Goal: Task Accomplishment & Management: Use online tool/utility

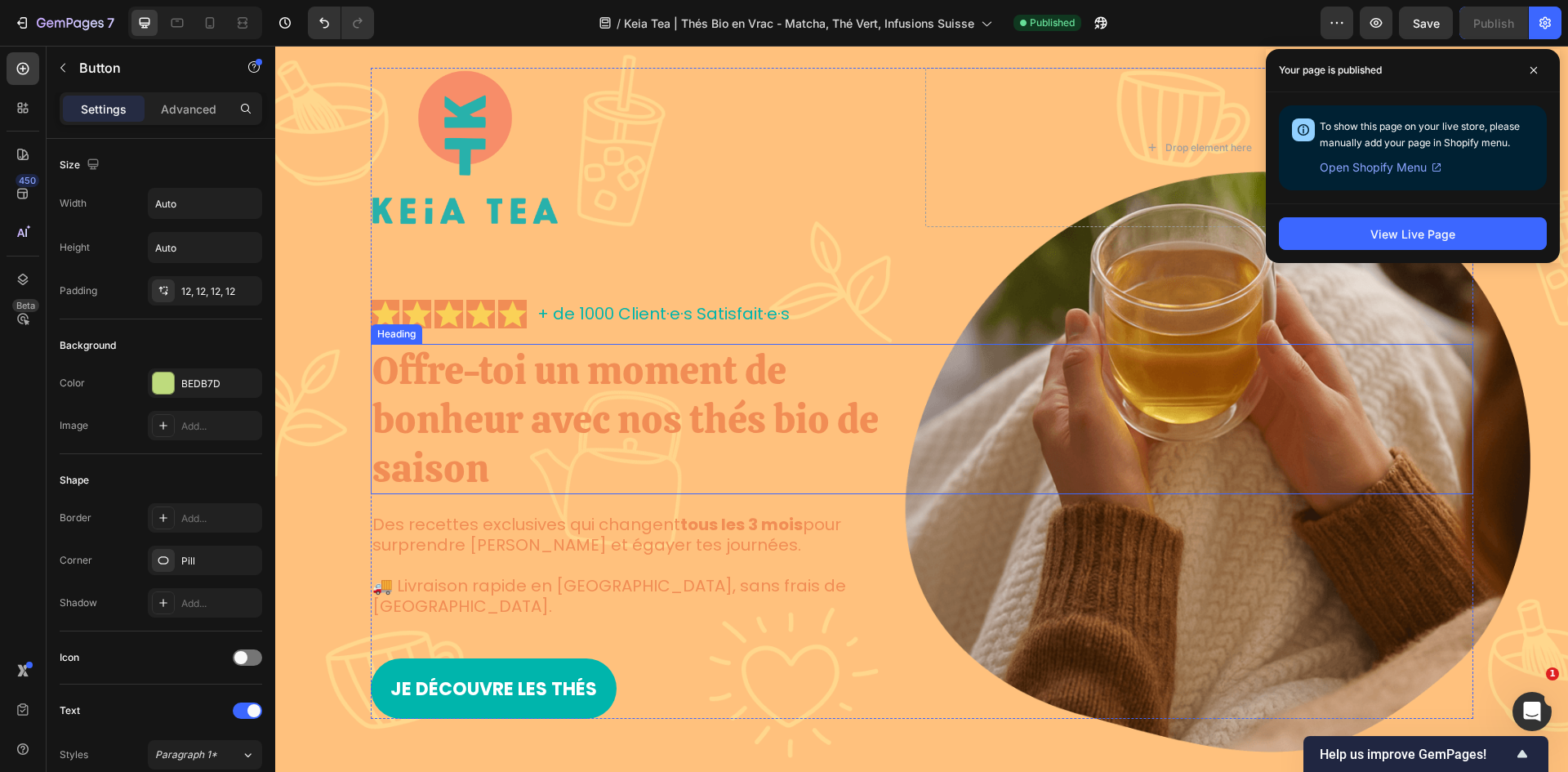
scroll to position [82, 0]
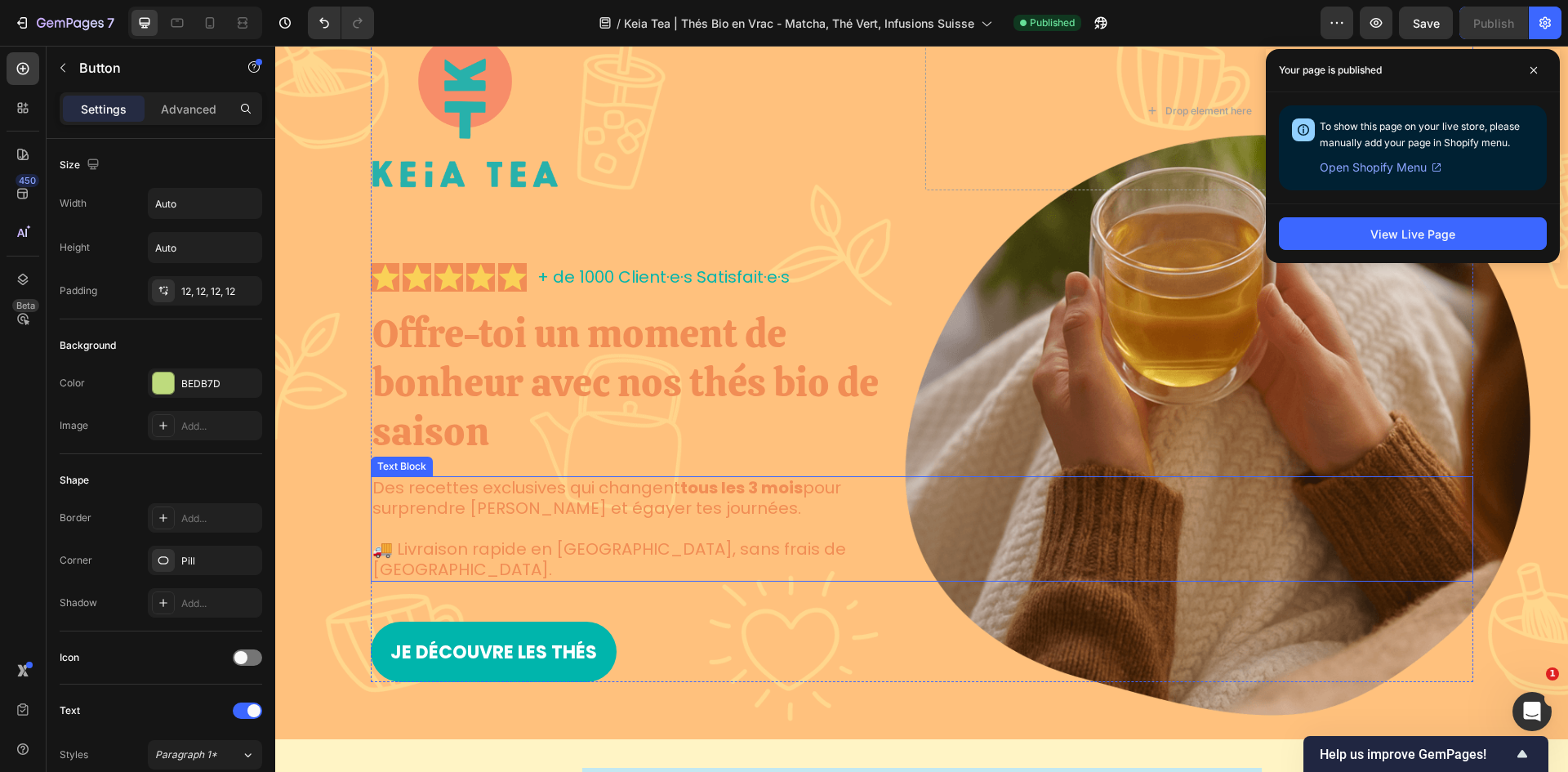
click at [680, 477] on p "Des recettes exclusives qui changent tous les 3 mois pour surprendre [PERSON_NA…" at bounding box center [646, 498] width 548 height 41
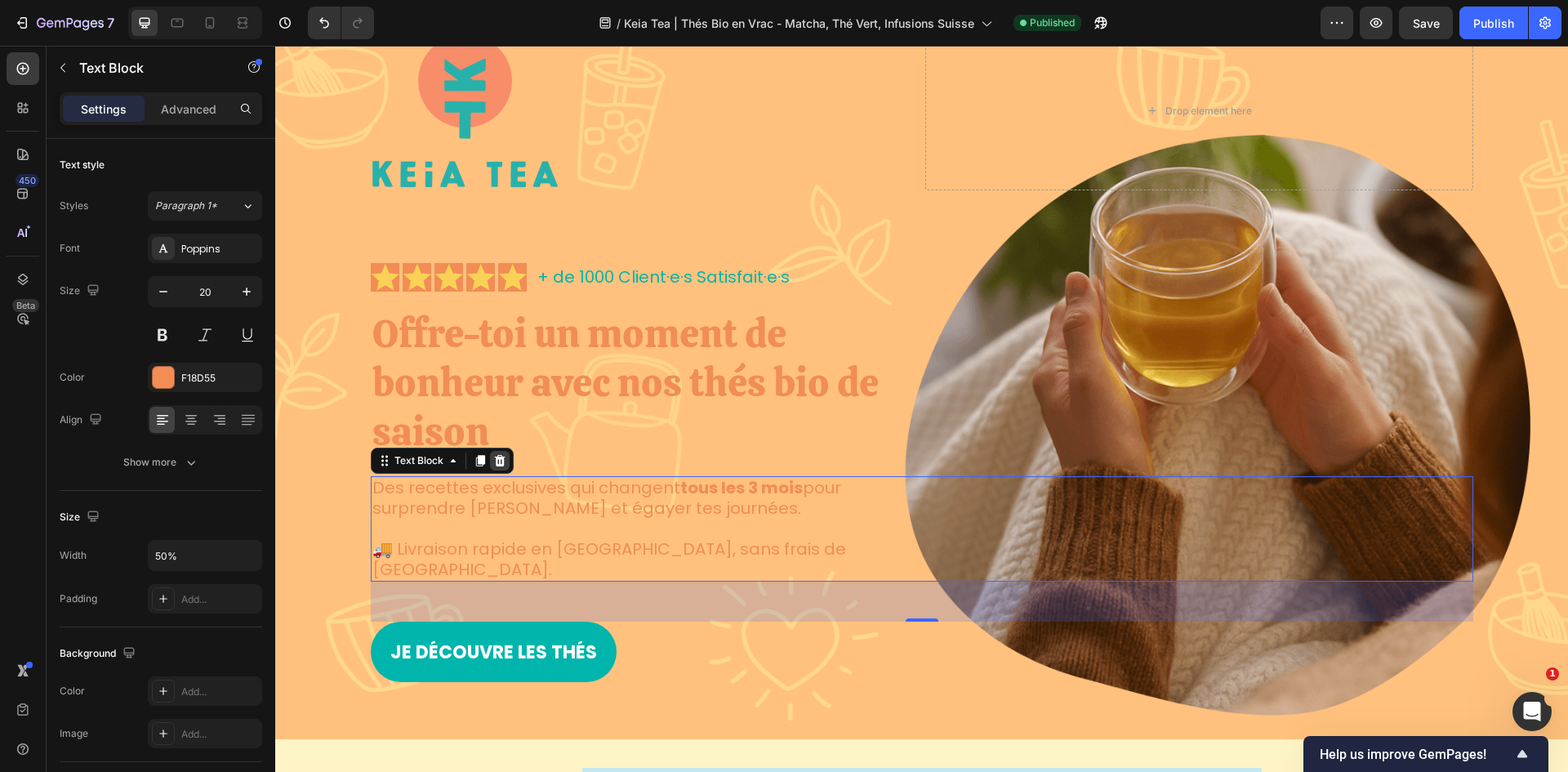
click at [498, 459] on icon at bounding box center [500, 461] width 13 height 13
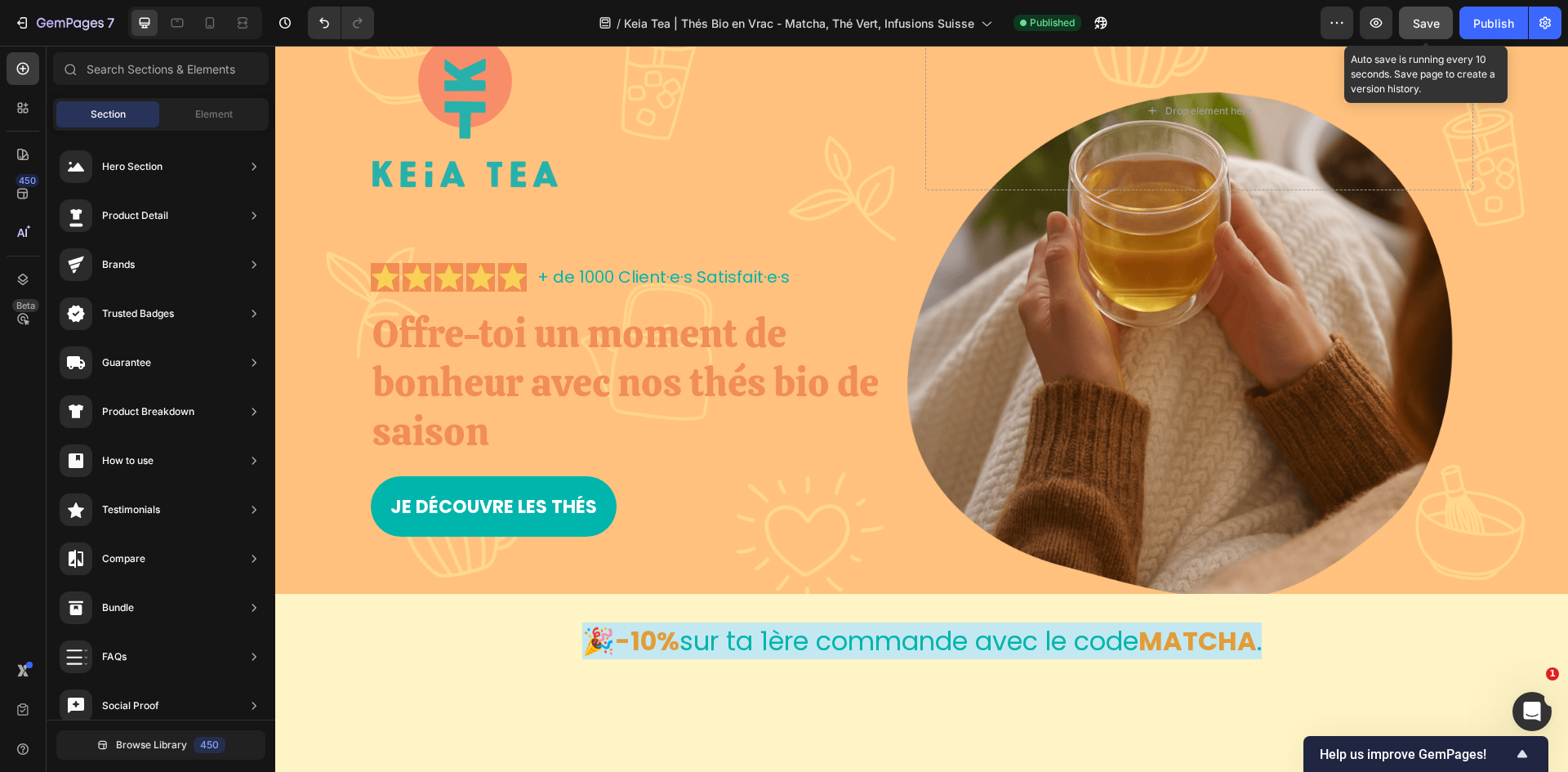
click at [1045, 24] on span "Save" at bounding box center [1426, 23] width 27 height 14
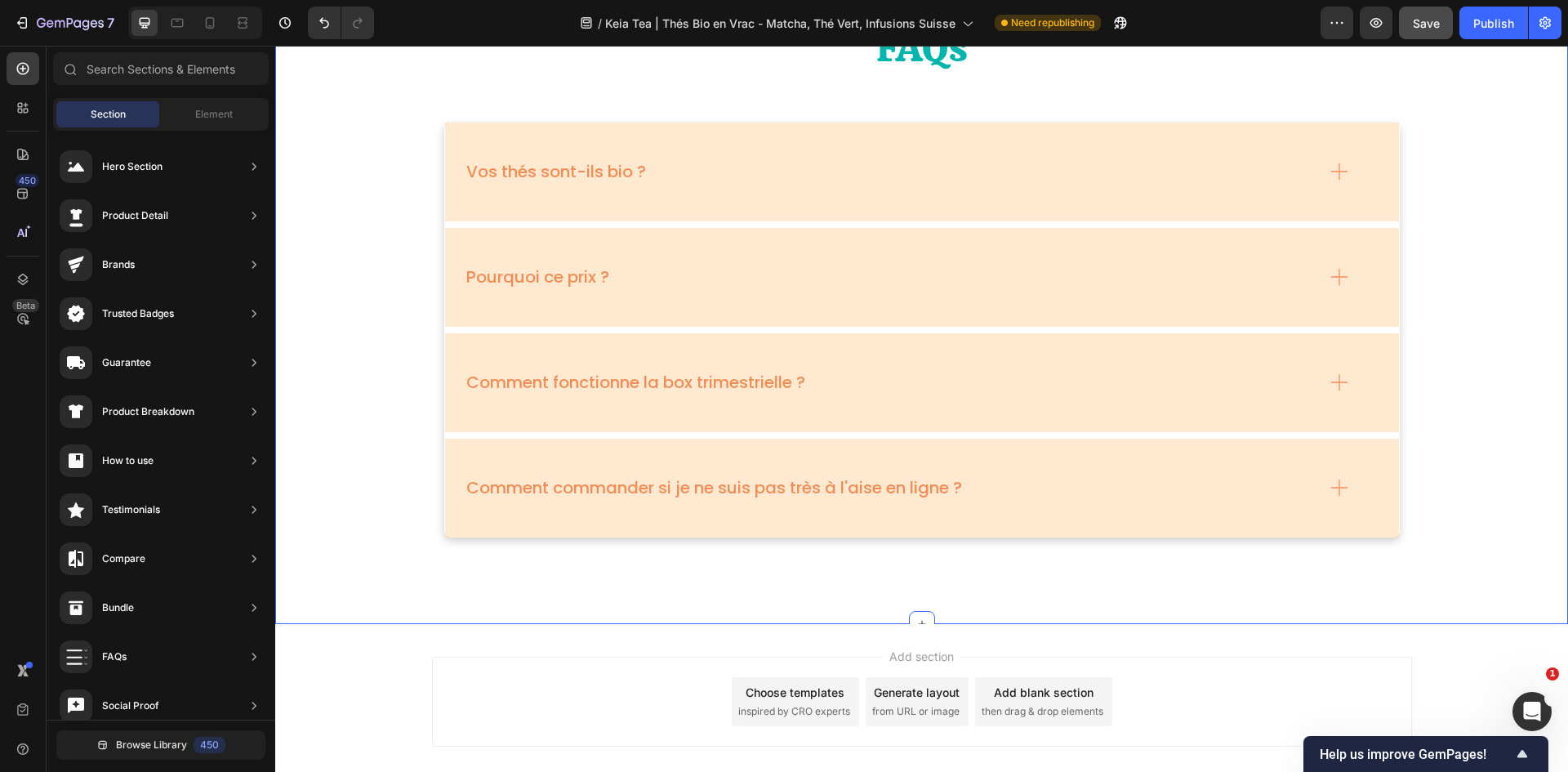
scroll to position [5479, 0]
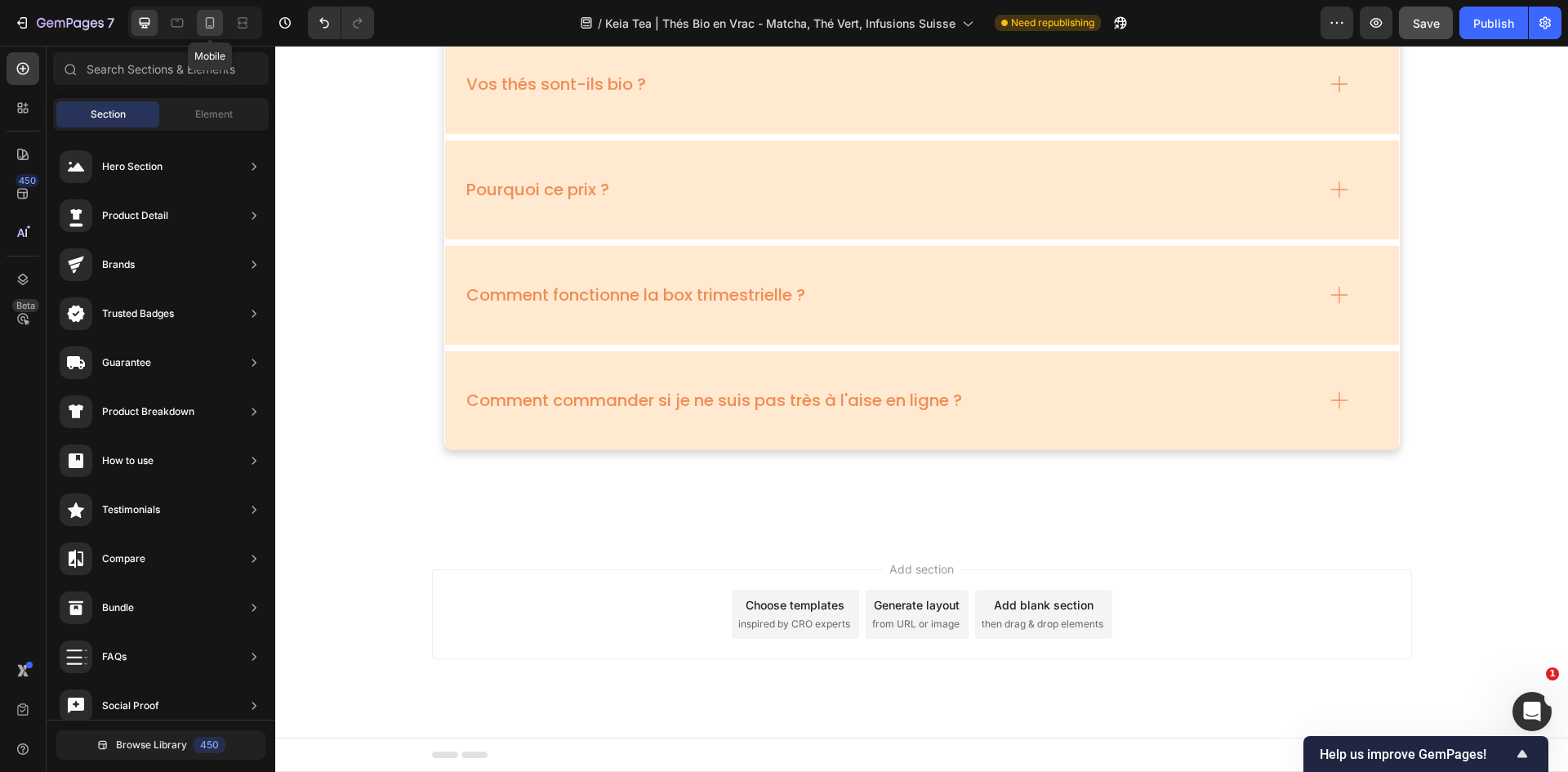
click at [216, 15] on icon at bounding box center [209, 23] width 16 height 16
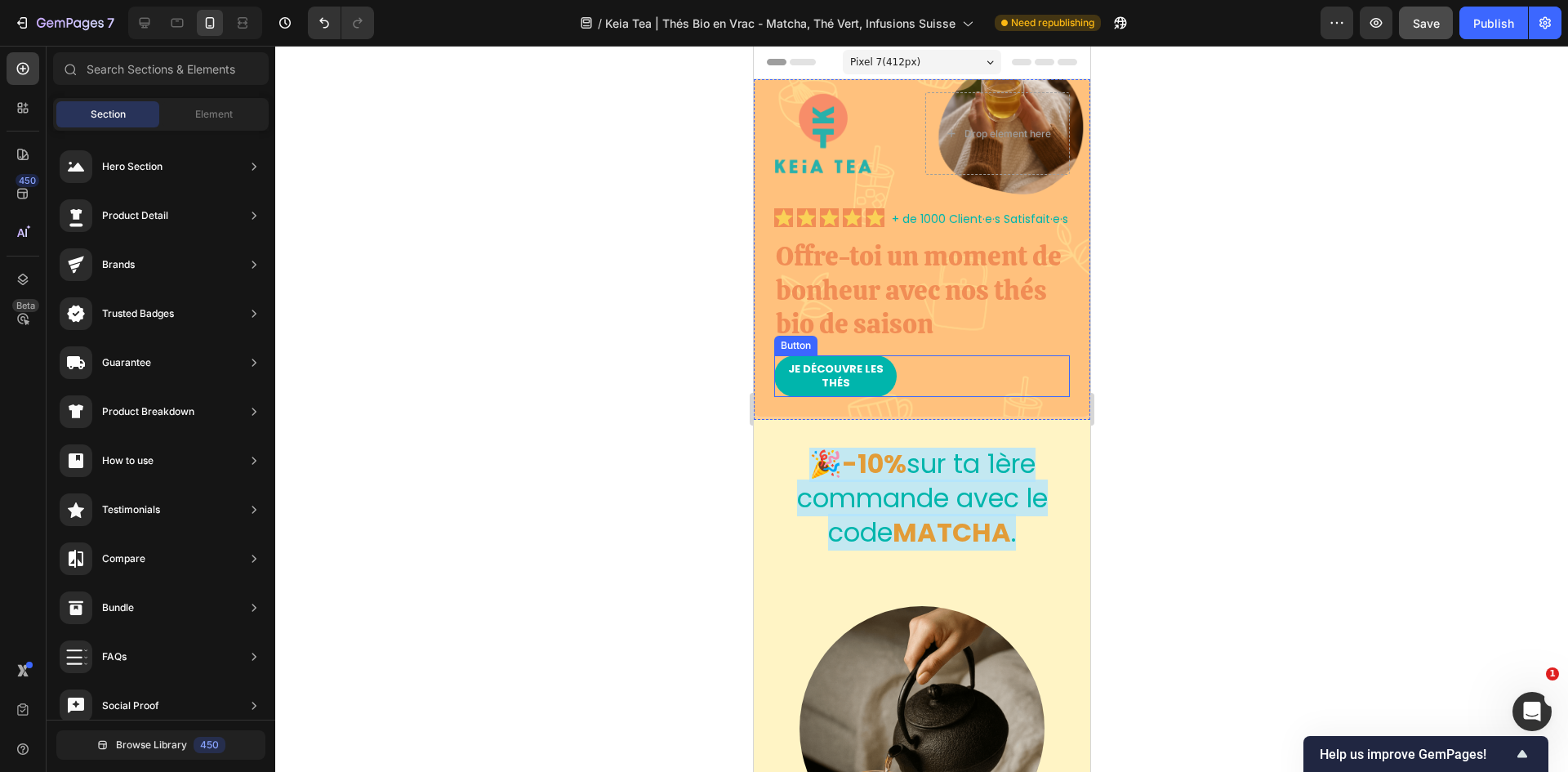
click at [1044, 397] on div "Je Découvre les thés Button" at bounding box center [921, 376] width 295 height 41
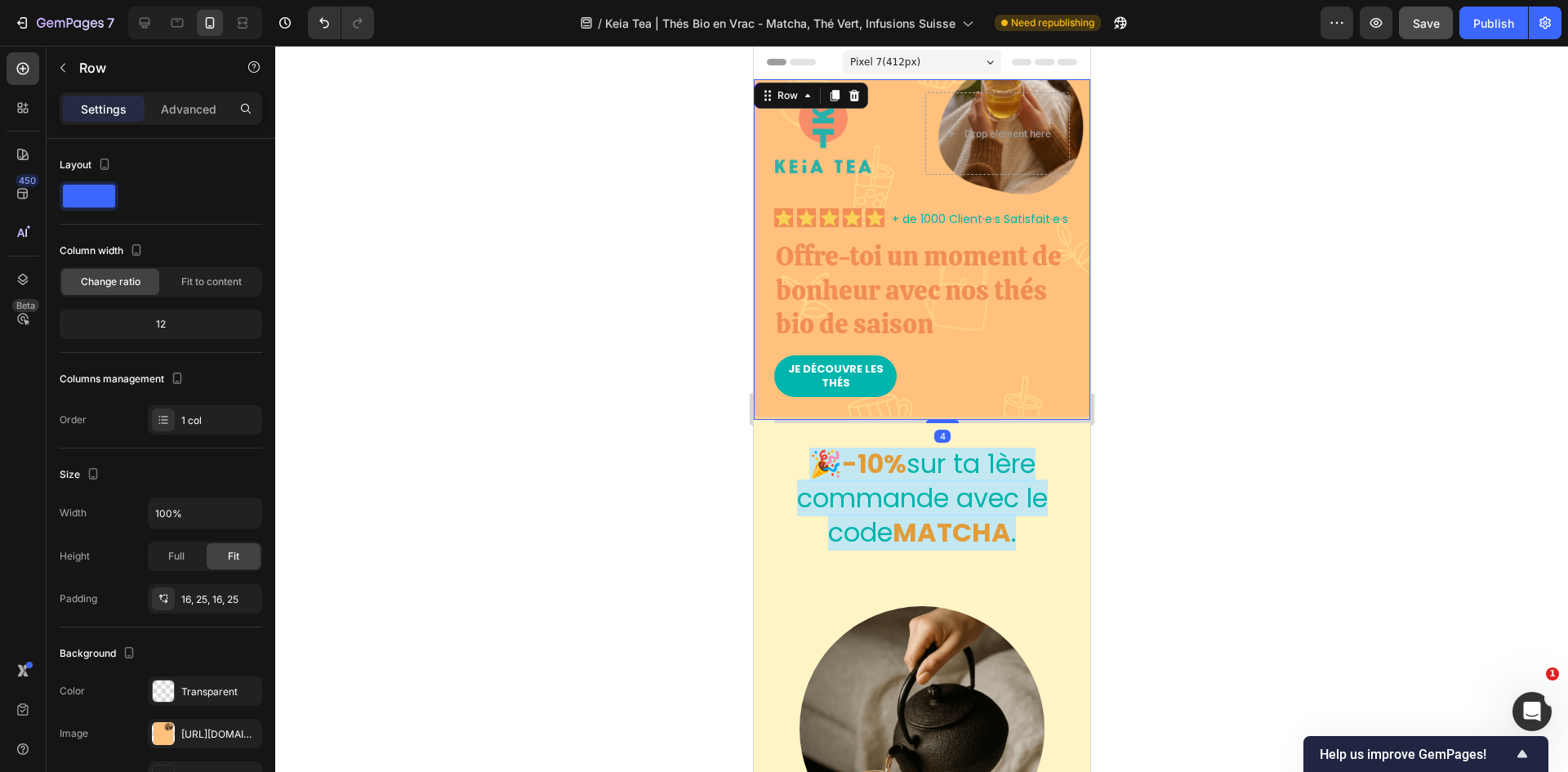
click at [1045, 333] on div "Image Drop element here Row Icon Icon Icon Icon Icon Icon List + de 1000 Client…" at bounding box center [921, 248] width 337 height 338
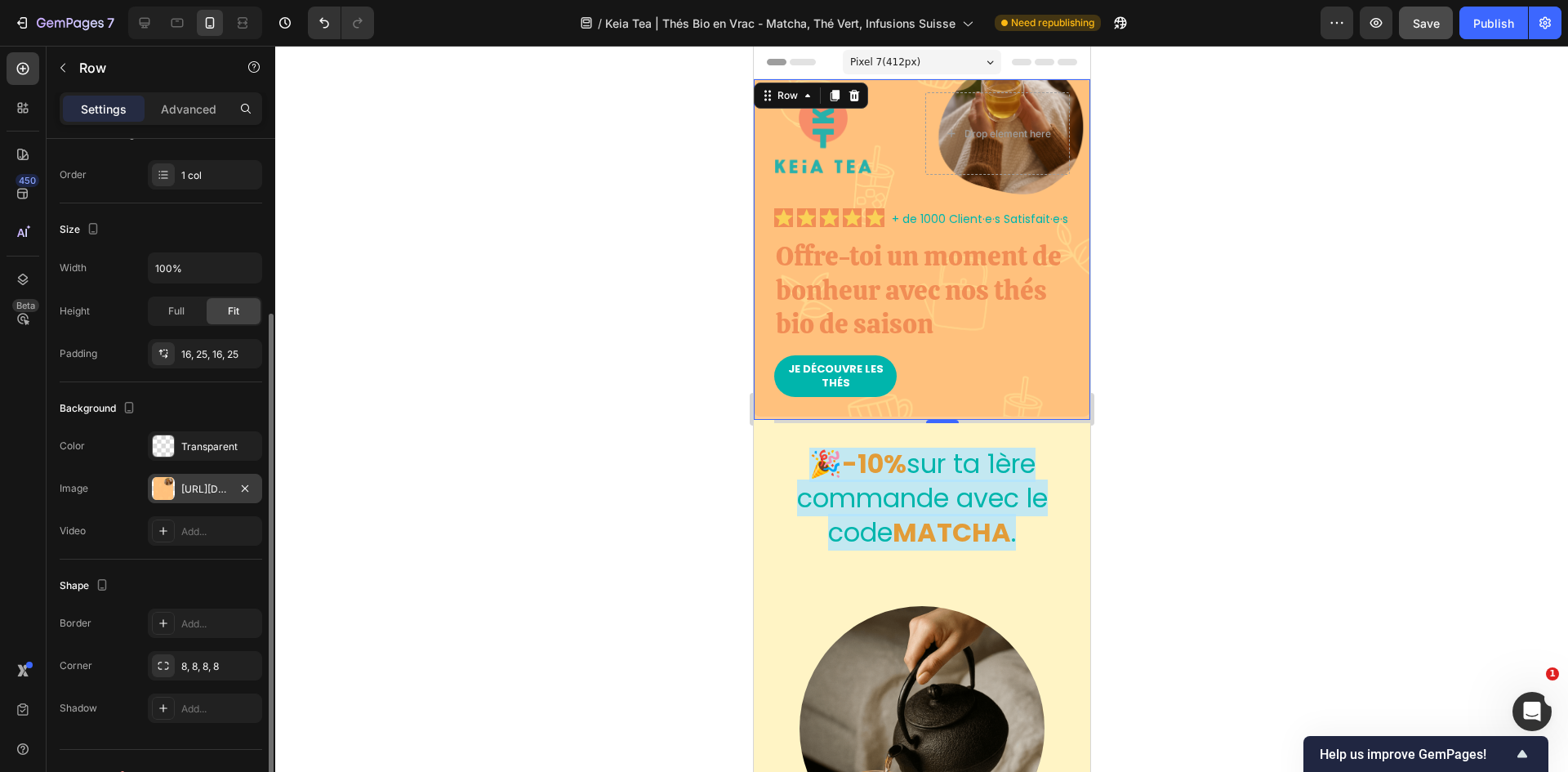
click at [187, 477] on div "[URL][DOMAIN_NAME]" at bounding box center [204, 490] width 48 height 15
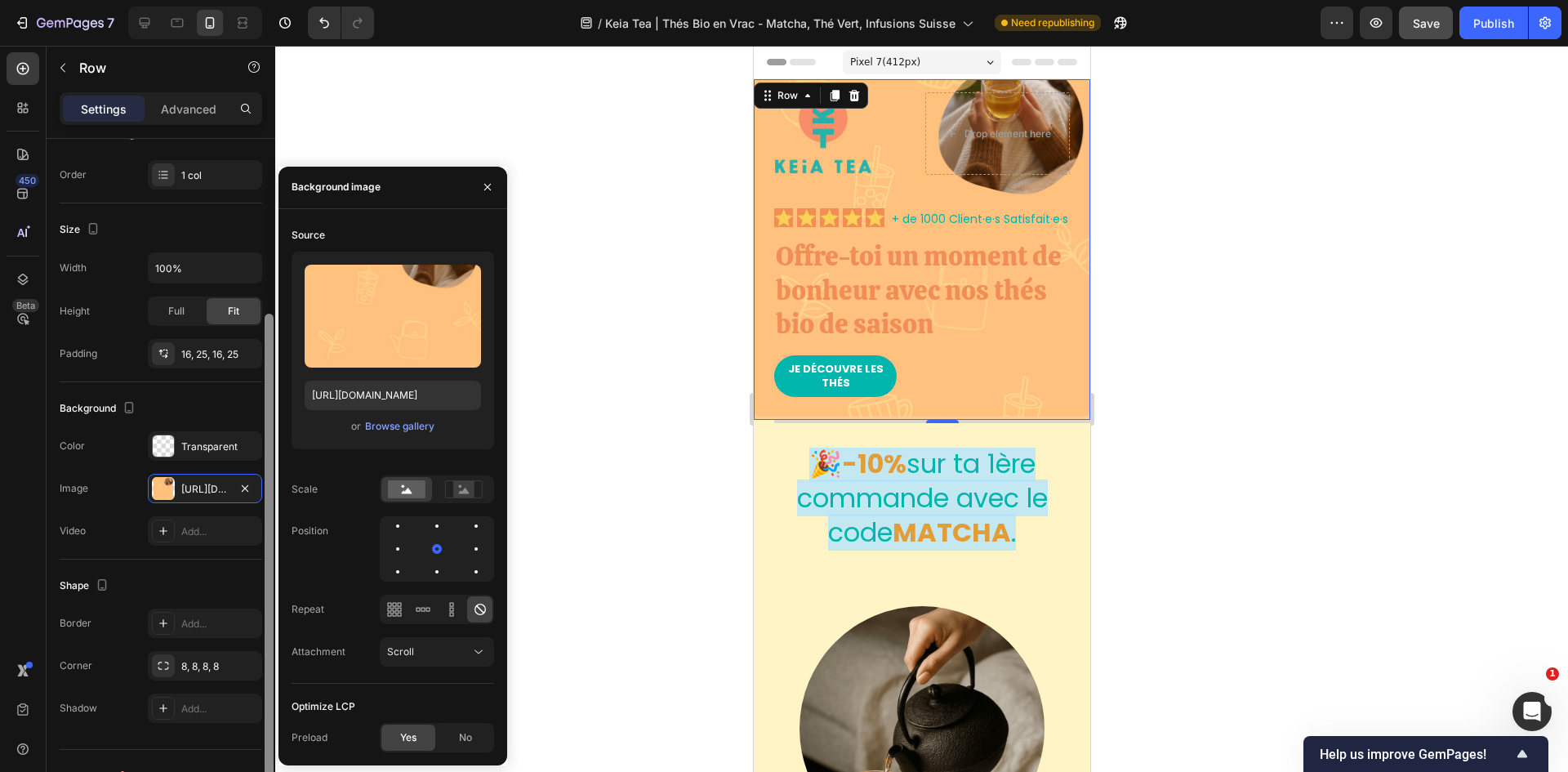
scroll to position [275, 0]
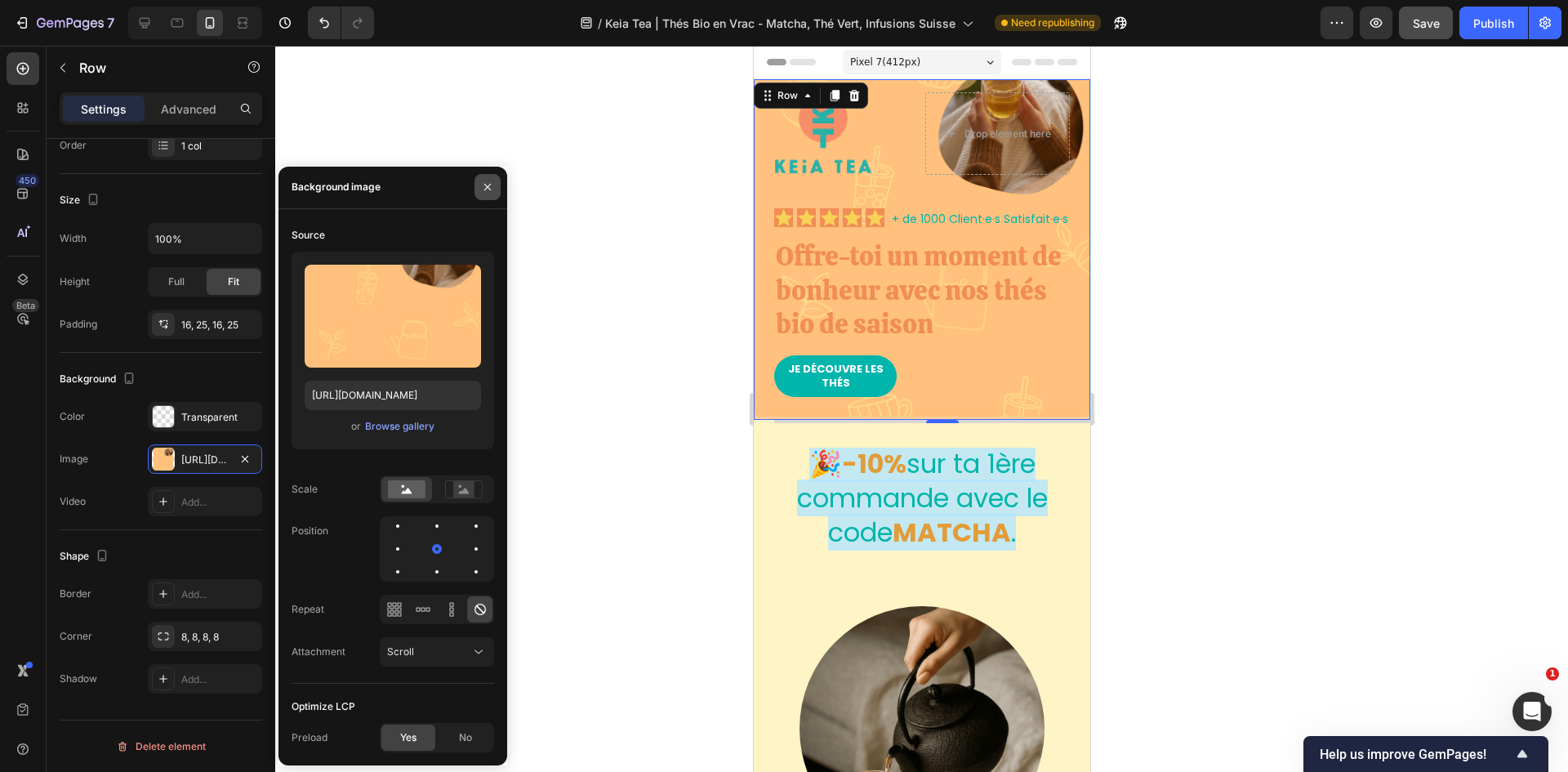
click at [484, 182] on icon "button" at bounding box center [488, 187] width 13 height 13
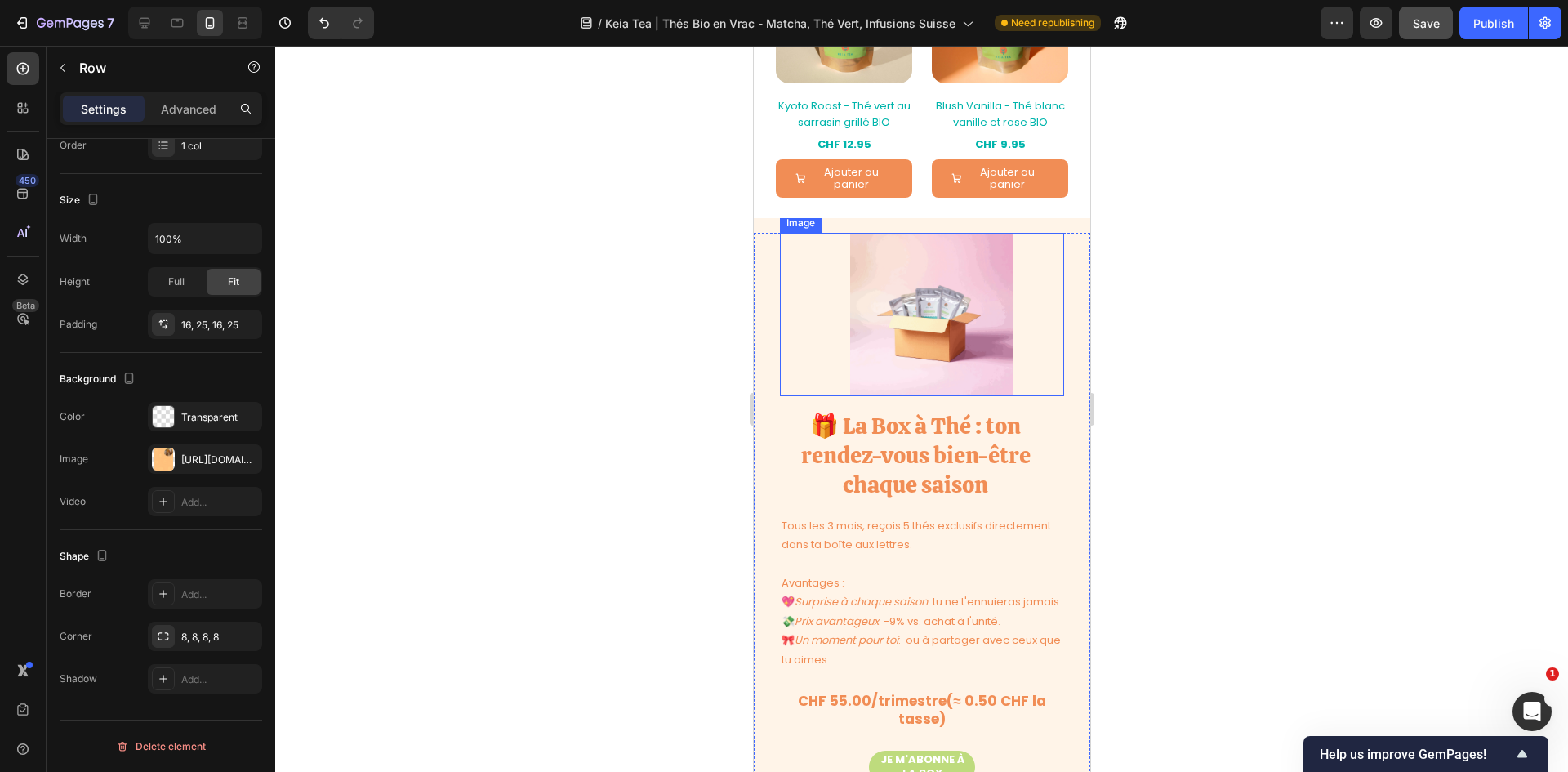
scroll to position [2369, 0]
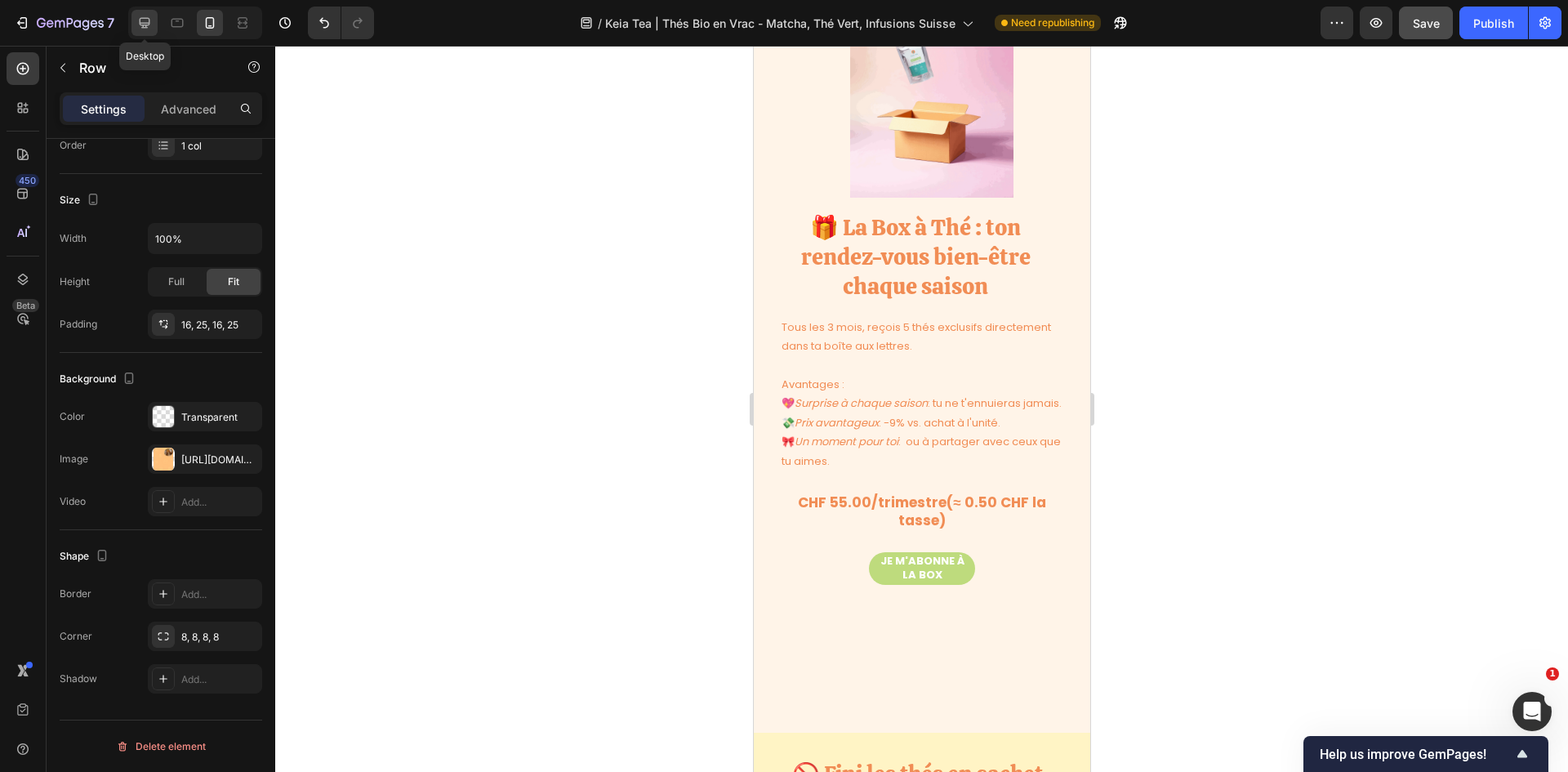
drag, startPoint x: 140, startPoint y: 20, endPoint x: 155, endPoint y: 34, distance: 20.5
click at [140, 20] on icon at bounding box center [144, 23] width 10 height 10
type input "1350"
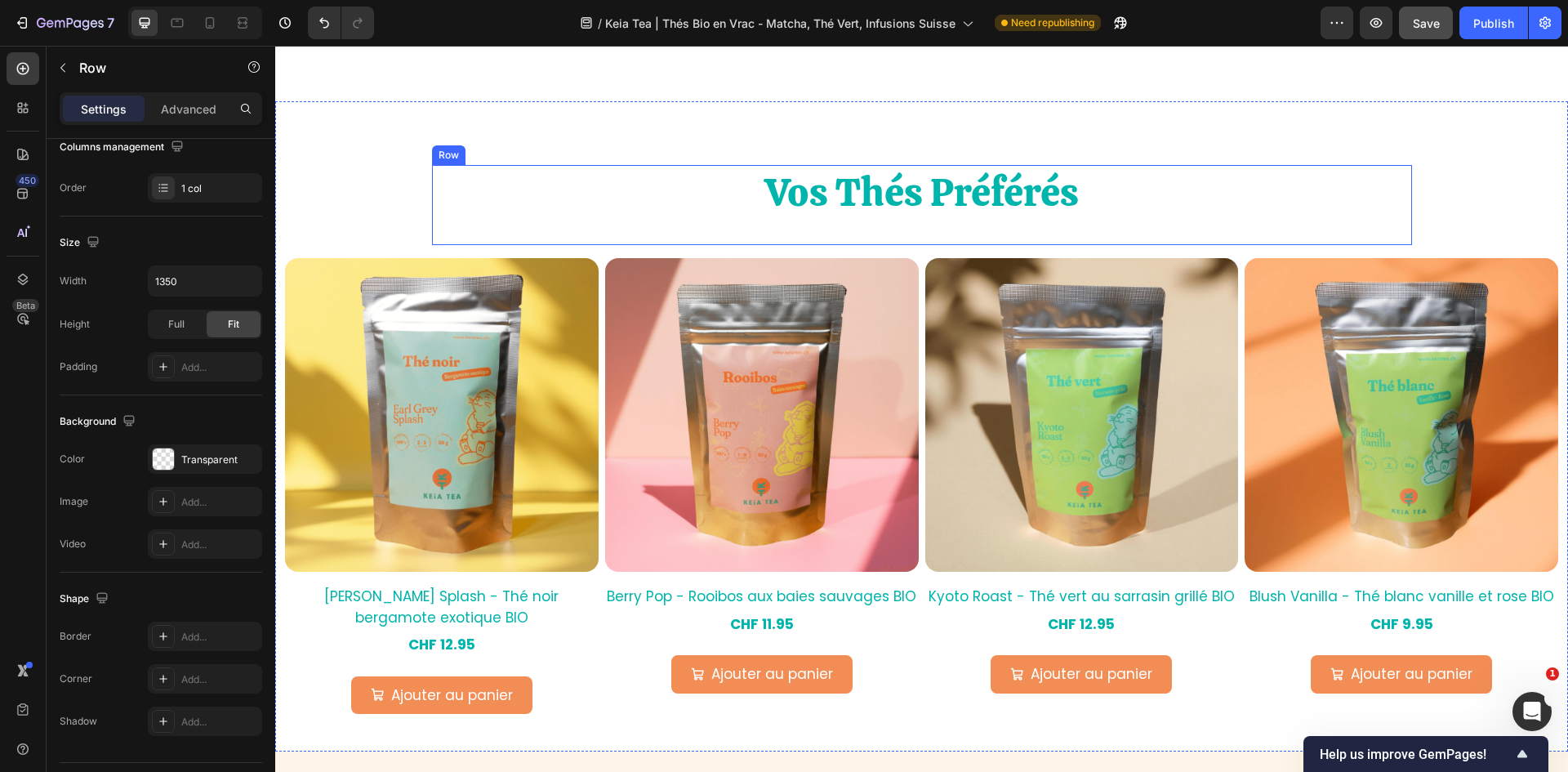
scroll to position [1238, 0]
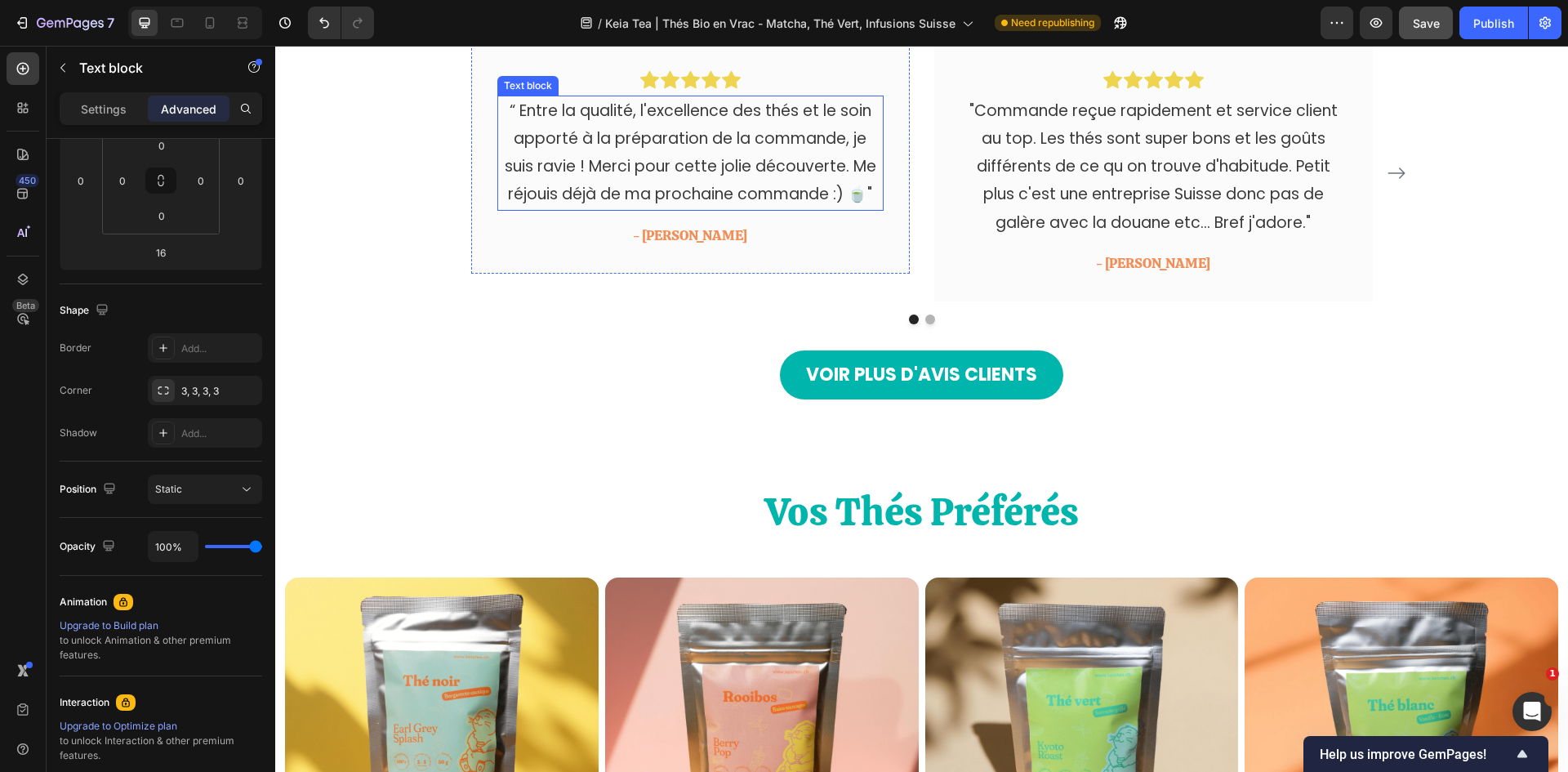
click at [755, 179] on p "“ Entre la qualité, l'excellence des thés et le soin apporté à la préparation d…" at bounding box center [690, 153] width 383 height 112
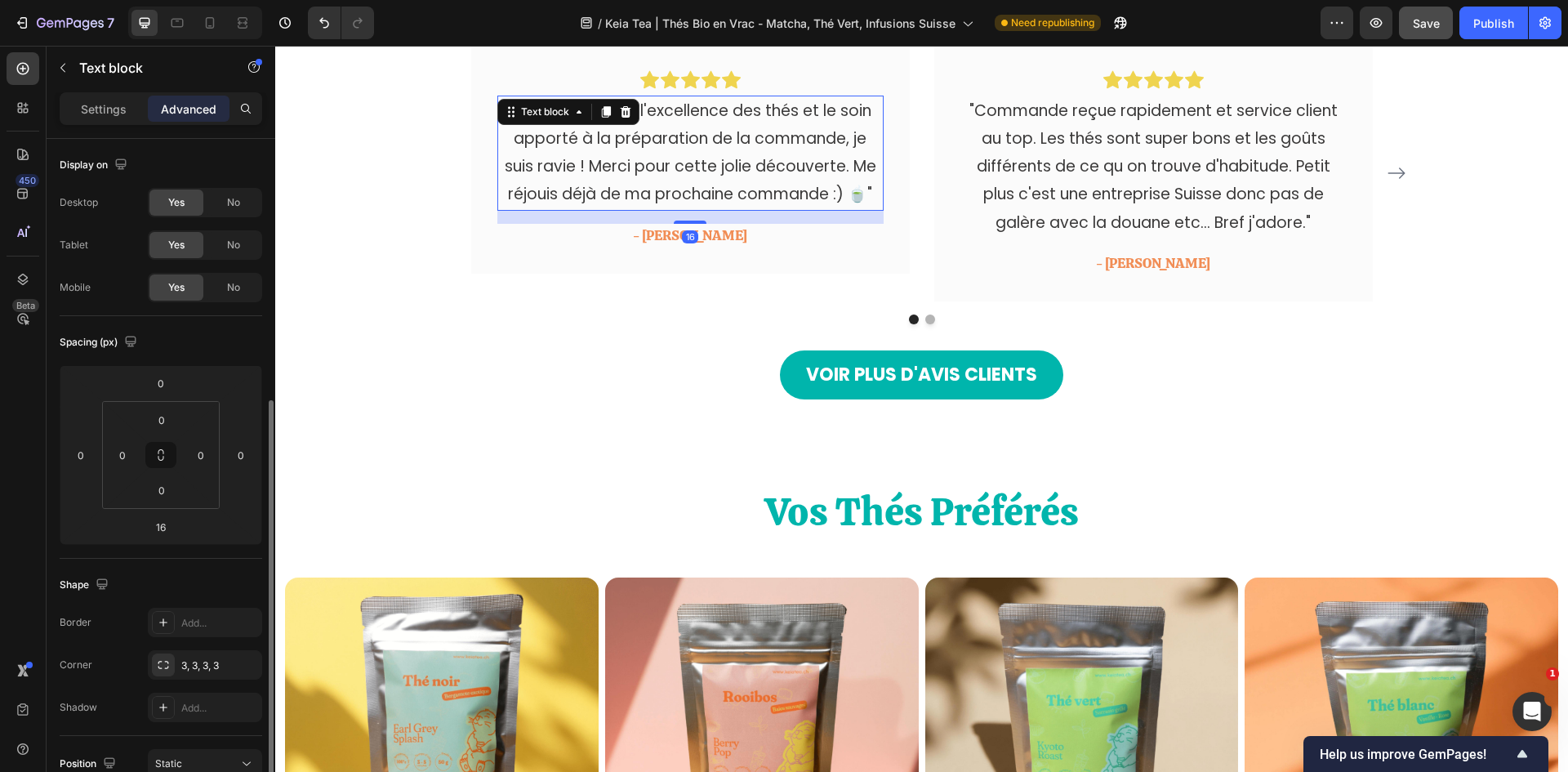
scroll to position [454, 0]
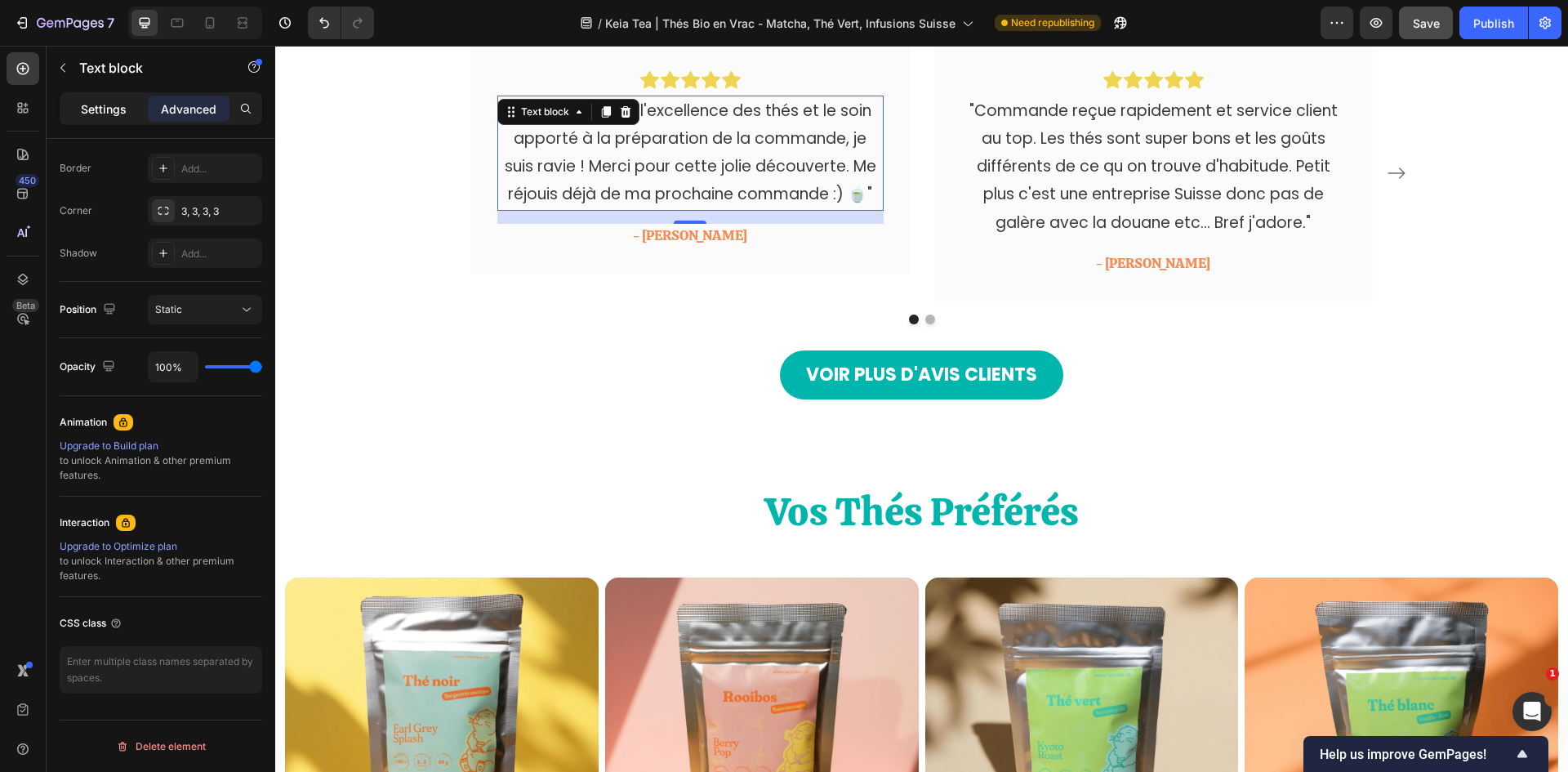
click at [103, 107] on p "Settings" at bounding box center [103, 109] width 46 height 17
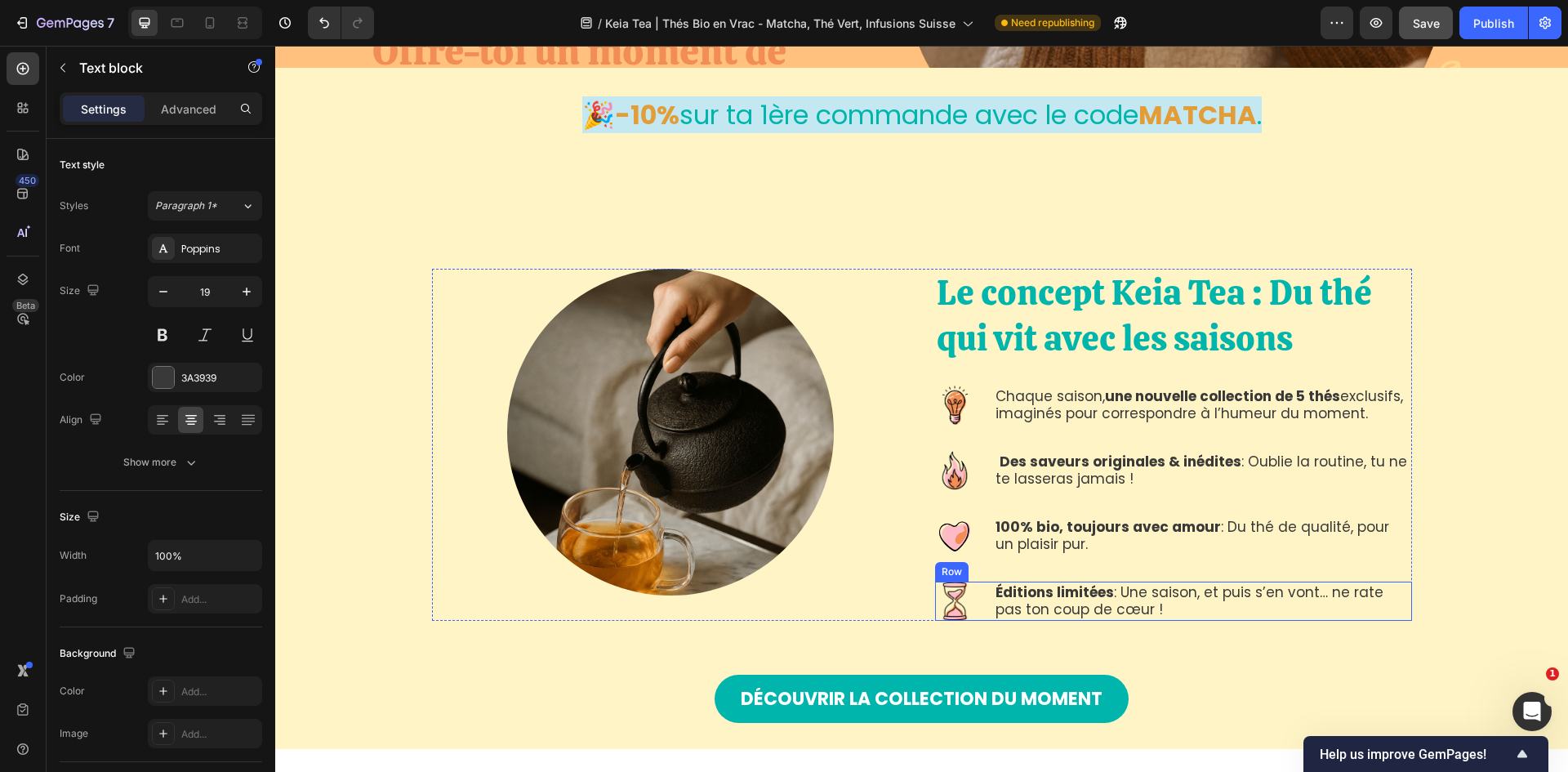
scroll to position [95, 0]
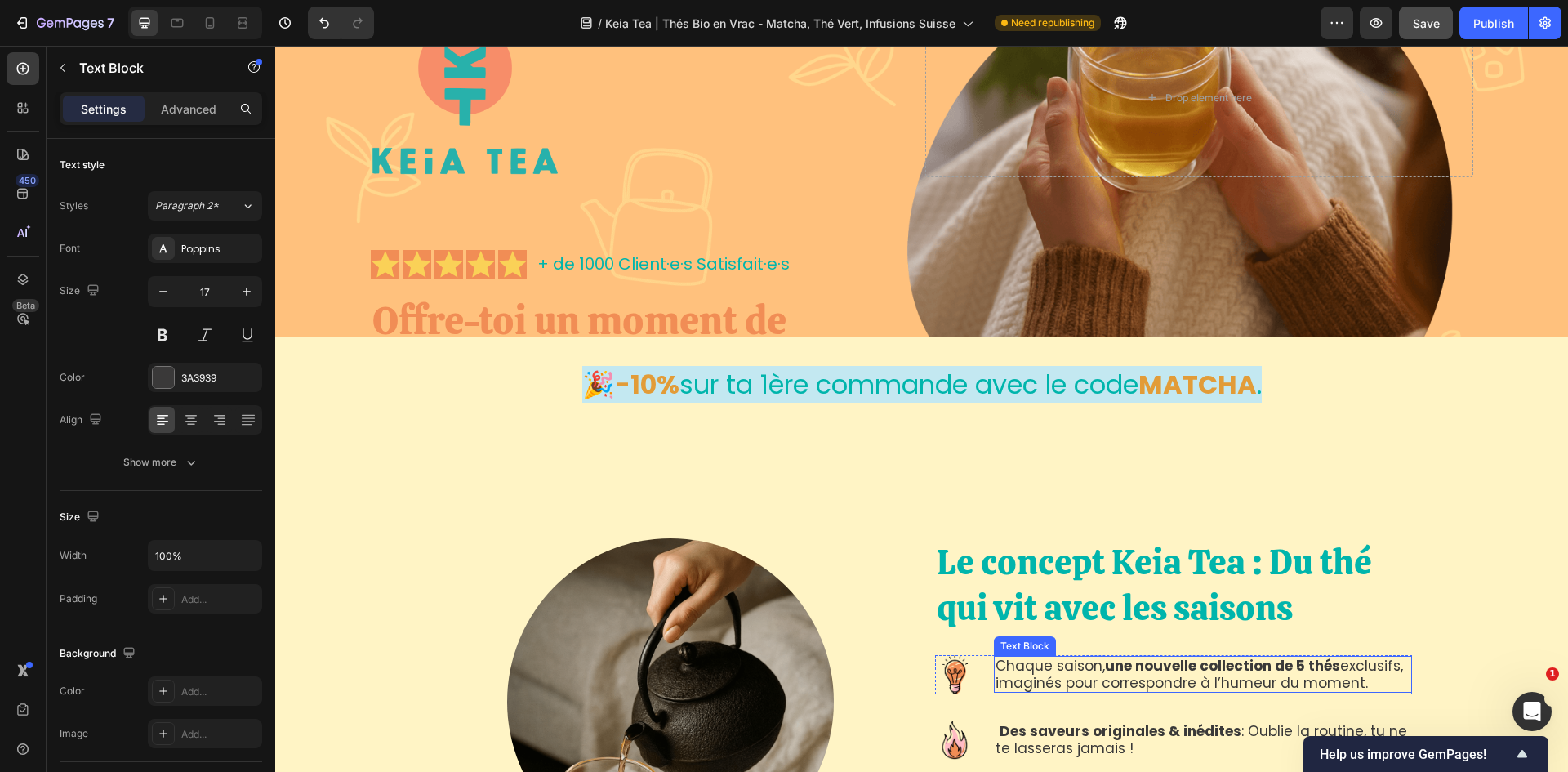
click at [1045, 477] on p "Chaque saison, une nouvelle collection de 5 thés exclusifs, imaginés pour corre…" at bounding box center [1203, 674] width 415 height 34
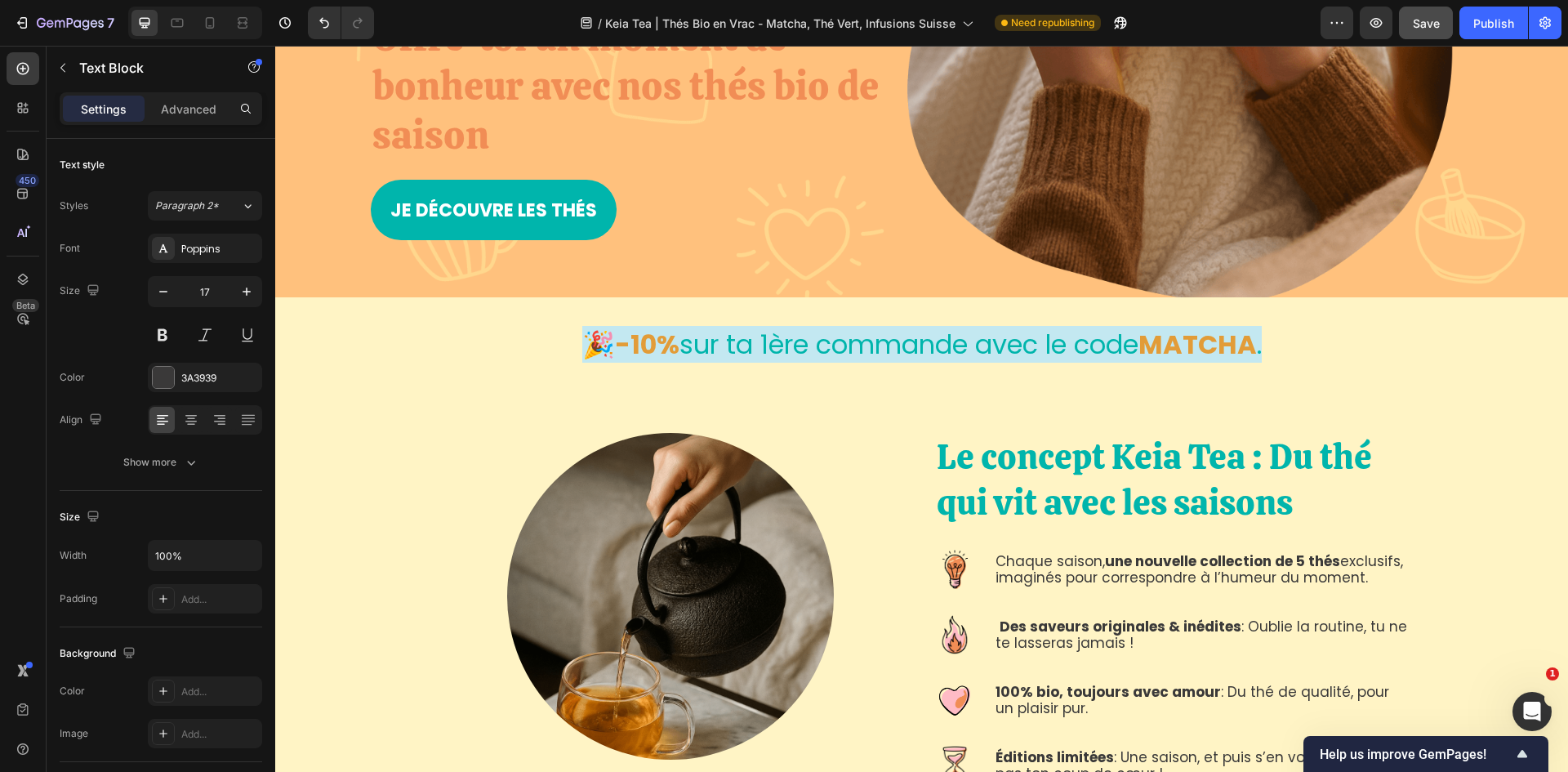
scroll to position [258, 0]
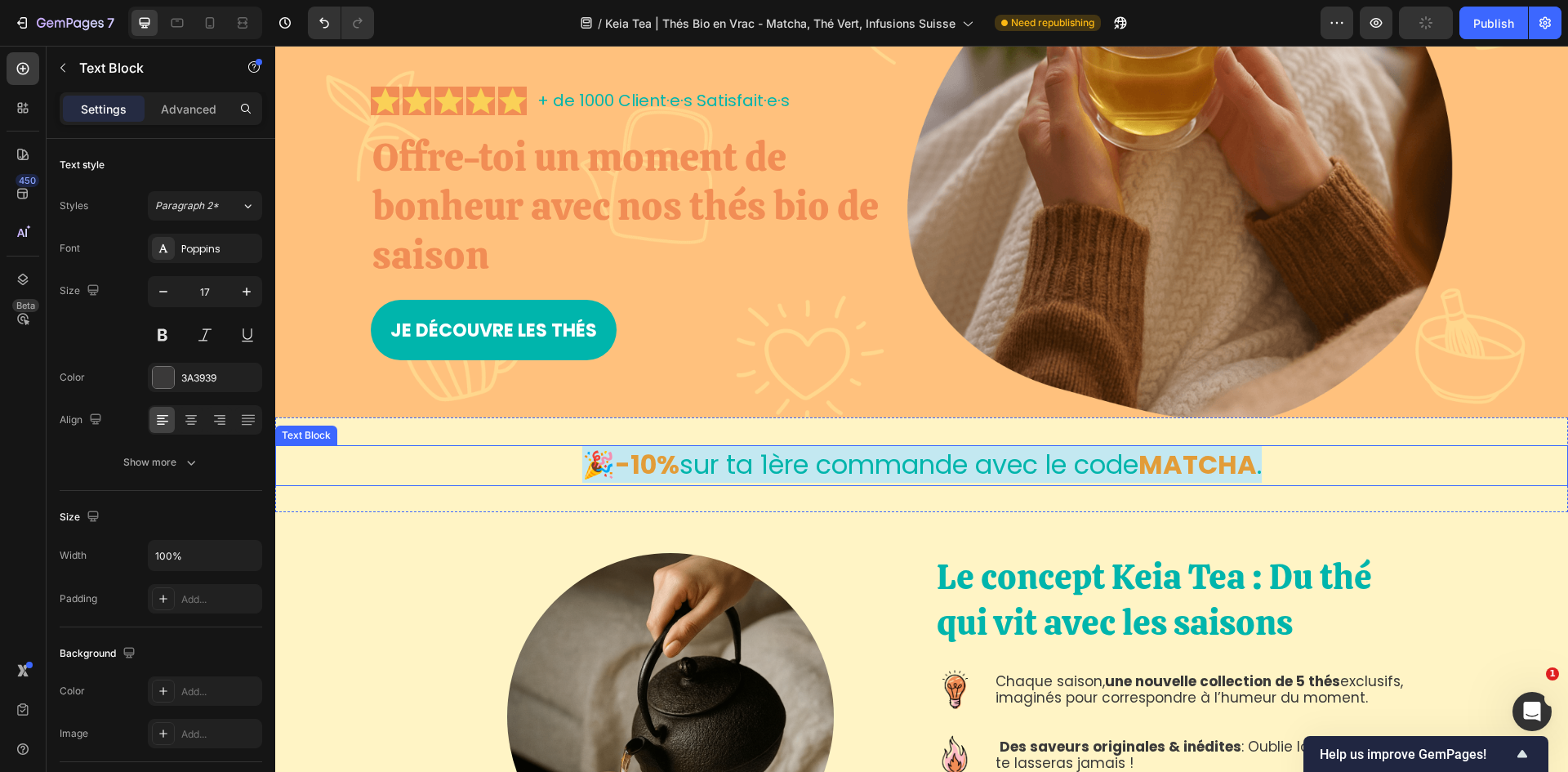
click at [913, 465] on span "sur ta 1ère commande avec le code" at bounding box center [909, 464] width 459 height 37
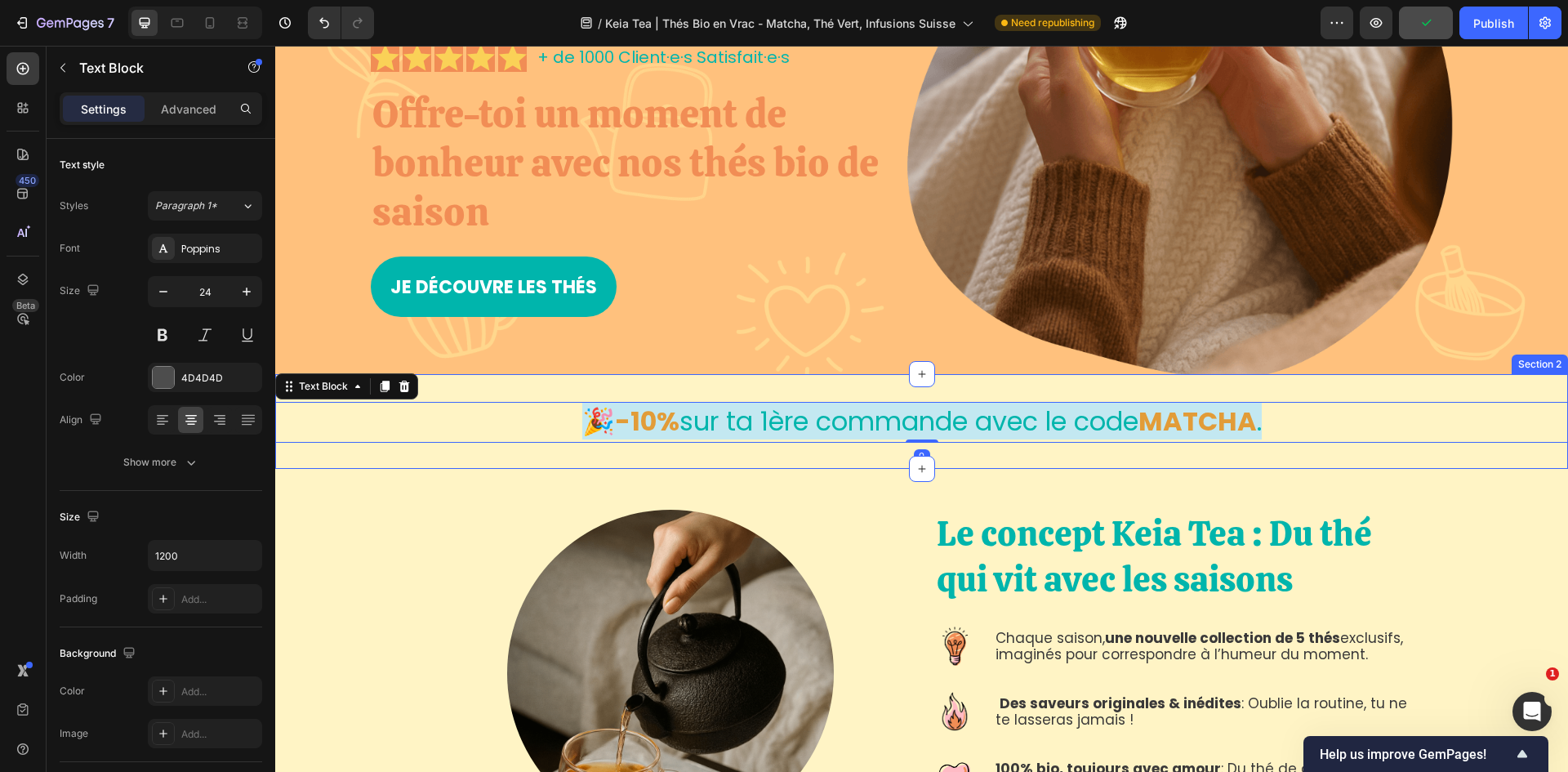
scroll to position [340, 0]
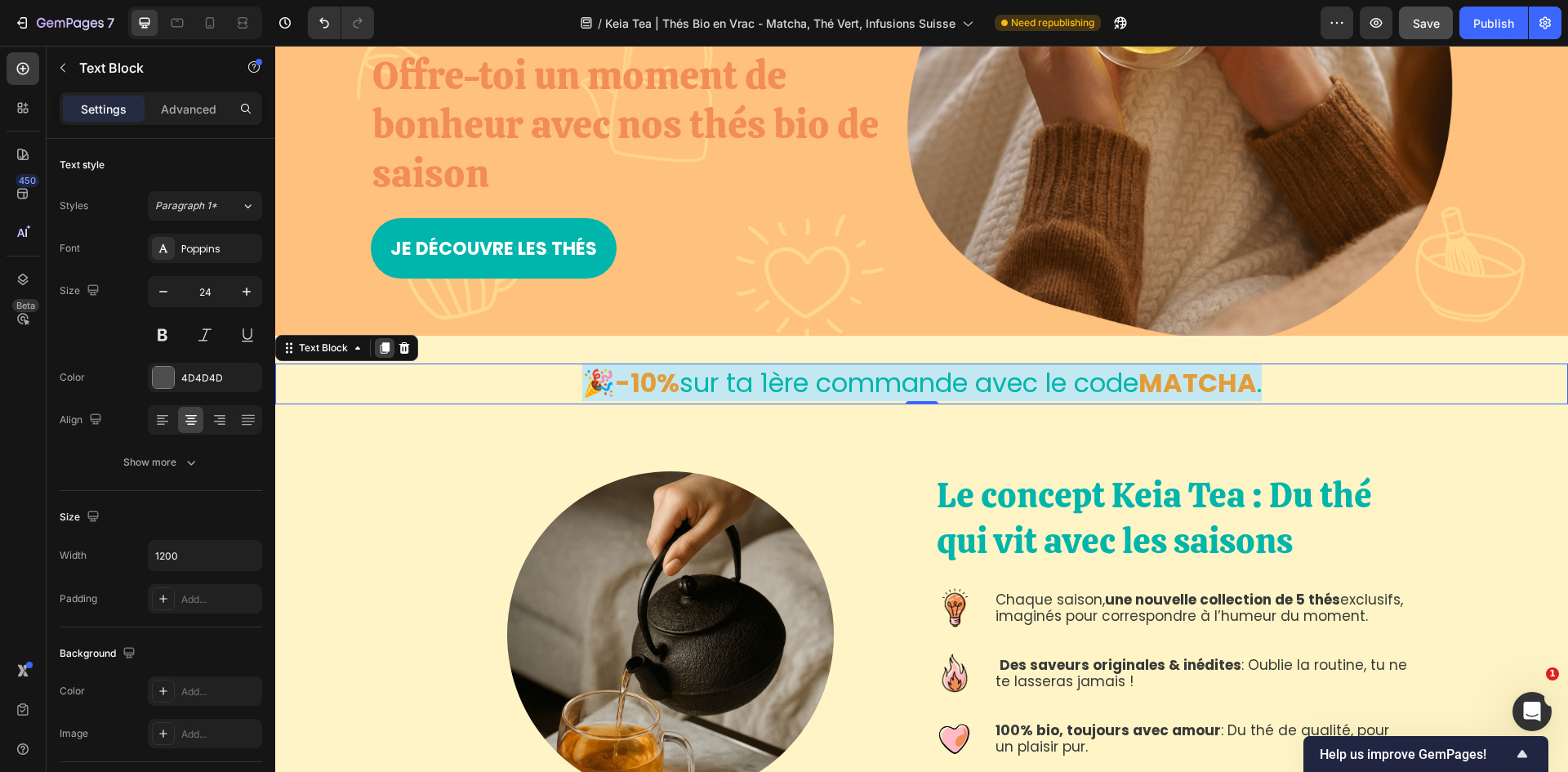
click at [381, 345] on icon at bounding box center [384, 348] width 13 height 13
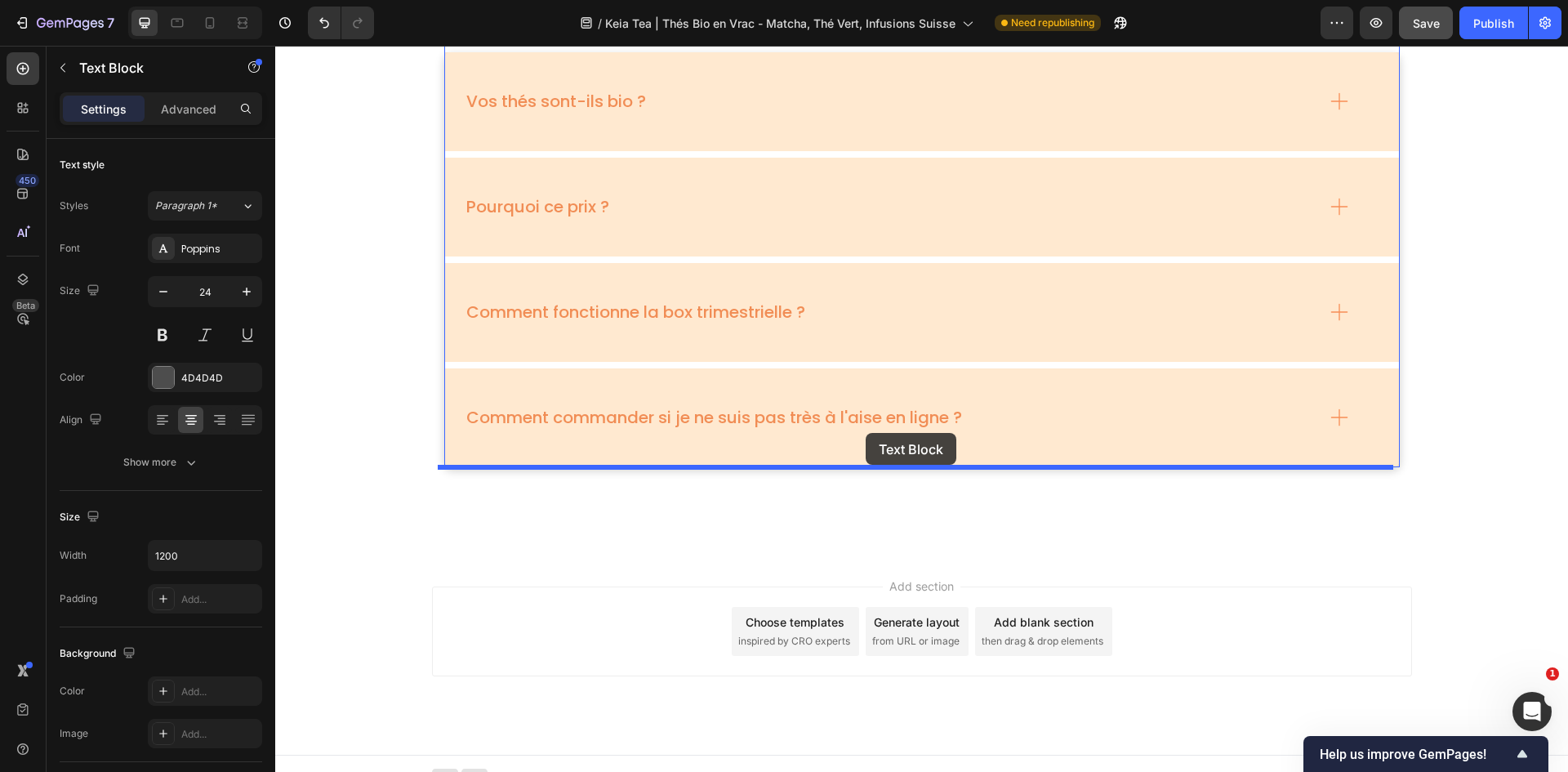
scroll to position [5521, 0]
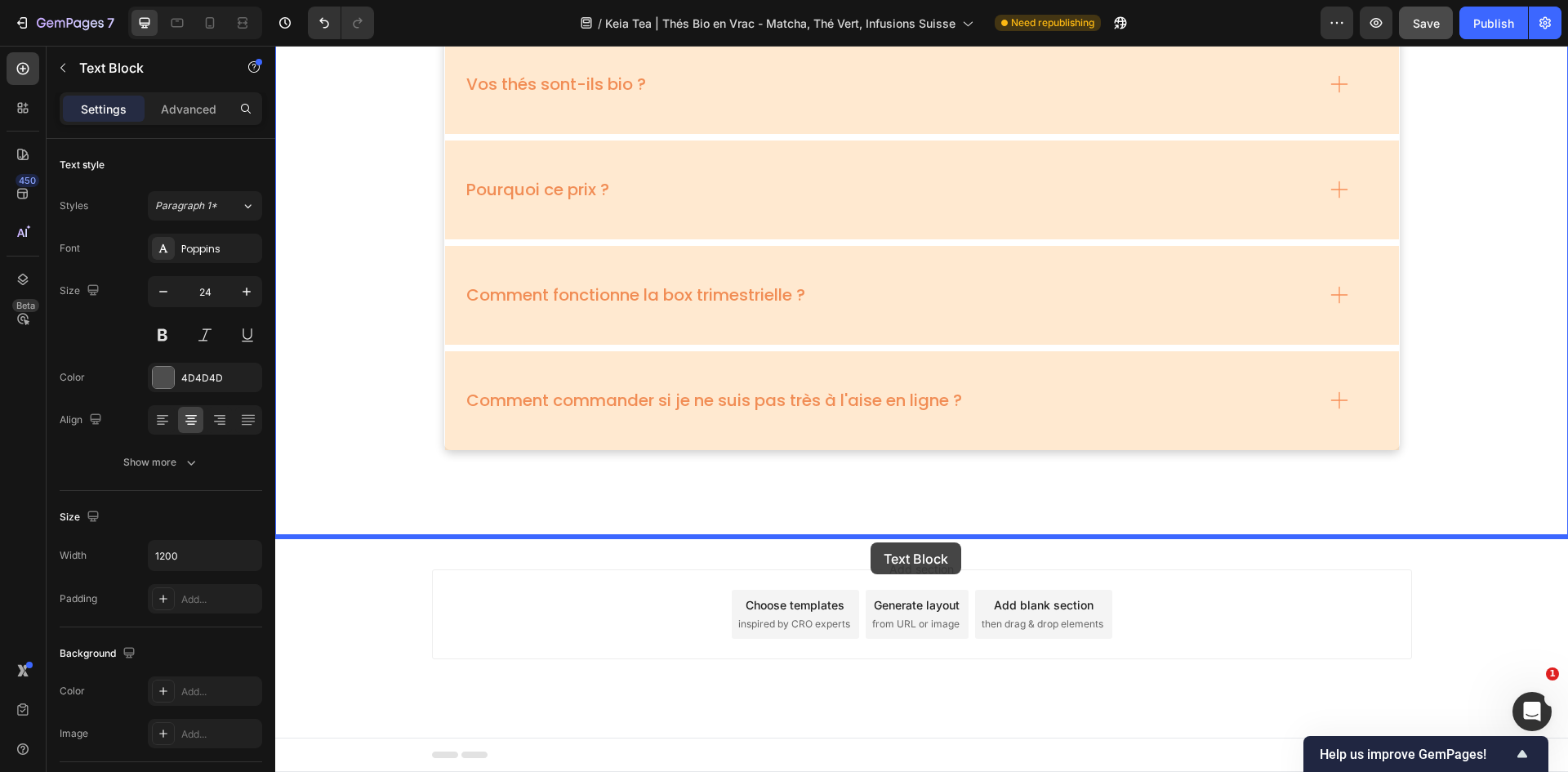
drag, startPoint x: 866, startPoint y: 422, endPoint x: 870, endPoint y: 542, distance: 120.1
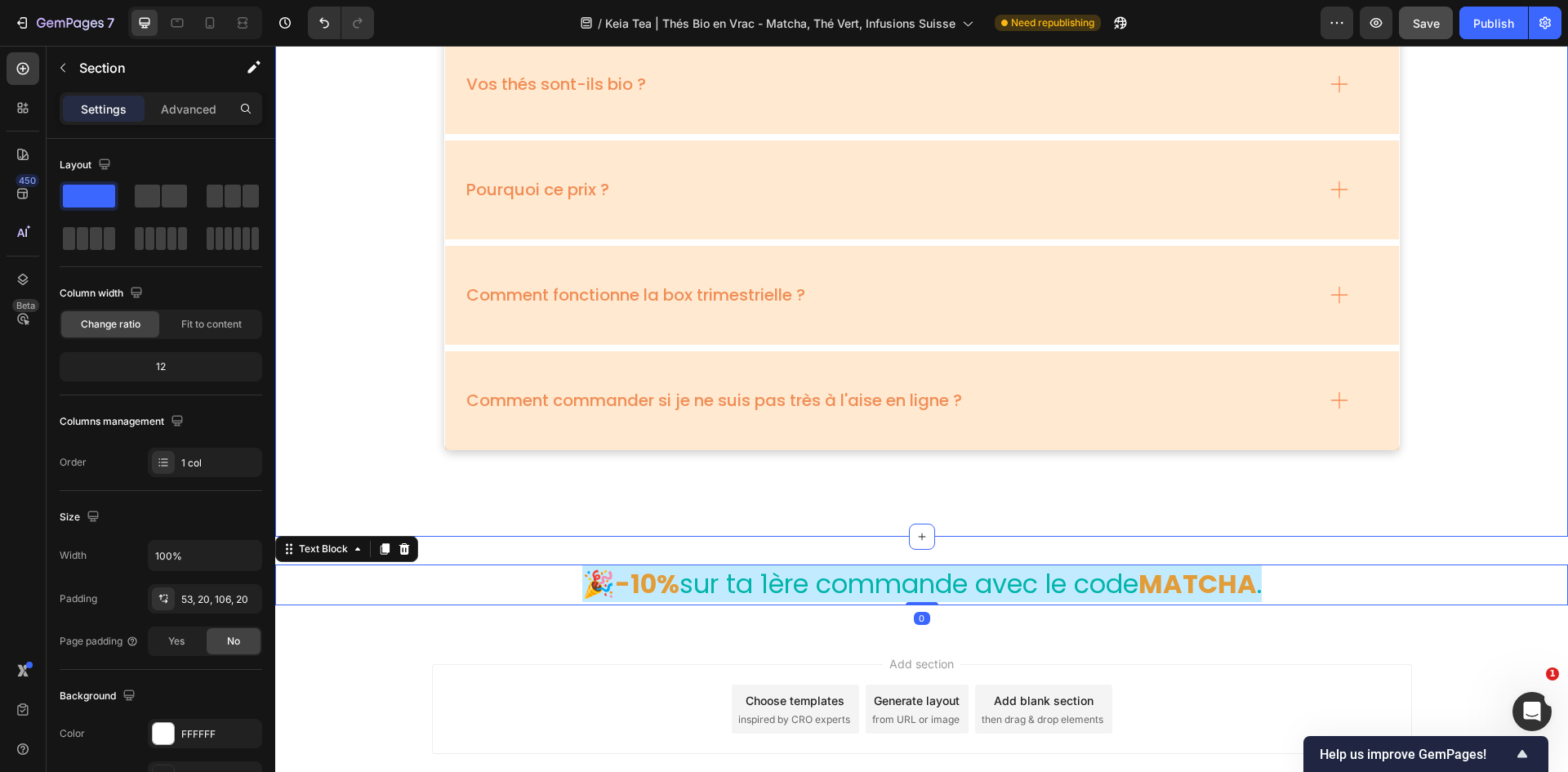
click at [1005, 477] on div "FAQs Heading Vos thés sont-ils bio ? Pourquoi ce prix ? Comment fonctionne la b…" at bounding box center [921, 213] width 1293 height 646
click at [627, 477] on strong "🎉-10%" at bounding box center [631, 583] width 98 height 37
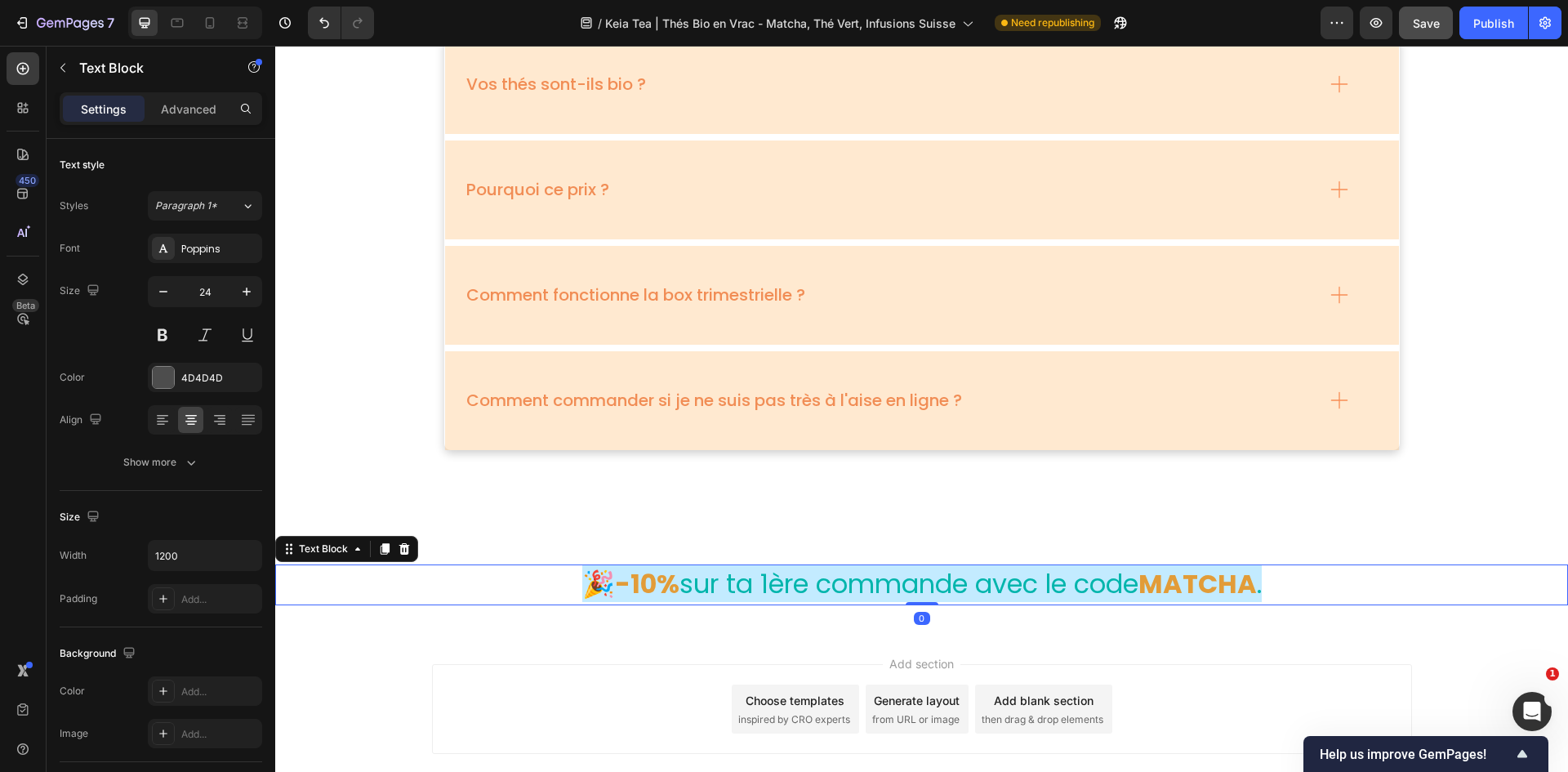
click at [582, 477] on strong "🎉-10%" at bounding box center [631, 583] width 98 height 37
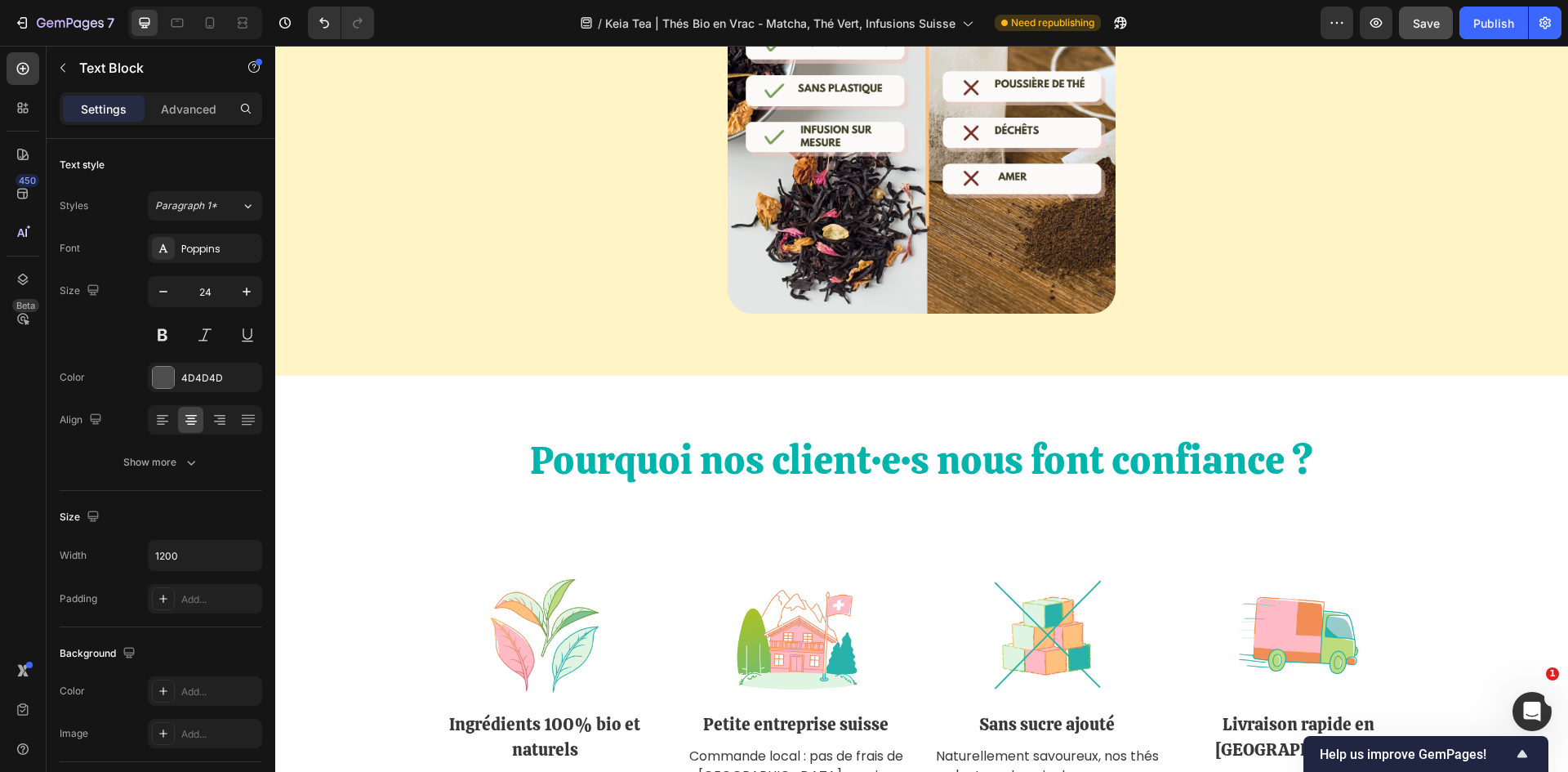
scroll to position [3602, 0]
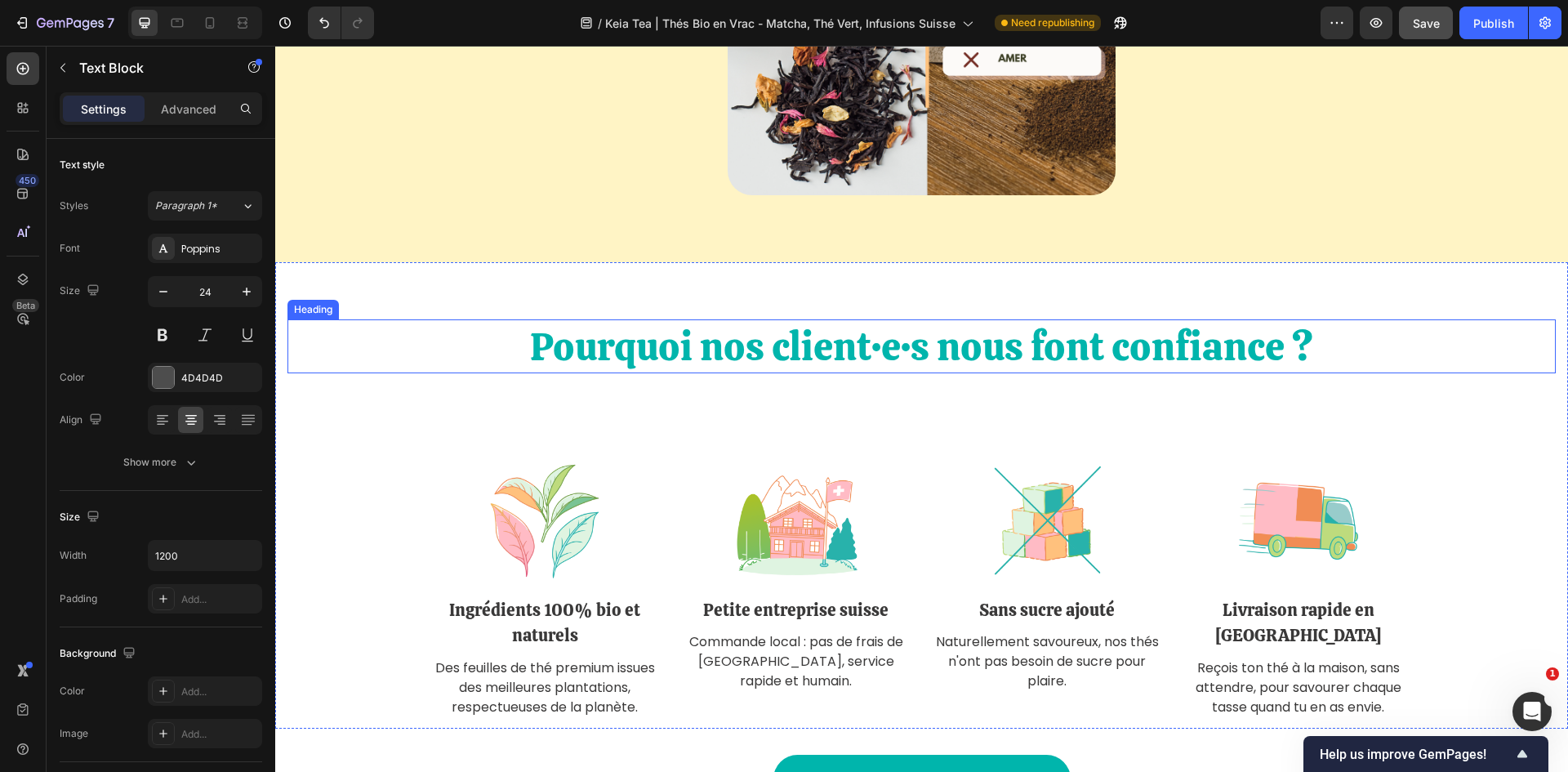
click at [879, 341] on h2 "Pourquoi nos client·e·s nous font confiance ?" at bounding box center [922, 346] width 1269 height 53
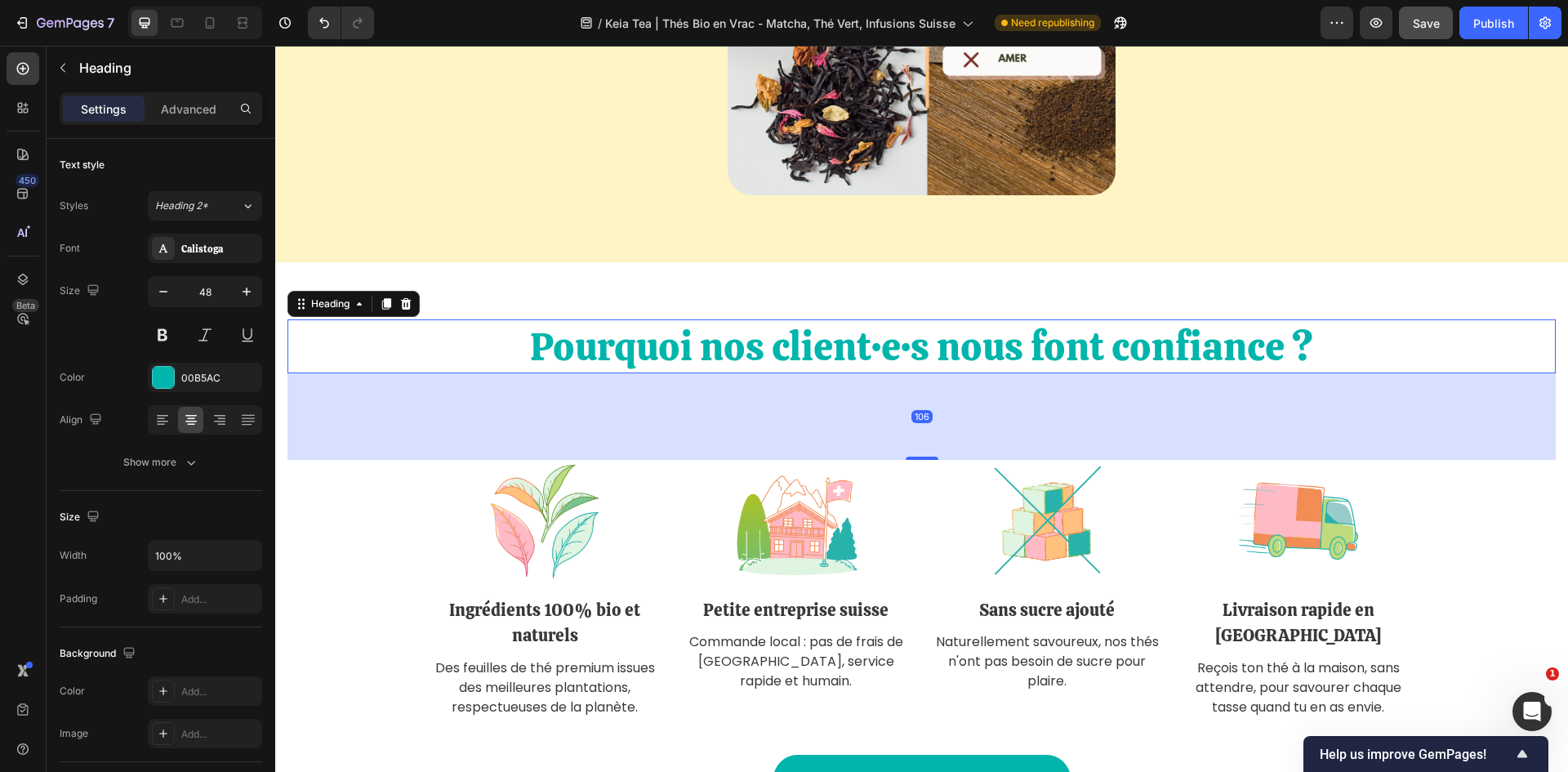
click at [875, 341] on h2 "Pourquoi nos client·e·s nous font confiance ?" at bounding box center [922, 346] width 1269 height 53
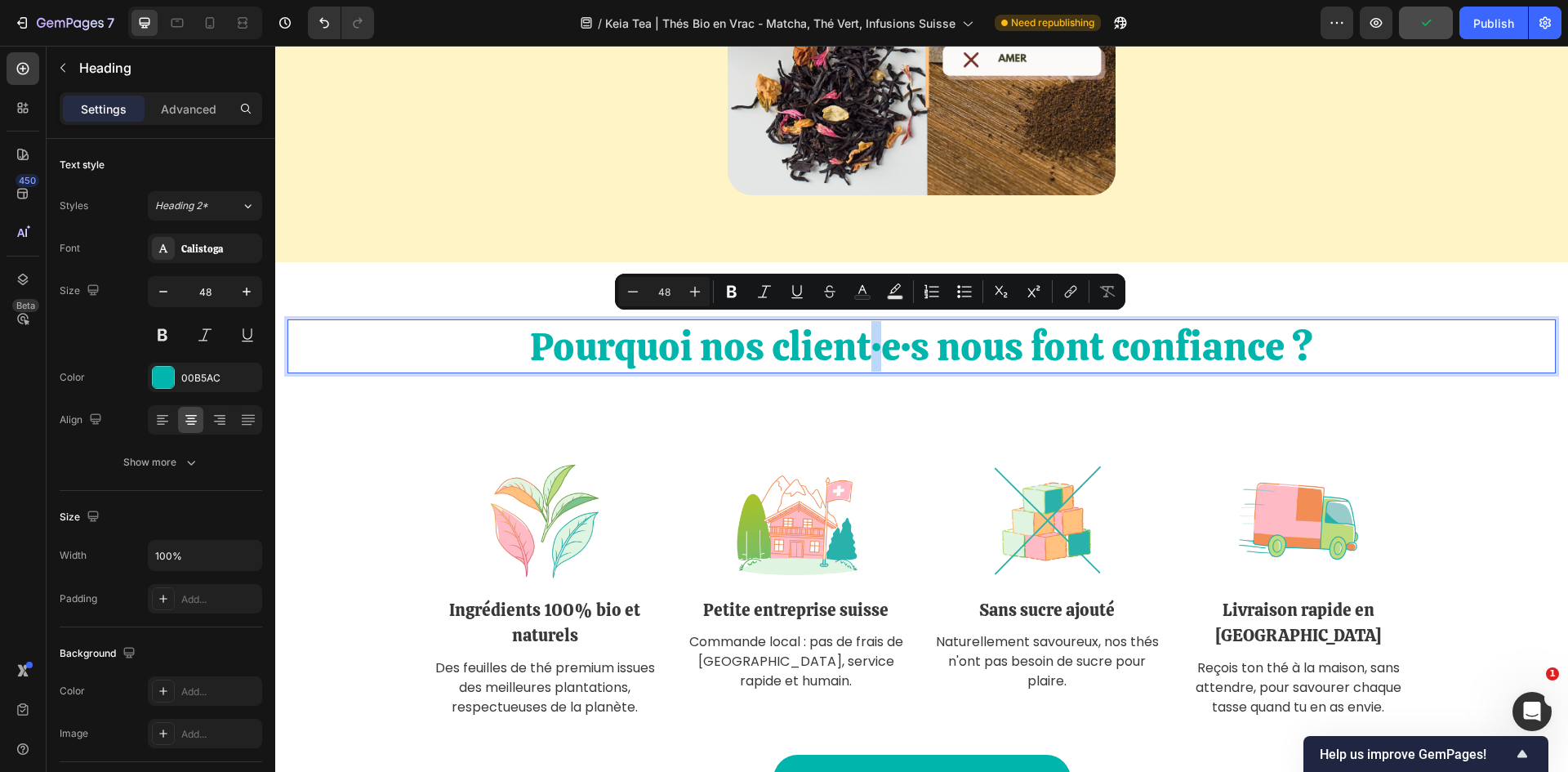
click at [867, 342] on p "Pourquoi nos client·e·s nous font confiance ?" at bounding box center [921, 346] width 1265 height 51
copy p "·"
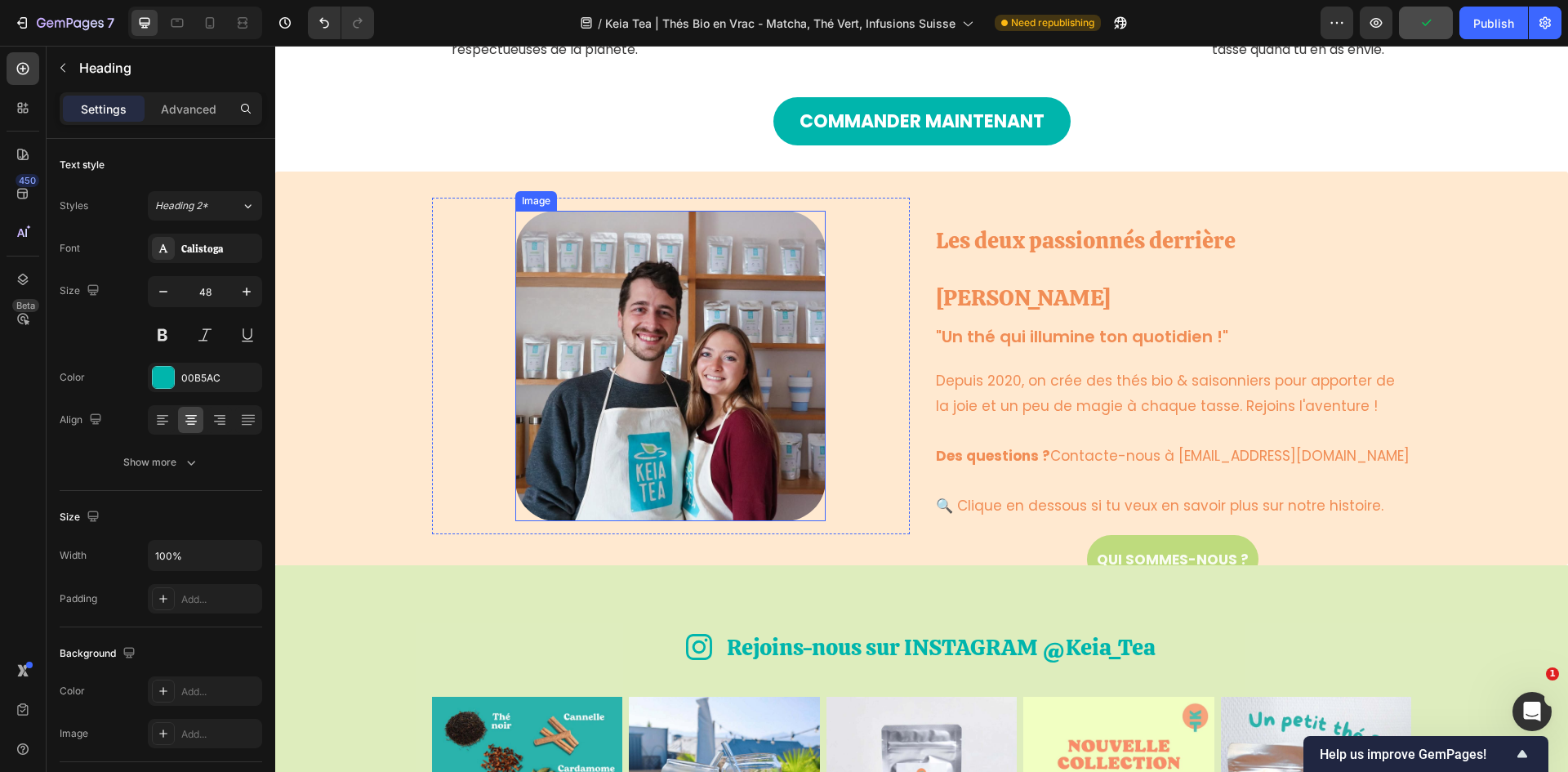
type input "16"
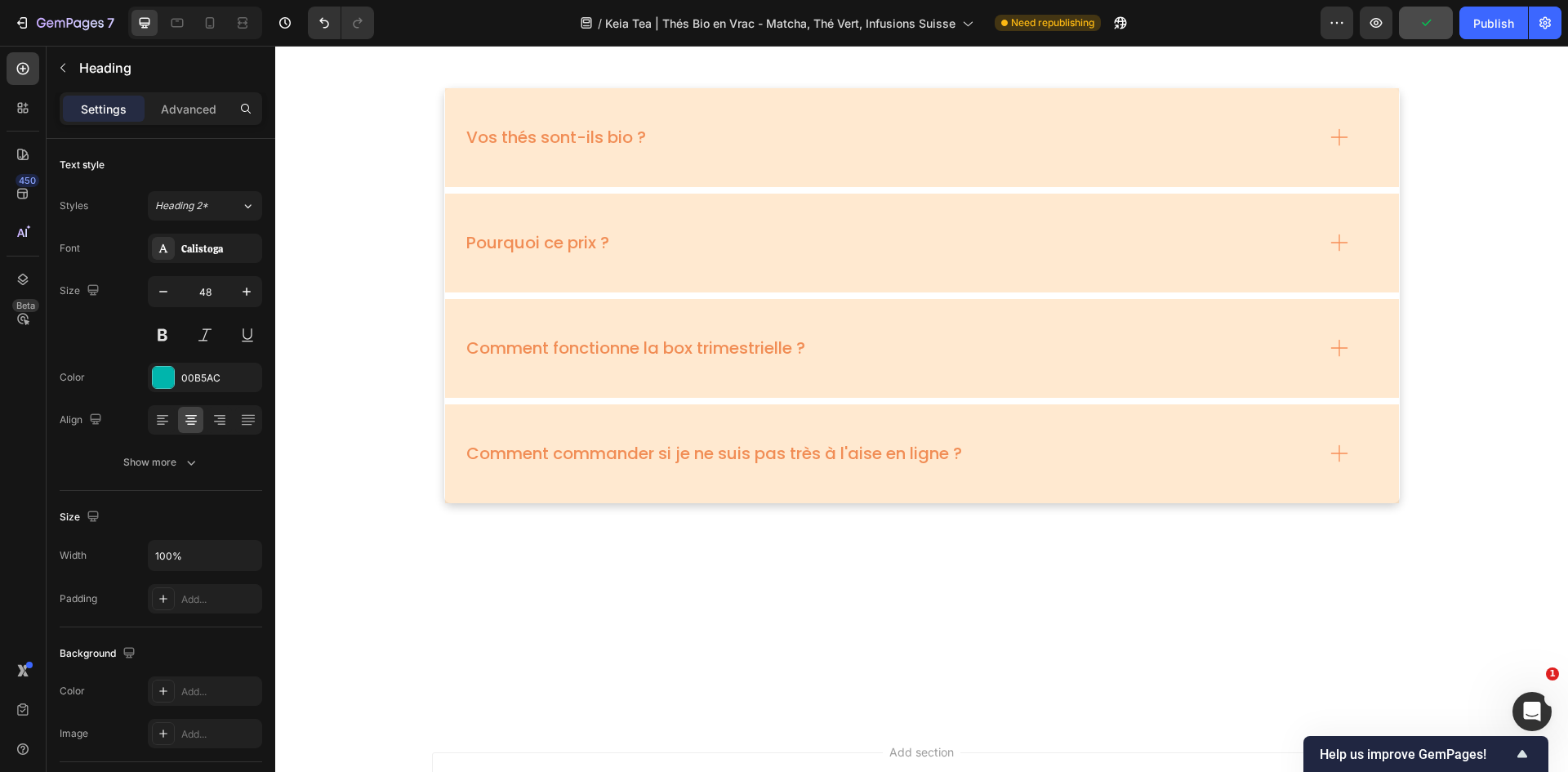
scroll to position [5644, 0]
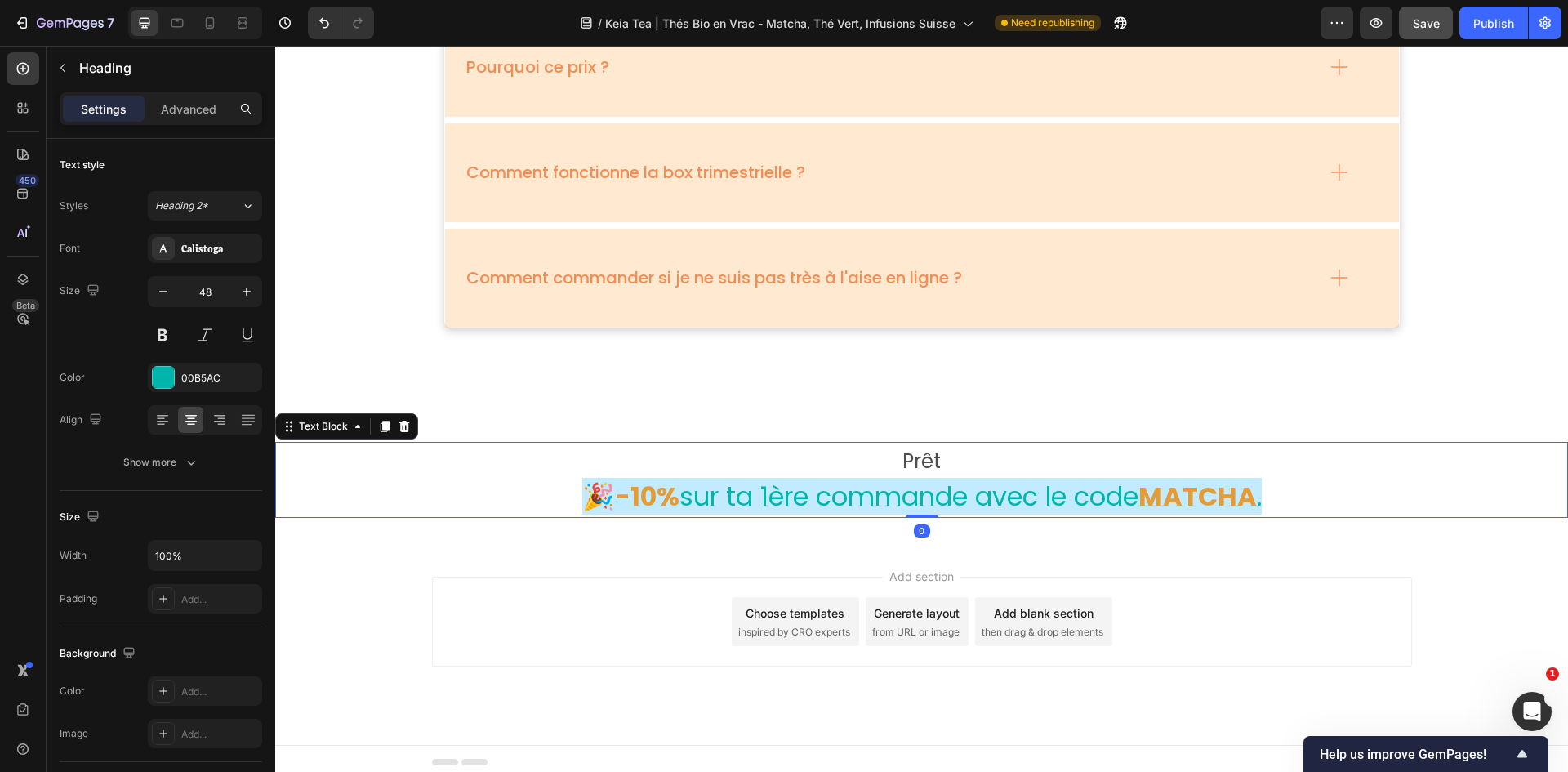
click at [932, 457] on p "Prêt" at bounding box center [922, 461] width 977 height 35
click at [942, 457] on p "Prêt" at bounding box center [922, 461] width 977 height 35
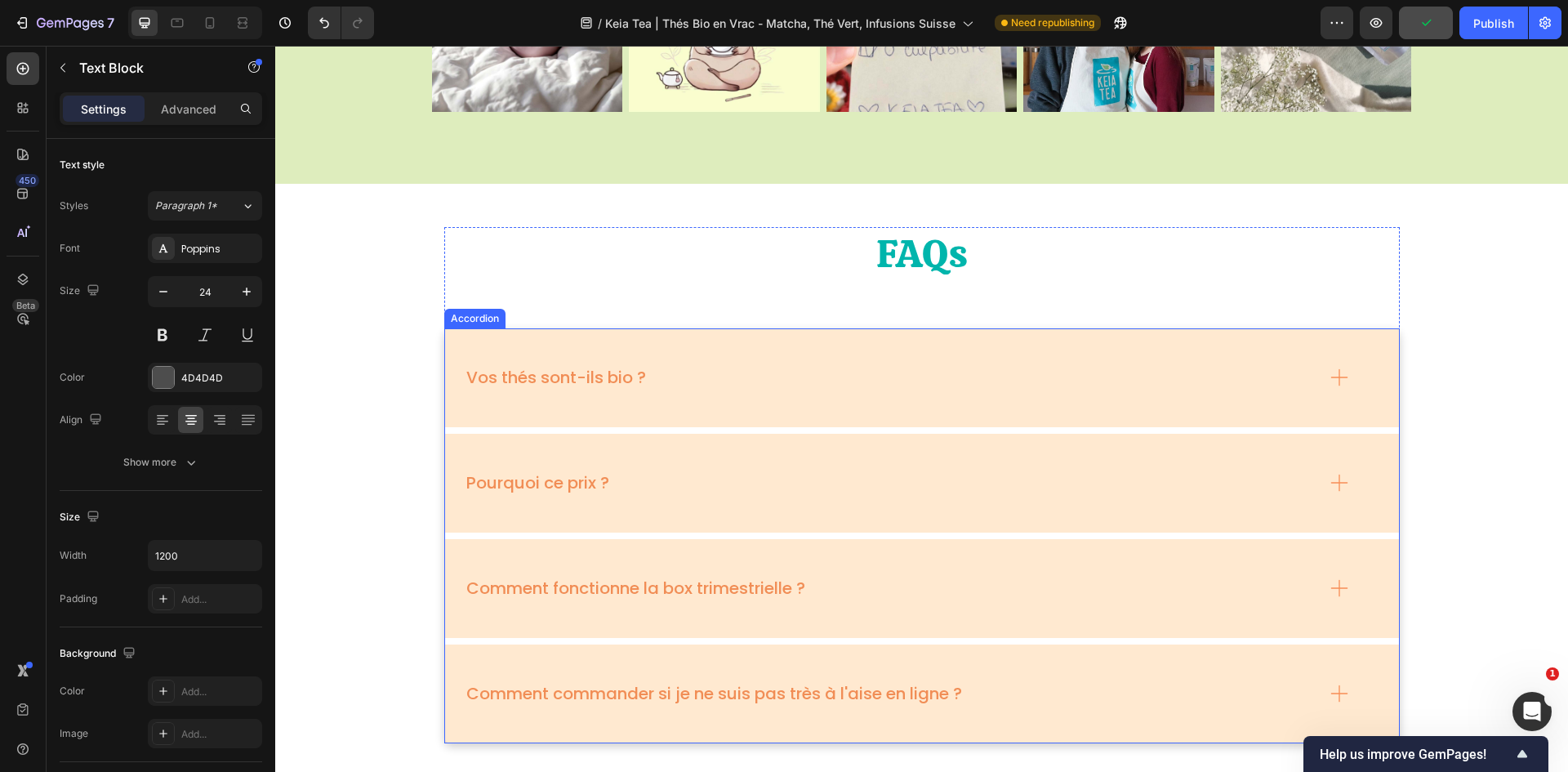
scroll to position [5154, 0]
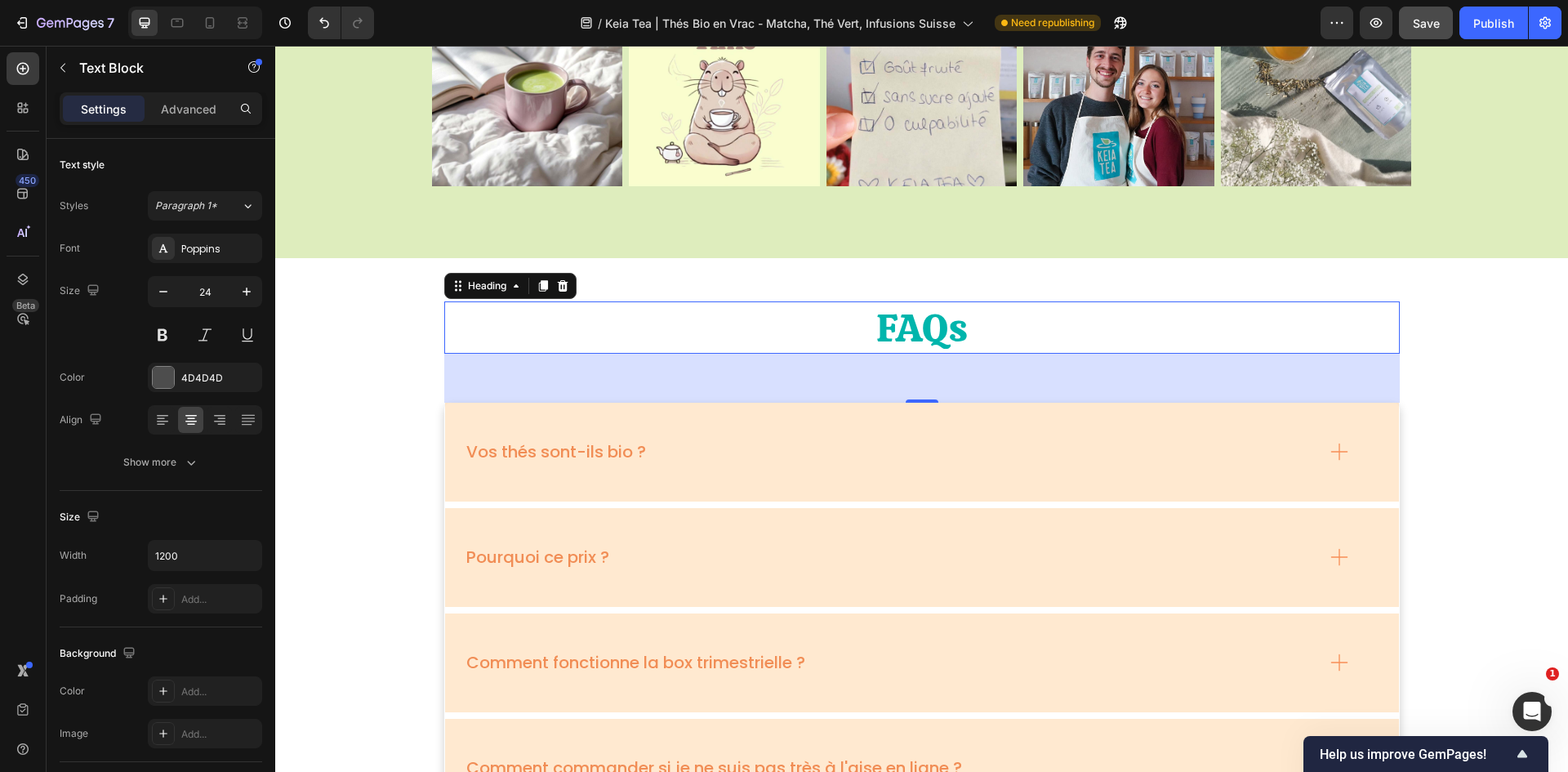
click at [918, 325] on h2 "FAQs" at bounding box center [922, 327] width 956 height 53
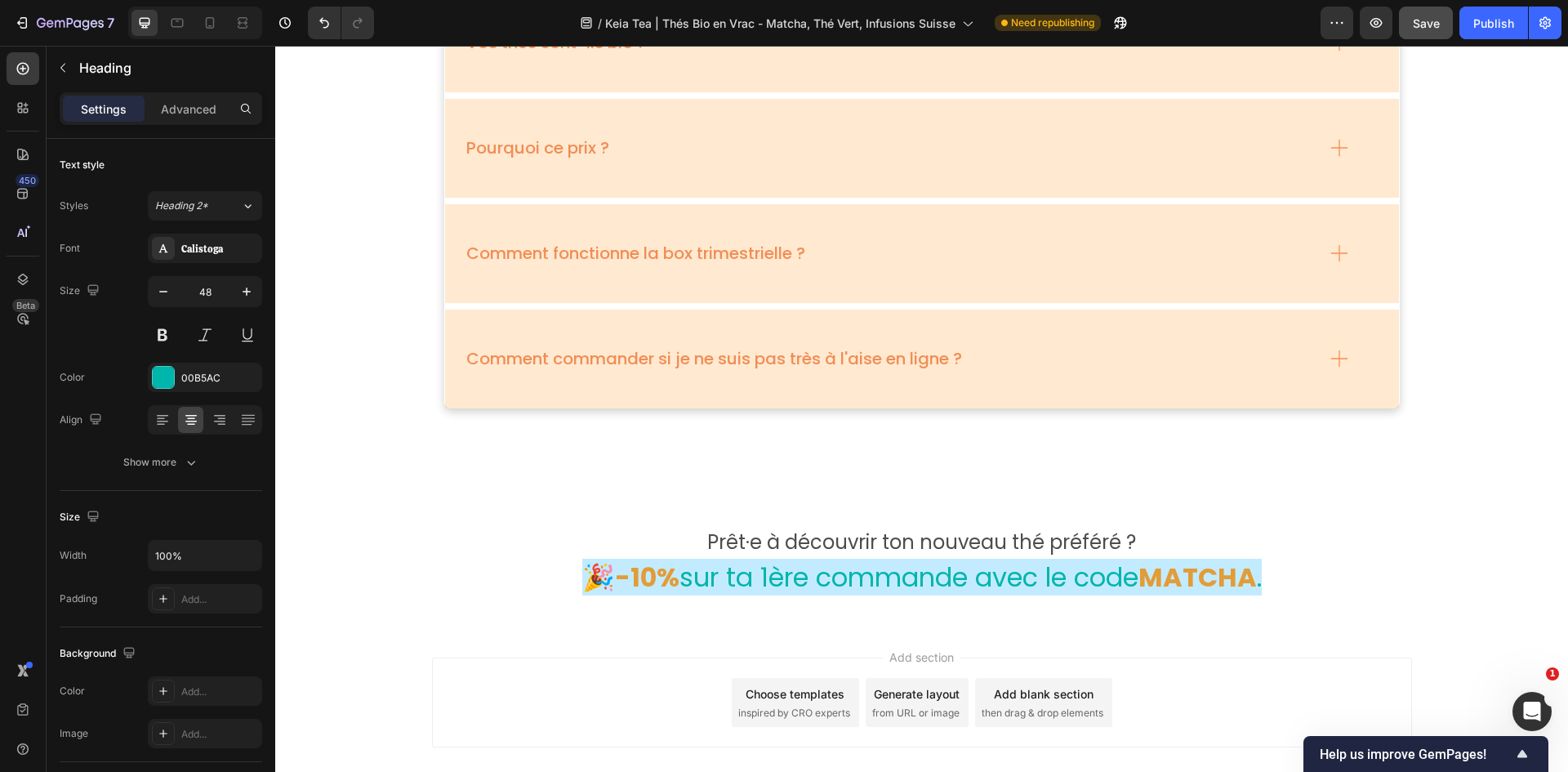
scroll to position [5652, 0]
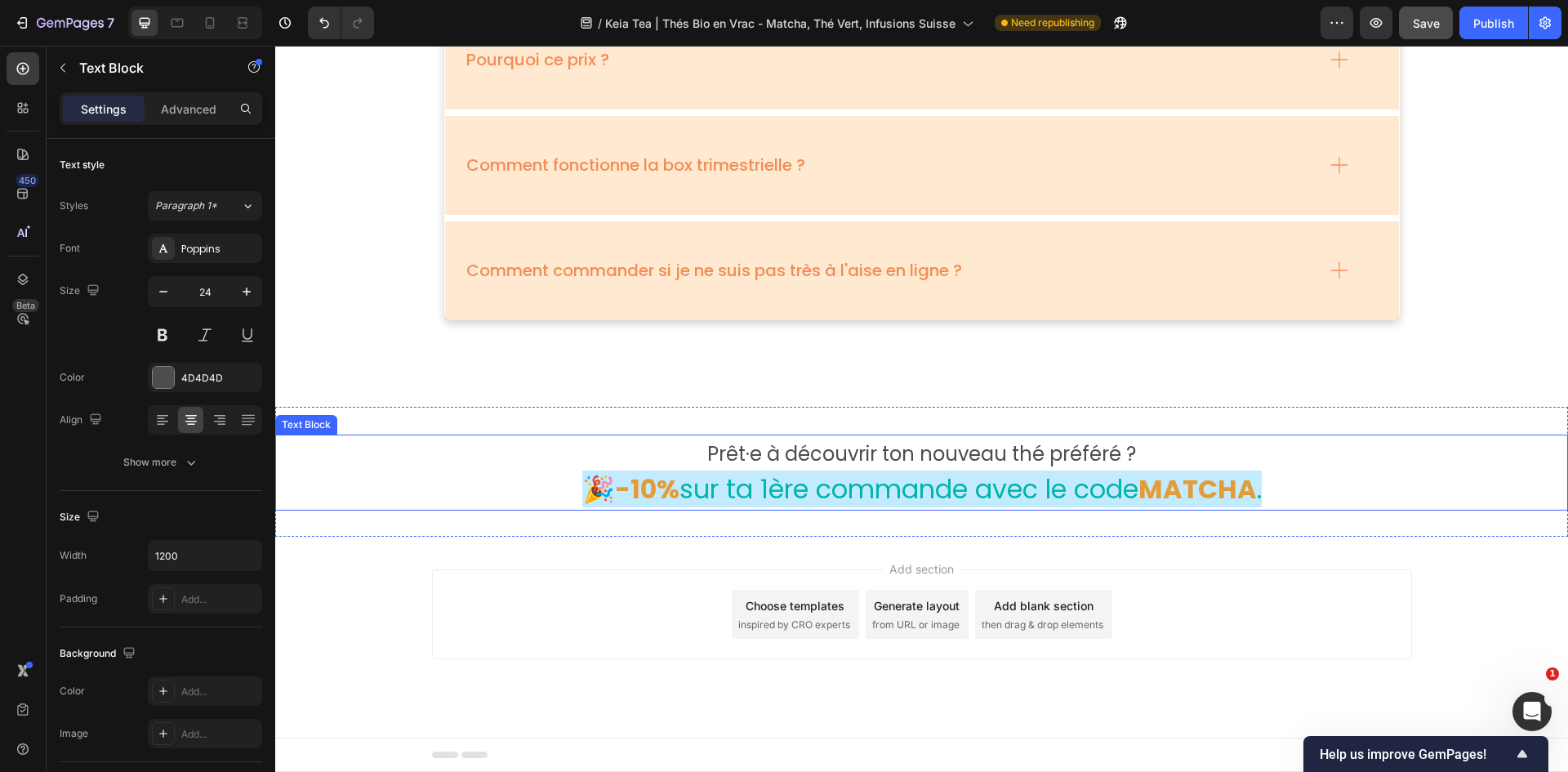
click at [949, 453] on p "Prêt·e à découvrir ton nouveau thé préféré ?" at bounding box center [922, 453] width 977 height 35
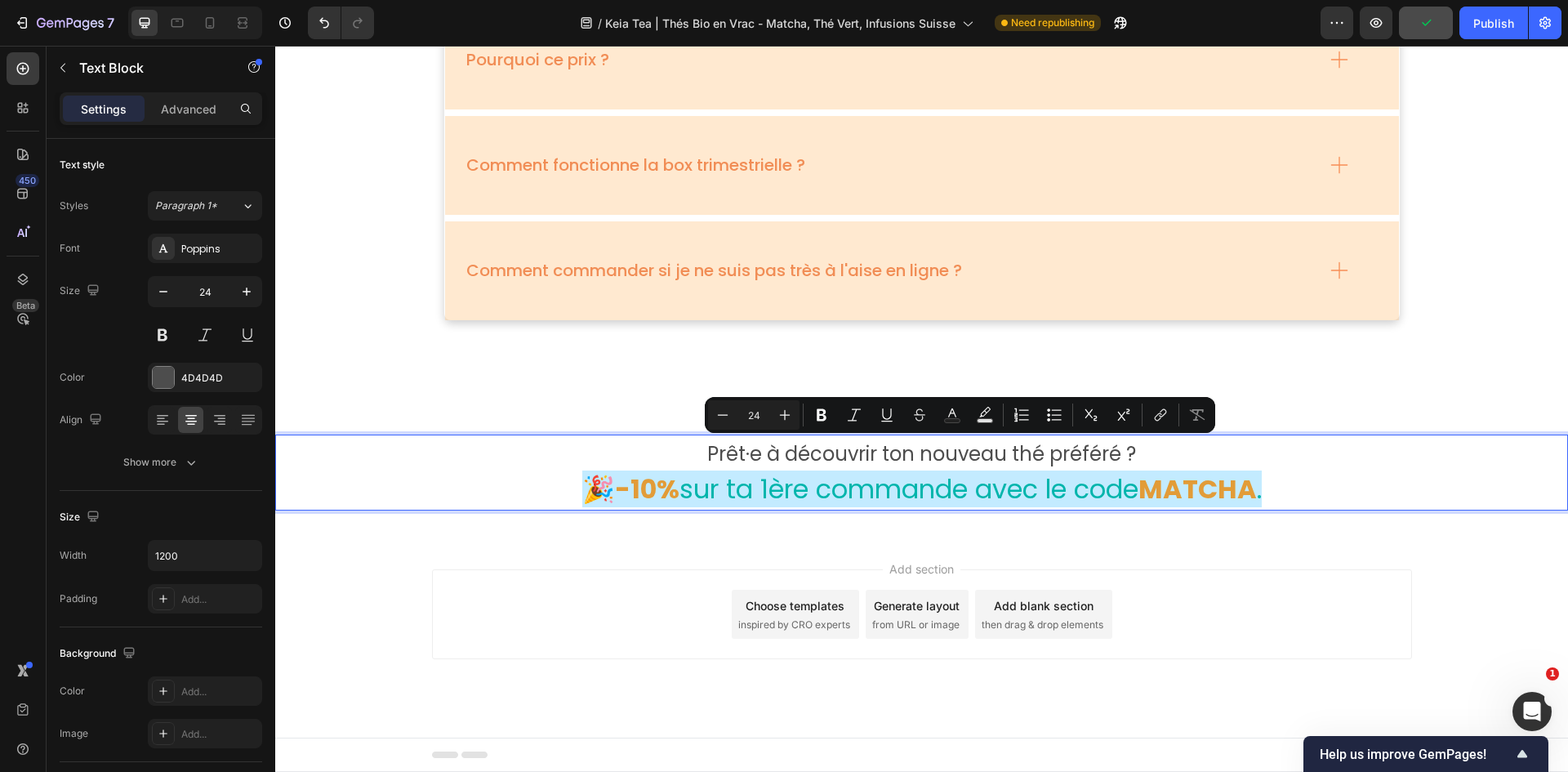
click at [1045, 449] on p "Prêt·e à découvrir ton nouveau thé préféré ?" at bounding box center [922, 453] width 977 height 35
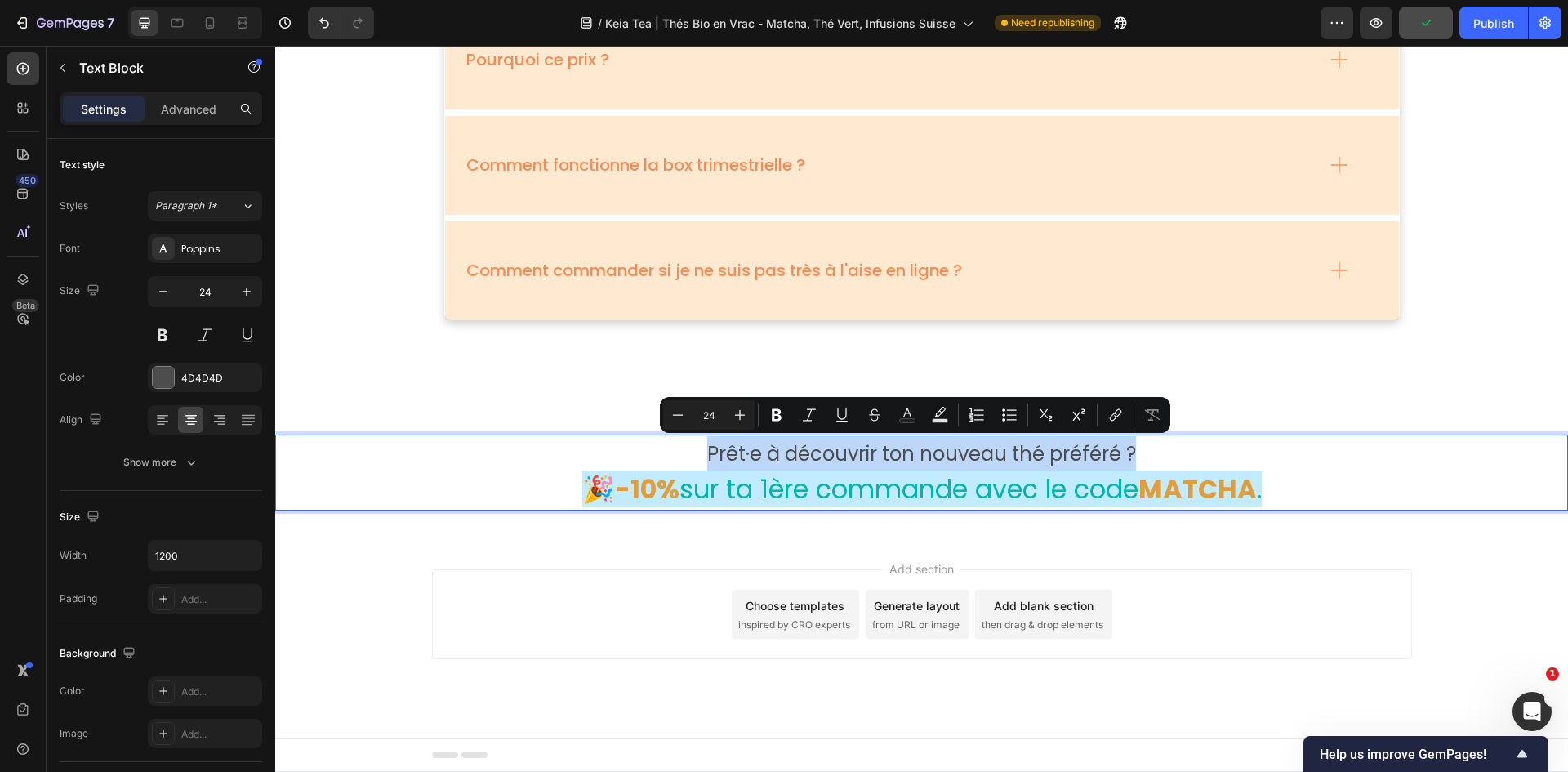
drag, startPoint x: 1130, startPoint y: 451, endPoint x: 675, endPoint y: 437, distance: 455.2
click at [675, 437] on p "Prêt·e à découvrir ton nouveau thé préféré ?" at bounding box center [922, 453] width 977 height 35
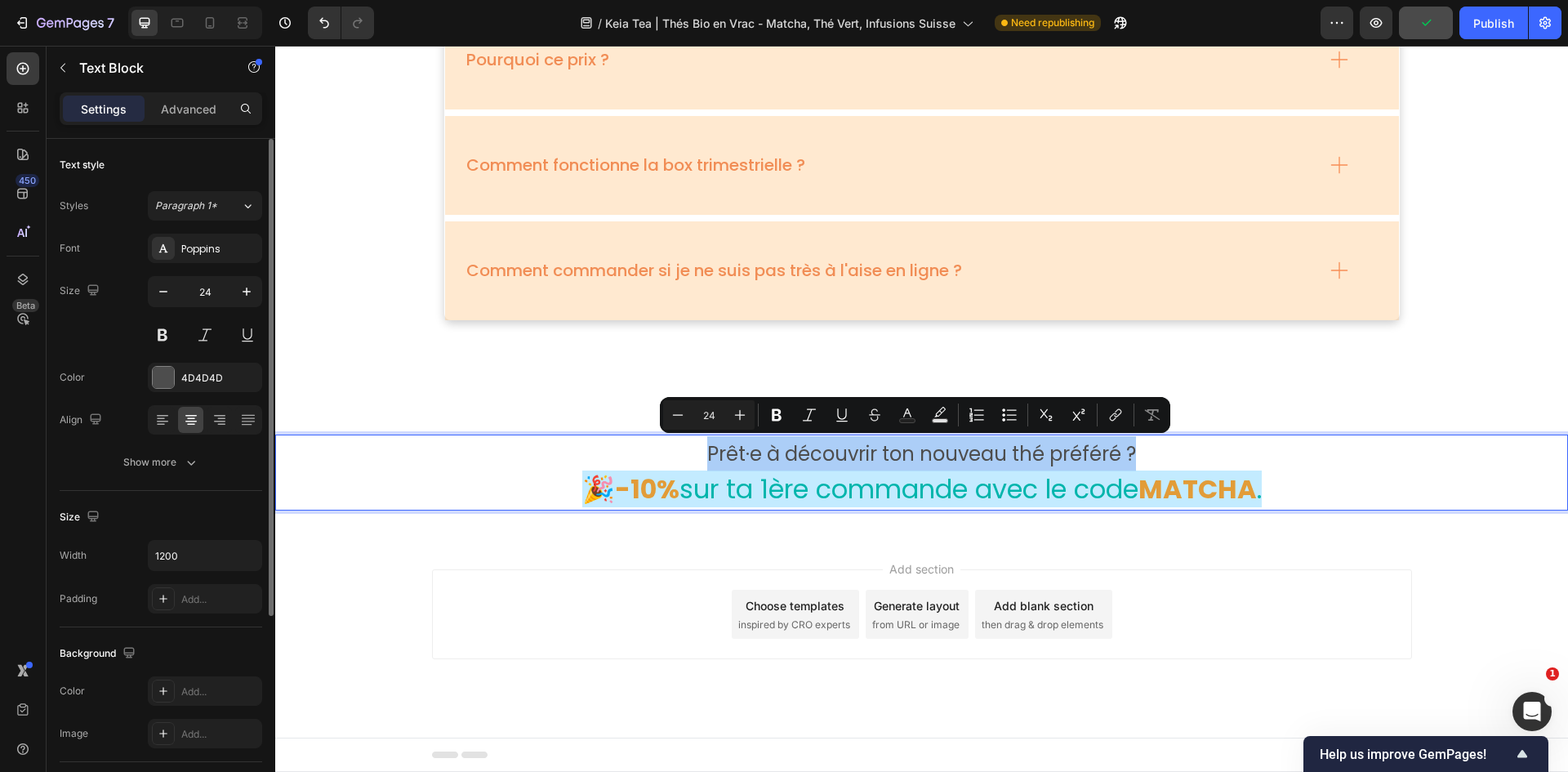
click at [233, 265] on div "Font Poppins Size 24 Color 4D4D4D Align Show more" at bounding box center [161, 356] width 203 height 244
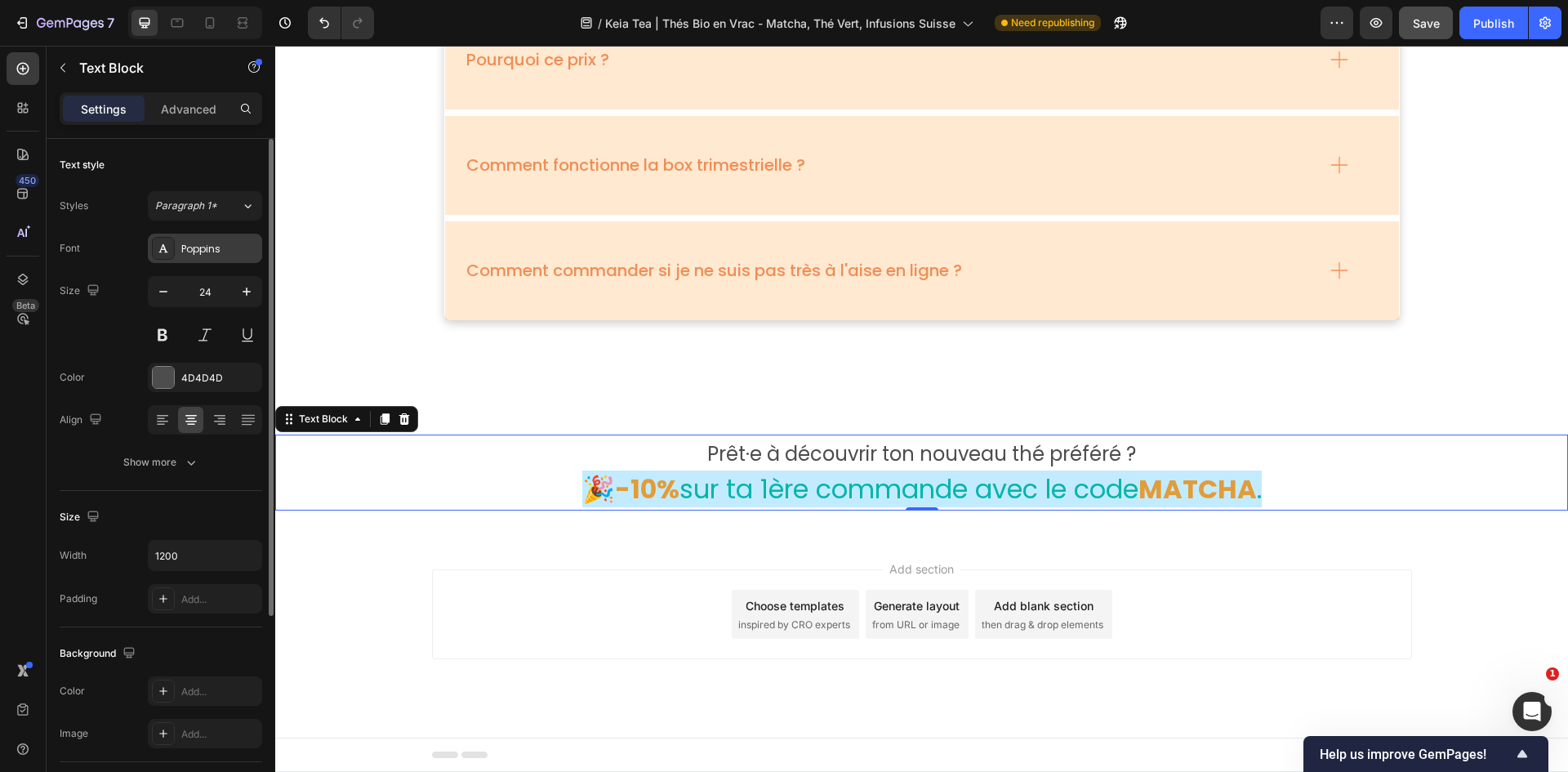
click at [233, 254] on div "Poppins" at bounding box center [219, 250] width 77 height 15
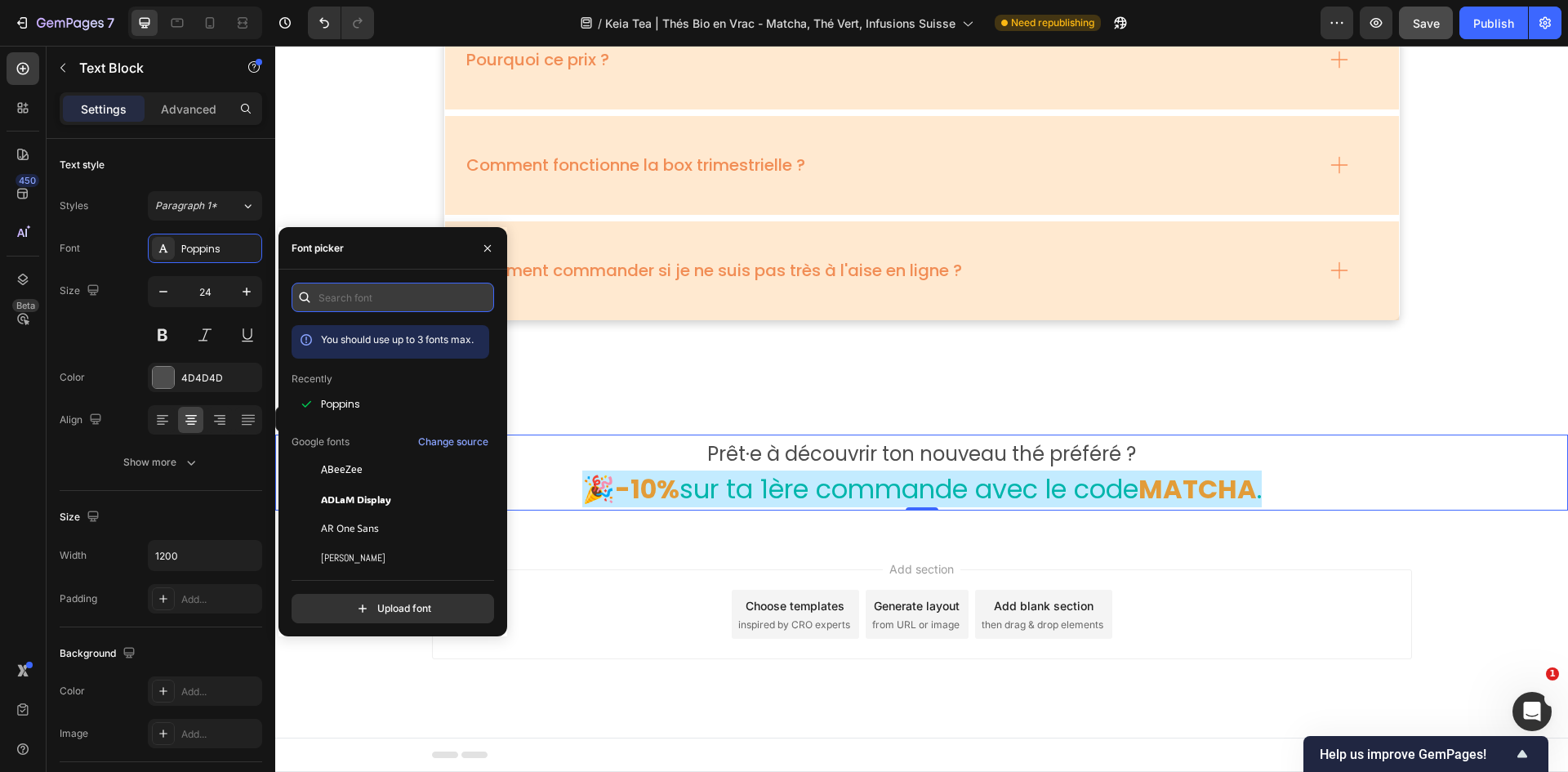
click at [359, 309] on input "text" at bounding box center [393, 296] width 203 height 29
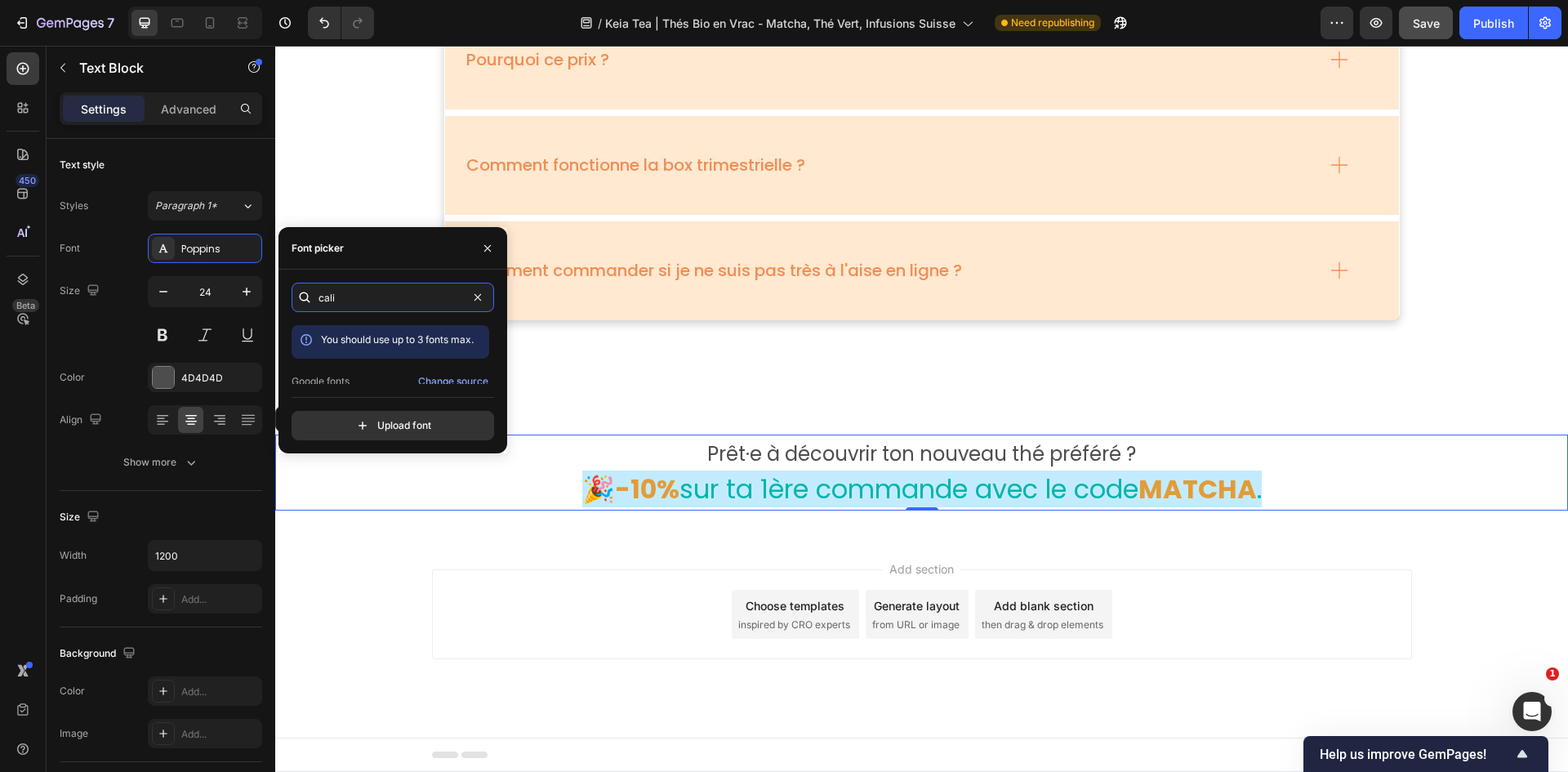
type input "cali"
click at [366, 369] on div "Calistoga" at bounding box center [403, 370] width 165 height 15
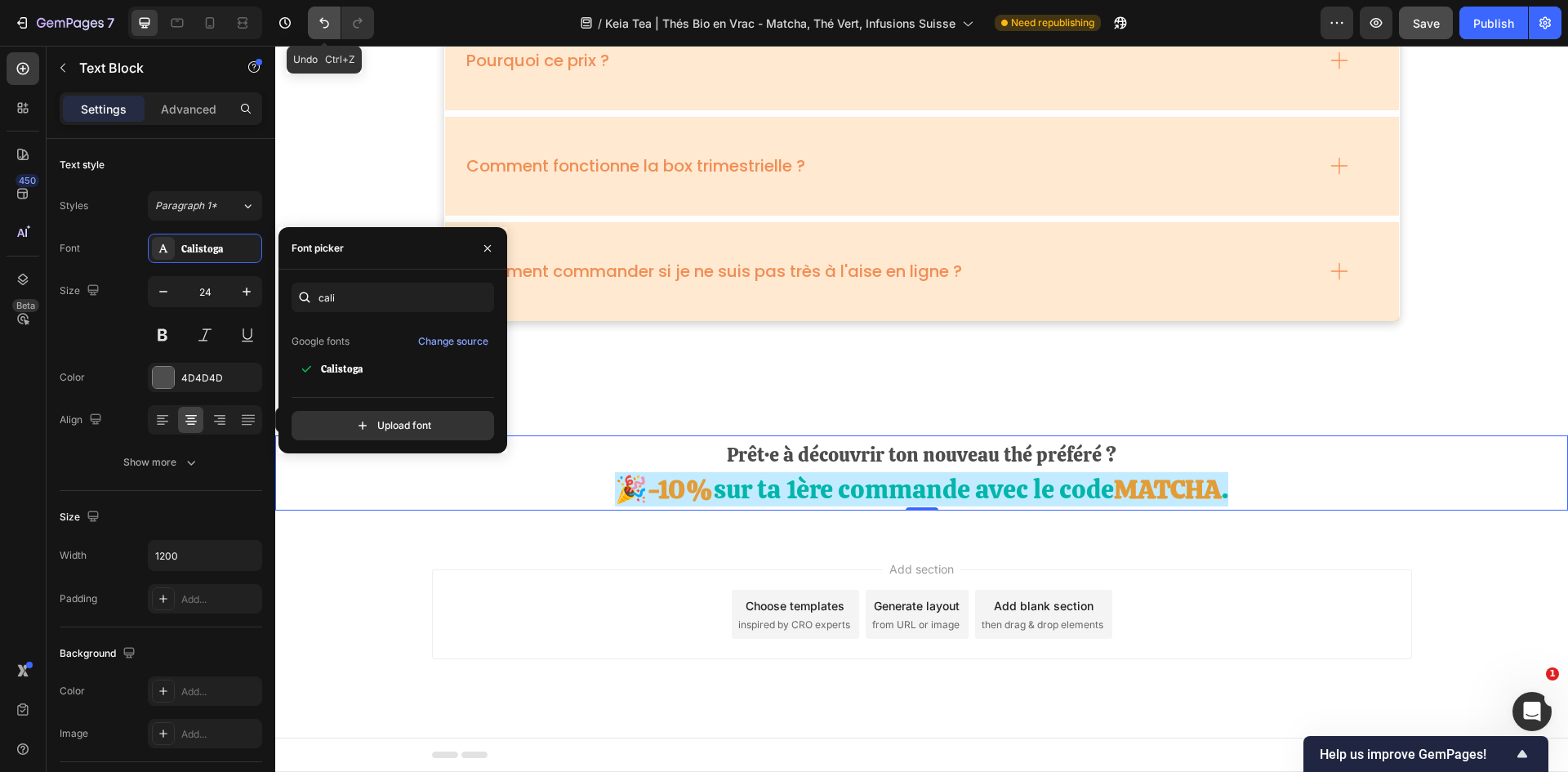
click at [325, 23] on icon "Undo/Redo" at bounding box center [324, 23] width 16 height 16
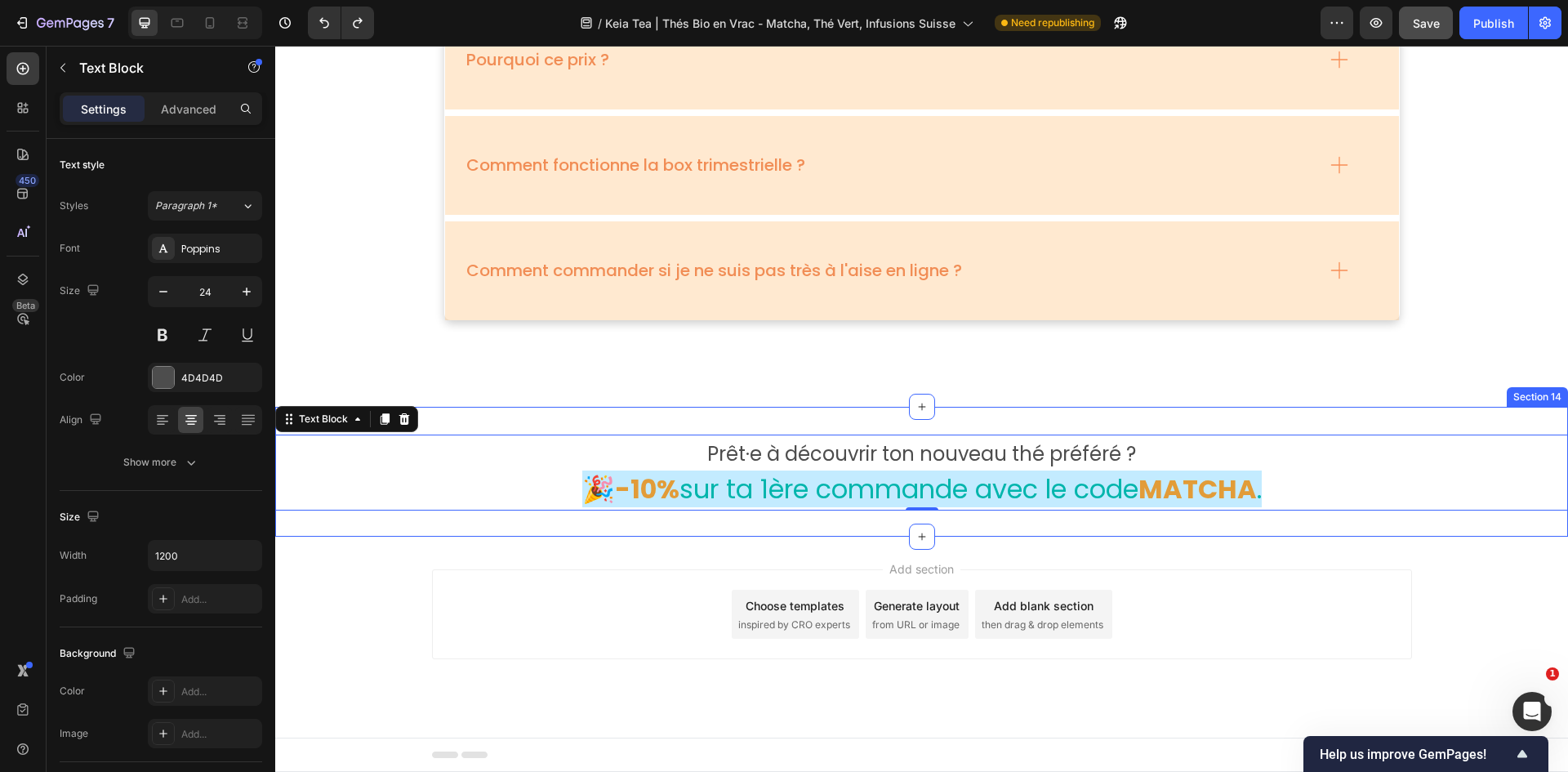
click at [1019, 429] on div "Prêt·e à découvrir ton nouveau thé préféré ? 🎉-10% sur ta 1ère commande avec le…" at bounding box center [921, 472] width 1293 height 129
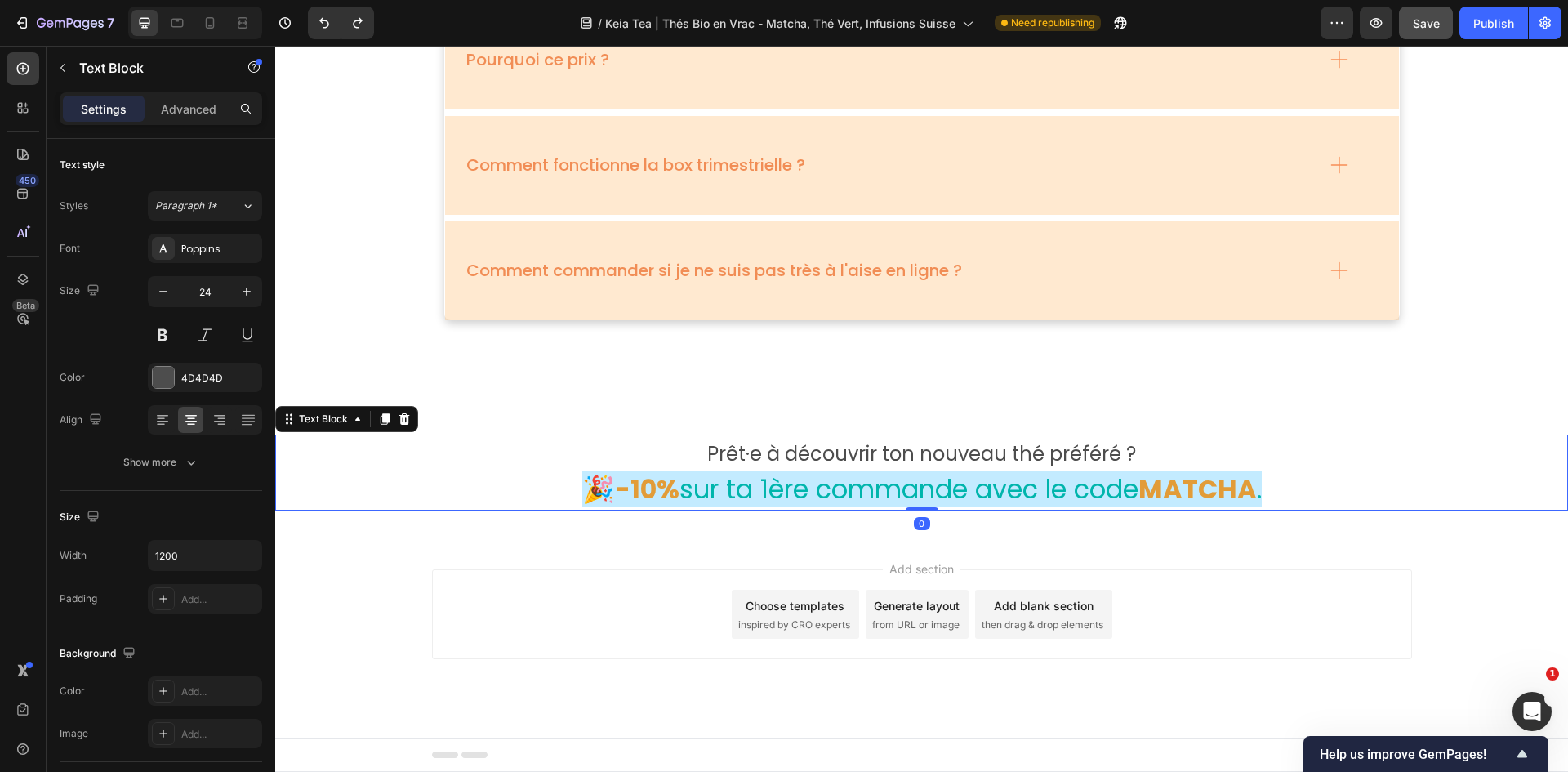
click at [1034, 458] on p "Prêt·e à découvrir ton nouveau thé préféré ?" at bounding box center [922, 453] width 977 height 35
click at [1045, 457] on p "Prêt·e à découvrir ton nouveau thé préféré ?" at bounding box center [922, 453] width 977 height 35
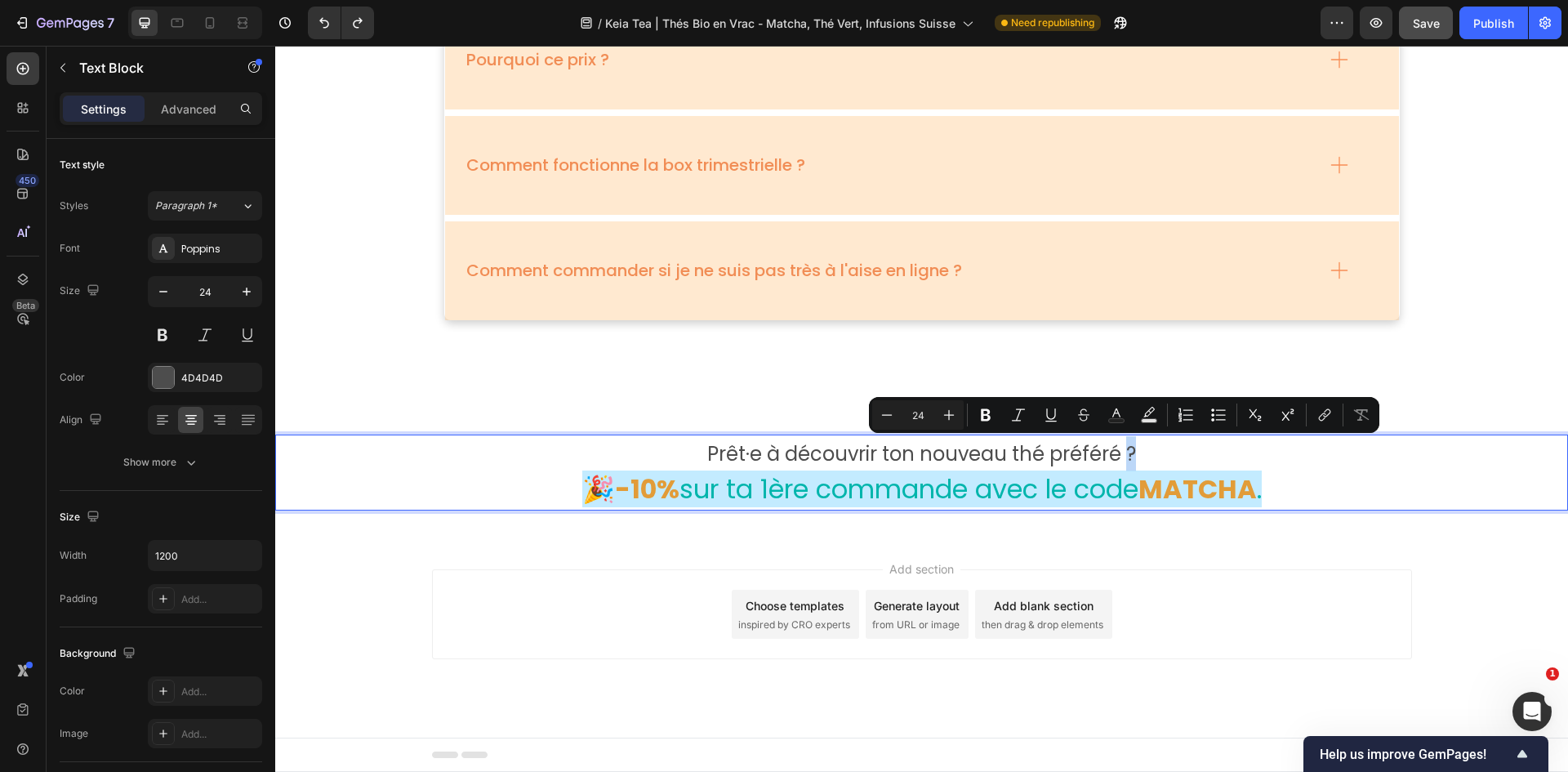
click at [1045, 455] on p "Prêt·e à découvrir ton nouveau thé préféré ?" at bounding box center [922, 453] width 977 height 35
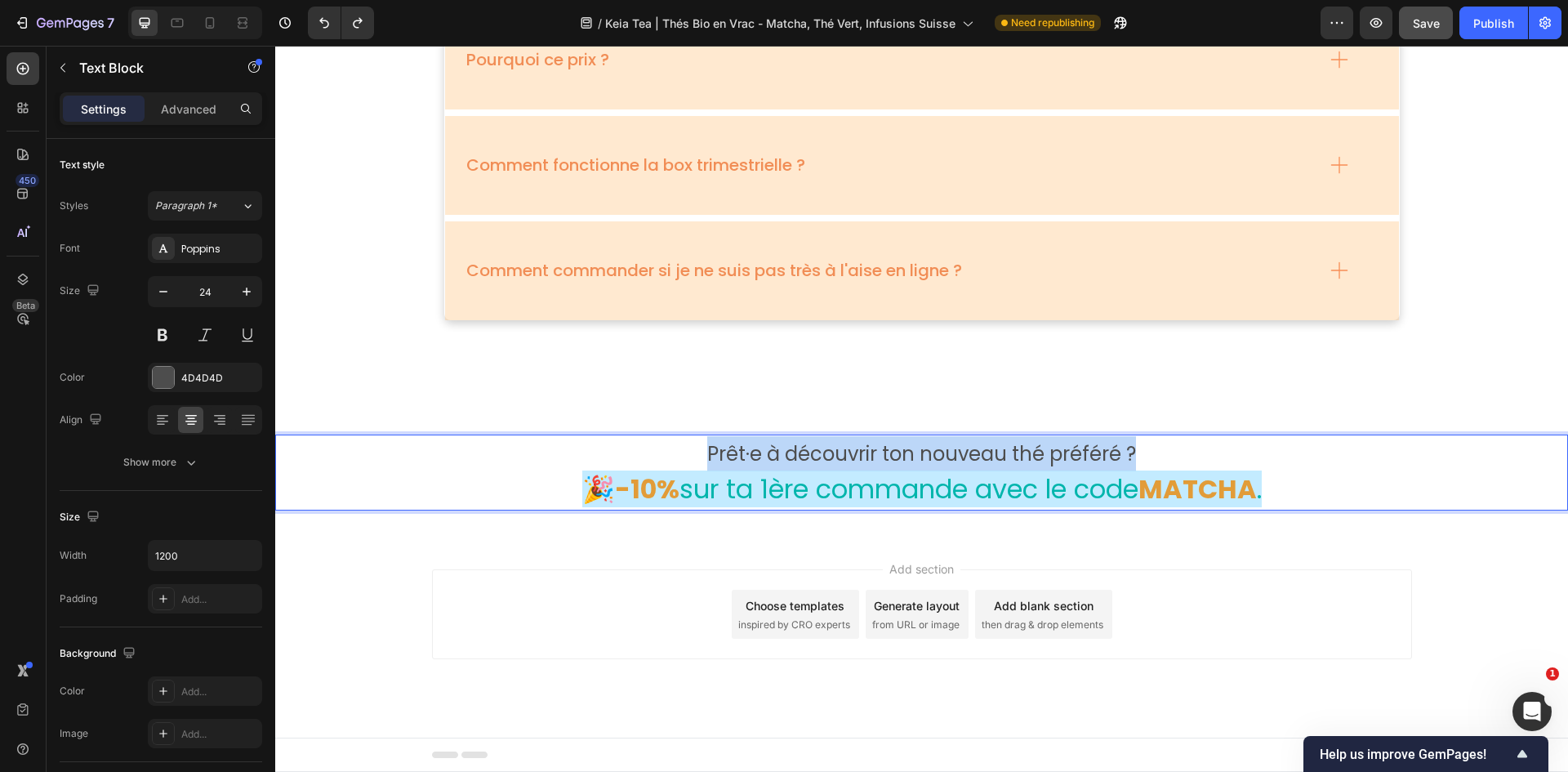
drag, startPoint x: 1136, startPoint y: 455, endPoint x: 573, endPoint y: 444, distance: 563.1
click at [573, 444] on p "Prêt·e à découvrir ton nouveau thé préféré ?" at bounding box center [922, 453] width 977 height 35
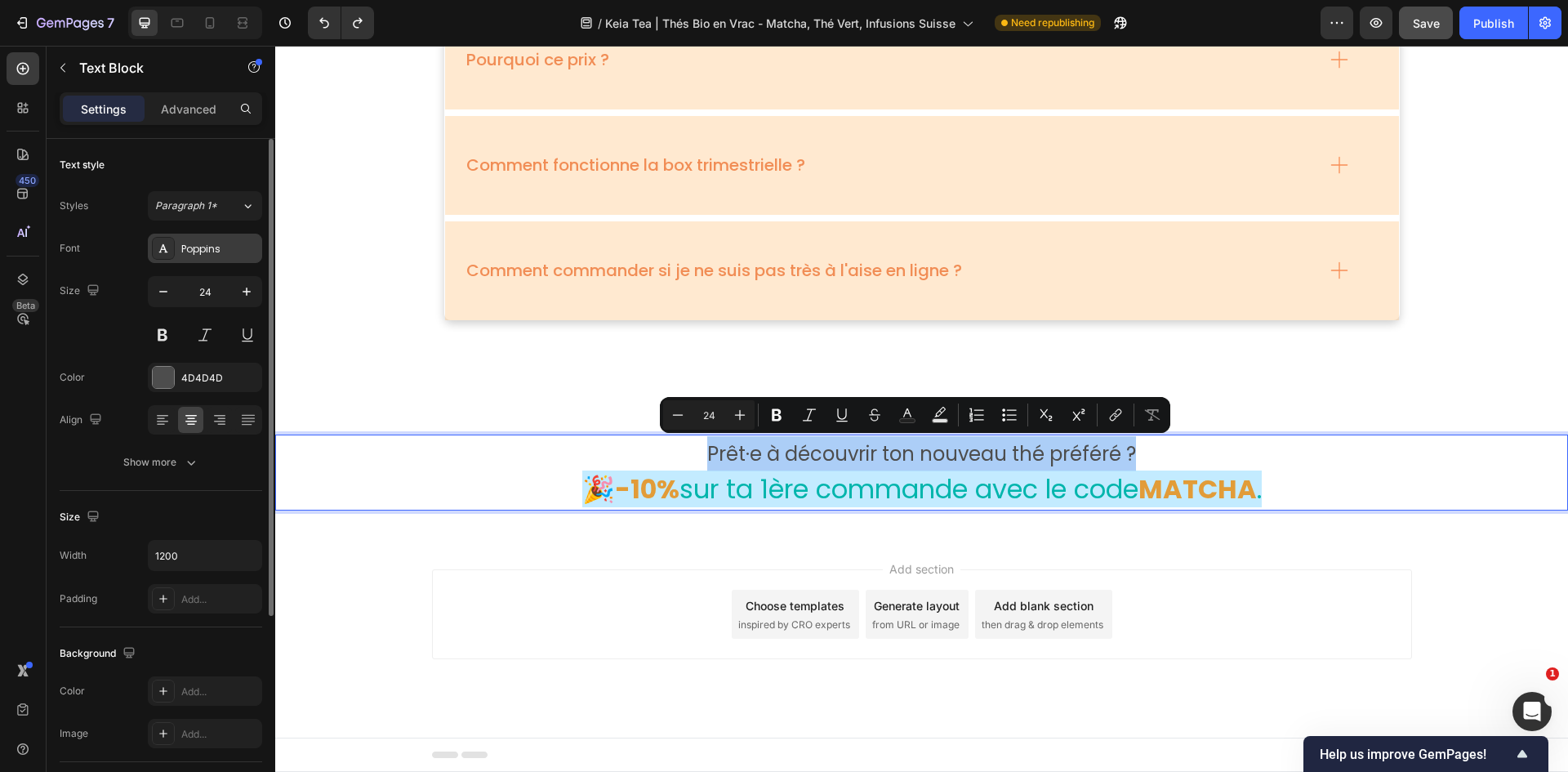
click at [212, 243] on div "Poppins" at bounding box center [219, 250] width 77 height 15
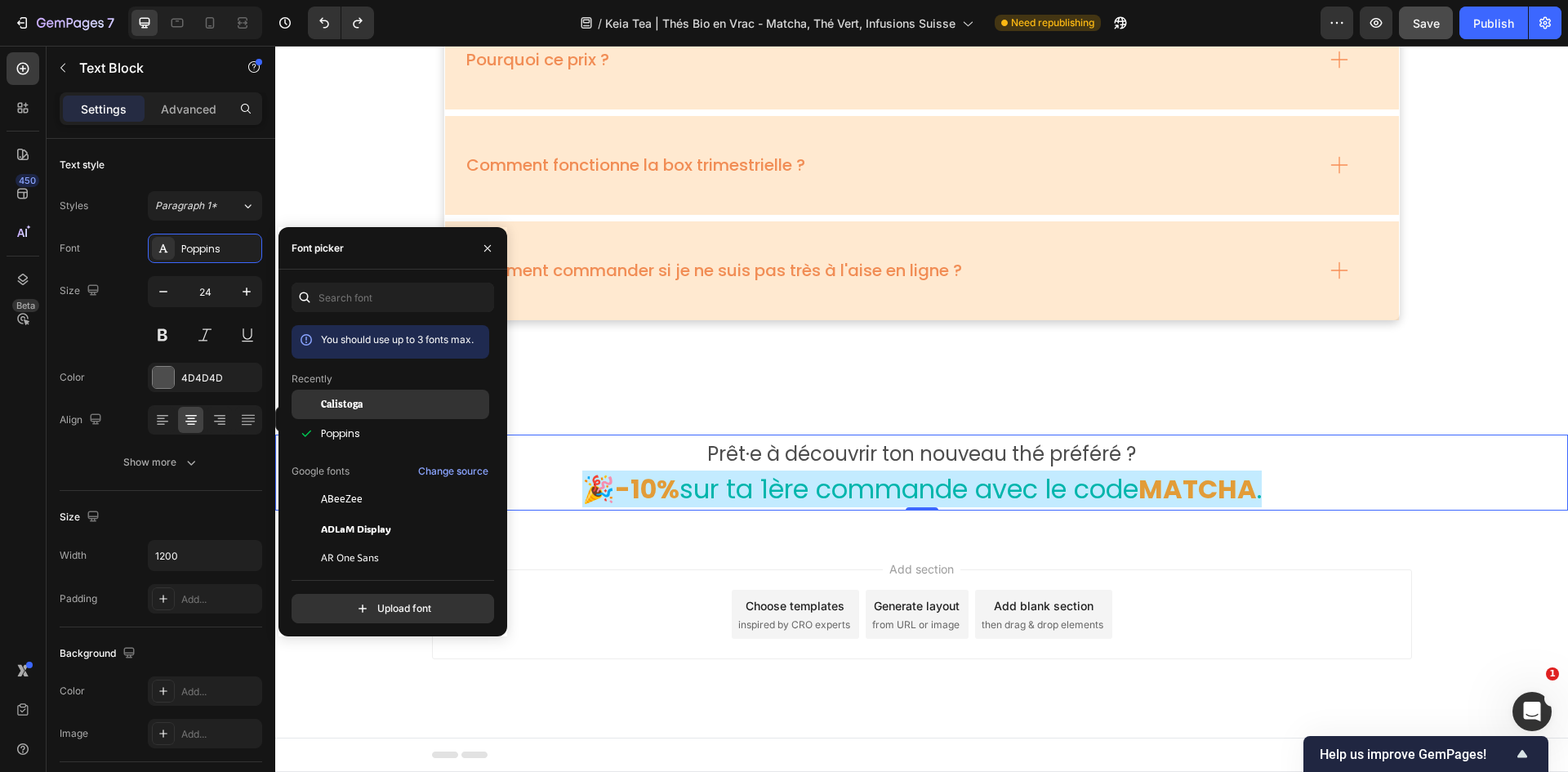
click at [360, 414] on div "Calistoga" at bounding box center [390, 403] width 198 height 29
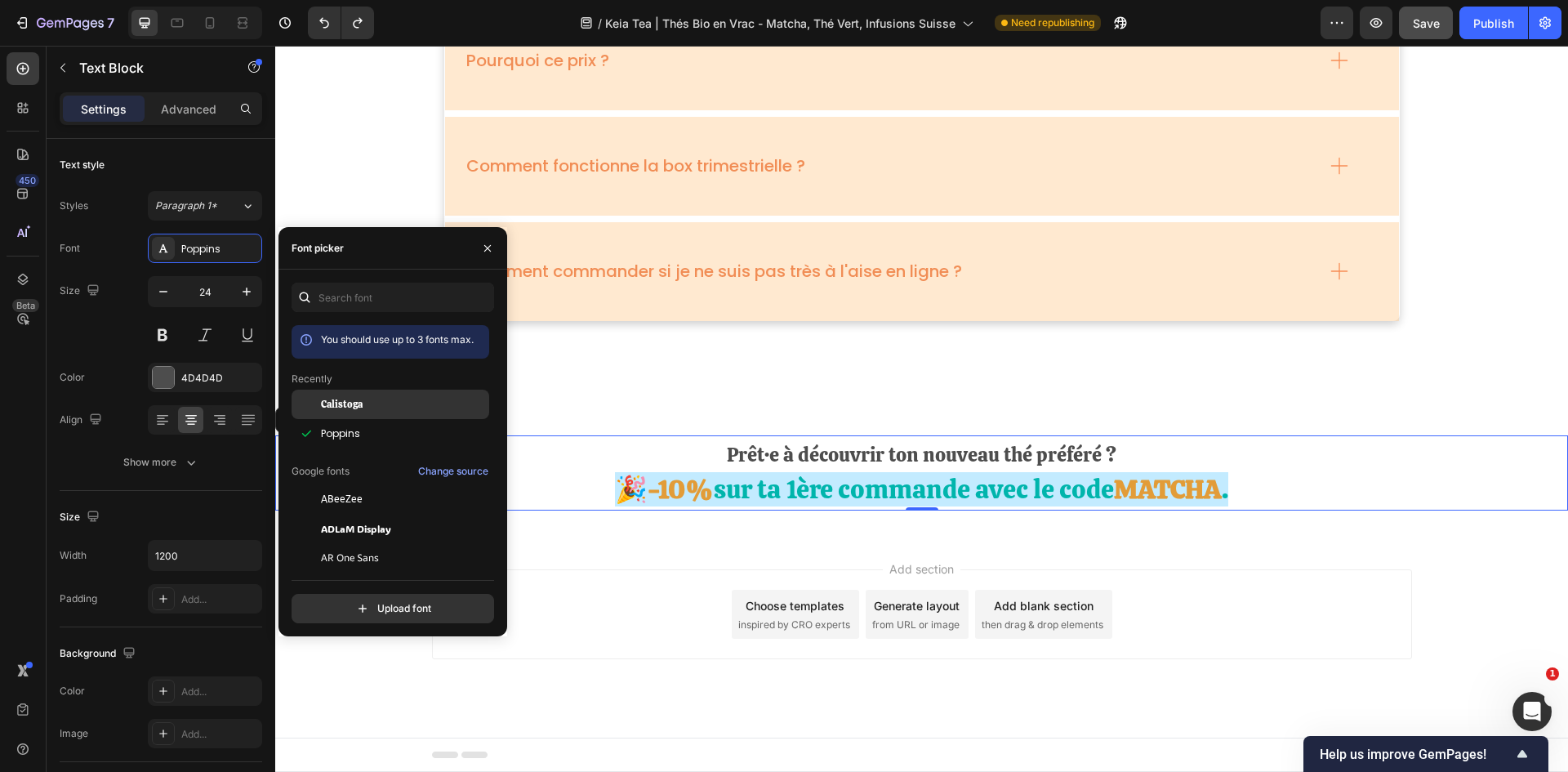
scroll to position [5651, 0]
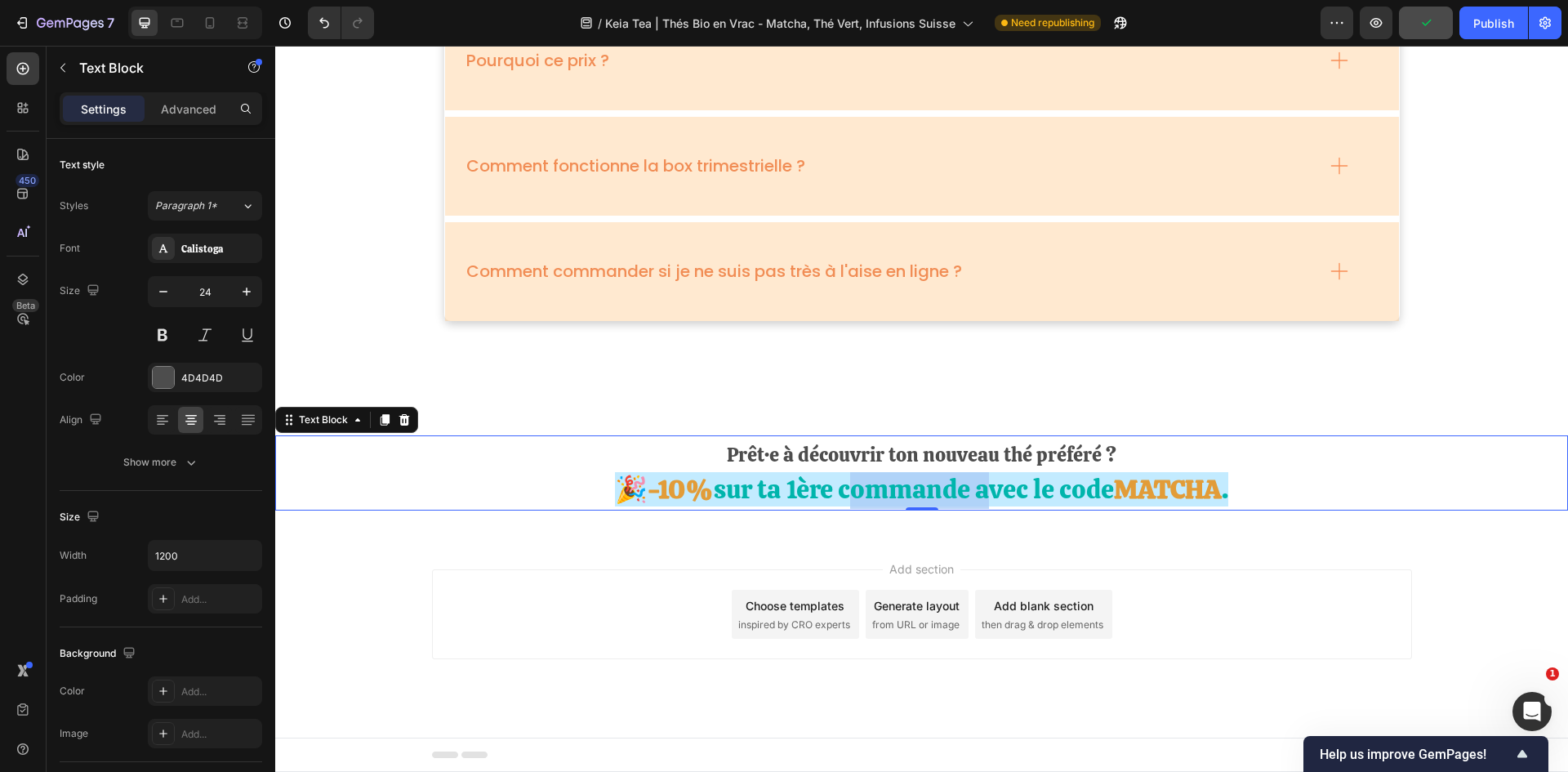
click at [937, 477] on span "sur ta 1ère commande avec le code" at bounding box center [913, 489] width 400 height 35
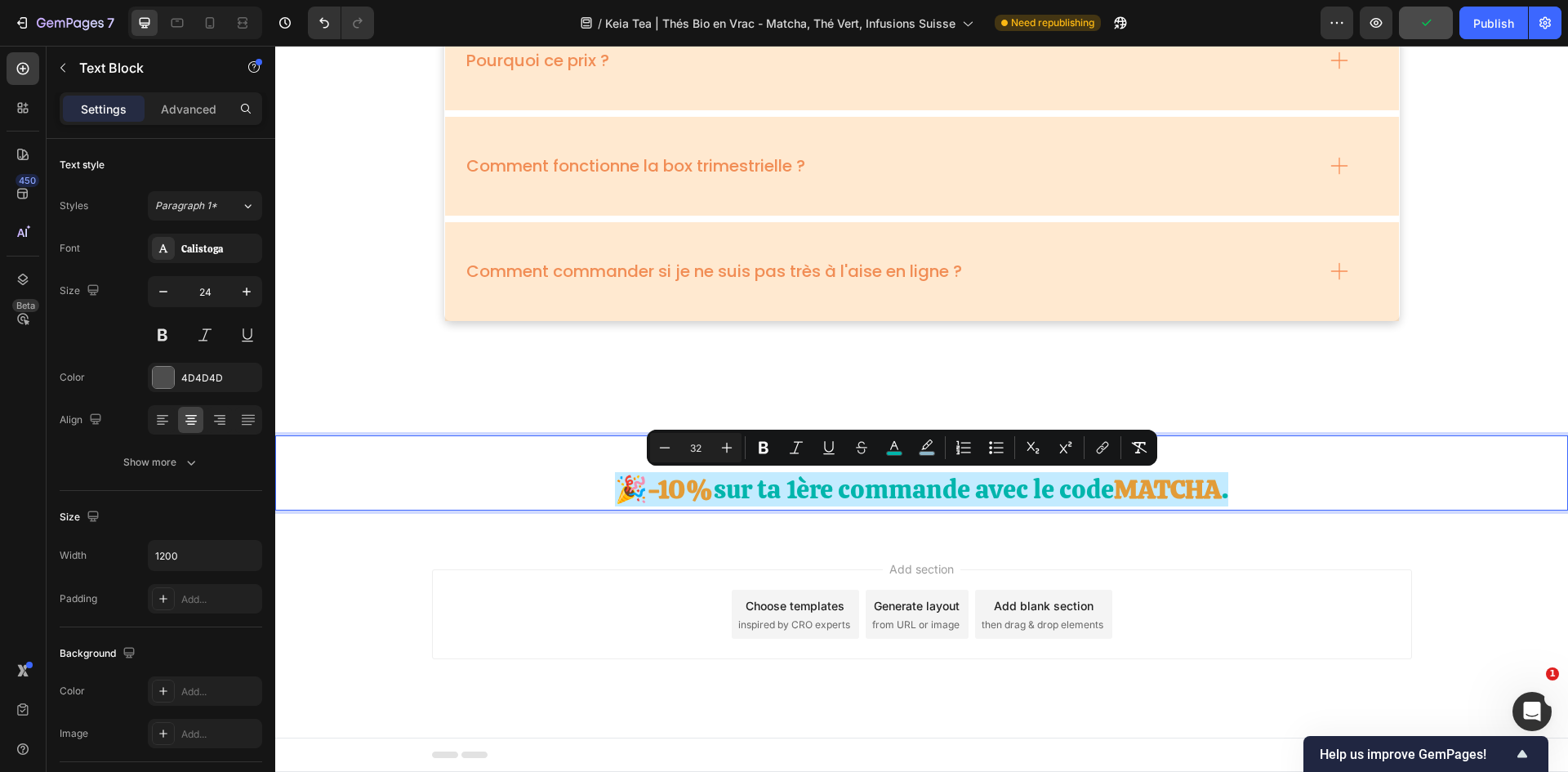
click at [1045, 477] on span "." at bounding box center [1225, 489] width 7 height 35
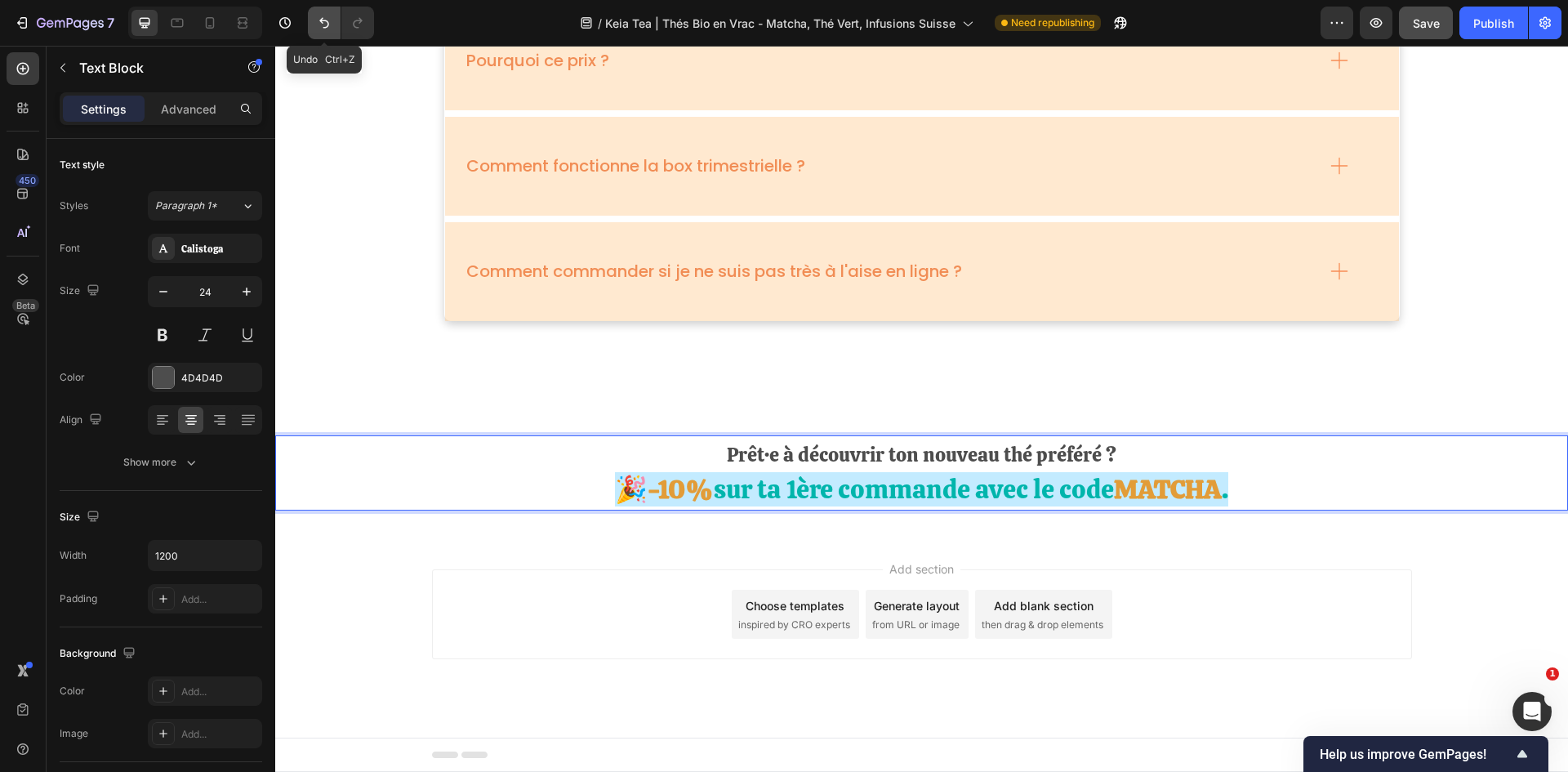
click at [328, 20] on icon "Undo/Redo" at bounding box center [324, 23] width 16 height 16
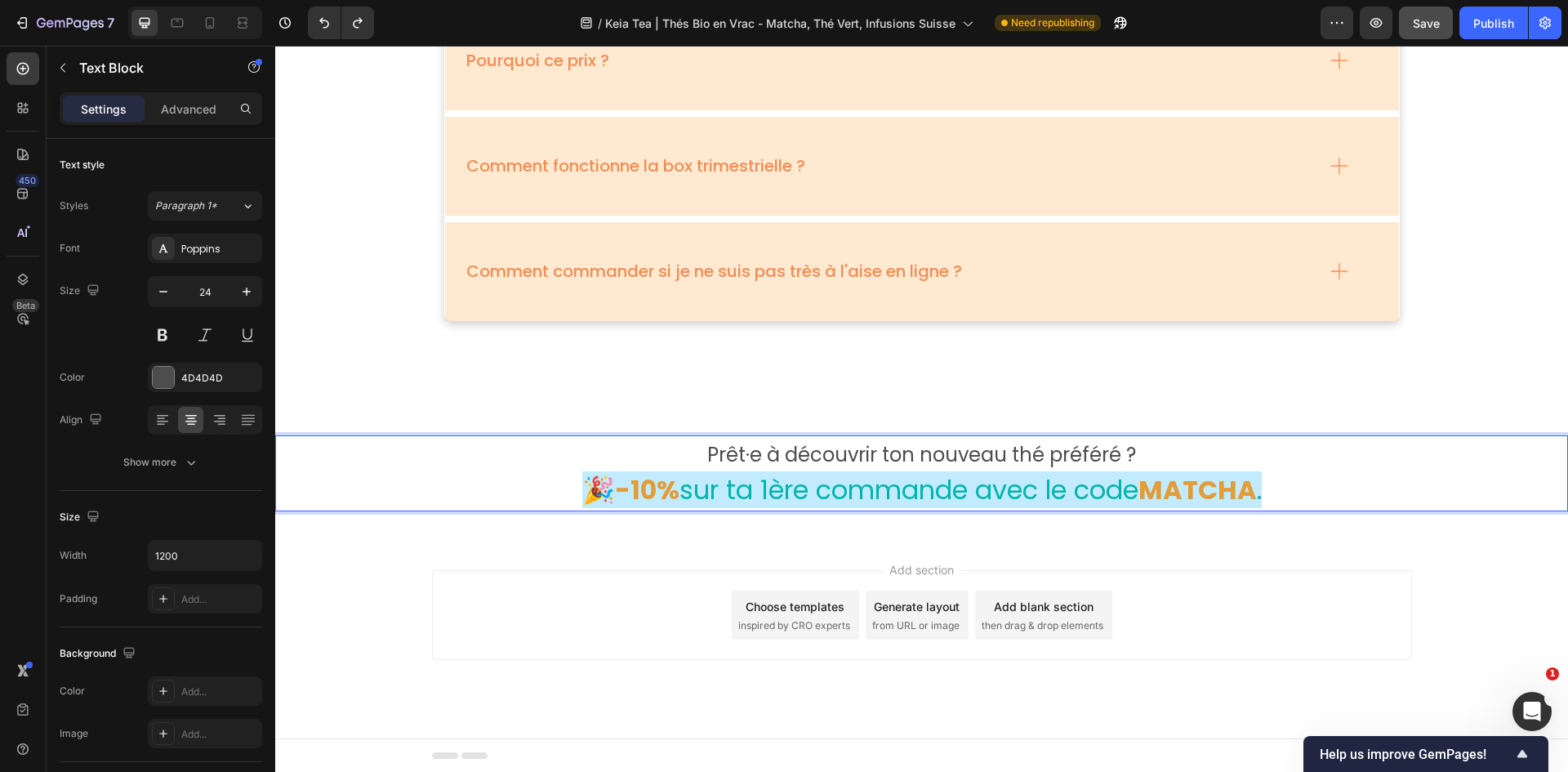
click at [1045, 455] on p "Prêt·e à découvrir ton nouveau thé préféré ?" at bounding box center [922, 454] width 977 height 35
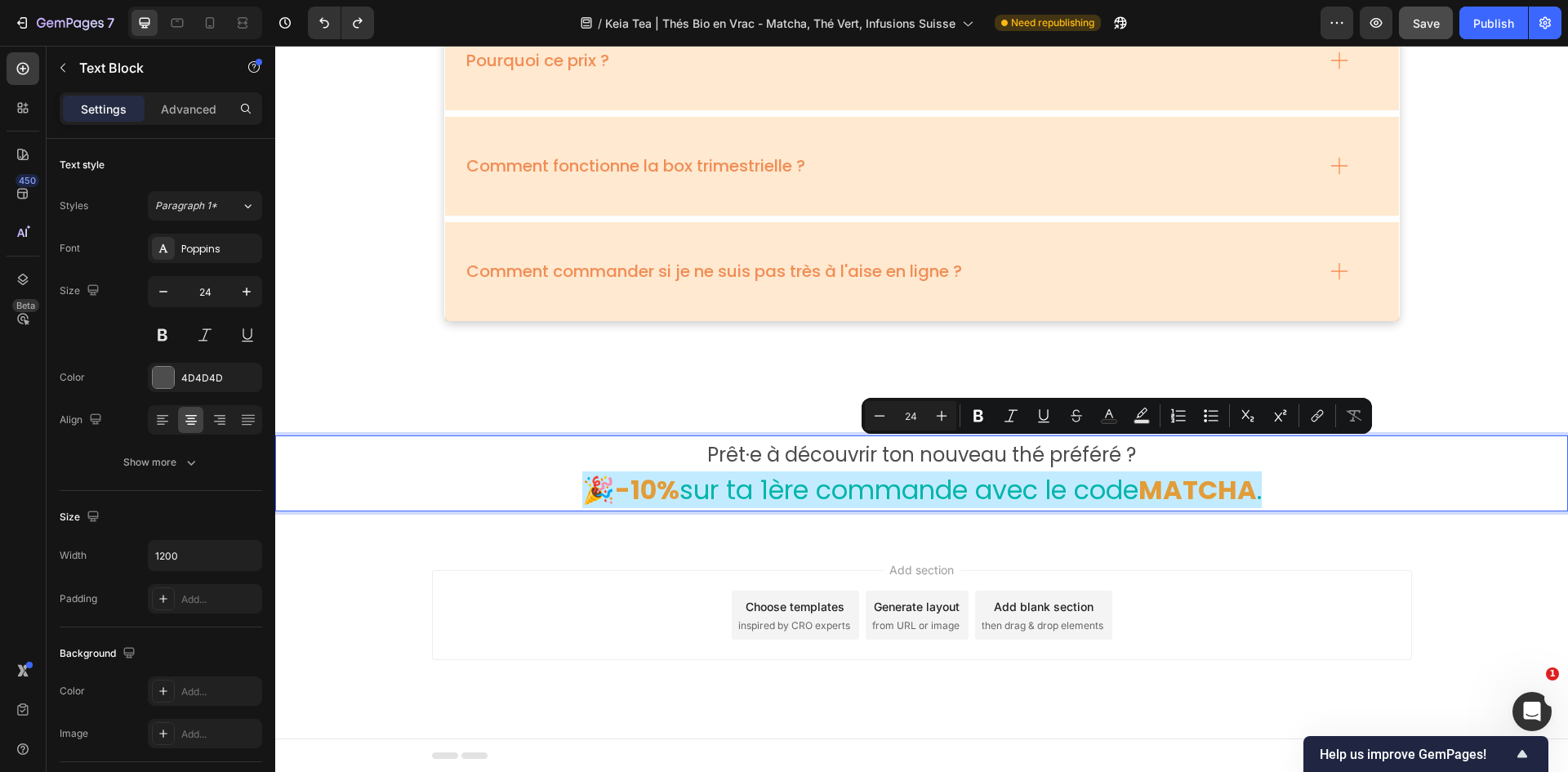
click at [1045, 457] on p "Prêt·e à découvrir ton nouveau thé préféré ?" at bounding box center [922, 454] width 977 height 35
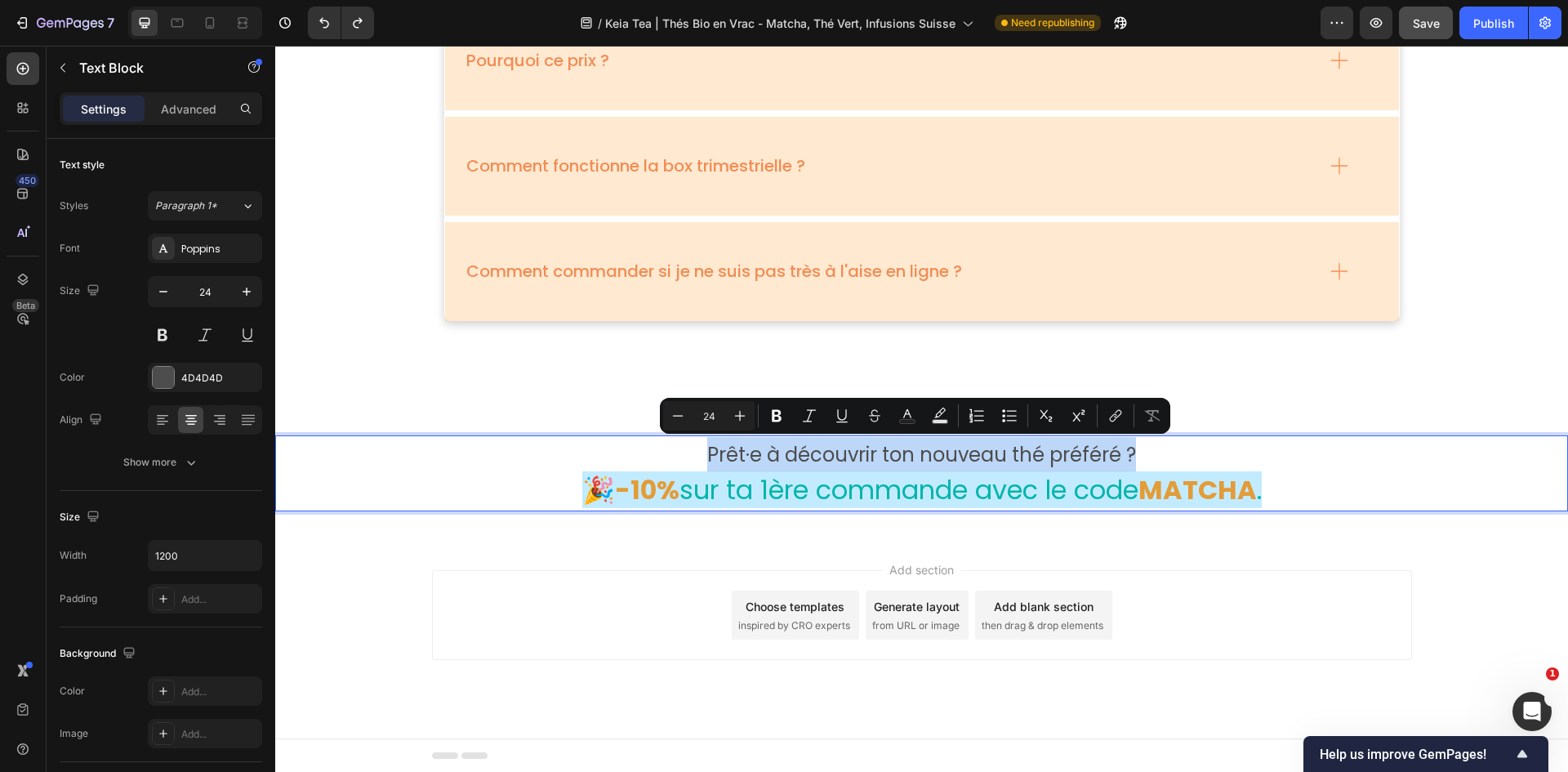
drag, startPoint x: 1132, startPoint y: 457, endPoint x: 697, endPoint y: 461, distance: 435.0
click at [697, 461] on p "Prêt·e à découvrir ton nouveau thé préféré ?" at bounding box center [922, 454] width 977 height 35
click at [781, 415] on icon "Editor contextual toolbar" at bounding box center [776, 416] width 16 height 16
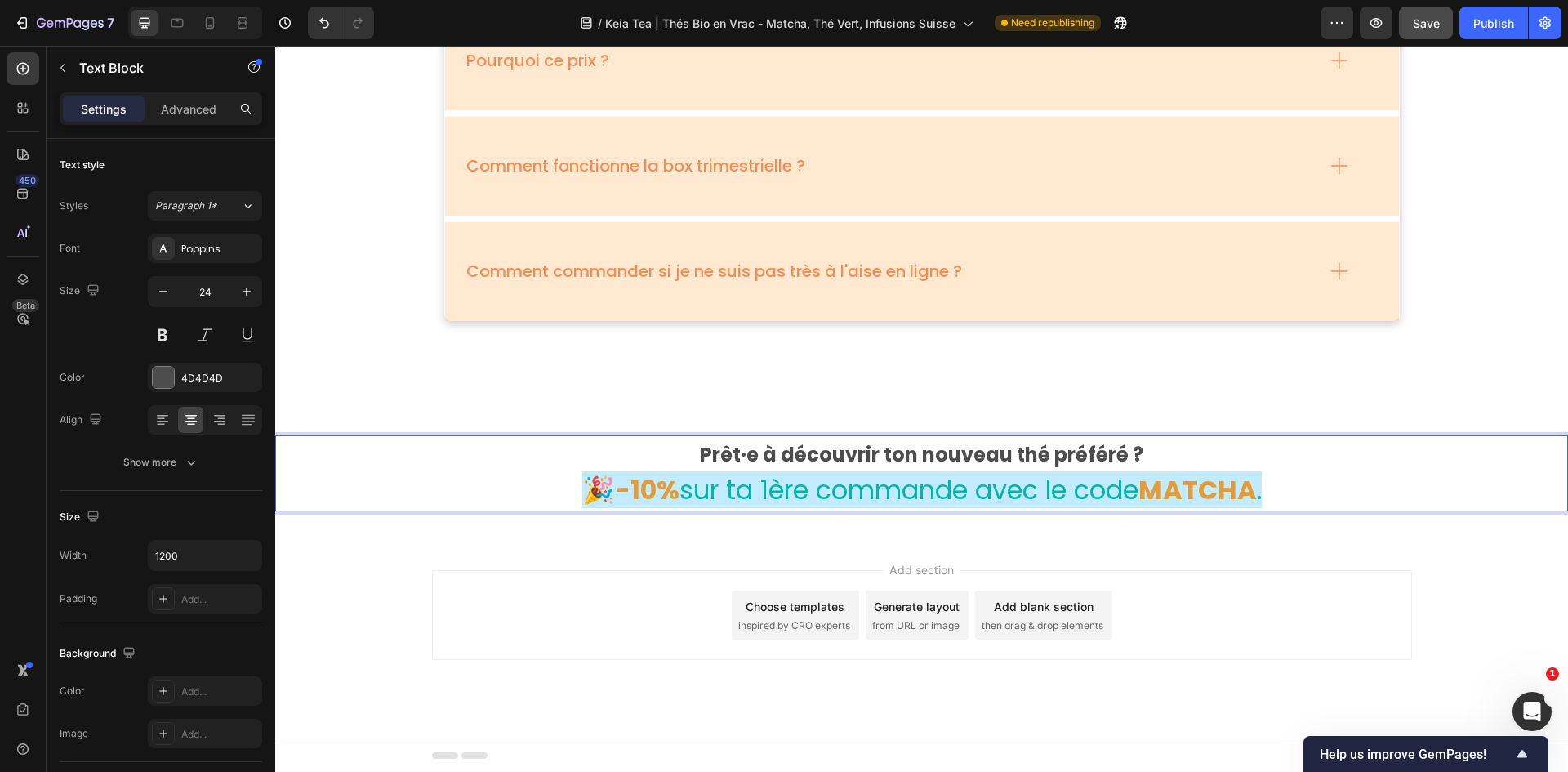
click at [1045, 450] on p "Prêt·e à découvrir ton nouveau thé préféré ?" at bounding box center [922, 454] width 977 height 35
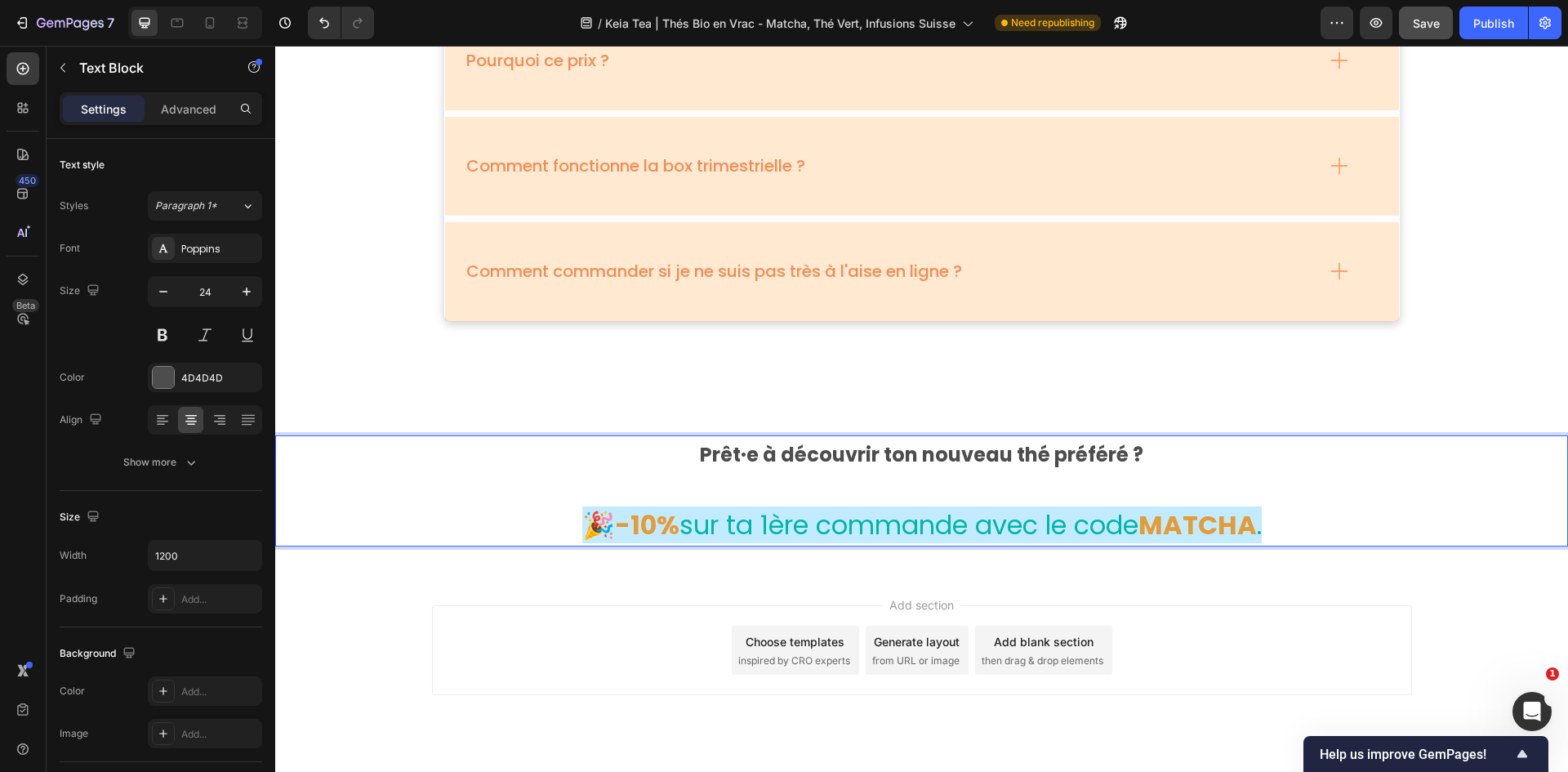
click at [1032, 477] on p "Rich Text Editor. Editing area: main" at bounding box center [922, 489] width 977 height 35
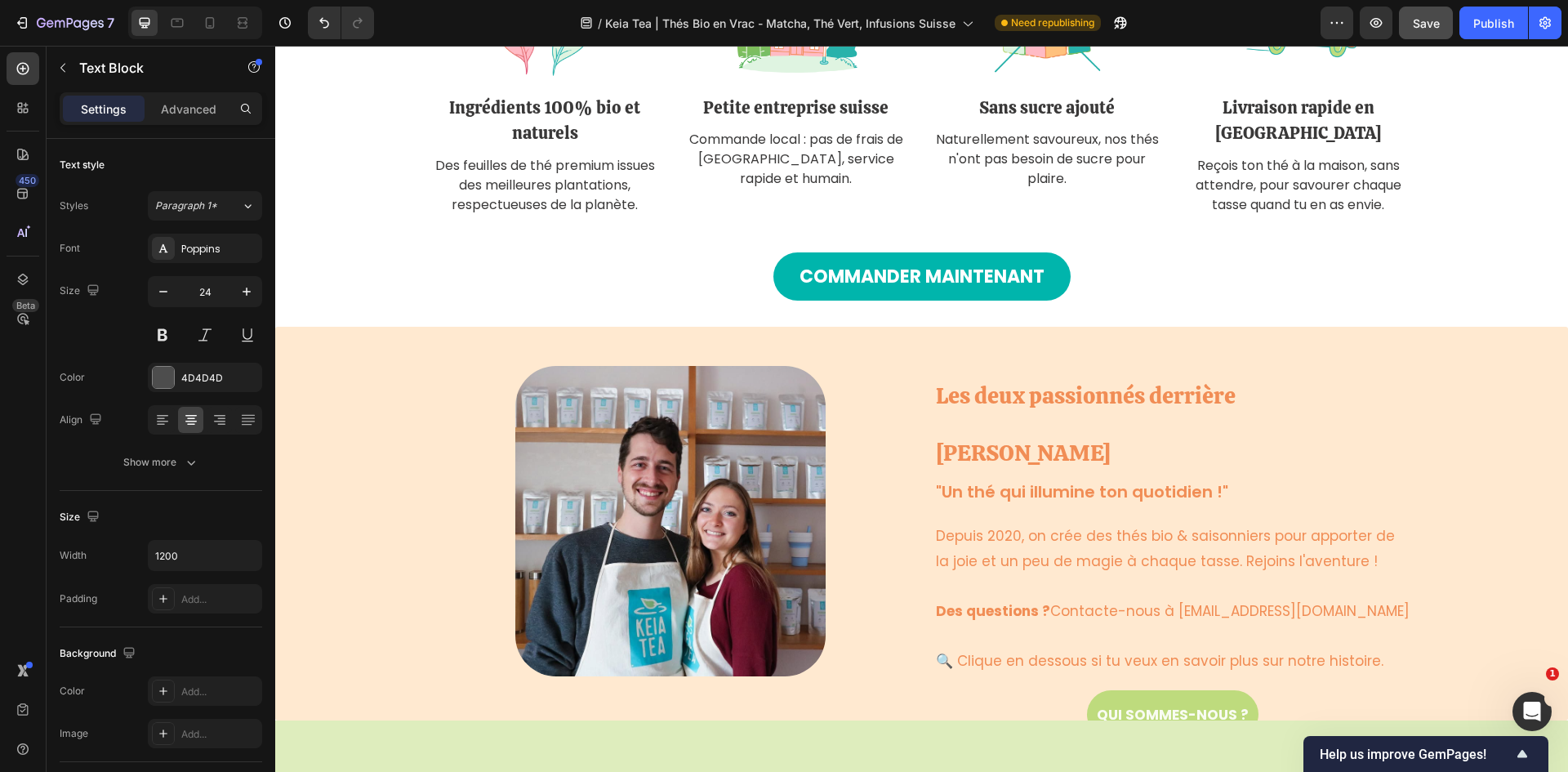
scroll to position [3935, 0]
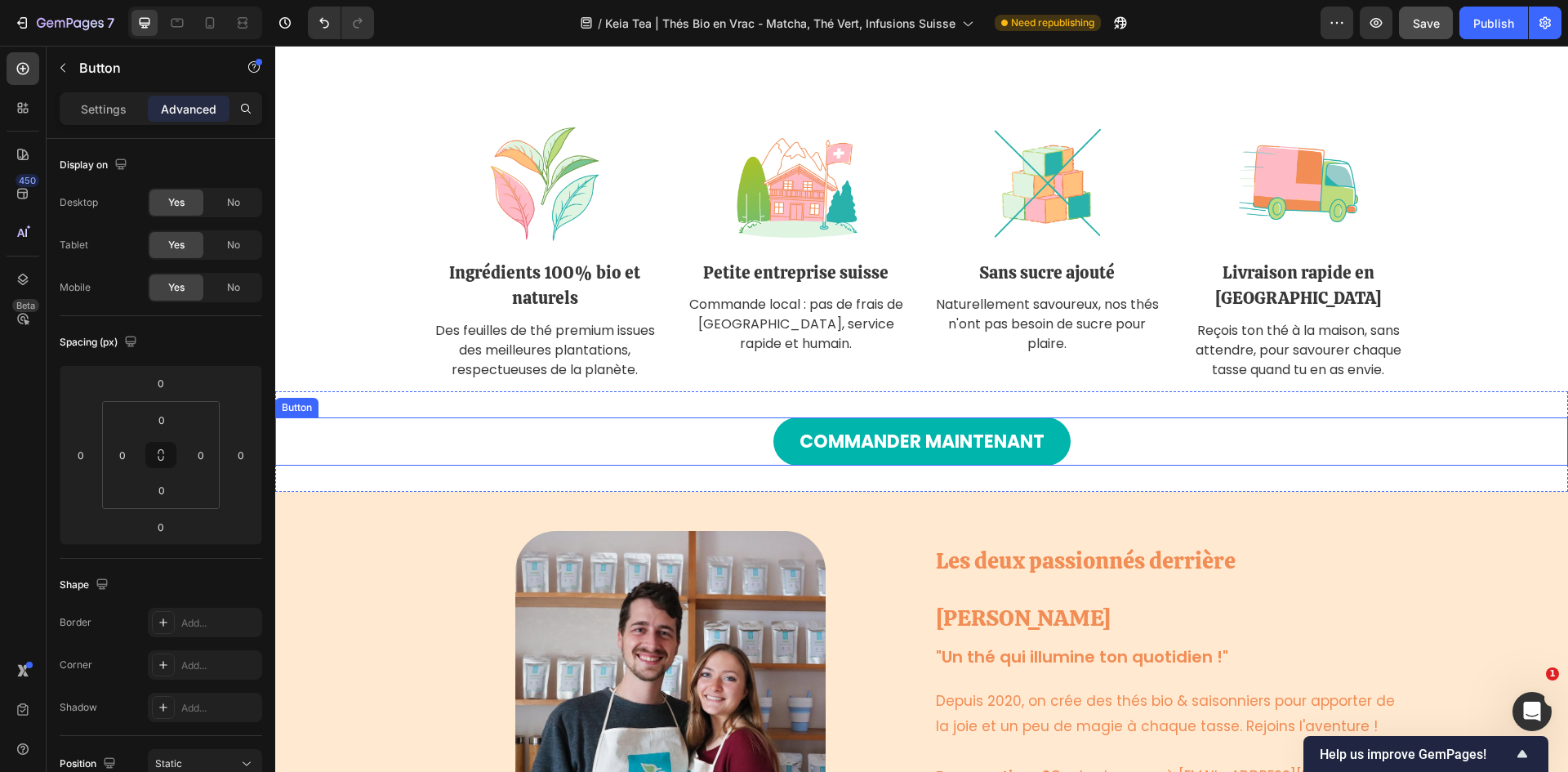
click at [1045, 440] on div "Commander maintenant Button" at bounding box center [921, 442] width 1293 height 49
click at [369, 404] on icon at bounding box center [367, 401] width 9 height 11
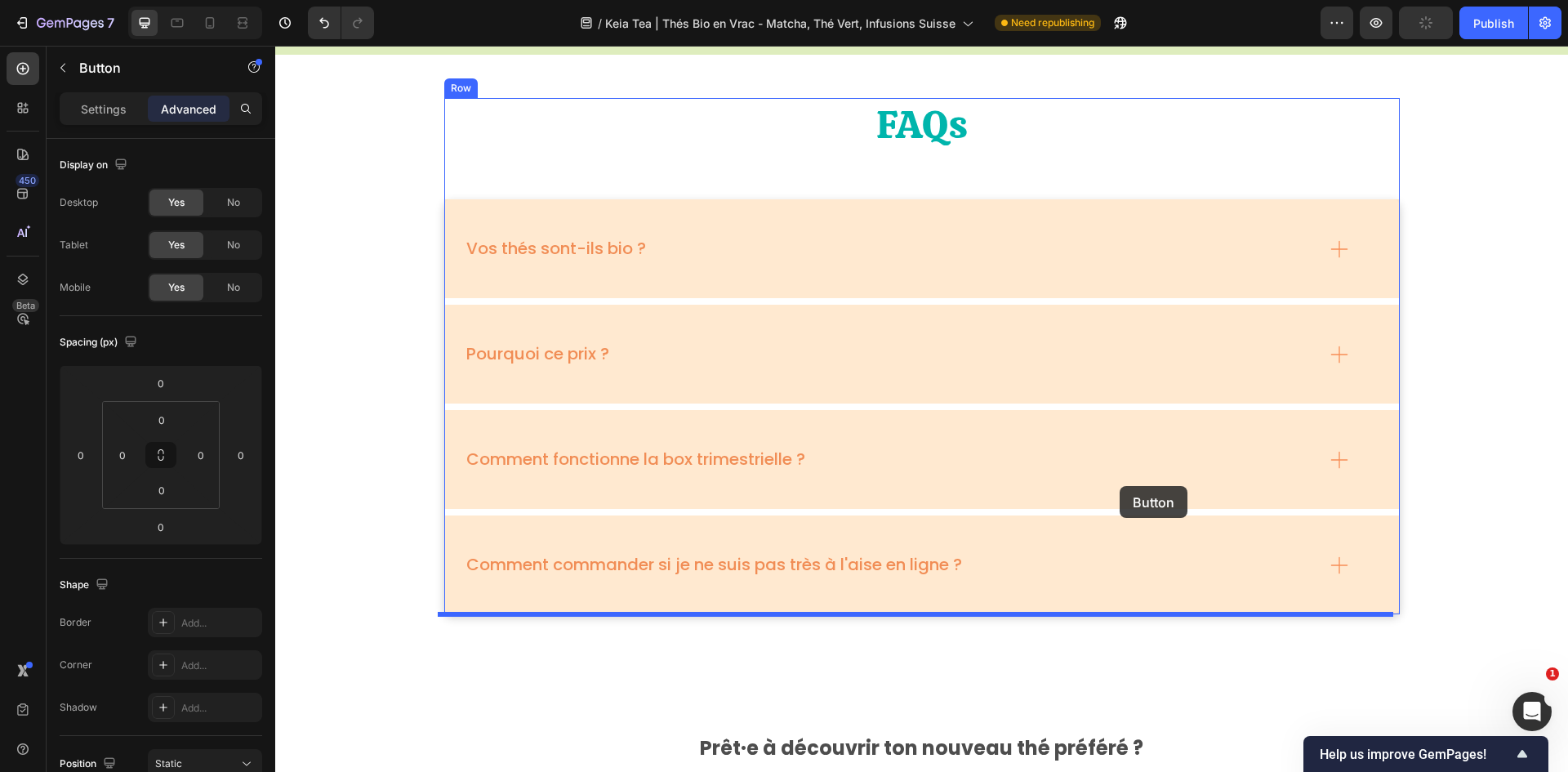
scroll to position [5736, 0]
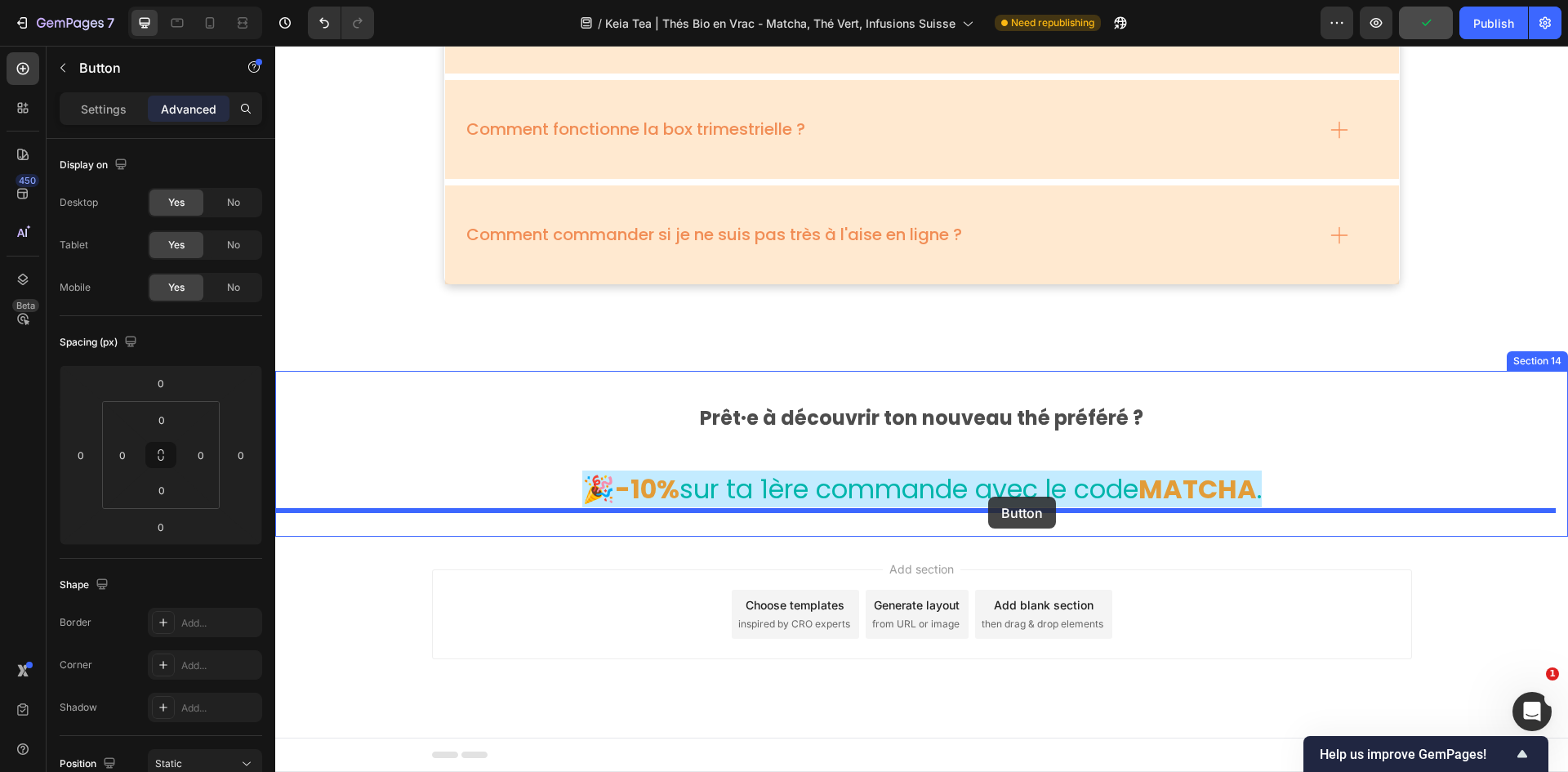
drag, startPoint x: 1134, startPoint y: 488, endPoint x: 988, endPoint y: 497, distance: 146.3
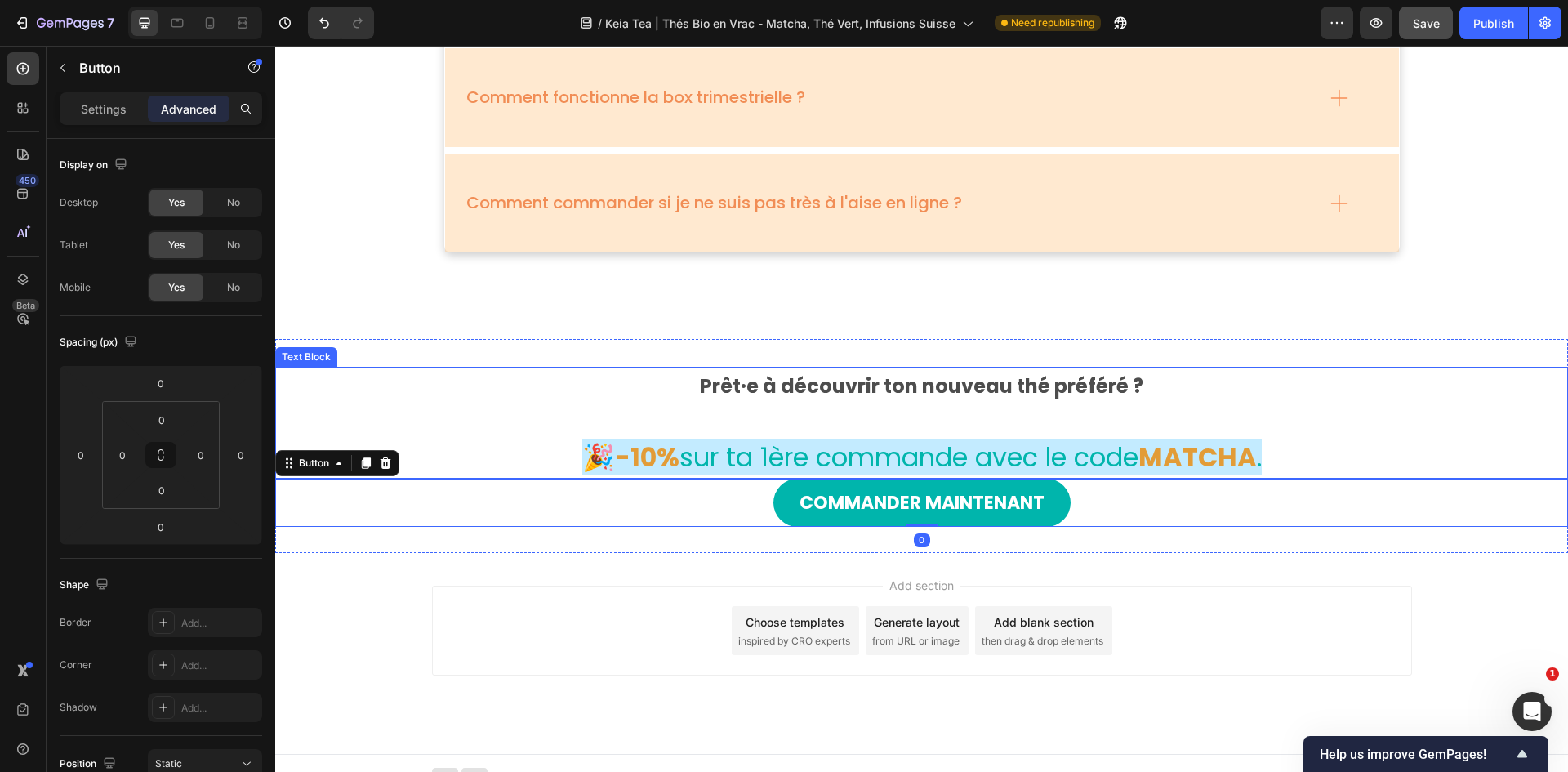
scroll to position [5785, 0]
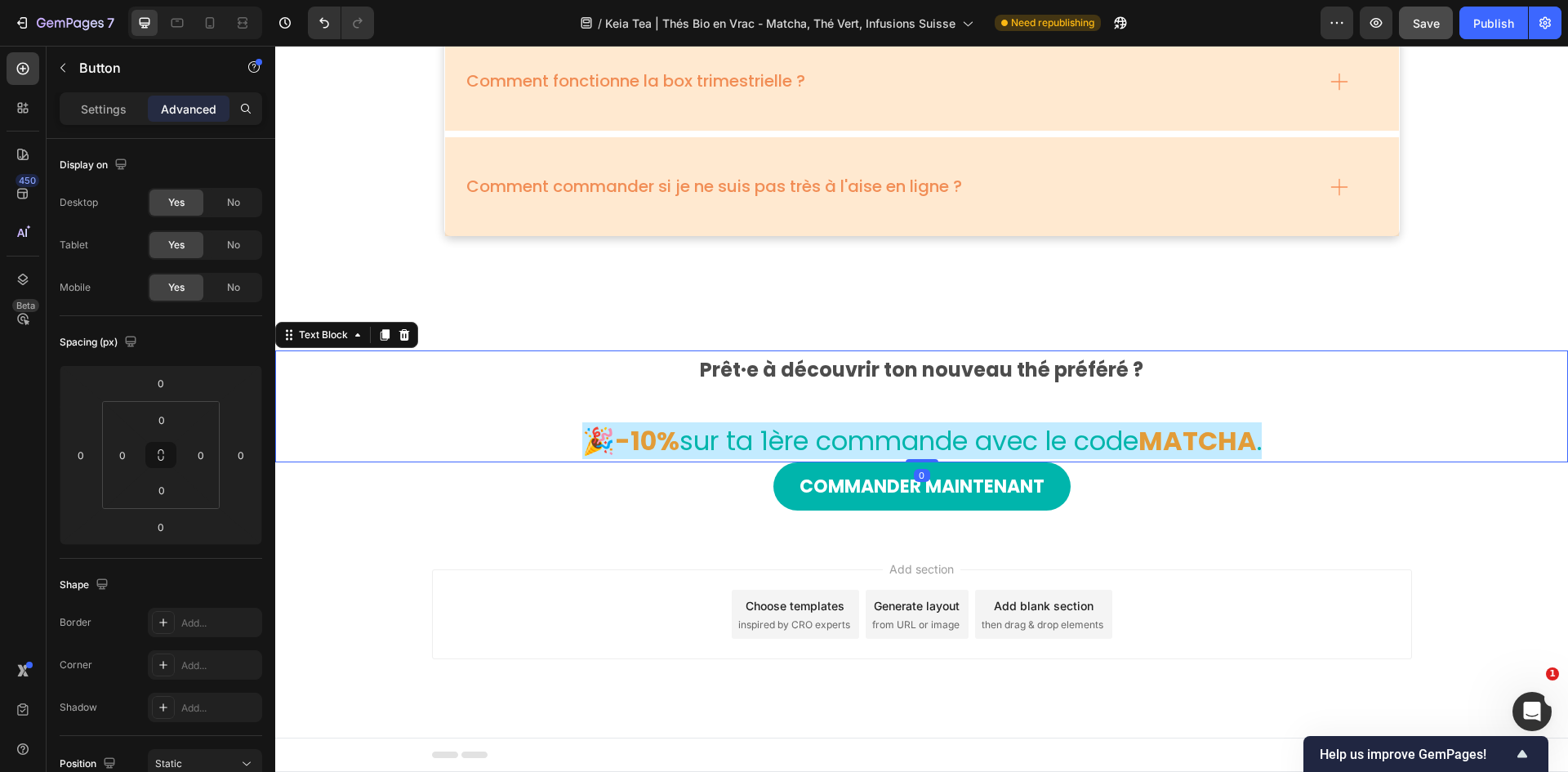
click at [508, 413] on p at bounding box center [922, 405] width 977 height 35
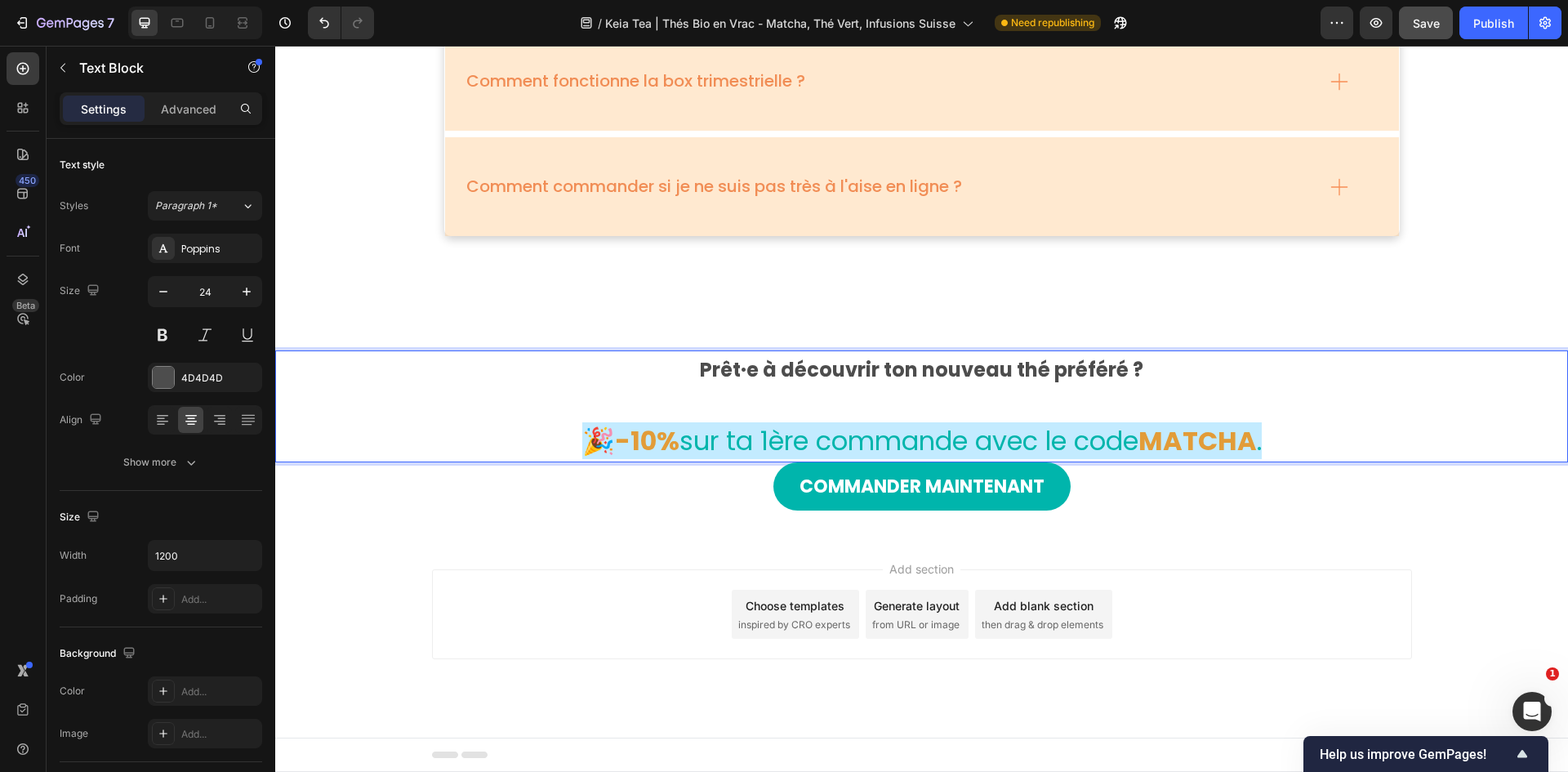
click at [921, 456] on span "sur ta 1ère commande avec le code" at bounding box center [909, 440] width 459 height 37
click at [941, 408] on p "Rich Text Editor. Editing area: main" at bounding box center [922, 405] width 977 height 35
click at [1045, 477] on div "Commander maintenant Button" at bounding box center [921, 487] width 1293 height 49
click at [1045, 435] on span "sur ta 1ère commande avec le code" at bounding box center [909, 440] width 459 height 37
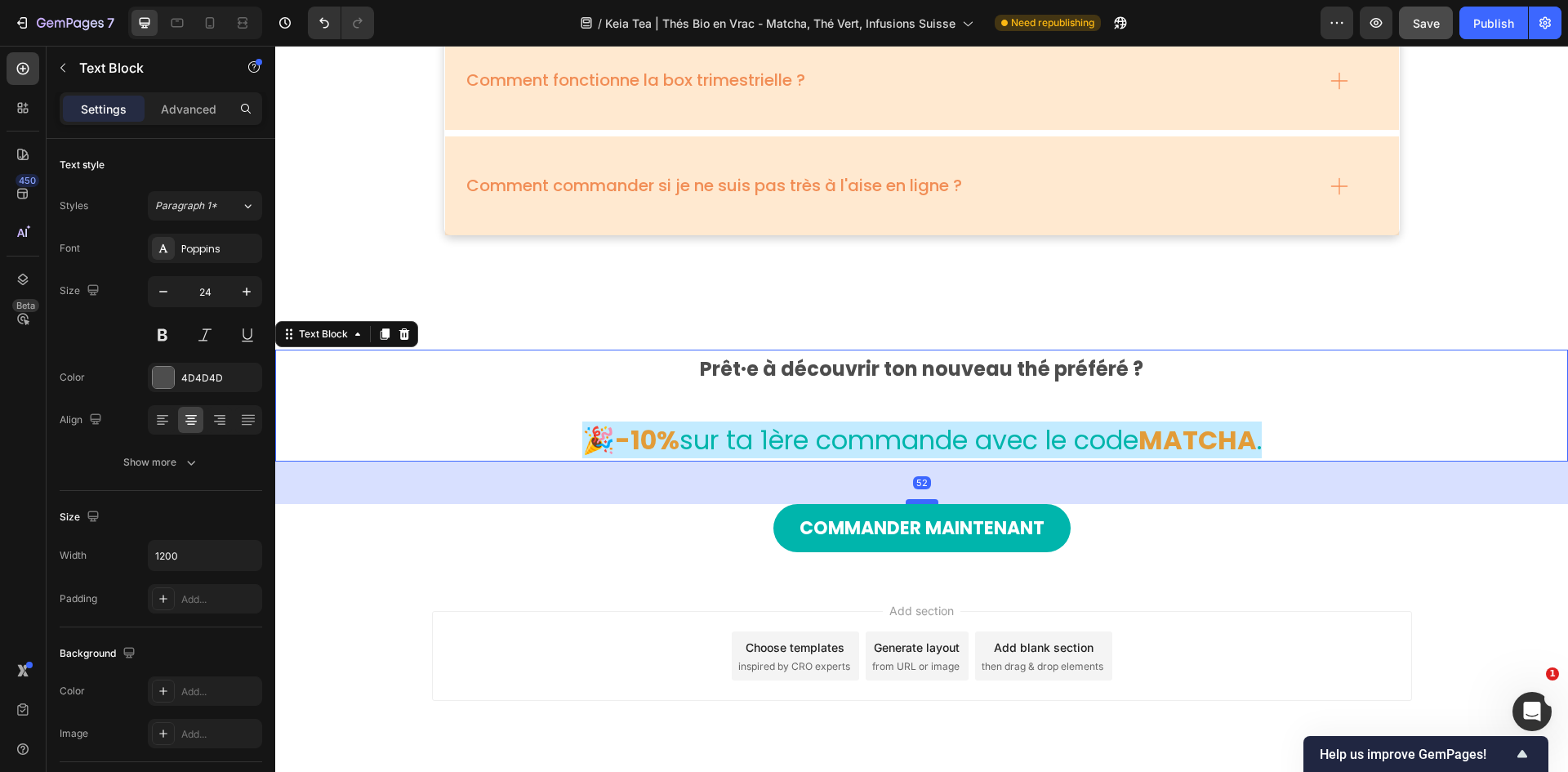
drag, startPoint x: 912, startPoint y: 460, endPoint x: 908, endPoint y: 503, distance: 43.2
click at [908, 477] on div at bounding box center [922, 501] width 33 height 5
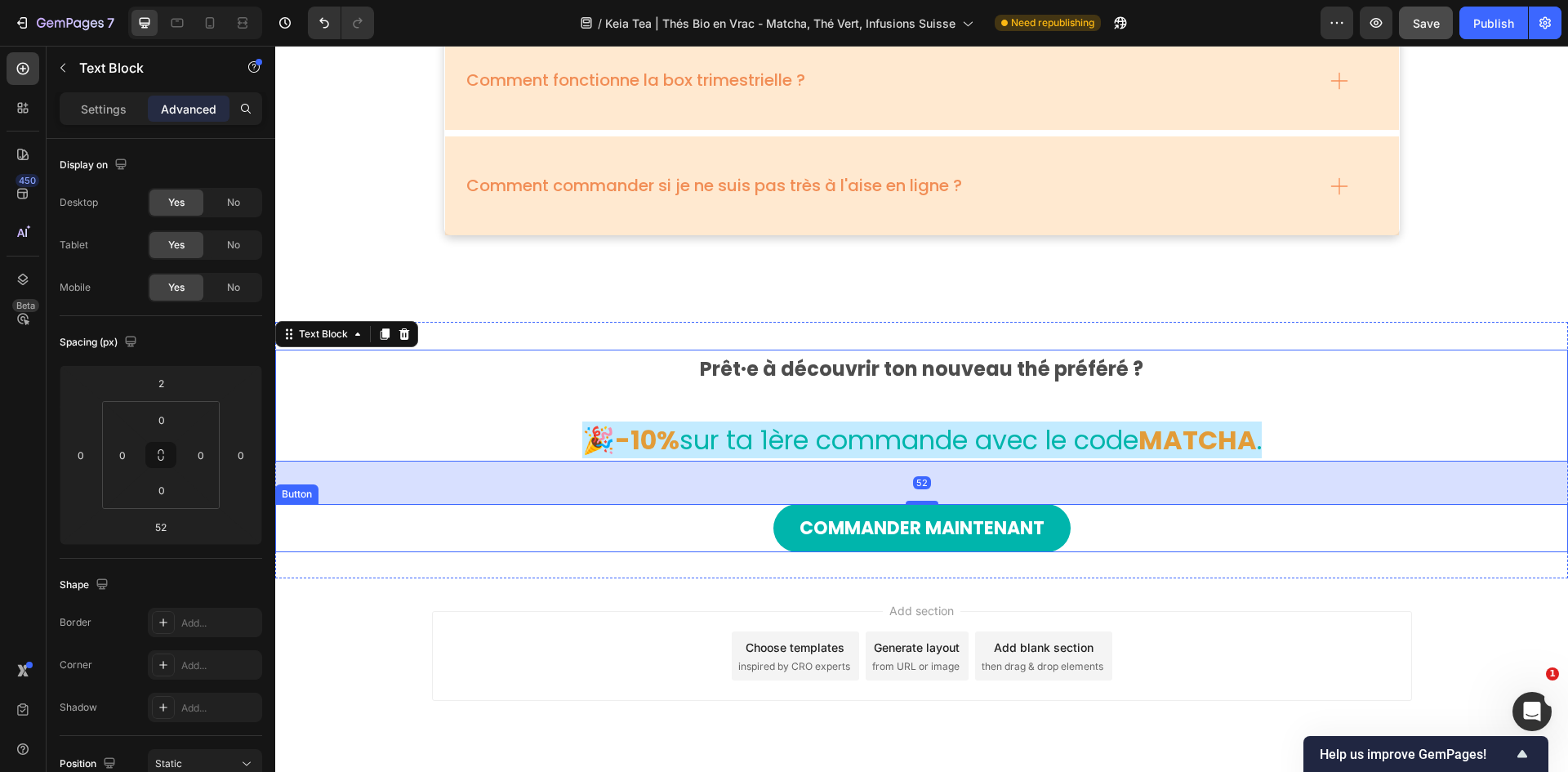
click at [1045, 477] on div "Commander maintenant Button" at bounding box center [921, 528] width 1293 height 49
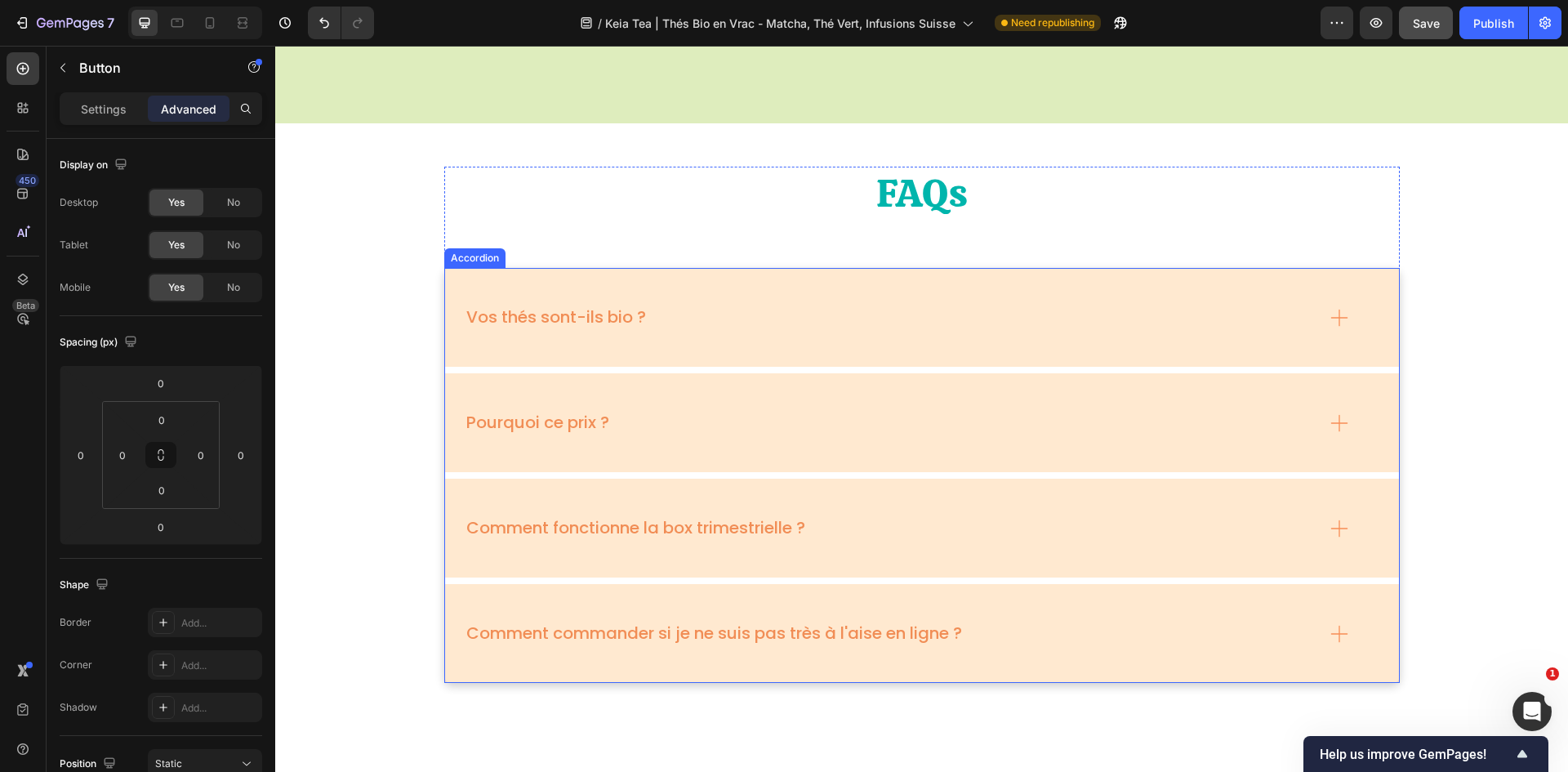
scroll to position [5827, 0]
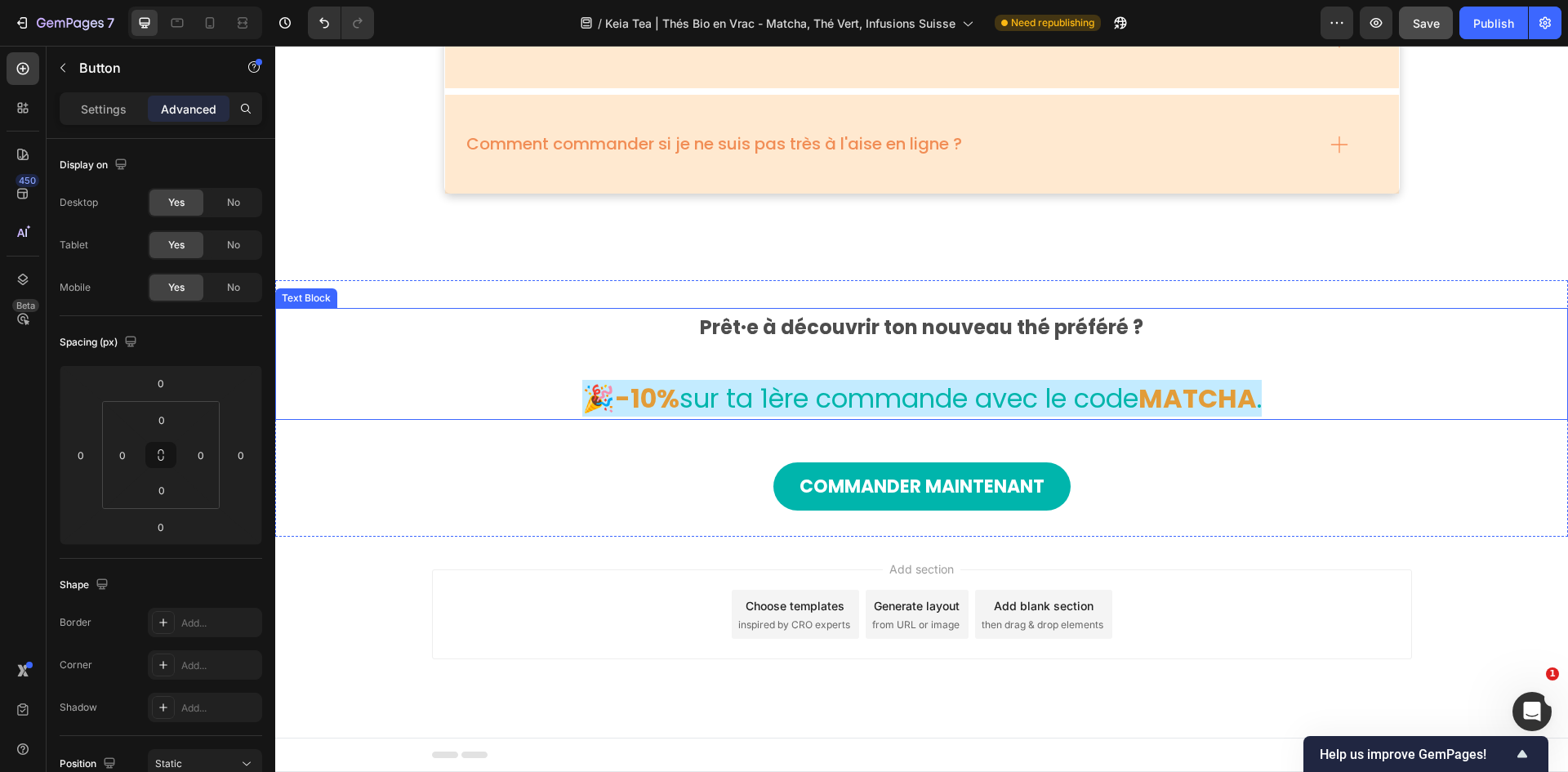
click at [1007, 338] on strong "Prêt·e à découvrir ton nouveau thé préféré ?" at bounding box center [921, 326] width 444 height 27
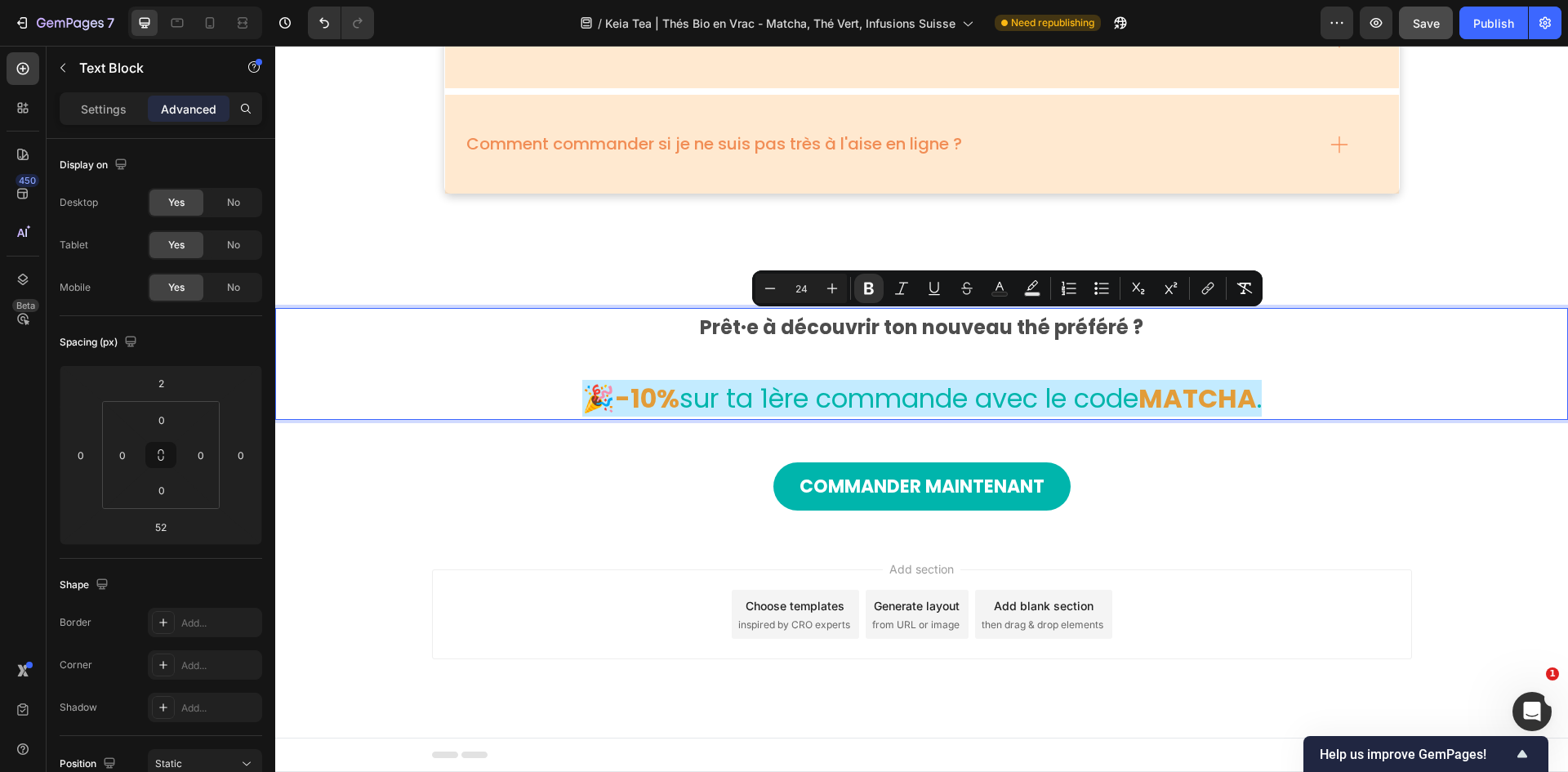
click at [1045, 334] on strong "Prêt·e à découvrir ton nouveau thé préféré ?" at bounding box center [921, 326] width 444 height 27
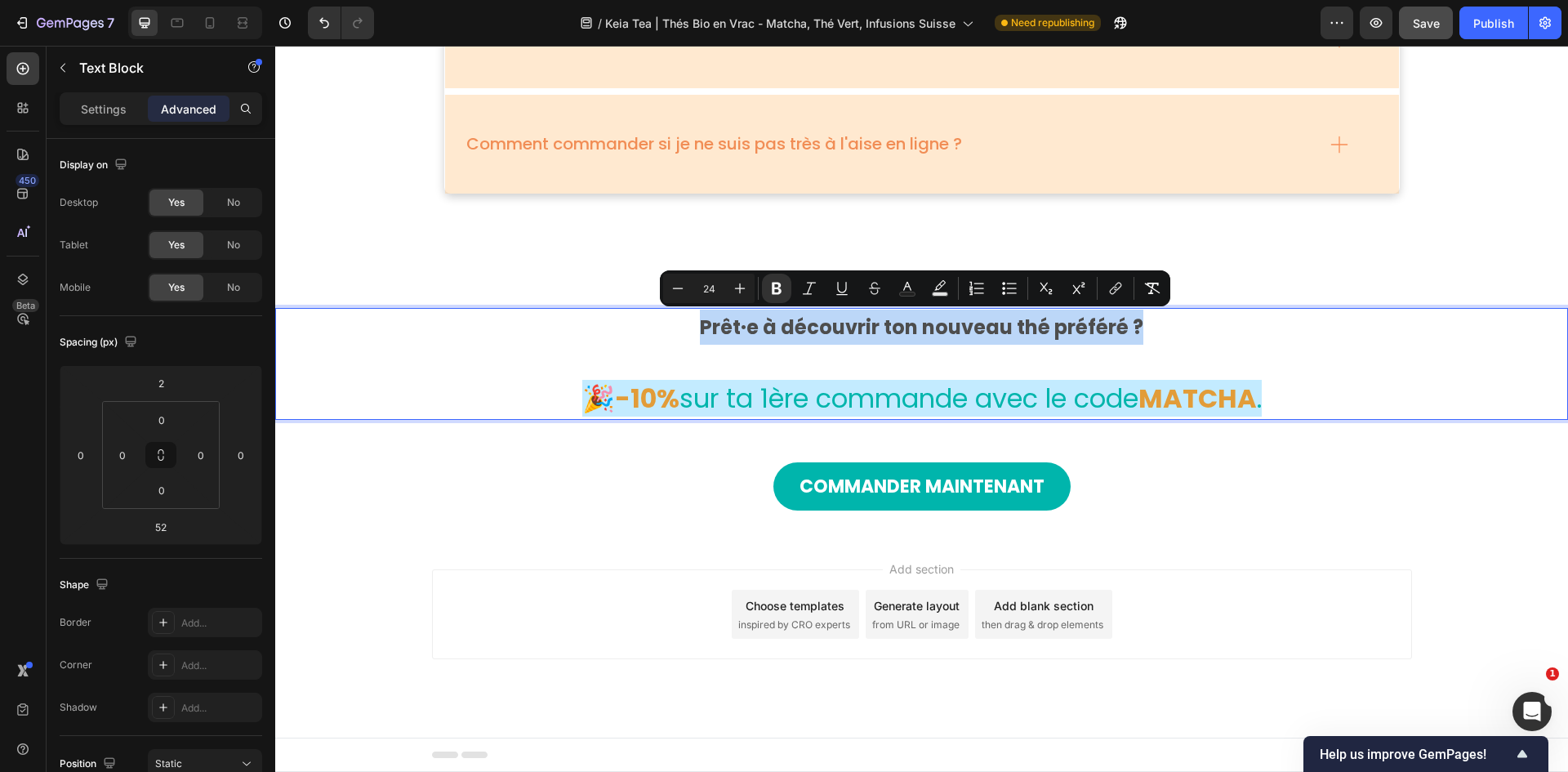
drag, startPoint x: 1146, startPoint y: 323, endPoint x: 637, endPoint y: 313, distance: 509.1
click at [637, 313] on p "Prêt·e à découvrir ton nouveau thé préféré ?" at bounding box center [922, 326] width 977 height 35
click at [734, 280] on icon "Editor contextual toolbar" at bounding box center [739, 288] width 16 height 16
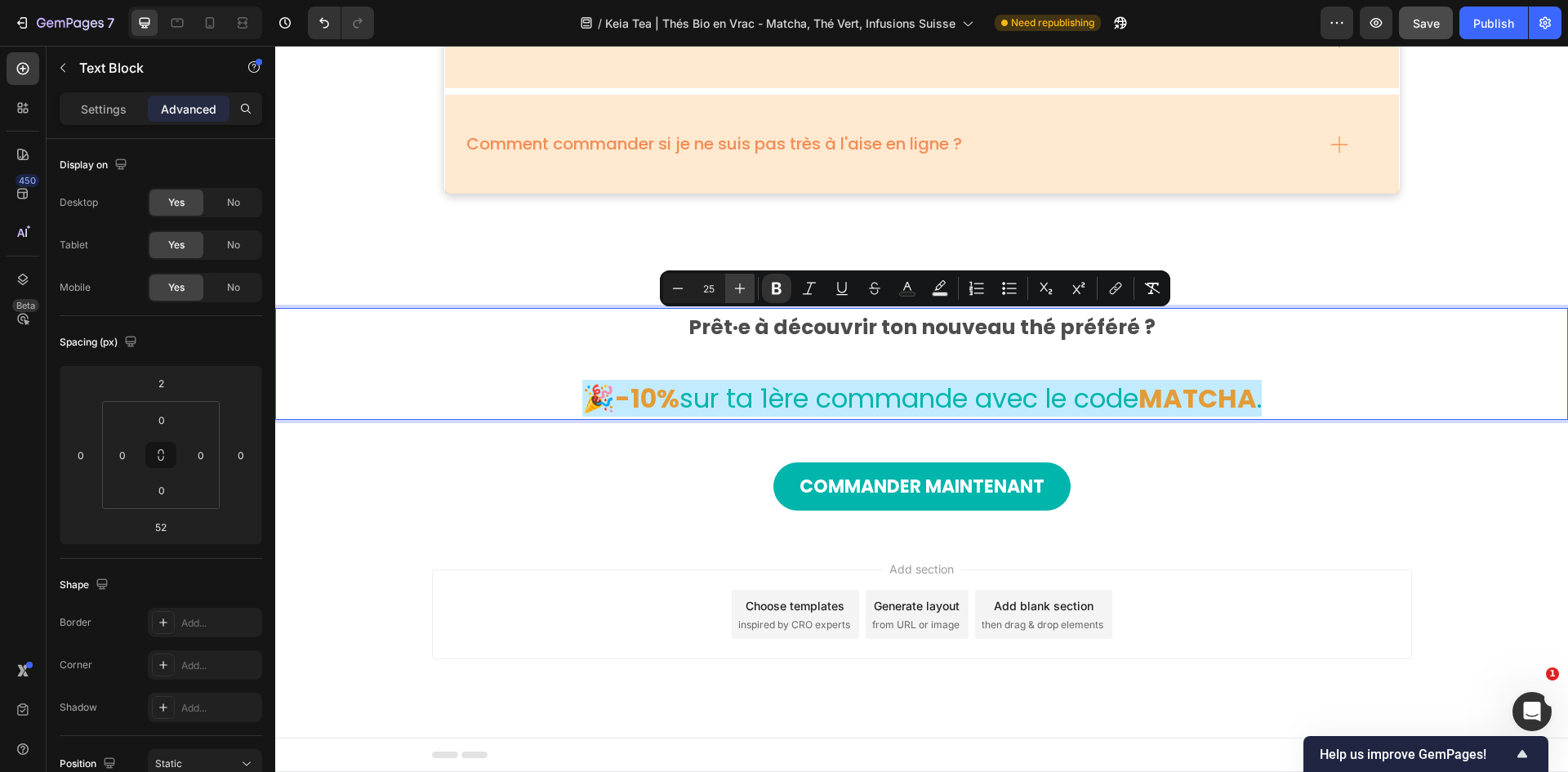
click at [734, 280] on icon "Editor contextual toolbar" at bounding box center [739, 288] width 16 height 16
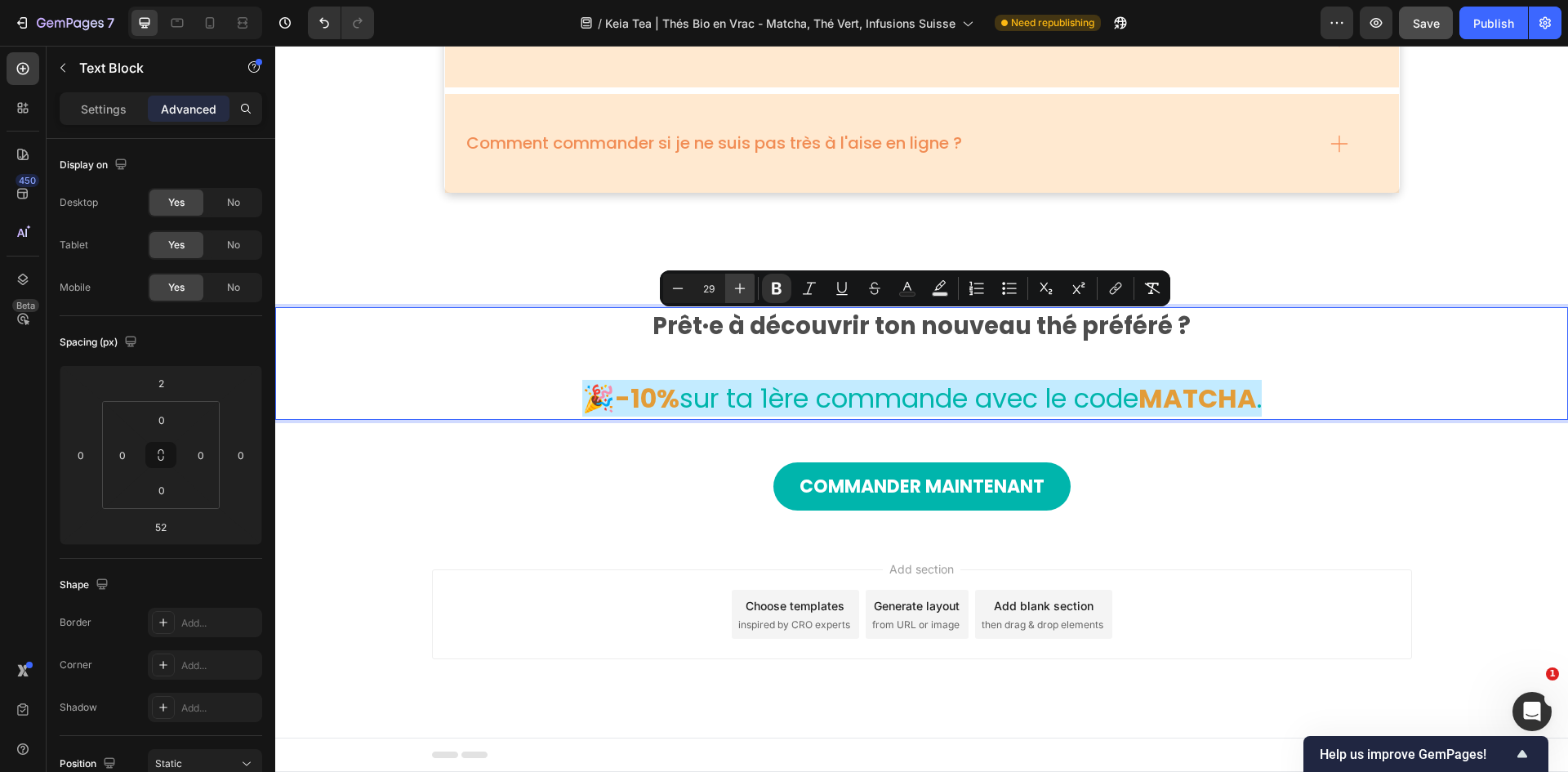
type input "30"
click at [906, 288] on icon "Editor contextual toolbar" at bounding box center [907, 288] width 16 height 16
type input "4D4D4D"
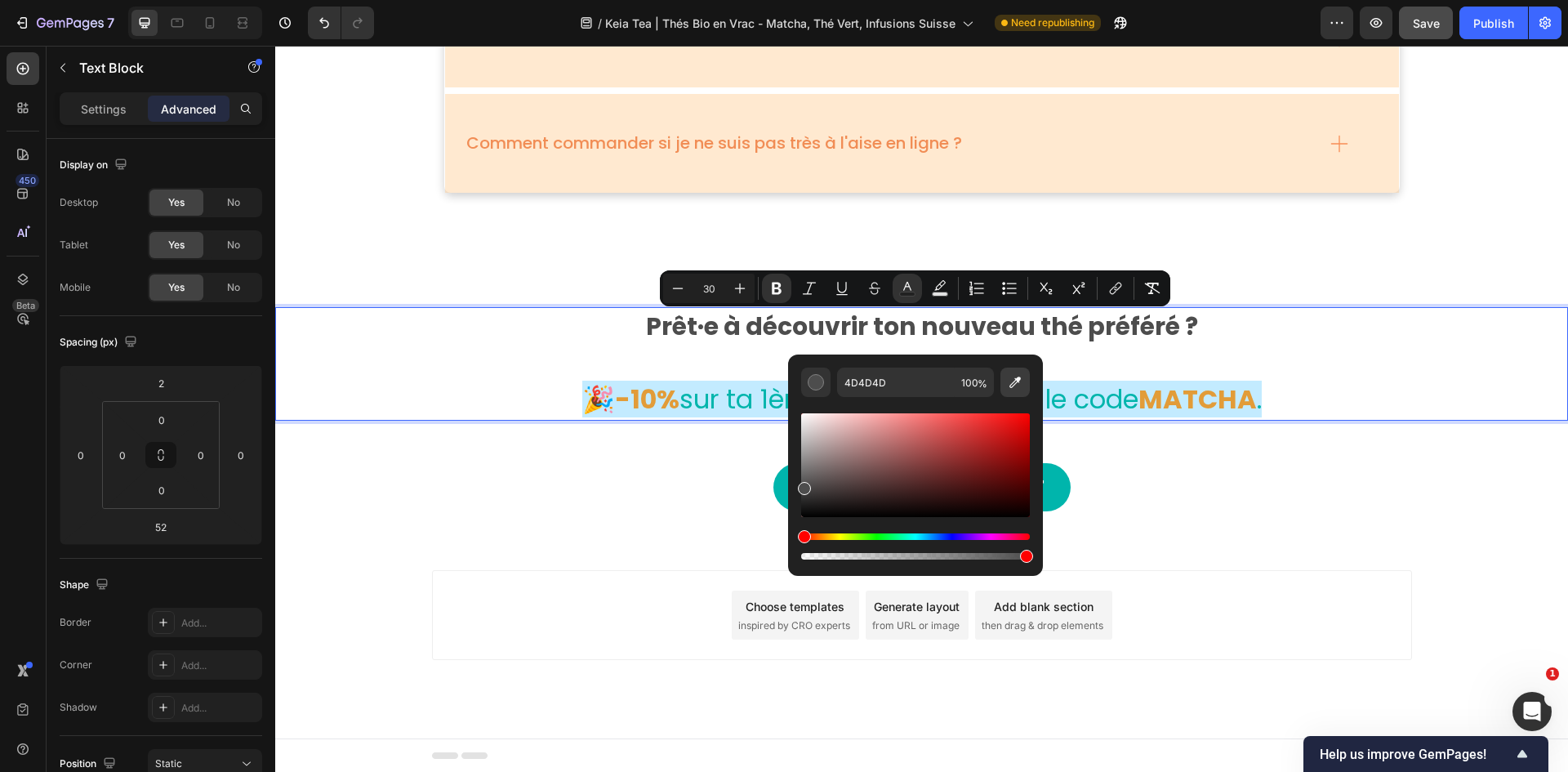
click at [1013, 383] on icon "Editor contextual toolbar" at bounding box center [1015, 382] width 11 height 11
type input "00B5AC"
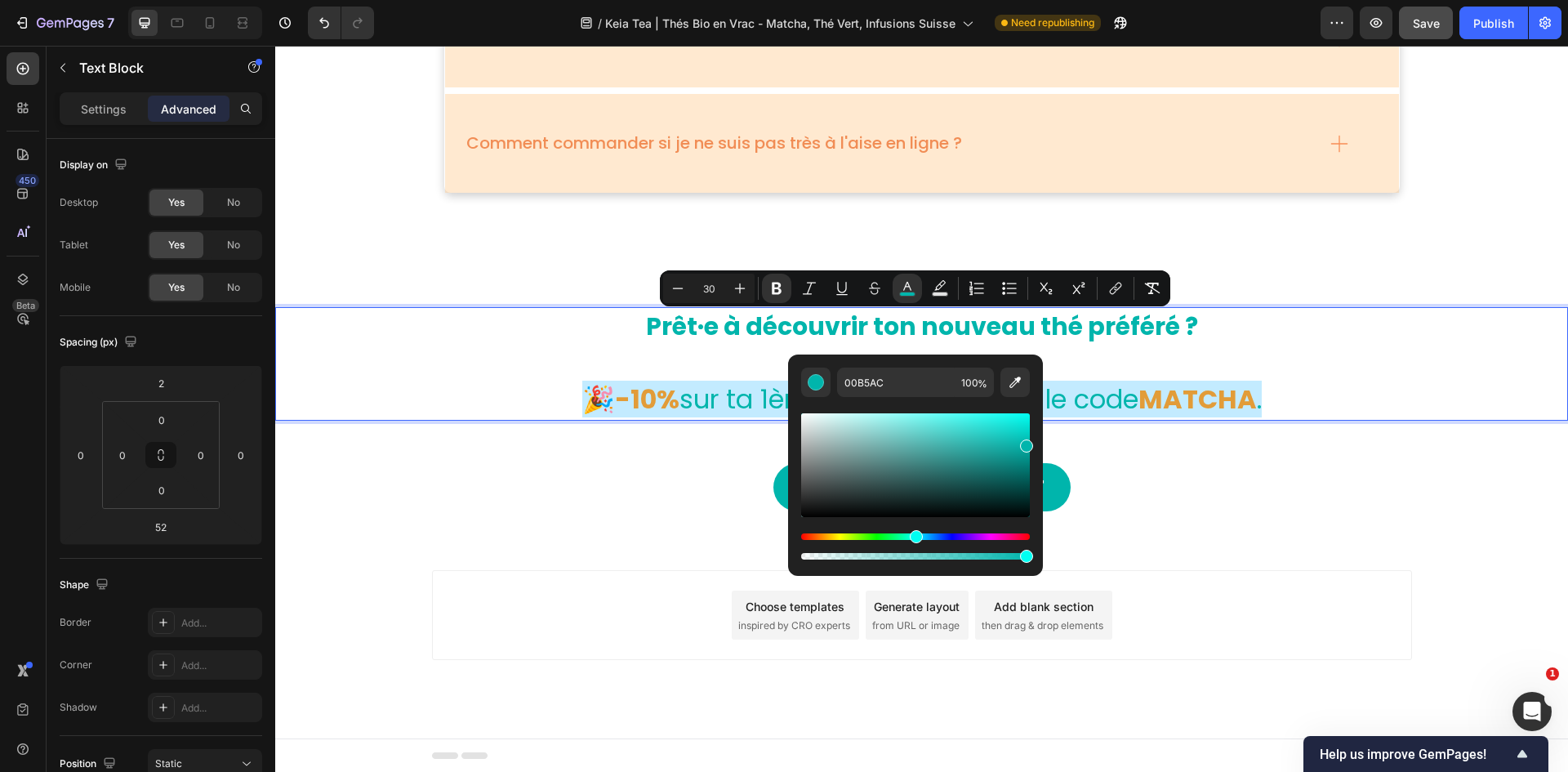
click at [1045, 355] on div "Prêt·e à découvrir ton nouveau thé préféré ? 🎉-10% sur ta 1ère commande avec le…" at bounding box center [921, 363] width 1293 height 114
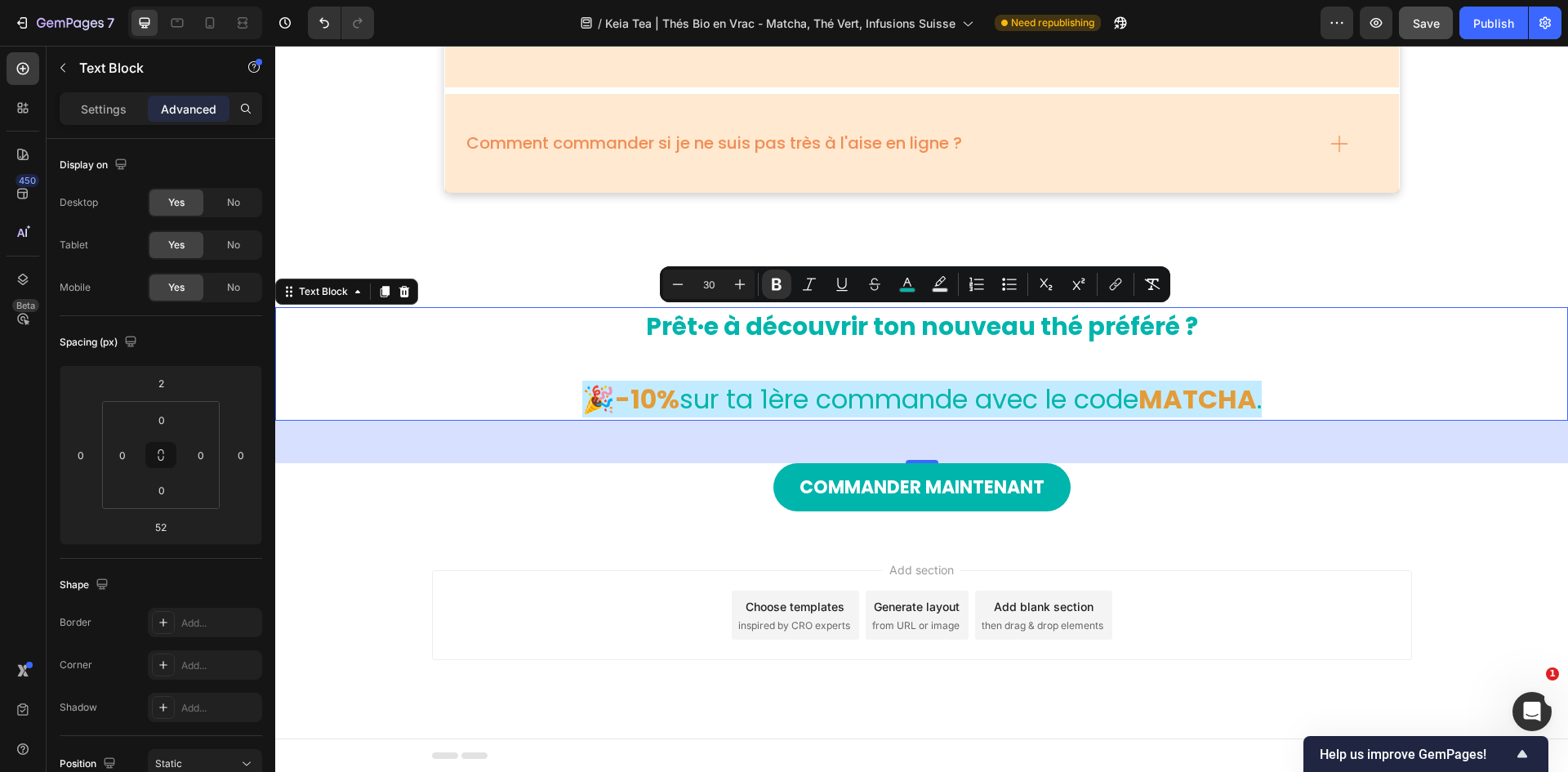
click at [1045, 336] on p "Prêt·e à découvrir ton nouveau thé préféré ?" at bounding box center [922, 326] width 977 height 37
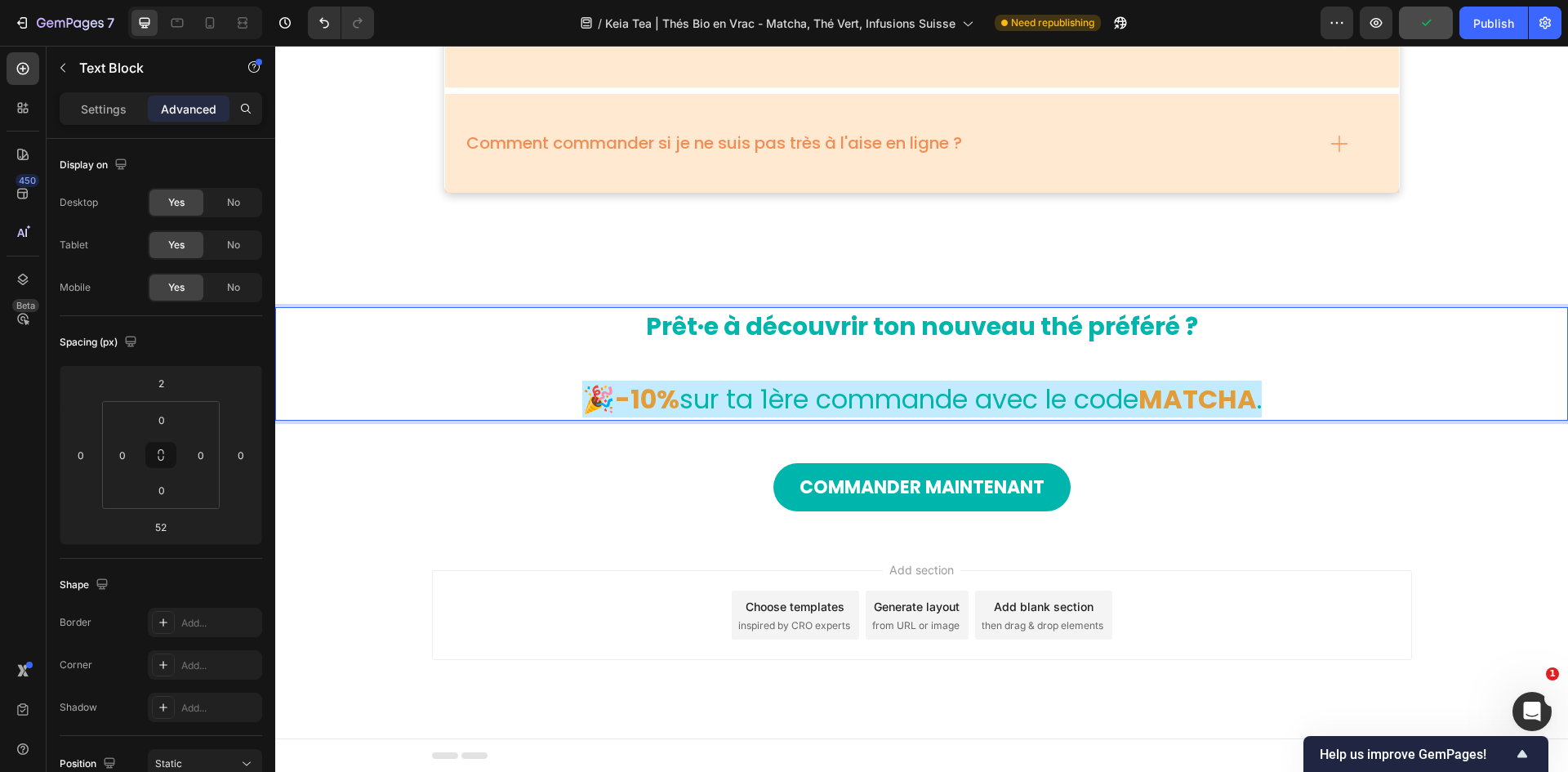
click at [1045, 388] on strong "MATCHA" at bounding box center [1198, 399] width 118 height 37
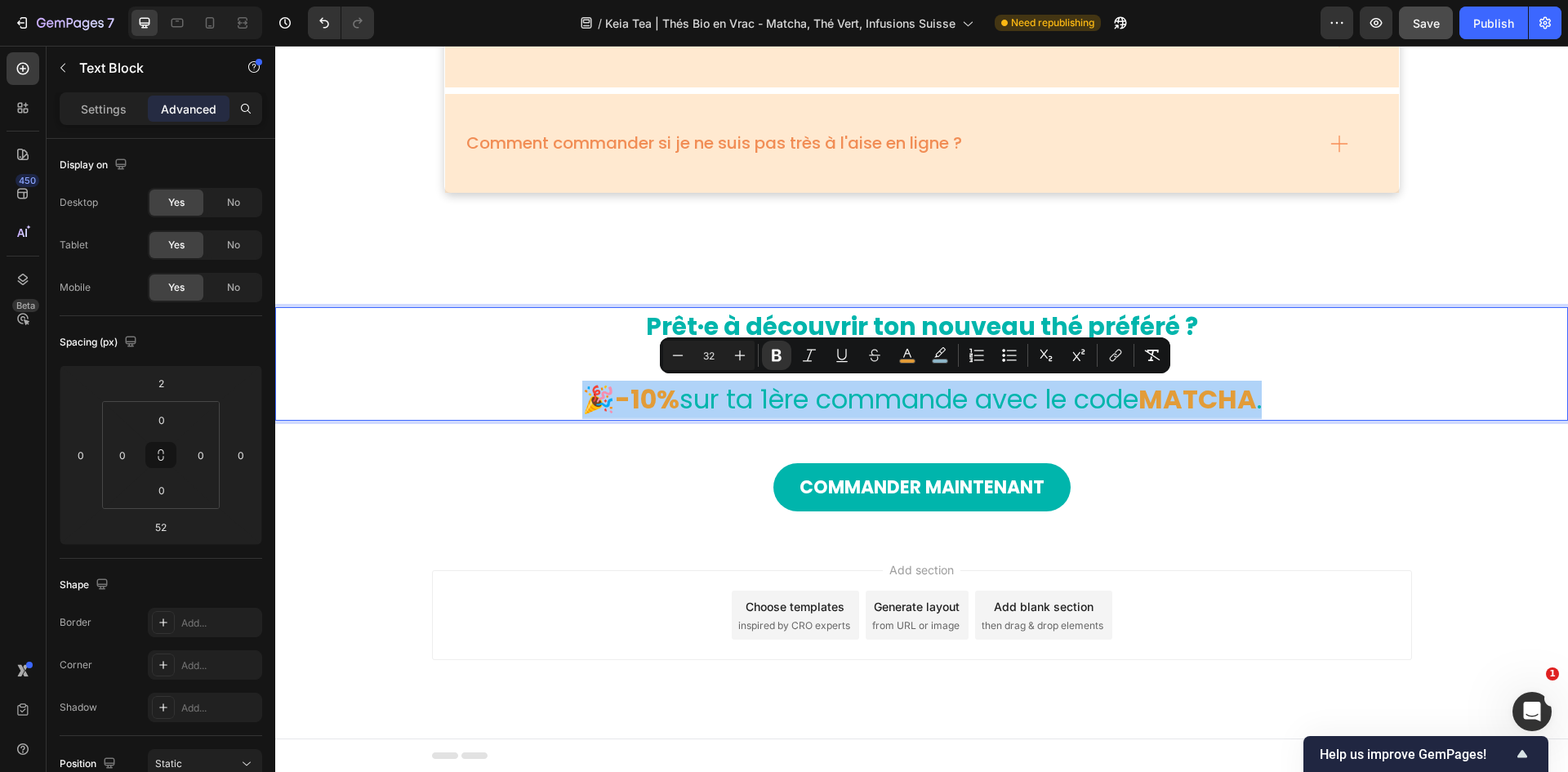
drag, startPoint x: 1275, startPoint y: 391, endPoint x: 567, endPoint y: 394, distance: 708.0
click at [567, 394] on p "🎉-10% sur ta 1ère commande avec le code MATCHA ." at bounding box center [922, 401] width 977 height 38
click at [686, 362] on button "Minus" at bounding box center [677, 355] width 29 height 29
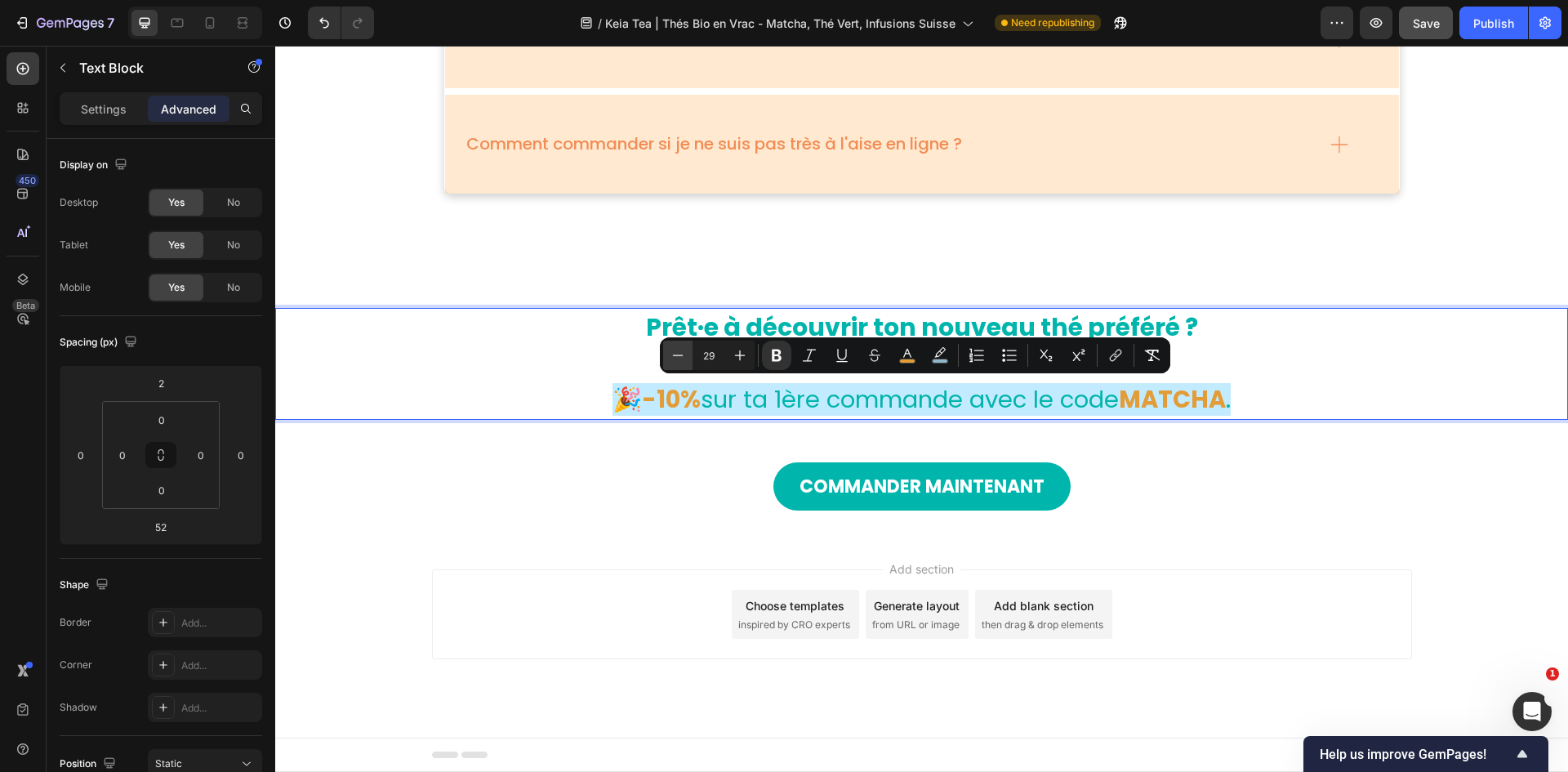
click at [686, 362] on button "Minus" at bounding box center [677, 355] width 29 height 29
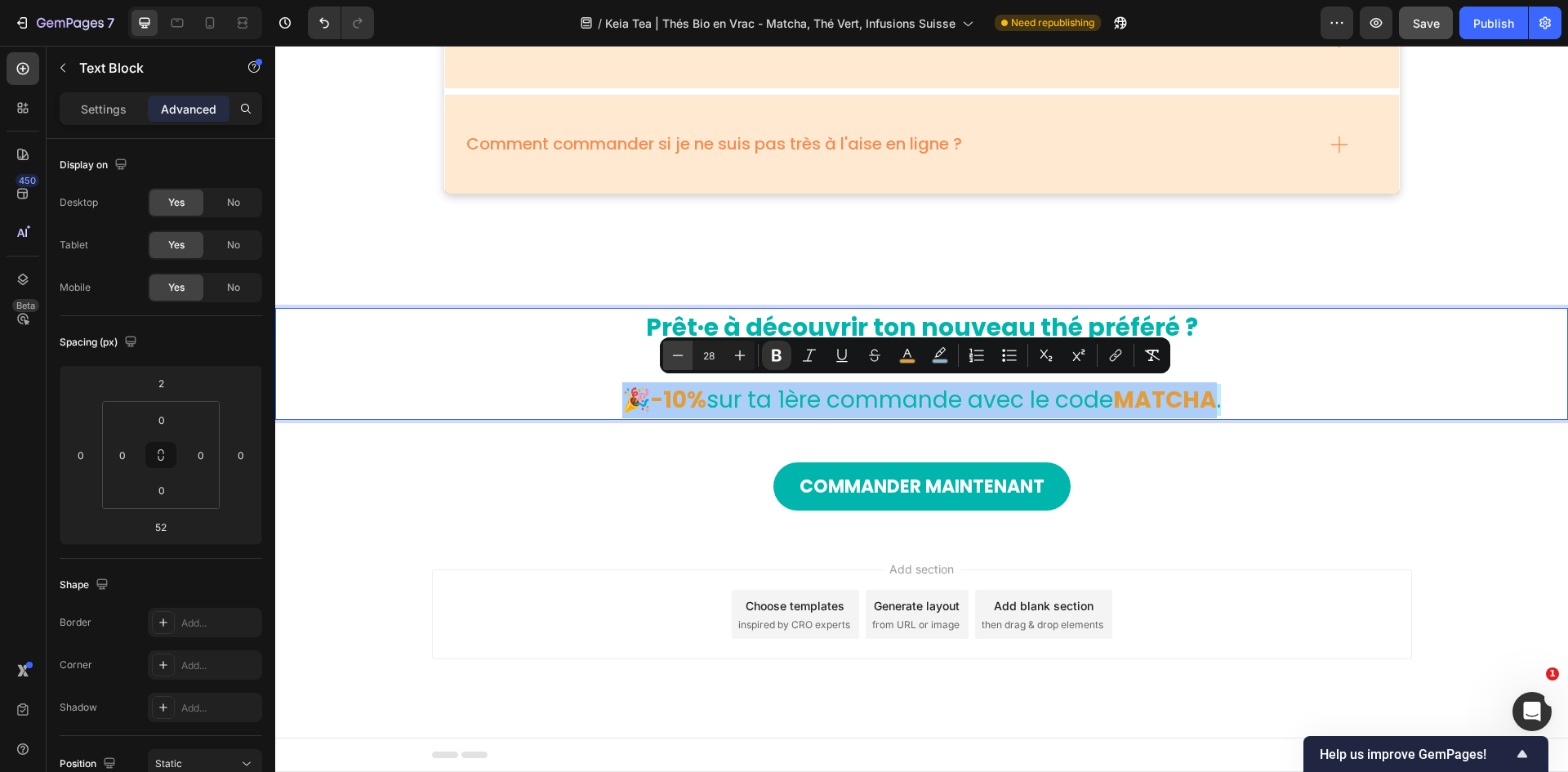
click at [686, 362] on button "Minus" at bounding box center [677, 355] width 29 height 29
type input "27"
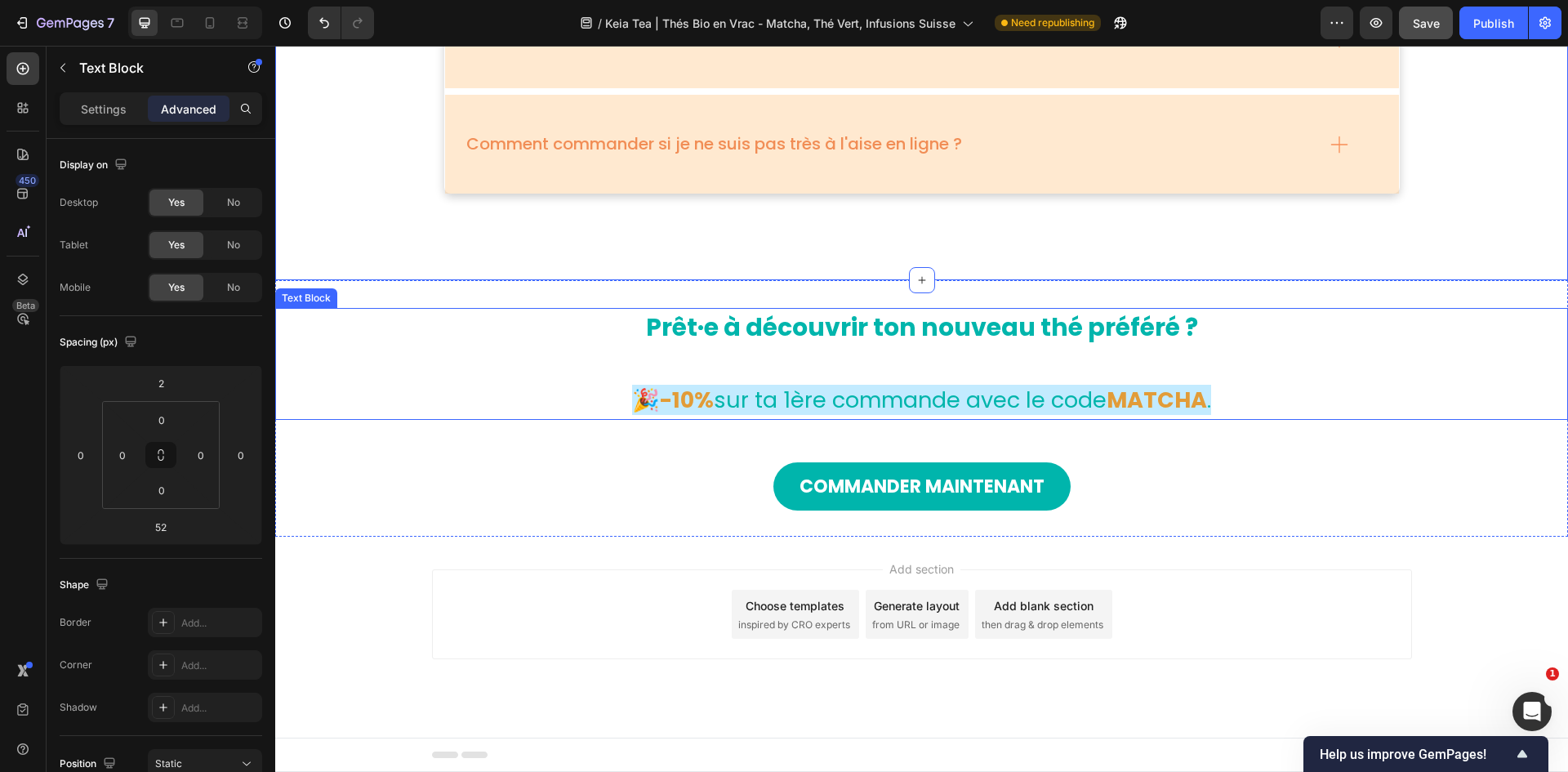
click at [971, 413] on span "sur ta 1ère commande avec le code" at bounding box center [910, 400] width 393 height 30
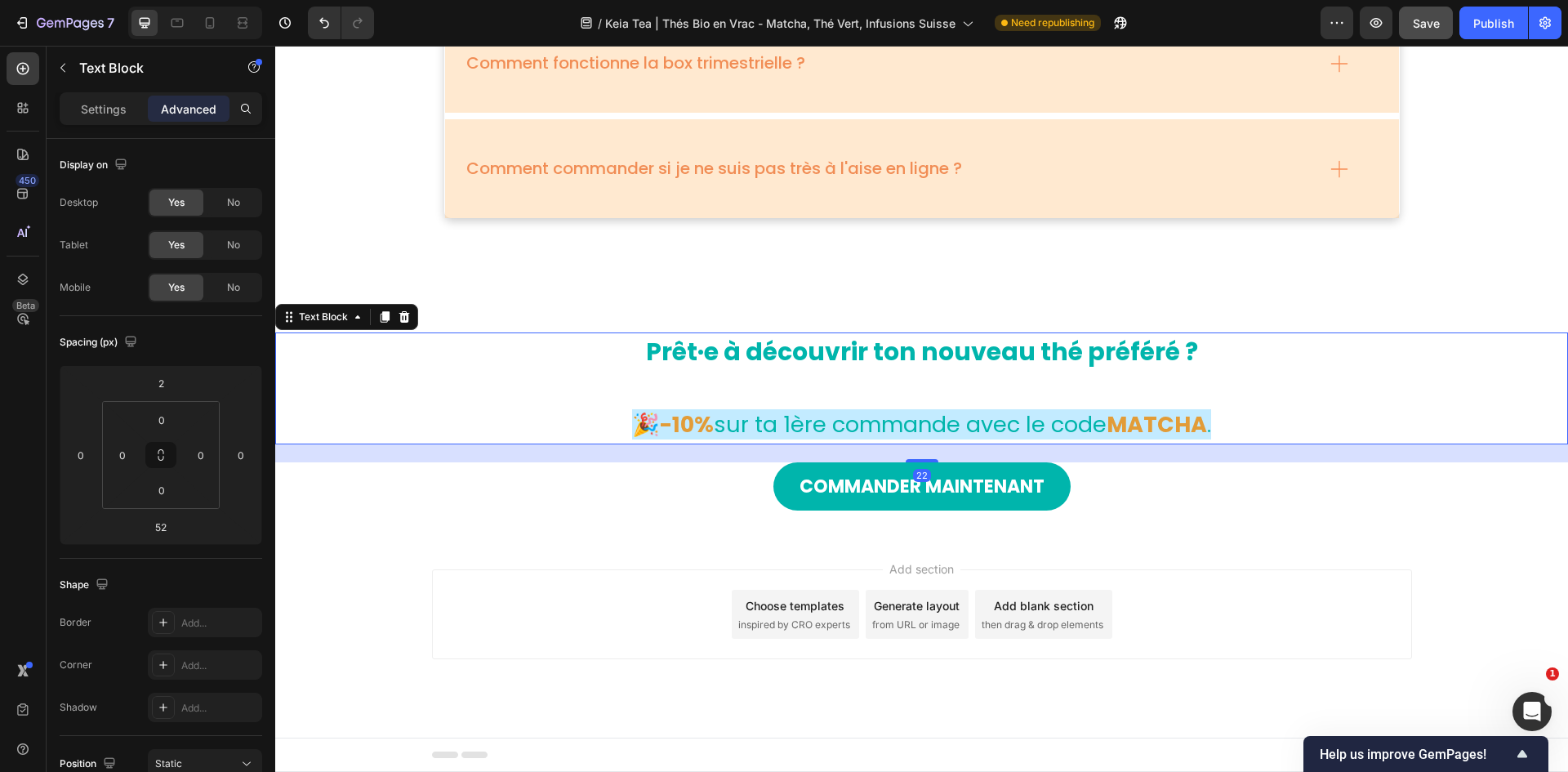
scroll to position [5803, 0]
drag, startPoint x: 922, startPoint y: 459, endPoint x: 922, endPoint y: 434, distance: 25.0
click at [922, 434] on div "Prêt·e à découvrir ton nouveau thé préféré ? 🎉-10% sur ta 1ère commande avec le…" at bounding box center [921, 387] width 1293 height 112
type input "22"
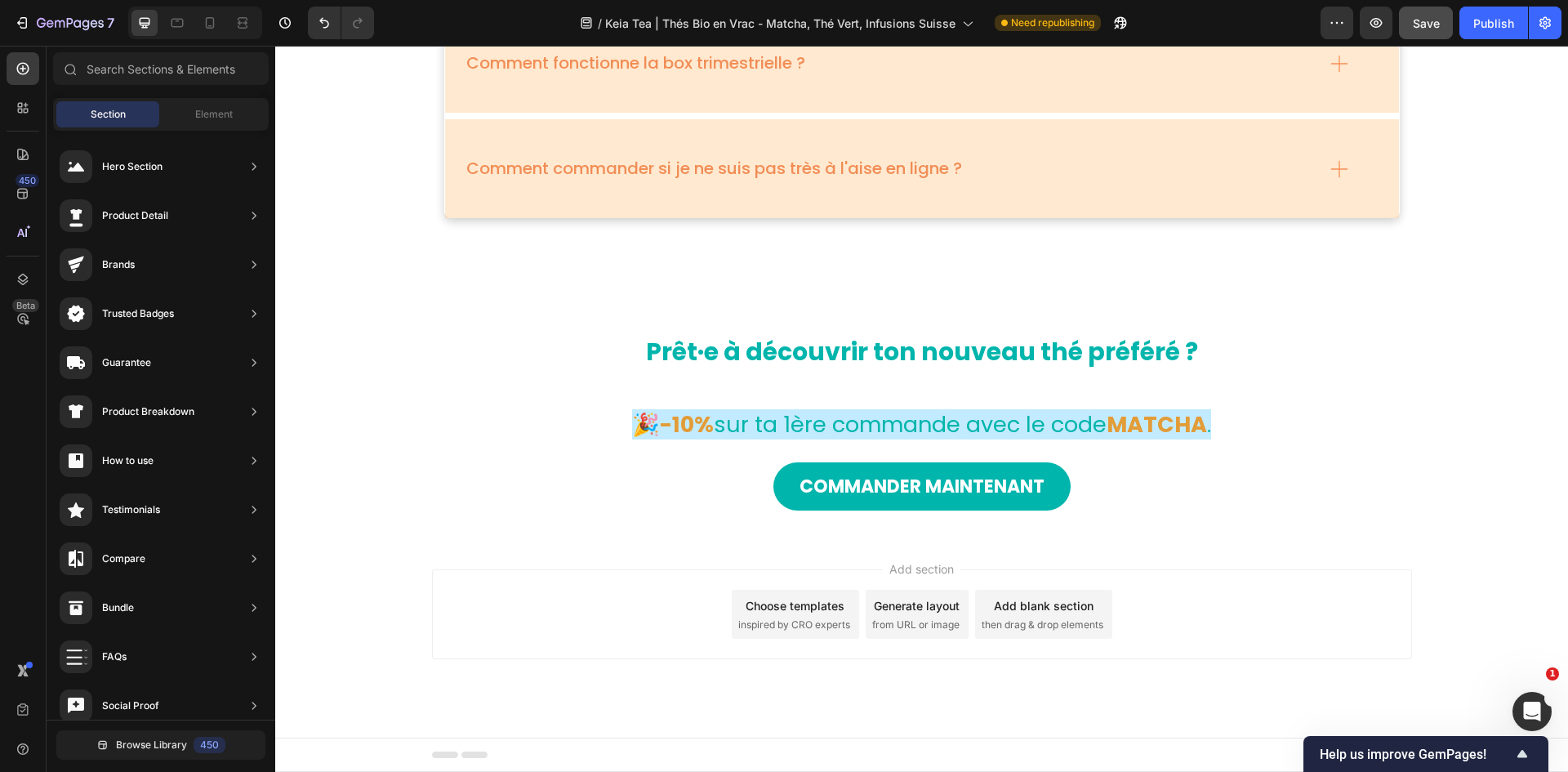
click at [1045, 477] on div "Add section Choose templates inspired by CRO experts Generate layout from URL o…" at bounding box center [921, 637] width 1293 height 201
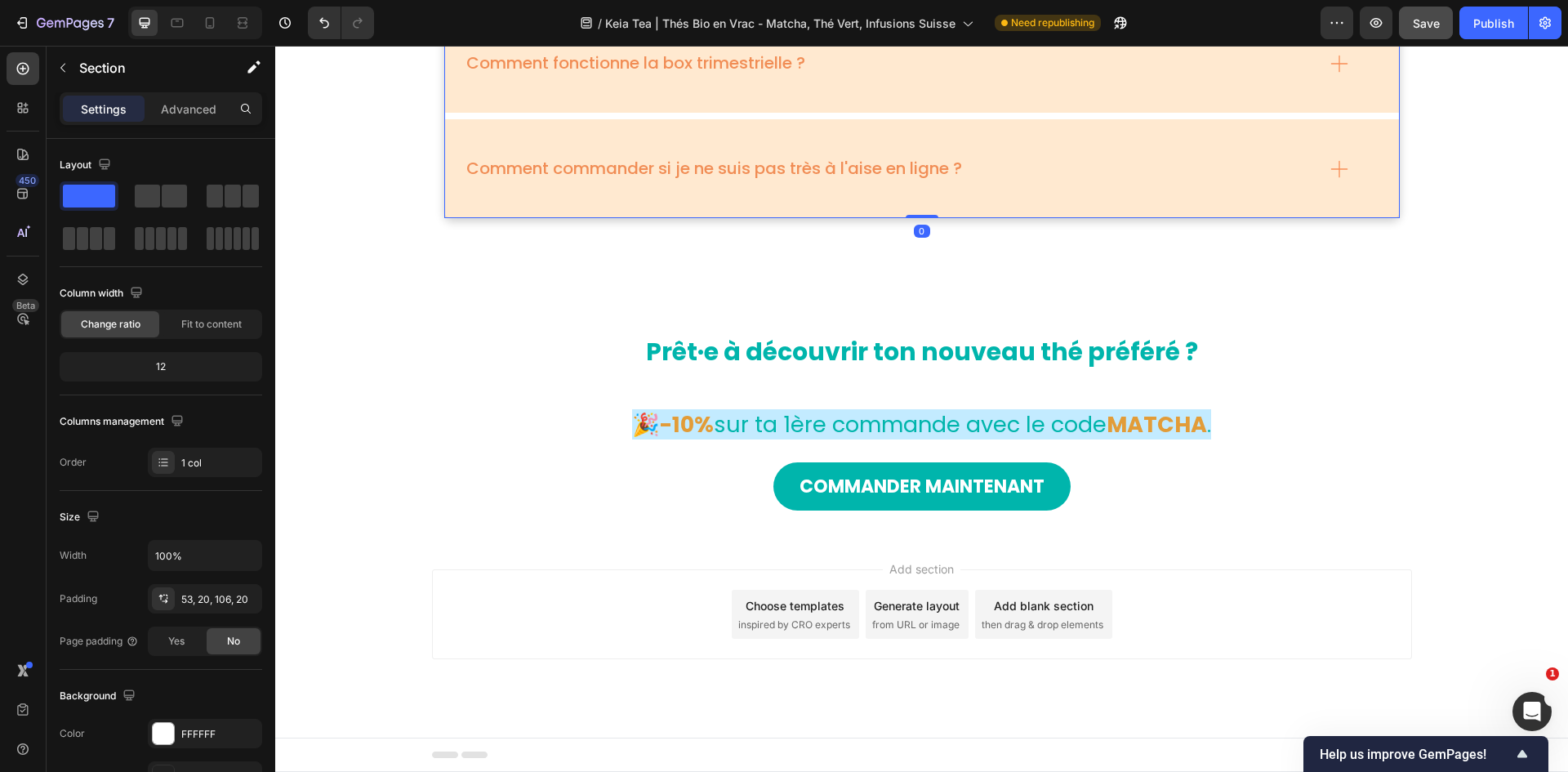
click at [1045, 182] on div "Comment commander si je ne suis pas très à l'aise en ligne ?" at bounding box center [922, 168] width 954 height 98
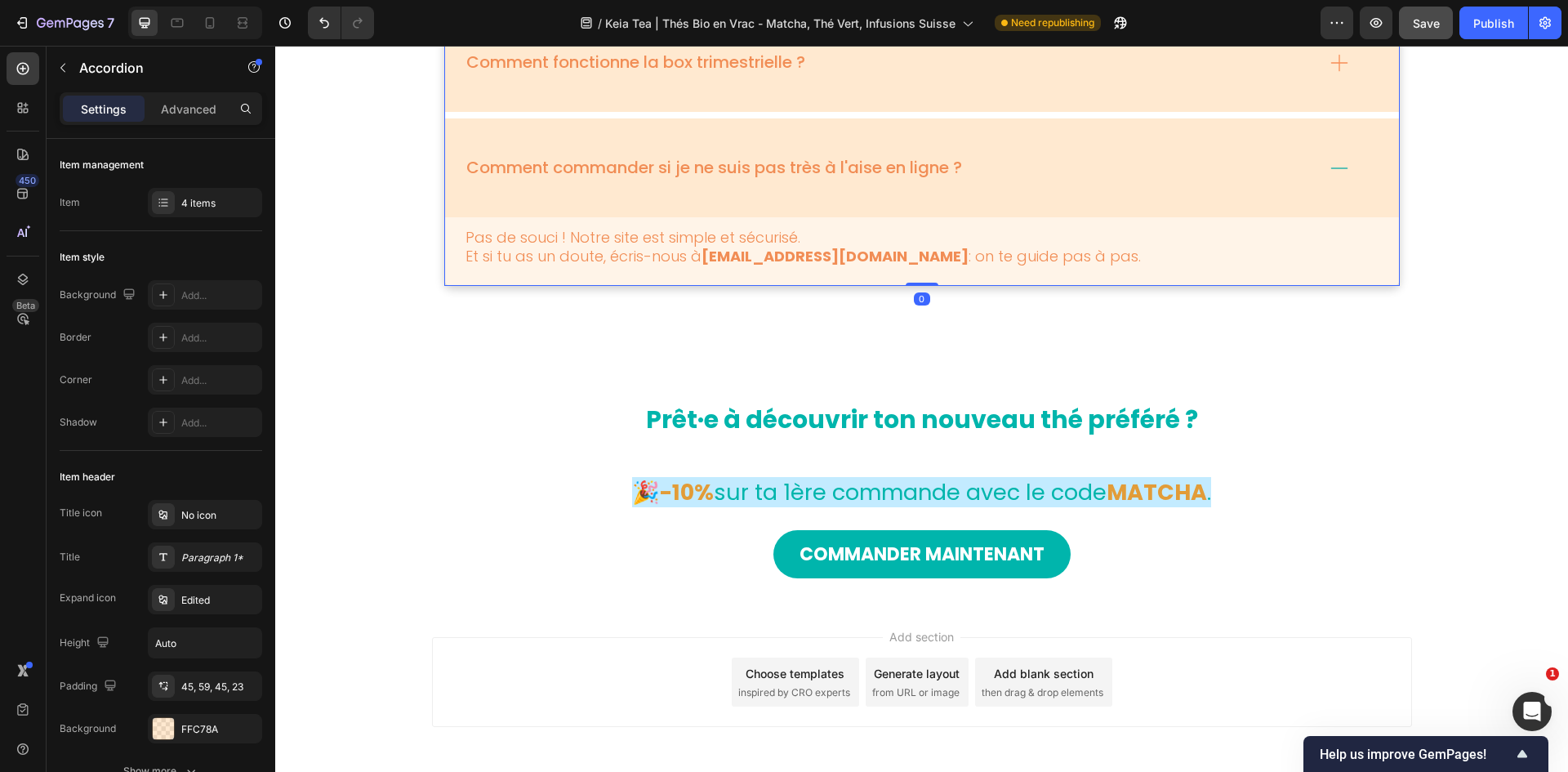
scroll to position [5827, 0]
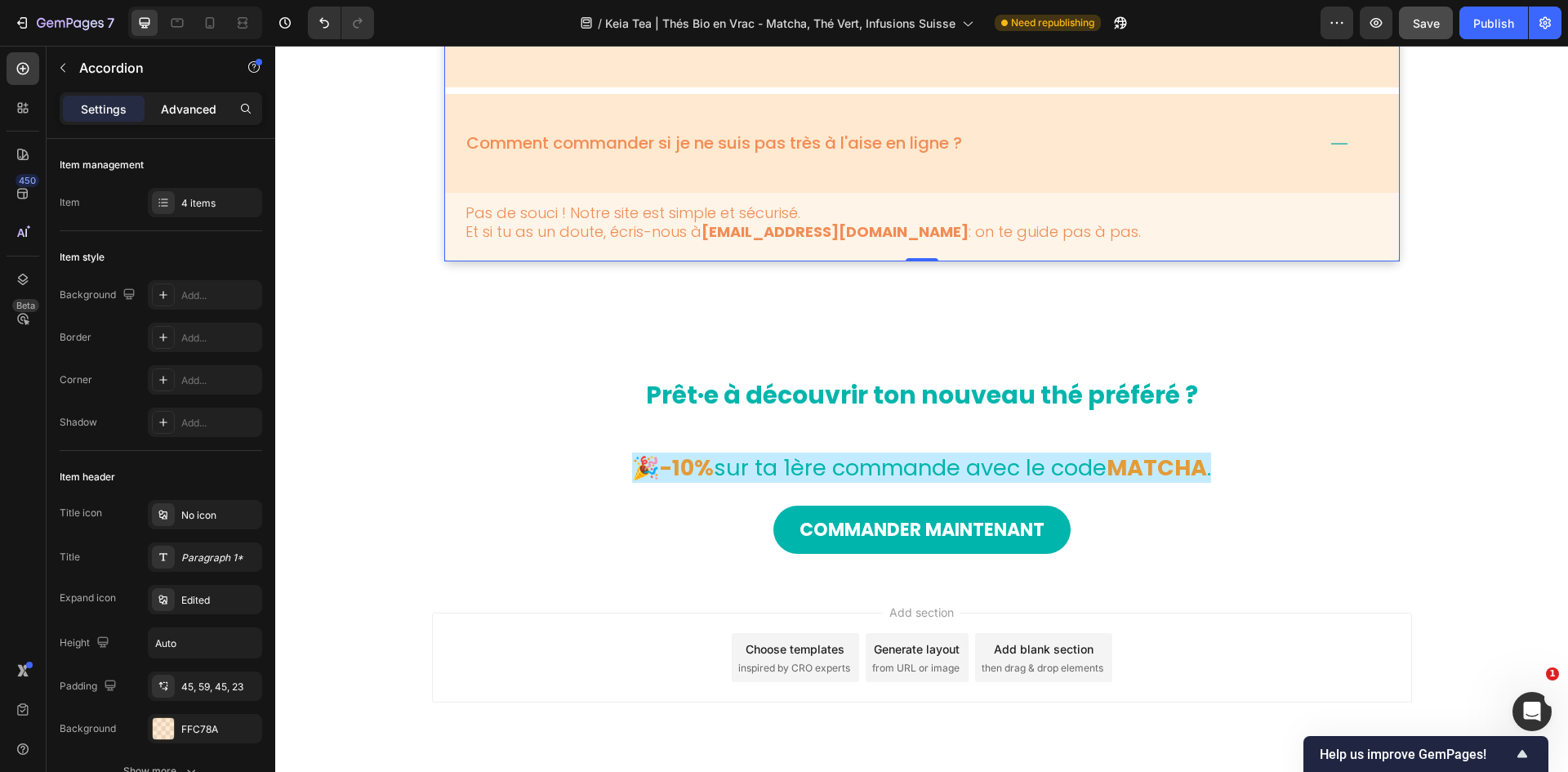
click at [181, 98] on div "Advanced" at bounding box center [188, 109] width 82 height 26
type input "100%"
type input "100"
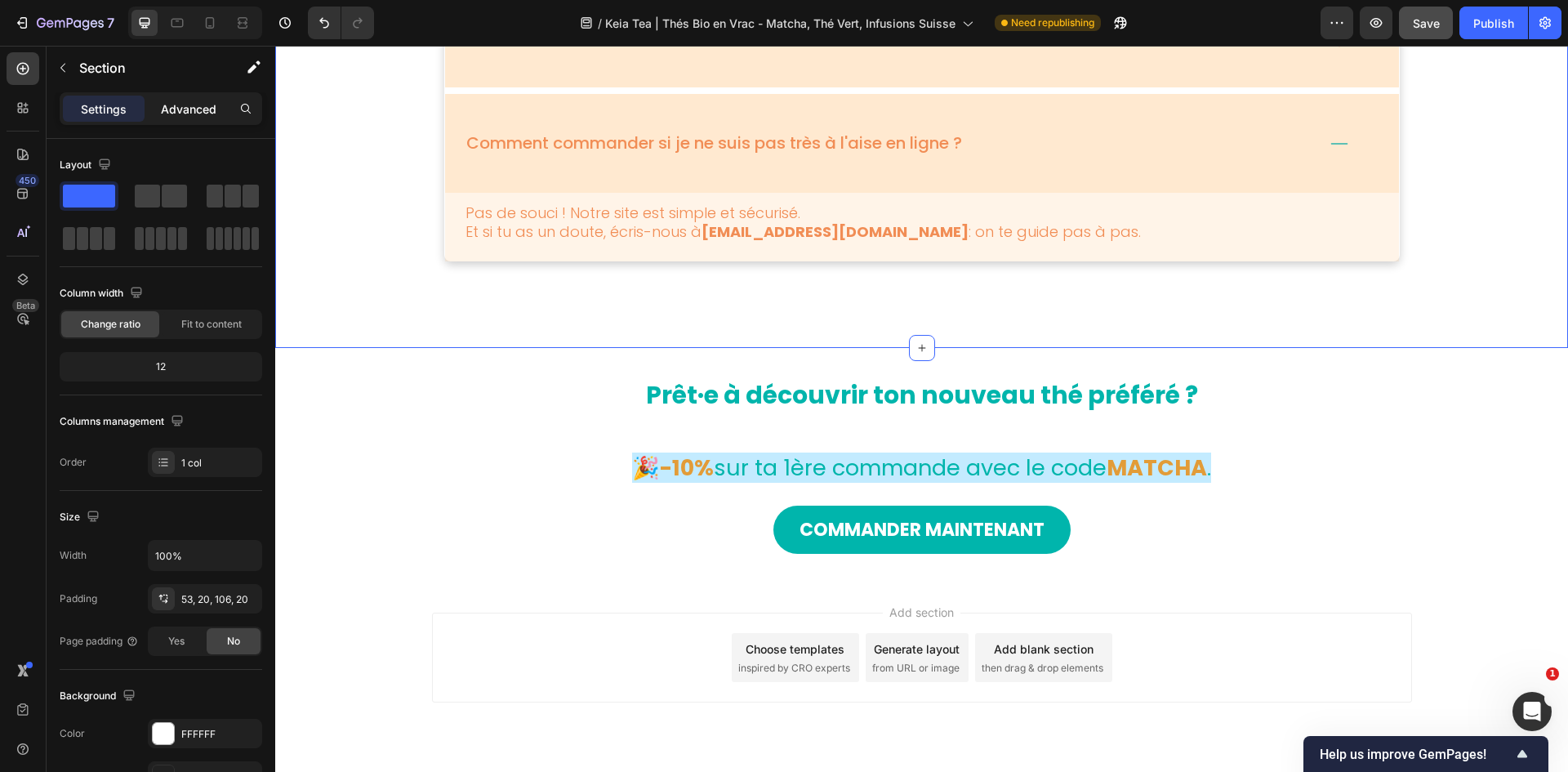
click at [200, 117] on p "Advanced" at bounding box center [188, 109] width 55 height 17
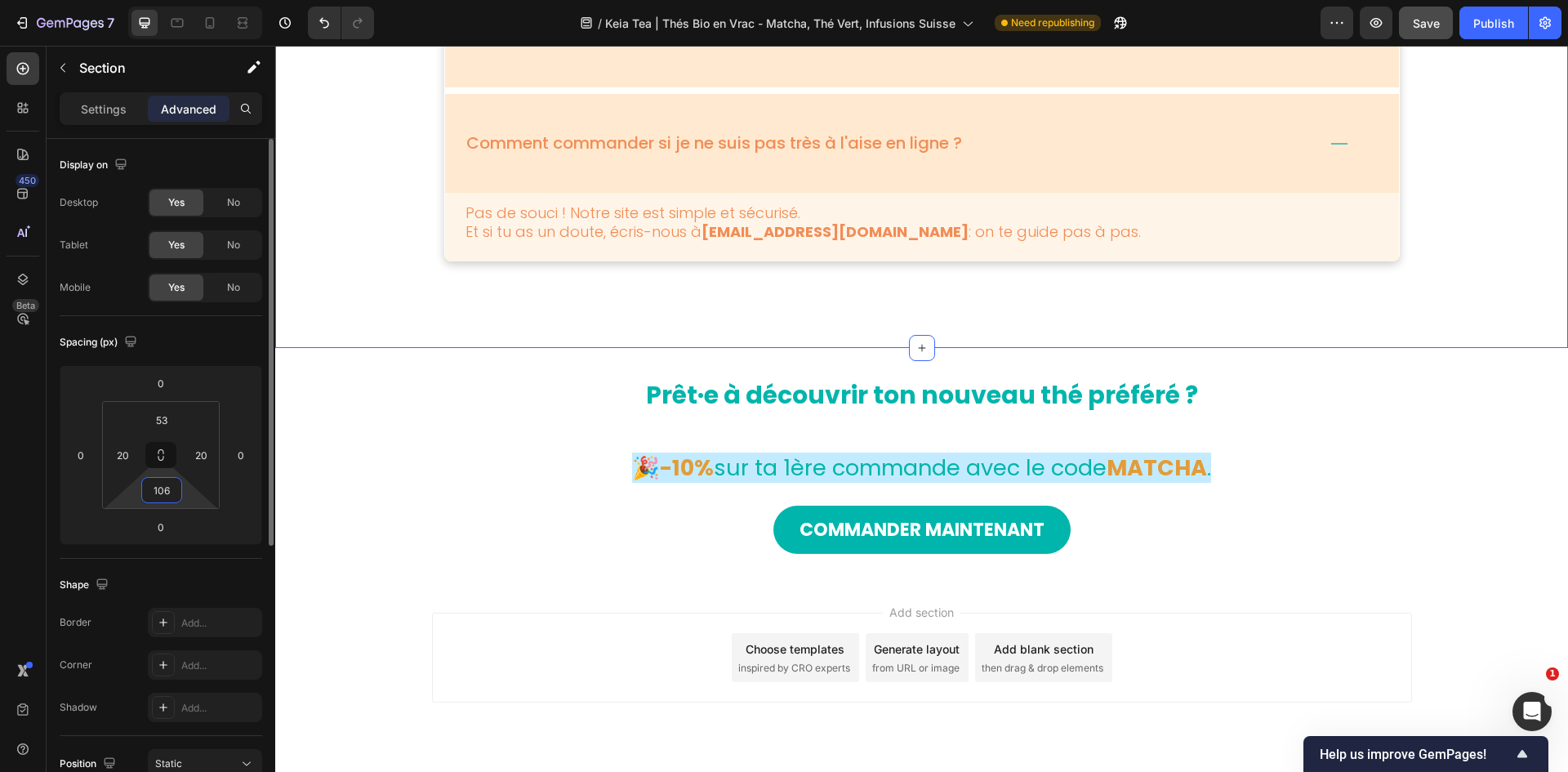
click at [171, 477] on input "106" at bounding box center [161, 490] width 33 height 24
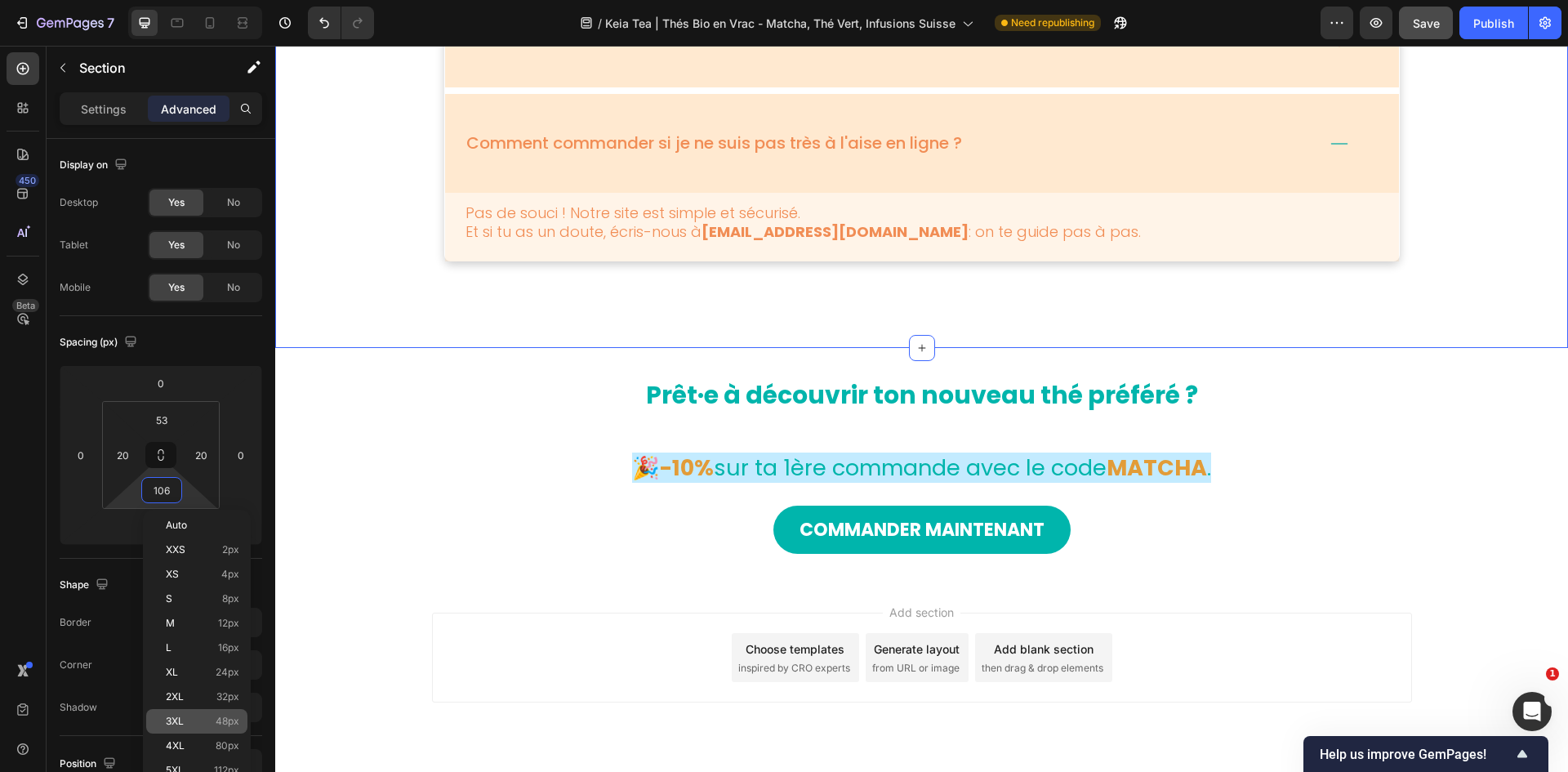
click at [194, 477] on p "3XL 48px" at bounding box center [203, 721] width 73 height 11
type input "48"
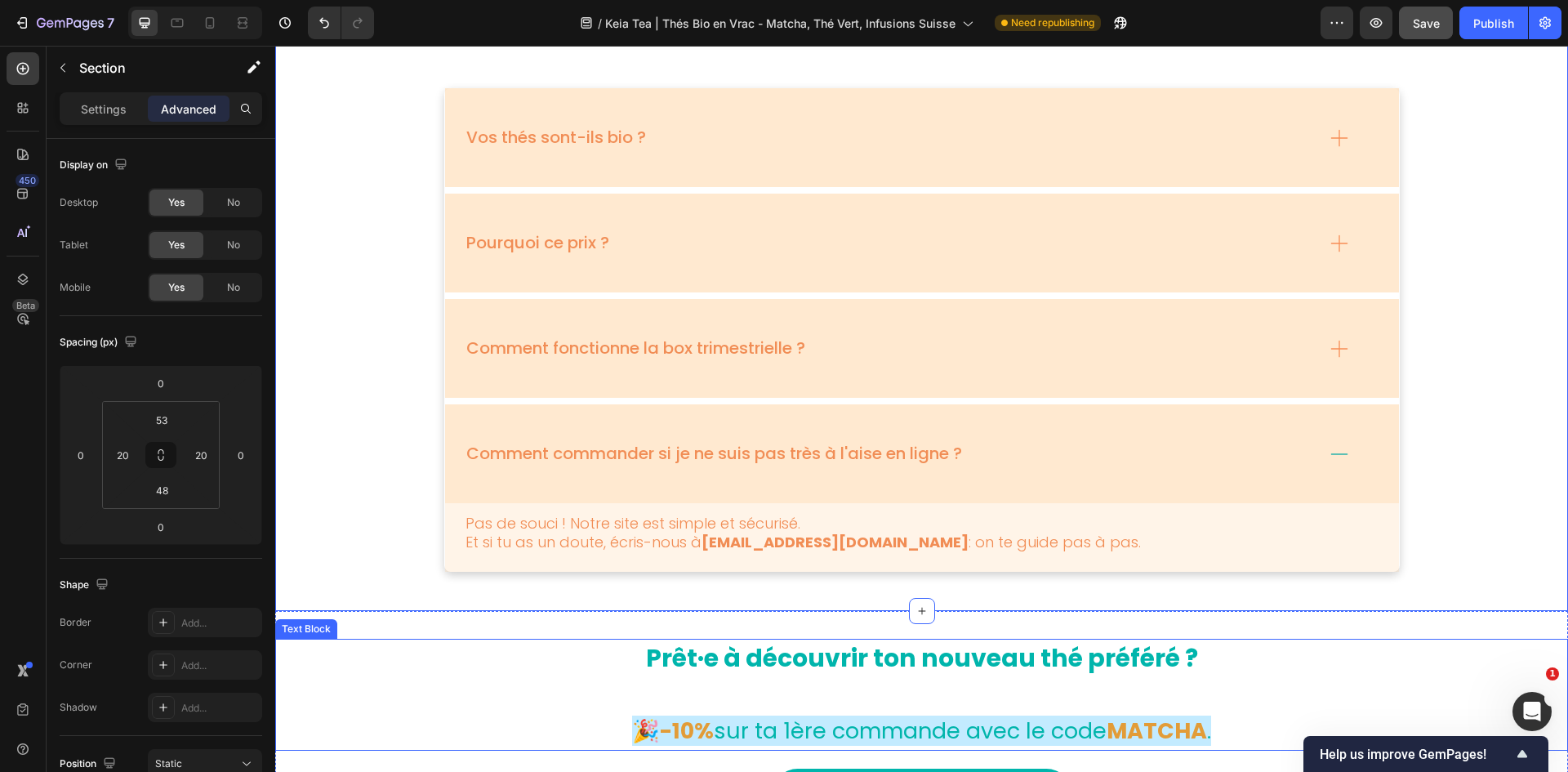
scroll to position [5497, 0]
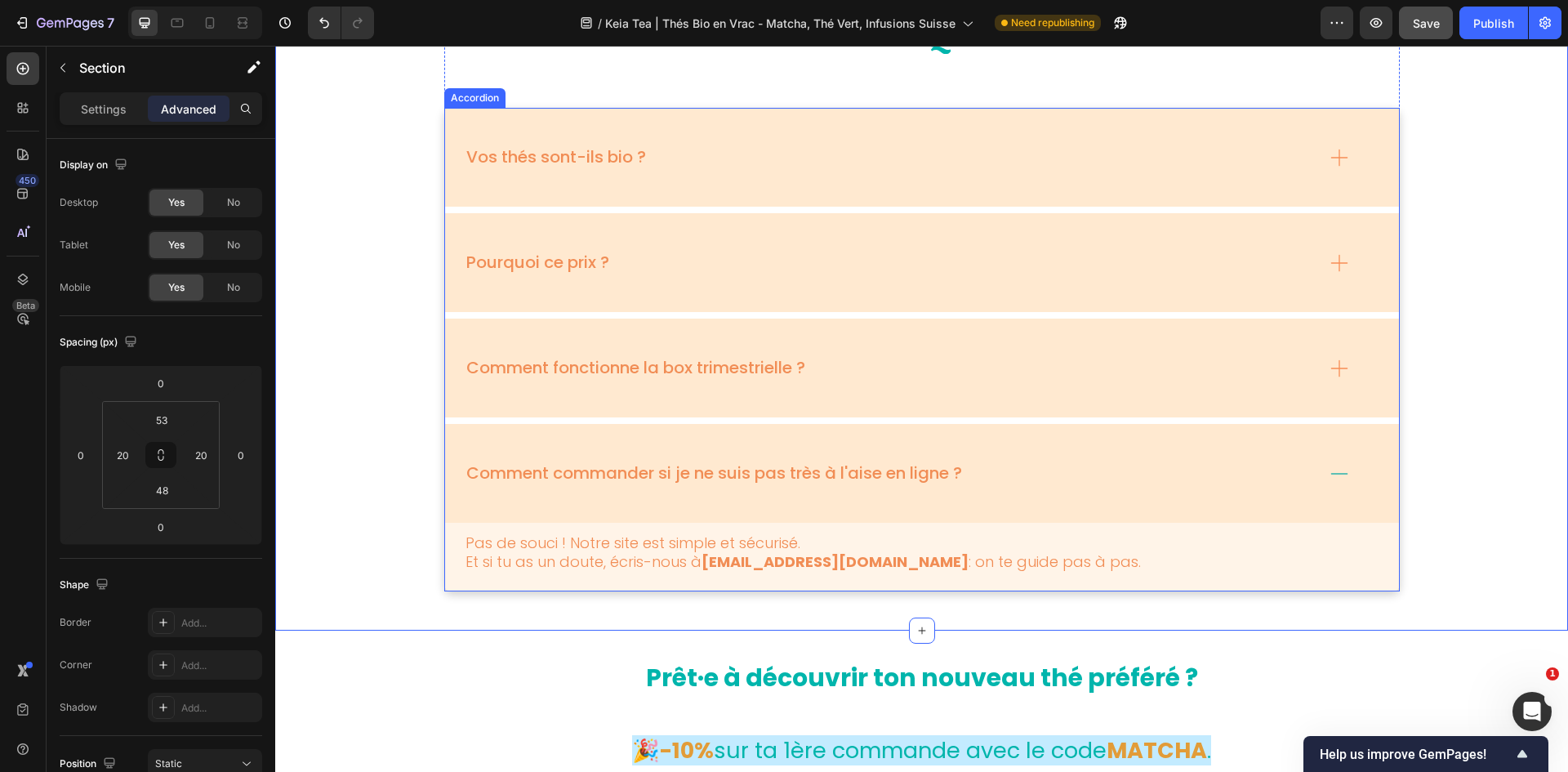
click at [1045, 475] on icon at bounding box center [1339, 474] width 23 height 23
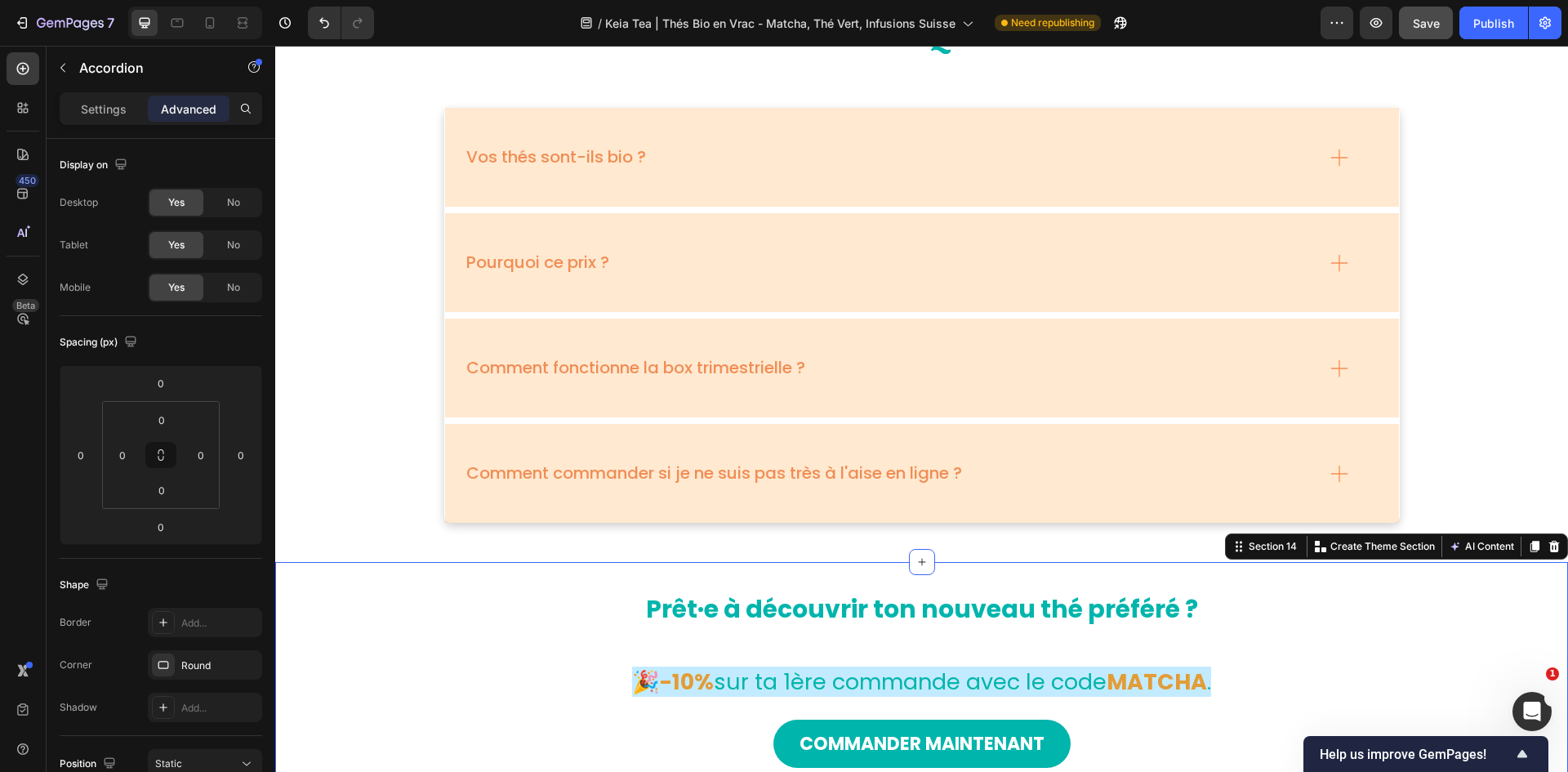
click at [1045, 477] on div "Prêt·e à découvrir ton nouveau thé préféré ? 🎉-10% sur ta 1ère commande avec le…" at bounding box center [921, 677] width 1293 height 232
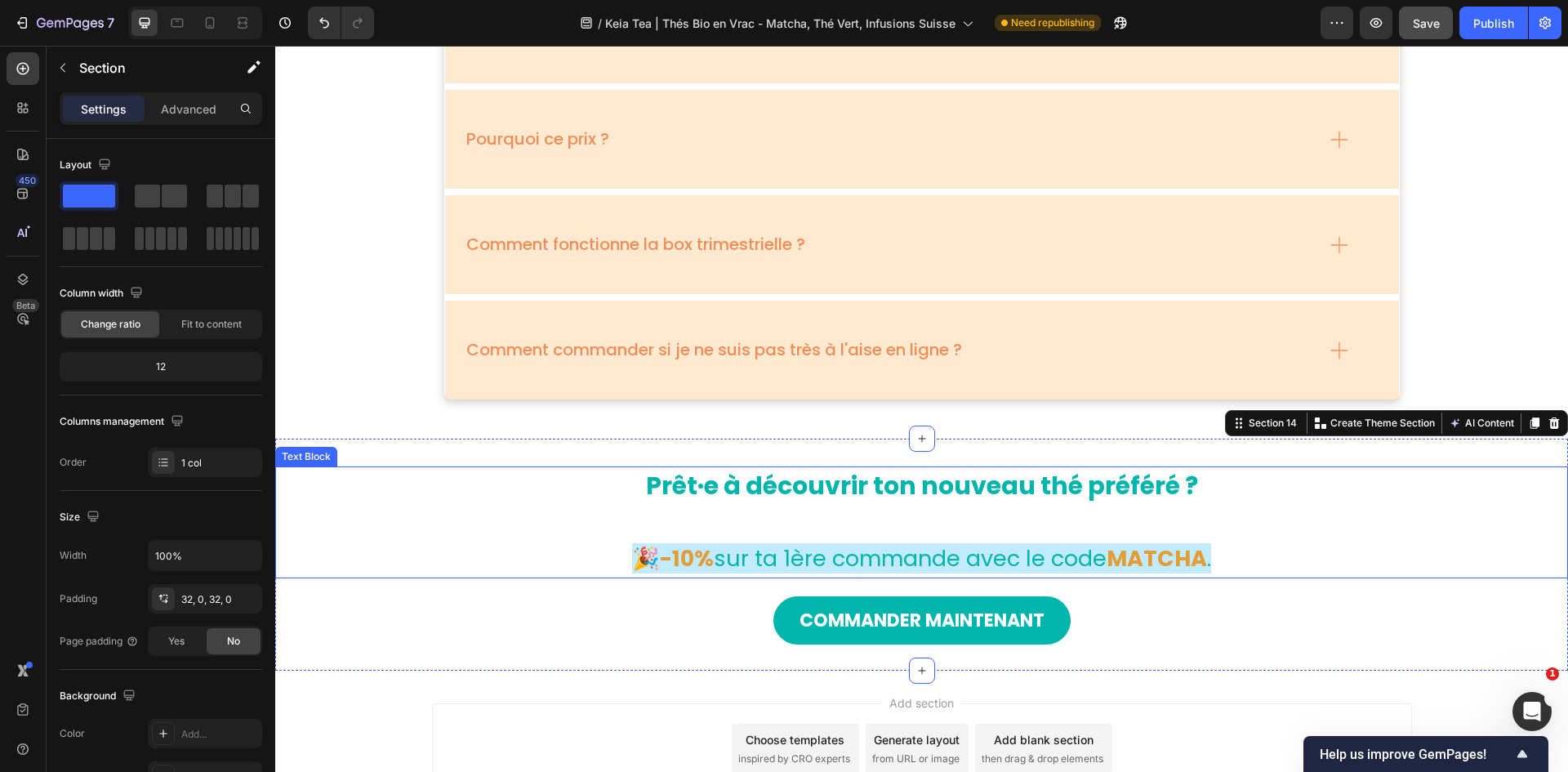
scroll to position [5755, 0]
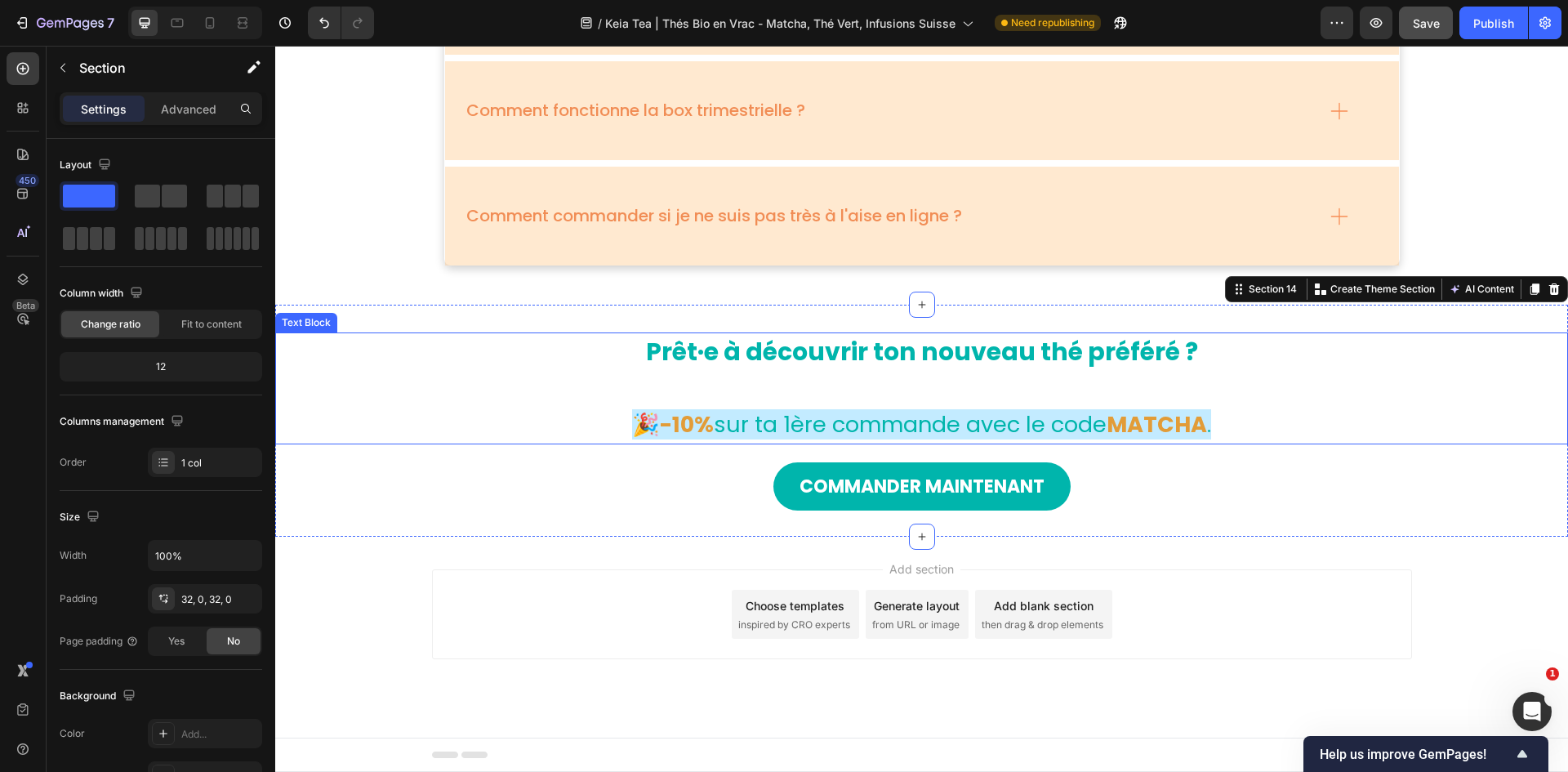
click at [1003, 348] on strong "Prêt·e à découvrir ton nouveau thé préféré ?" at bounding box center [922, 351] width 552 height 35
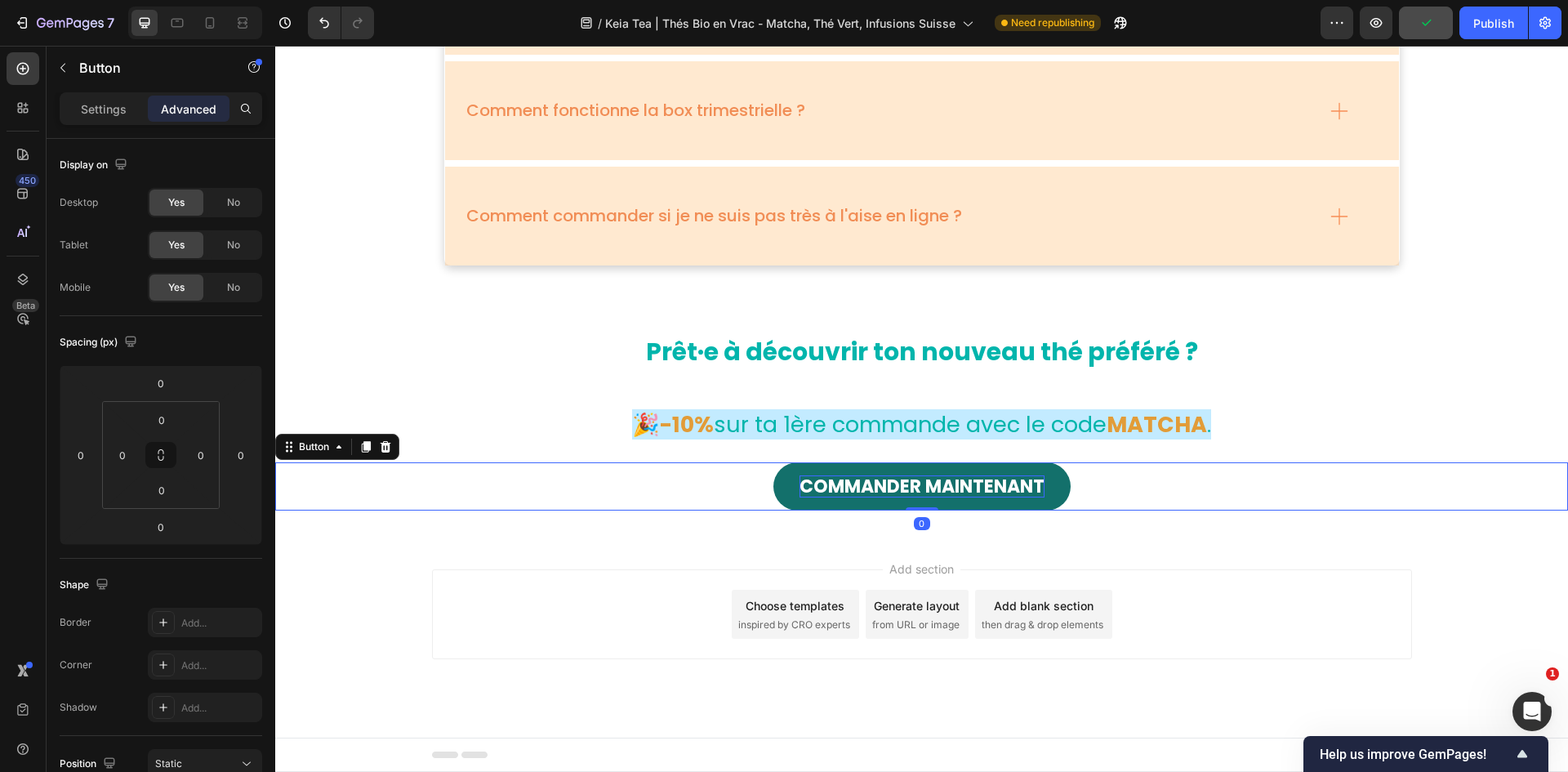
click at [927, 477] on p "Commander maintenant" at bounding box center [922, 487] width 245 height 23
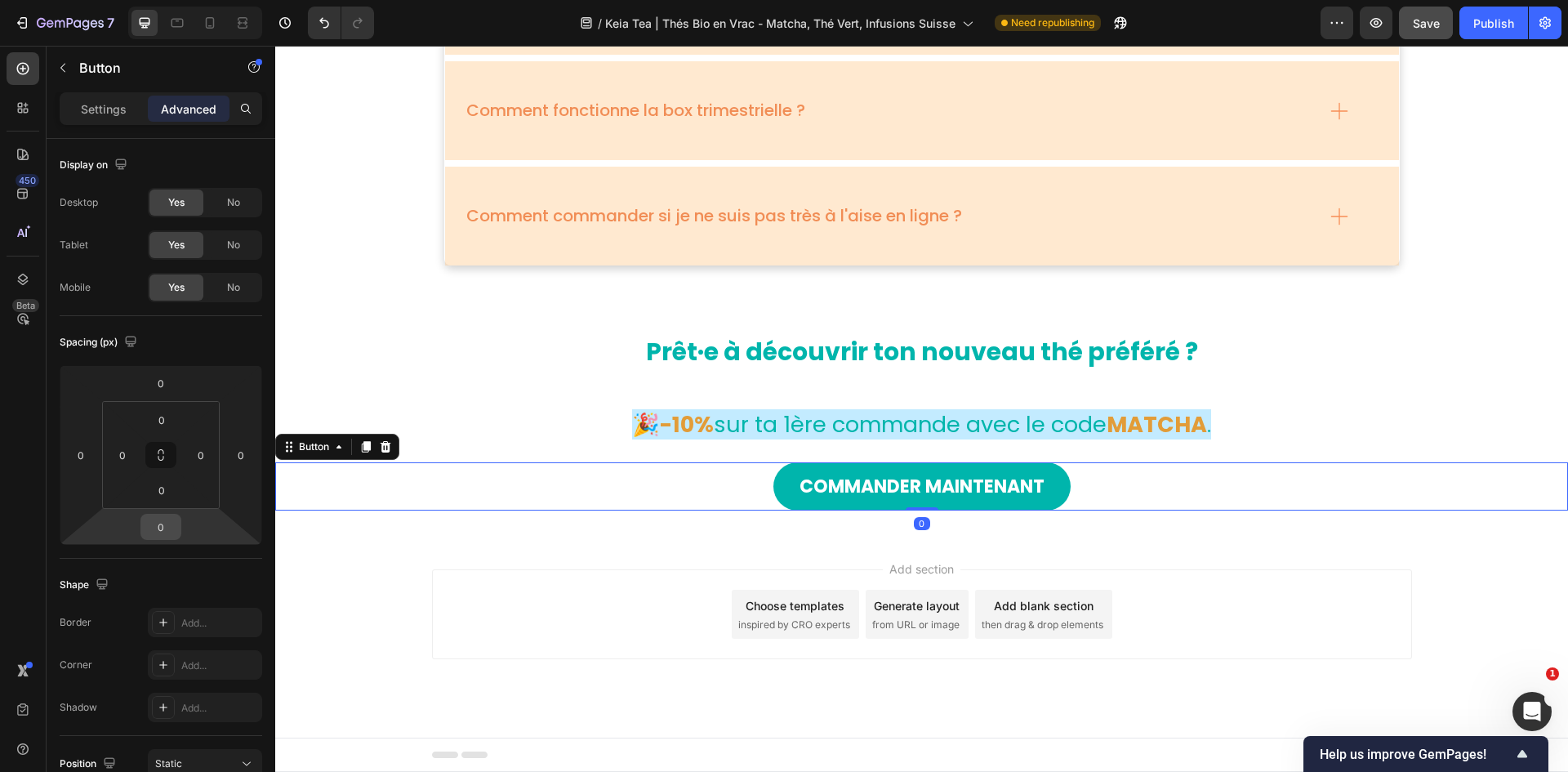
scroll to position [454, 0]
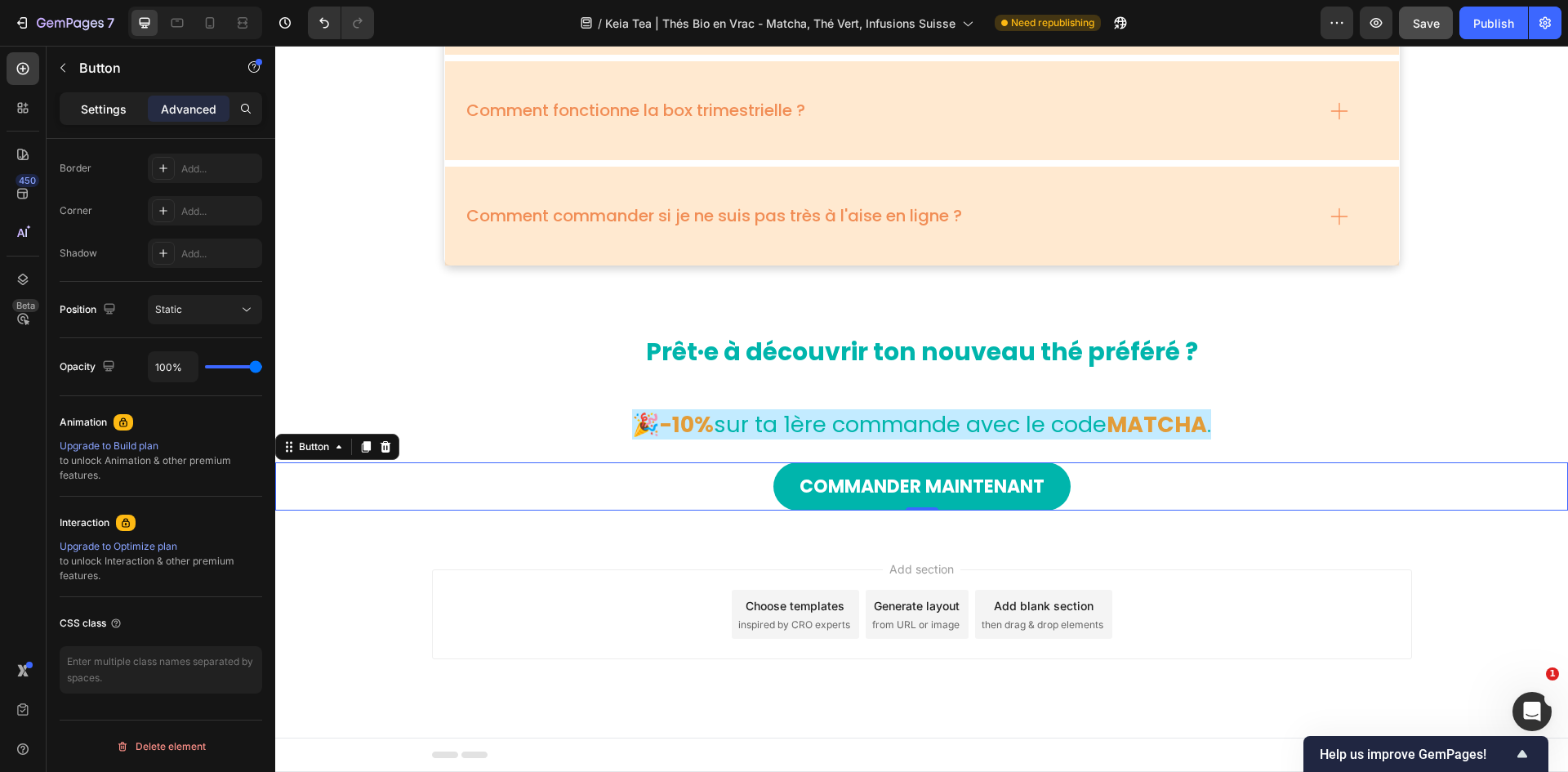
click at [90, 98] on div "Settings" at bounding box center [103, 109] width 82 height 26
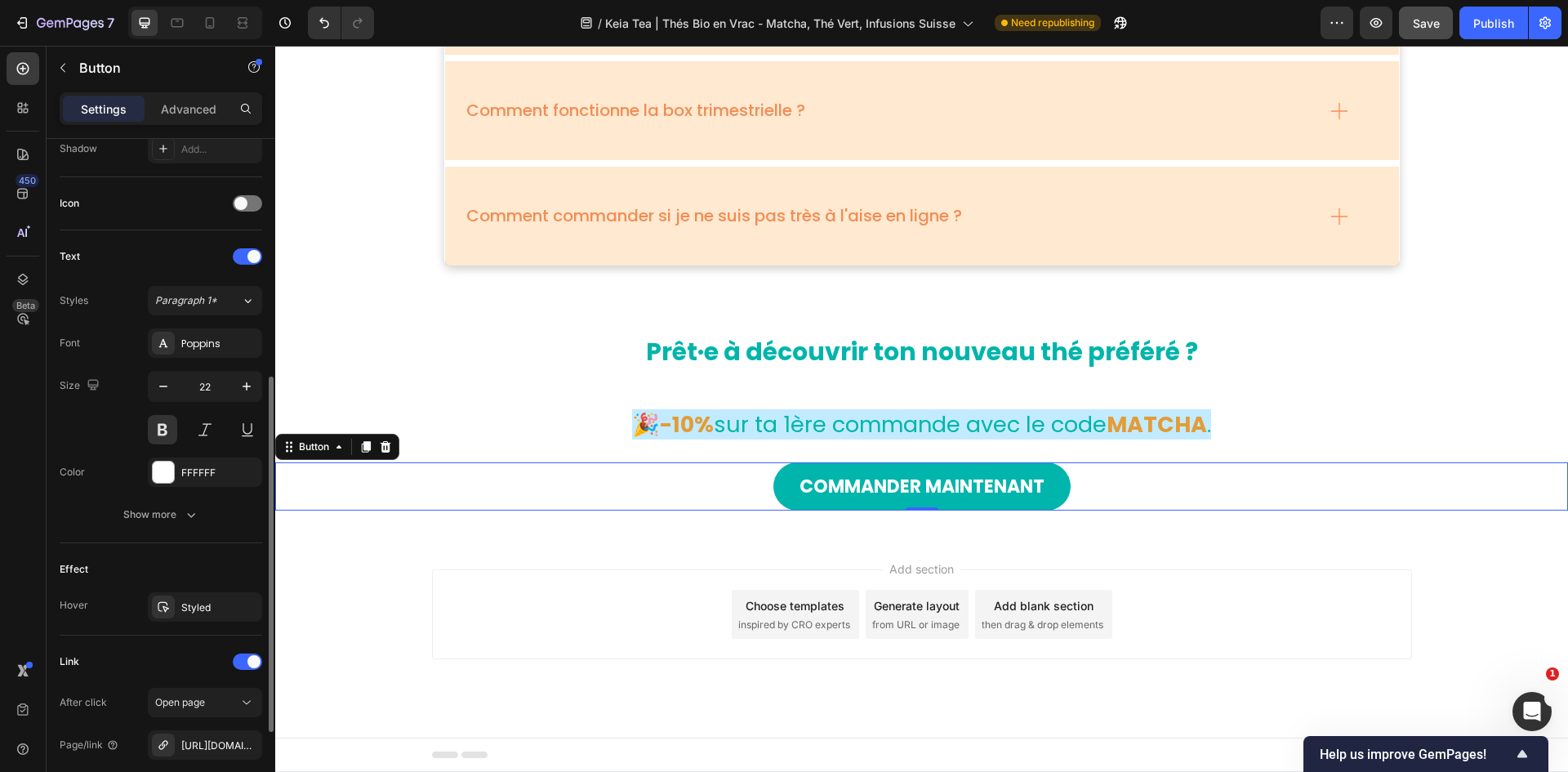
scroll to position [619, 0]
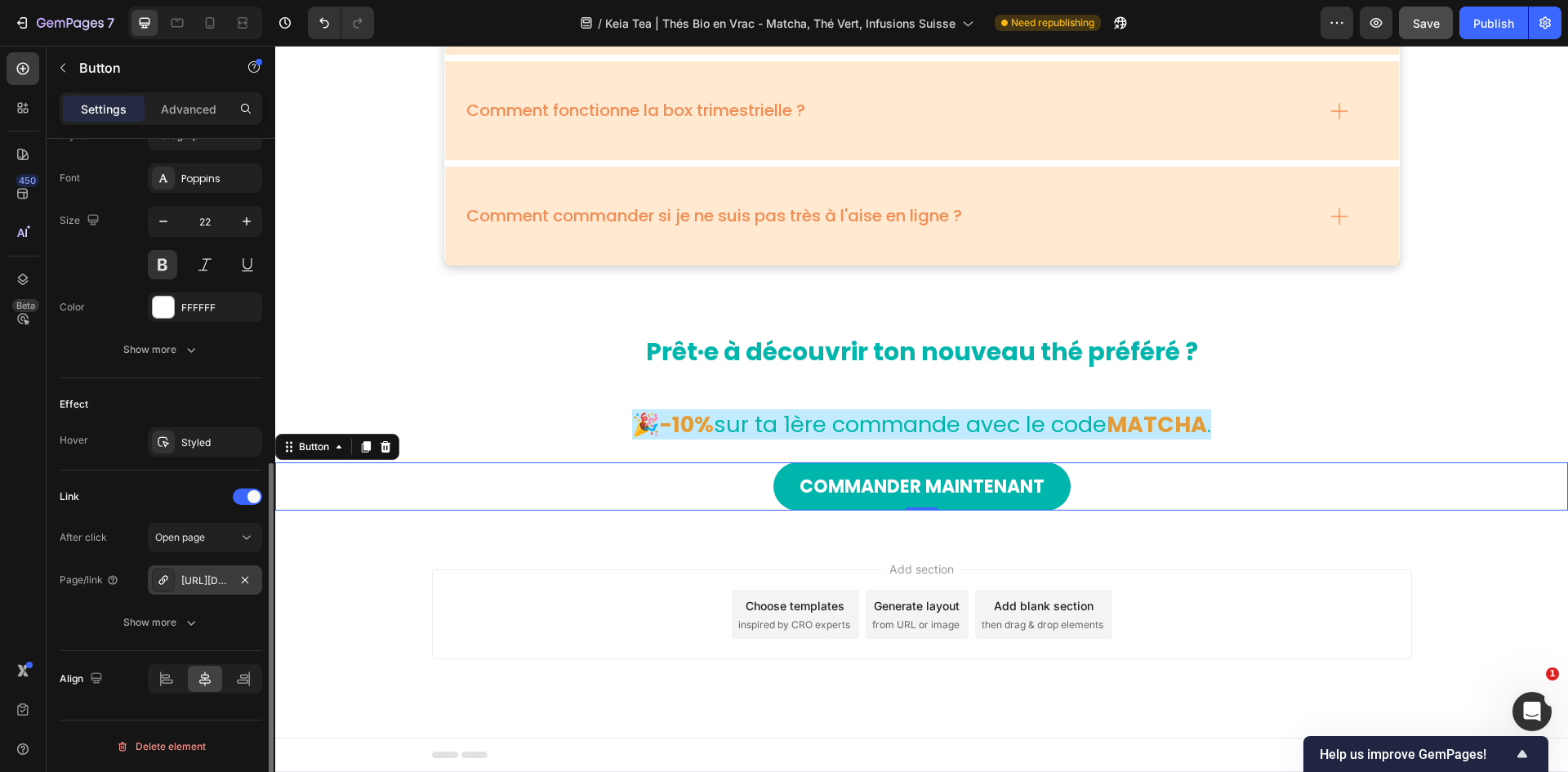
click at [201, 477] on div "[URL][DOMAIN_NAME]" at bounding box center [204, 581] width 48 height 15
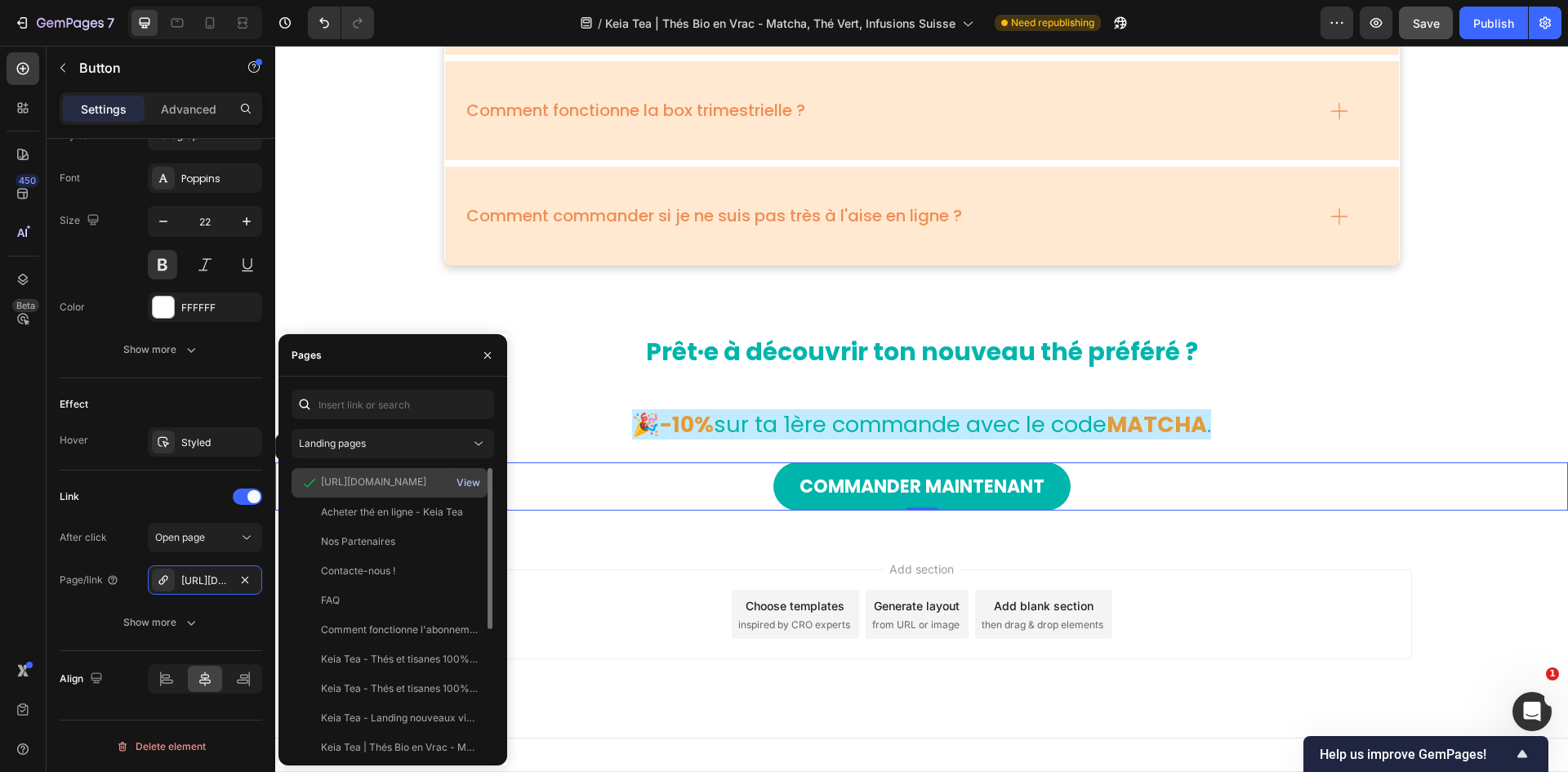
click at [464, 477] on div "View" at bounding box center [468, 483] width 23 height 15
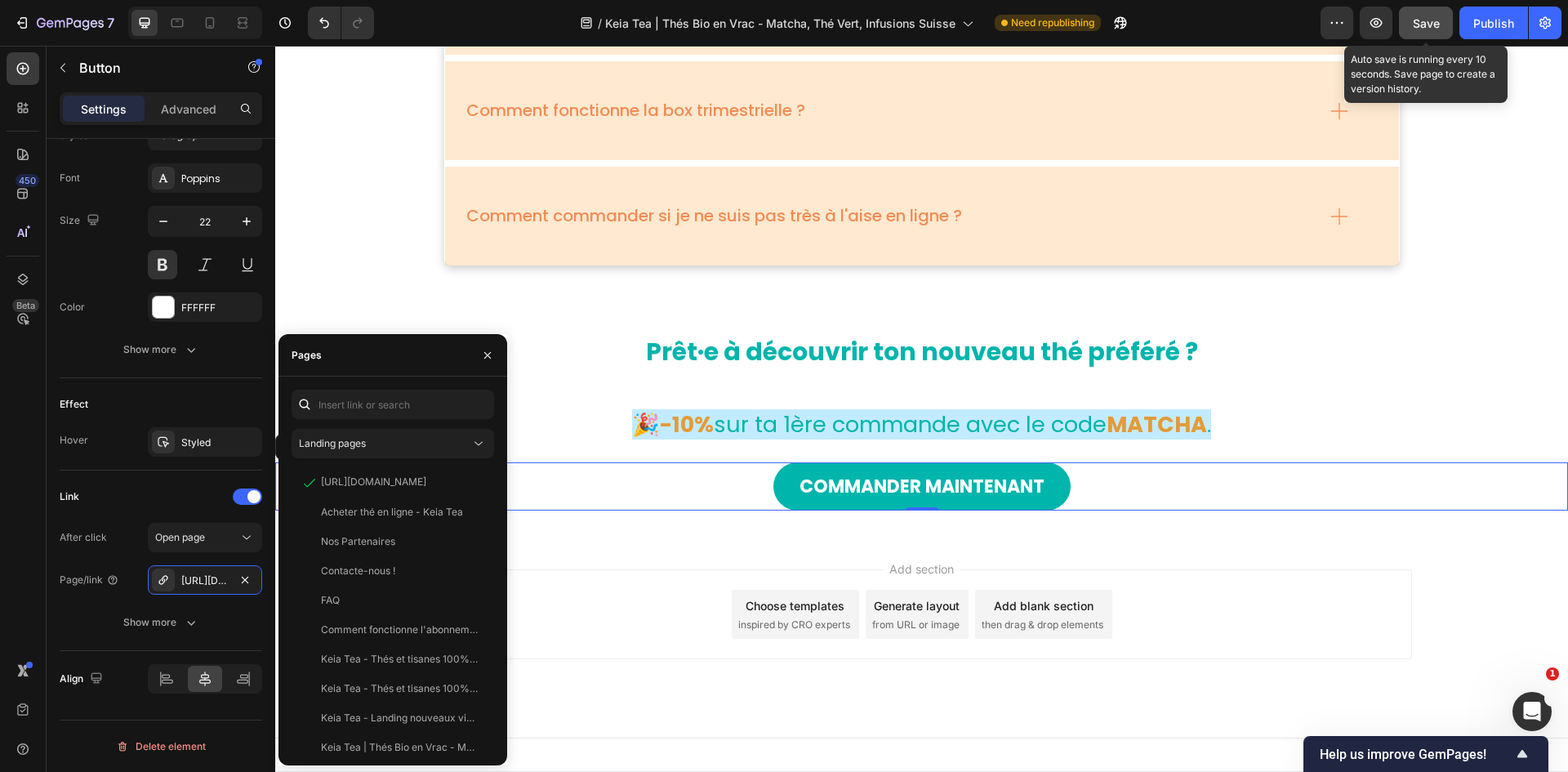
click at [1045, 25] on span "Save" at bounding box center [1426, 23] width 27 height 14
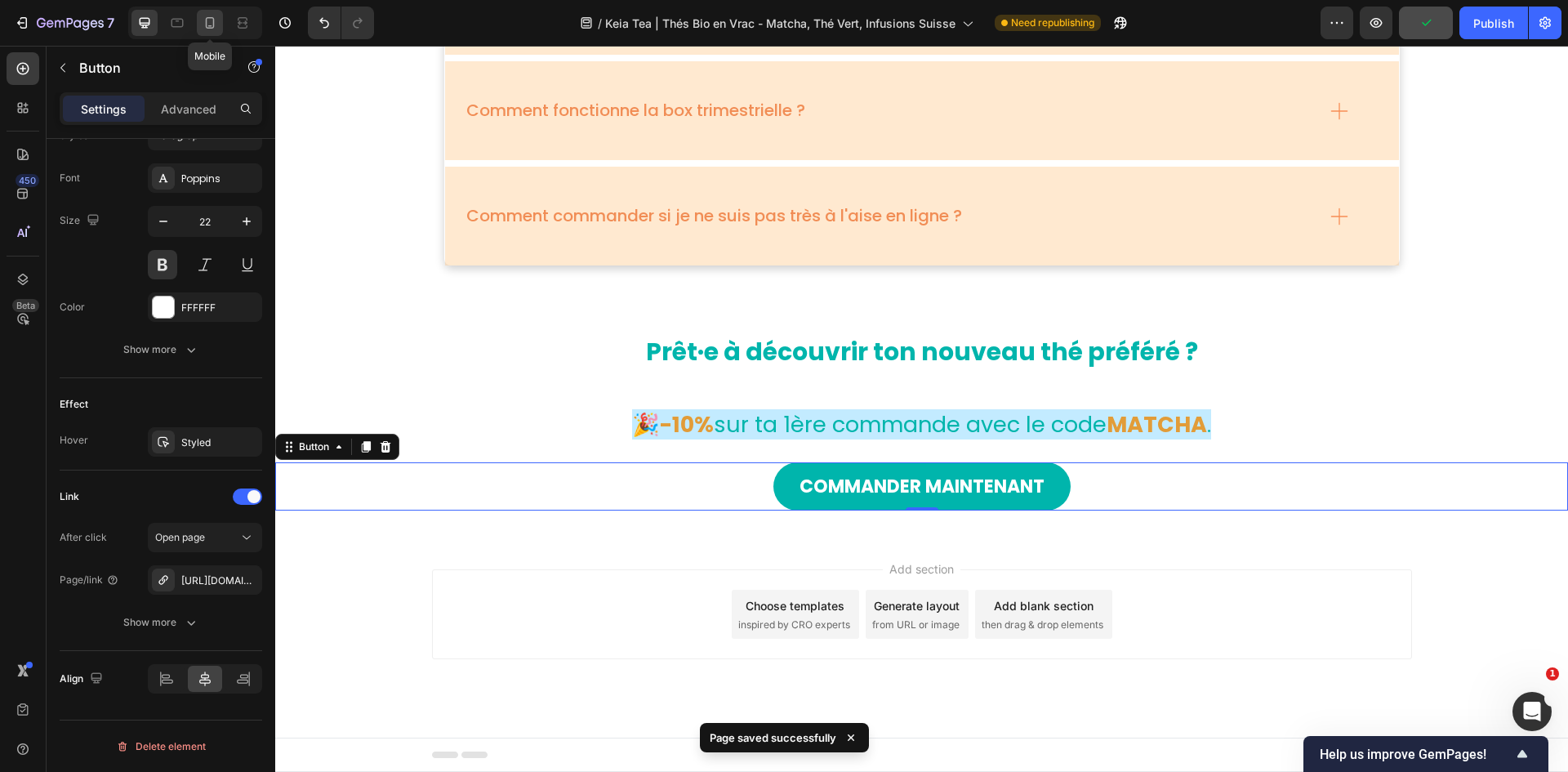
click at [205, 27] on icon at bounding box center [209, 23] width 16 height 16
type input "40"
type input "210"
type input "13"
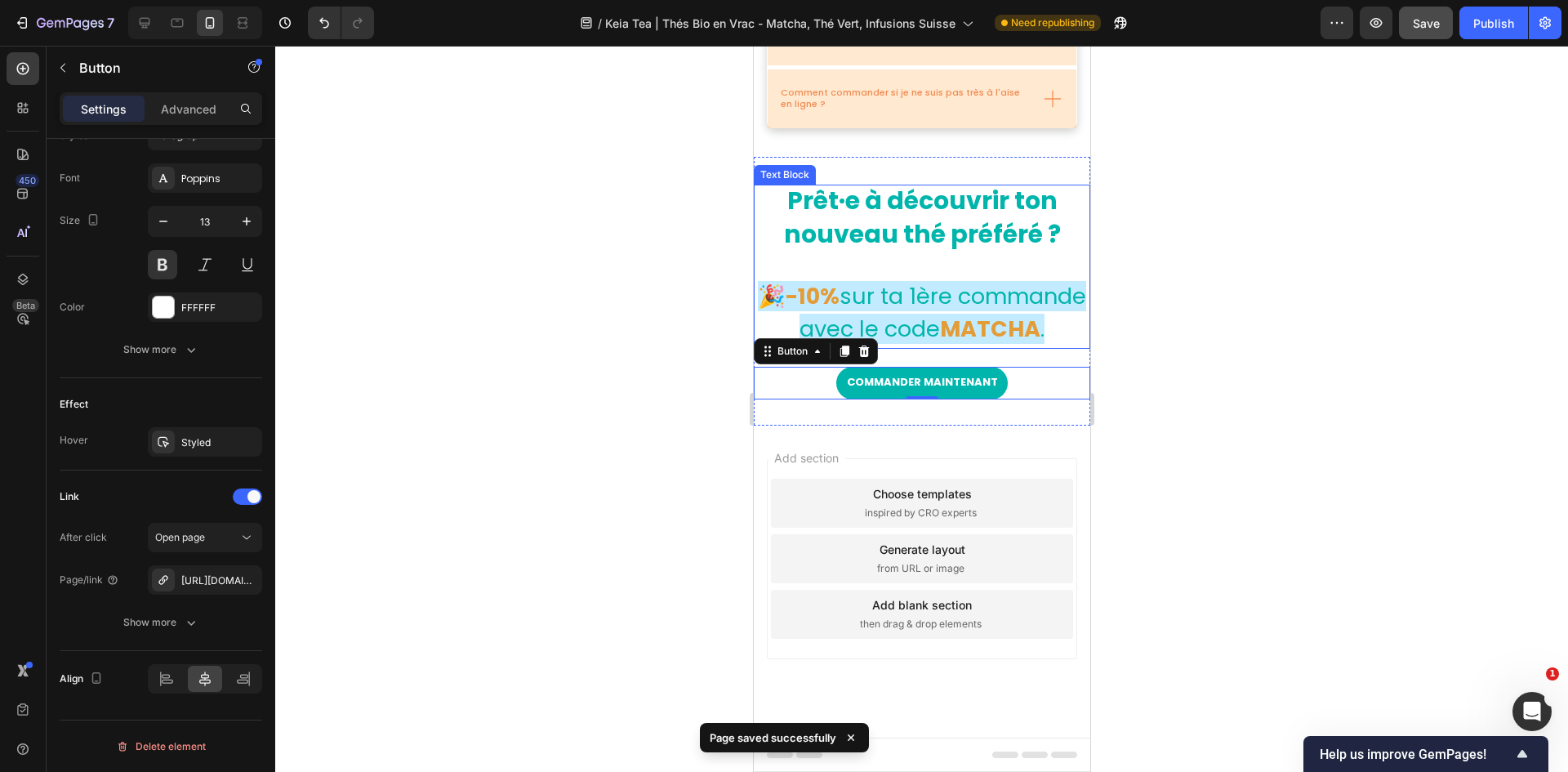
scroll to position [5680, 0]
click at [1045, 325] on div at bounding box center [921, 409] width 1293 height 726
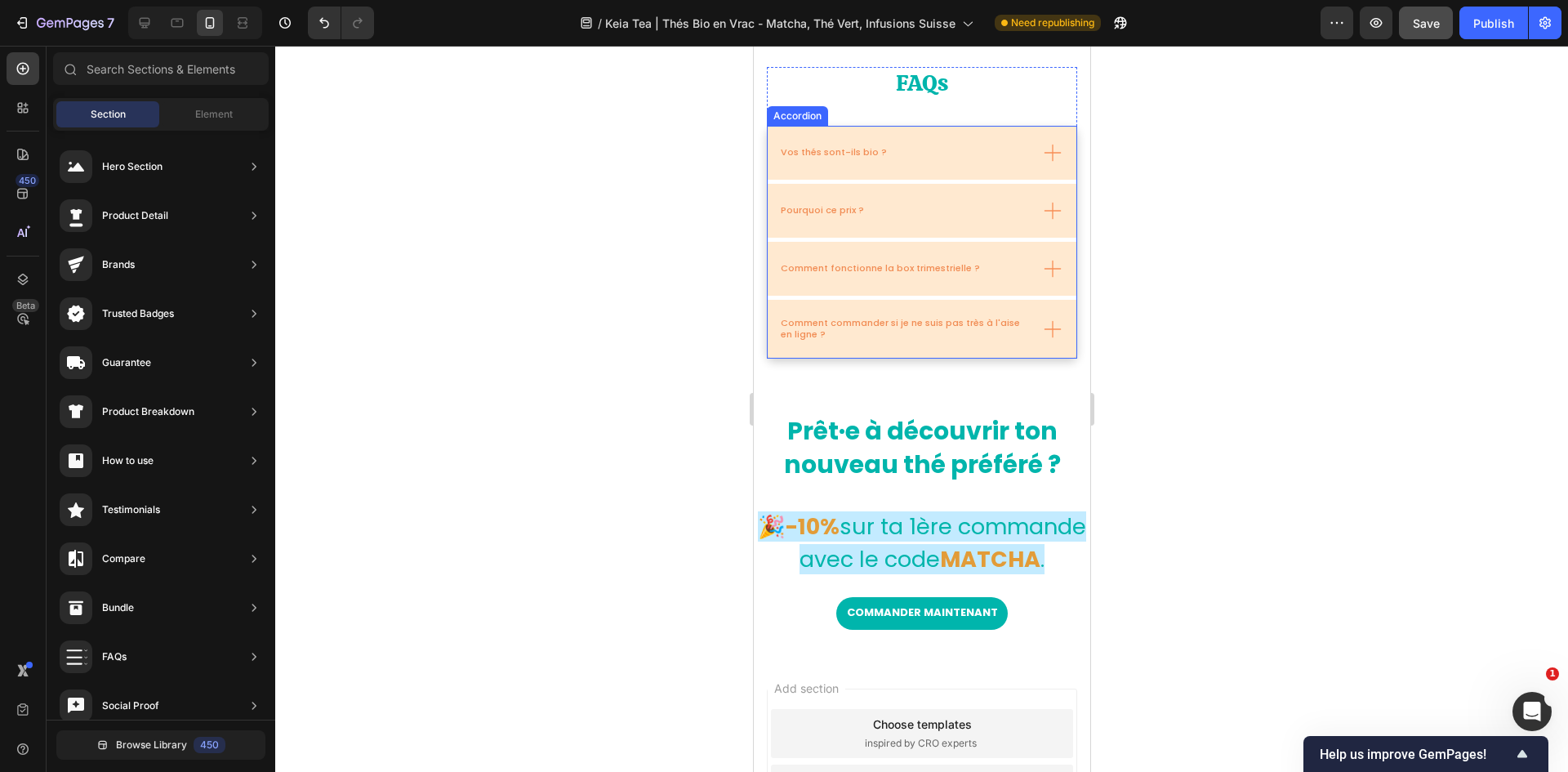
scroll to position [5272, 0]
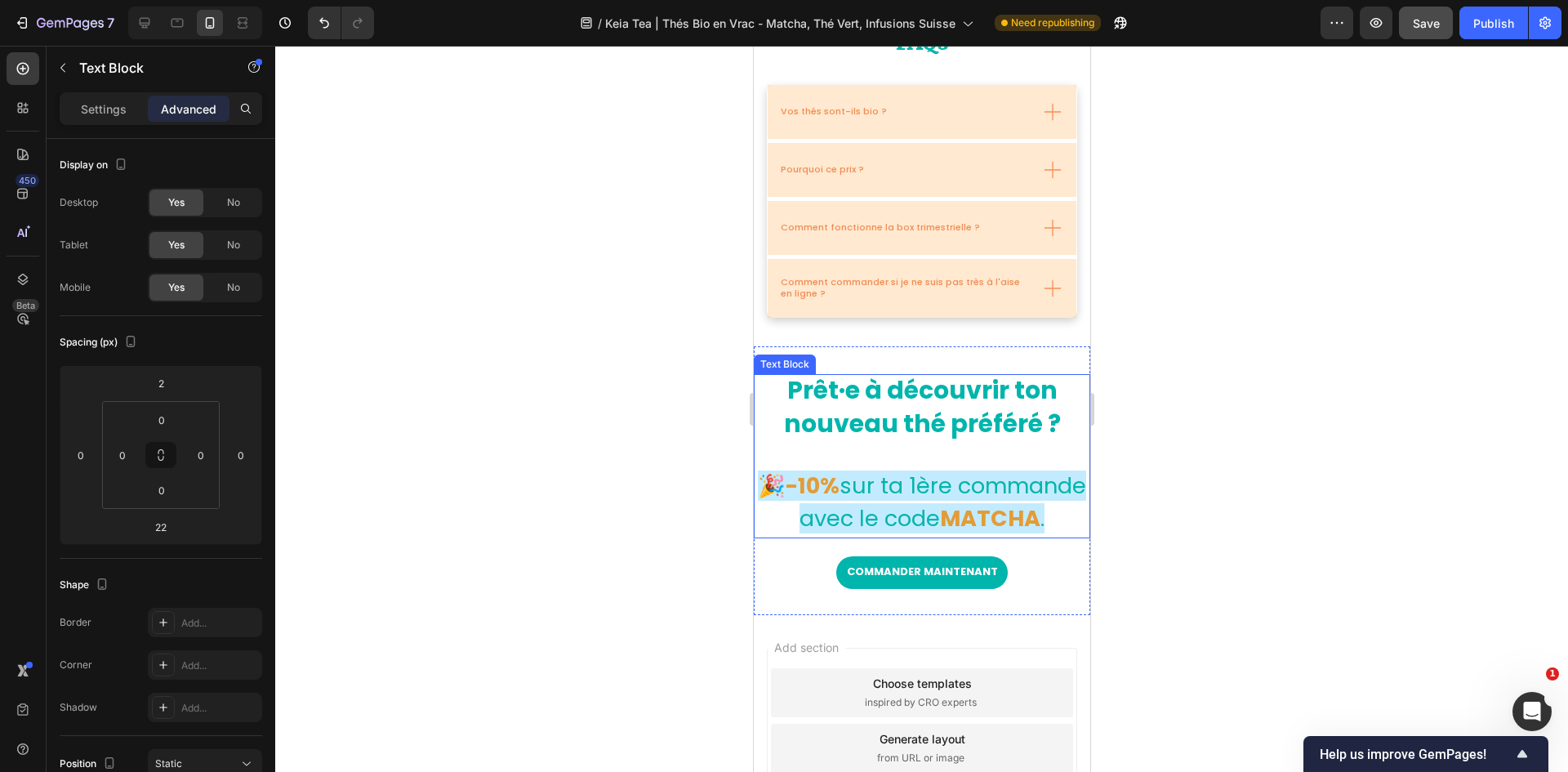
click at [993, 402] on strong "Prêt·e à découvrir ton nouveau thé préféré ?" at bounding box center [921, 406] width 277 height 68
click at [1014, 409] on strong "Prêt·e à découvrir ton nouveau thé préféré ?" at bounding box center [921, 406] width 277 height 68
click at [1045, 413] on strong "Prêt·e à découvrir ton nouveau thé préféré ?" at bounding box center [921, 406] width 277 height 68
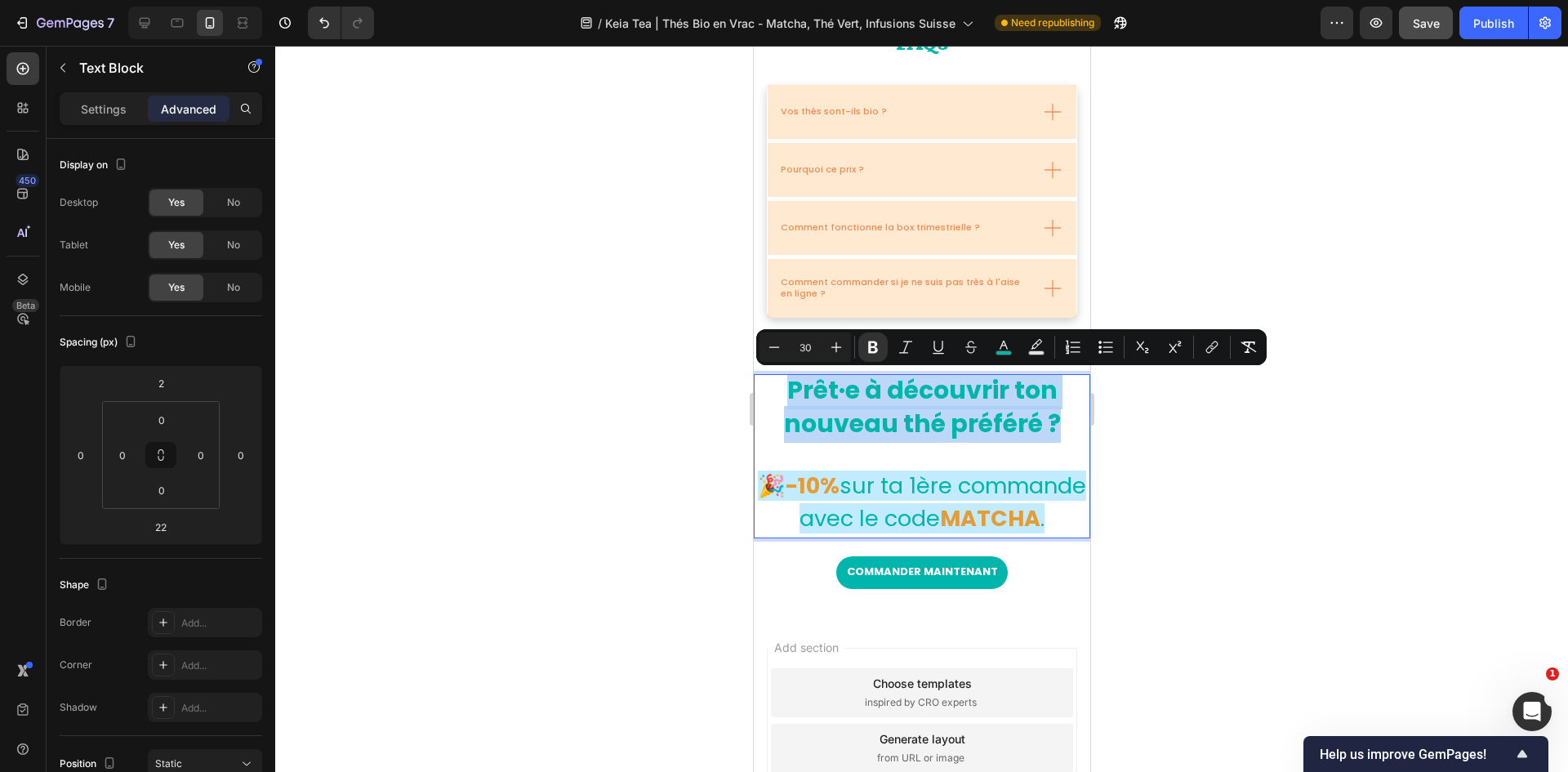
drag, startPoint x: 1000, startPoint y: 422, endPoint x: 1477, endPoint y: 437, distance: 477.2
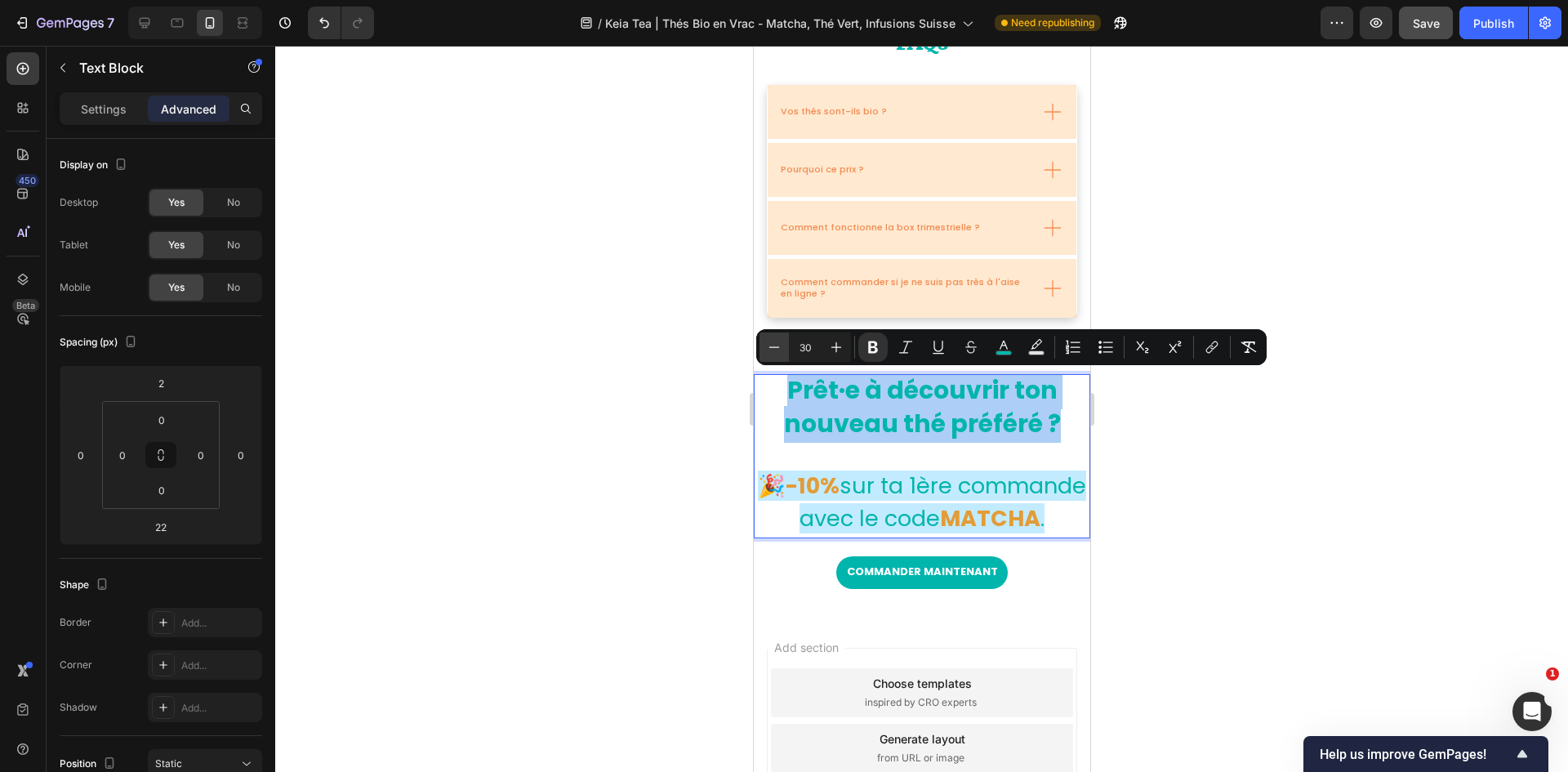
click at [775, 345] on icon "Editor contextual toolbar" at bounding box center [774, 346] width 16 height 16
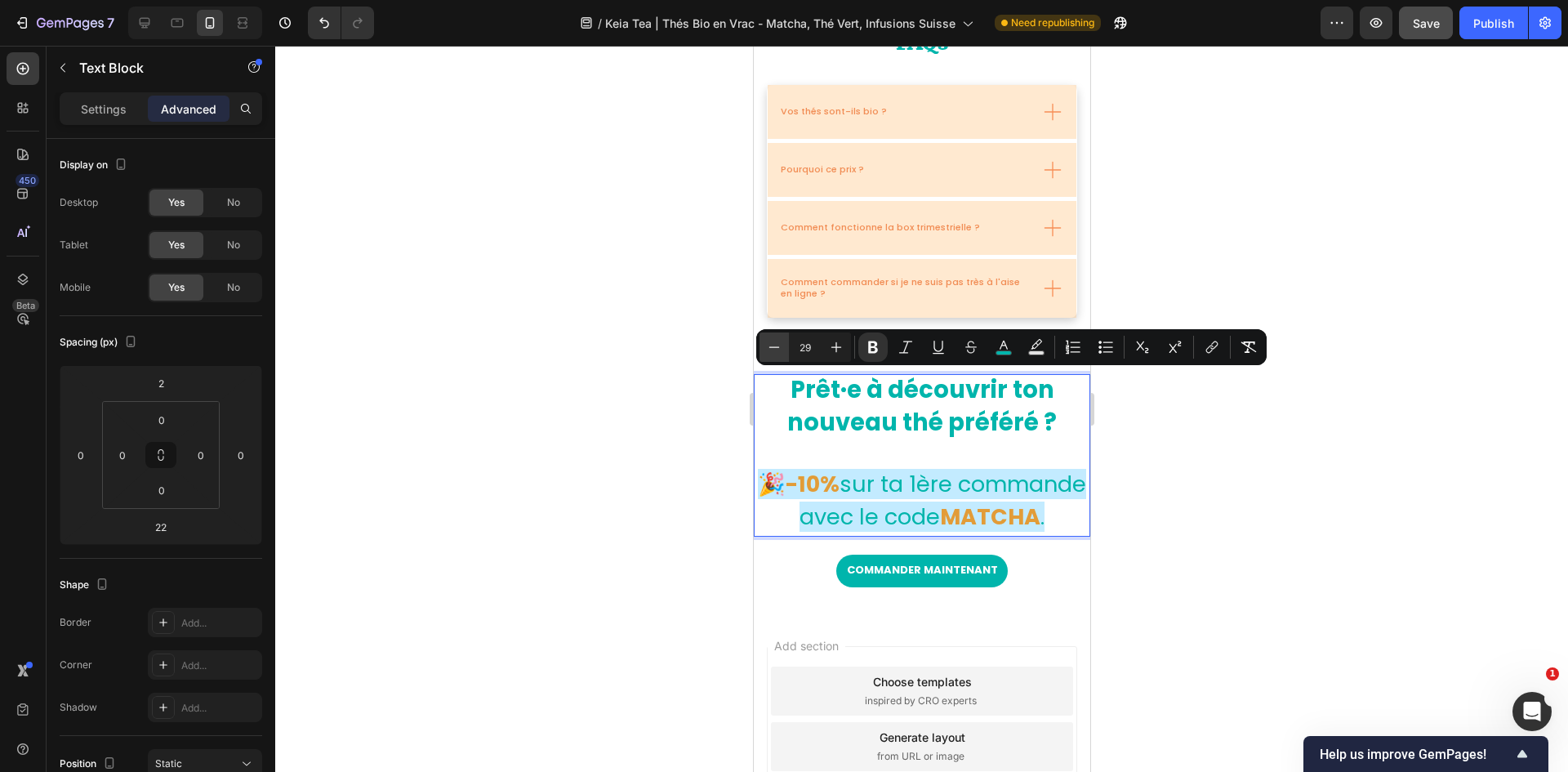
click at [775, 345] on icon "Editor contextual toolbar" at bounding box center [774, 346] width 16 height 16
type input "25"
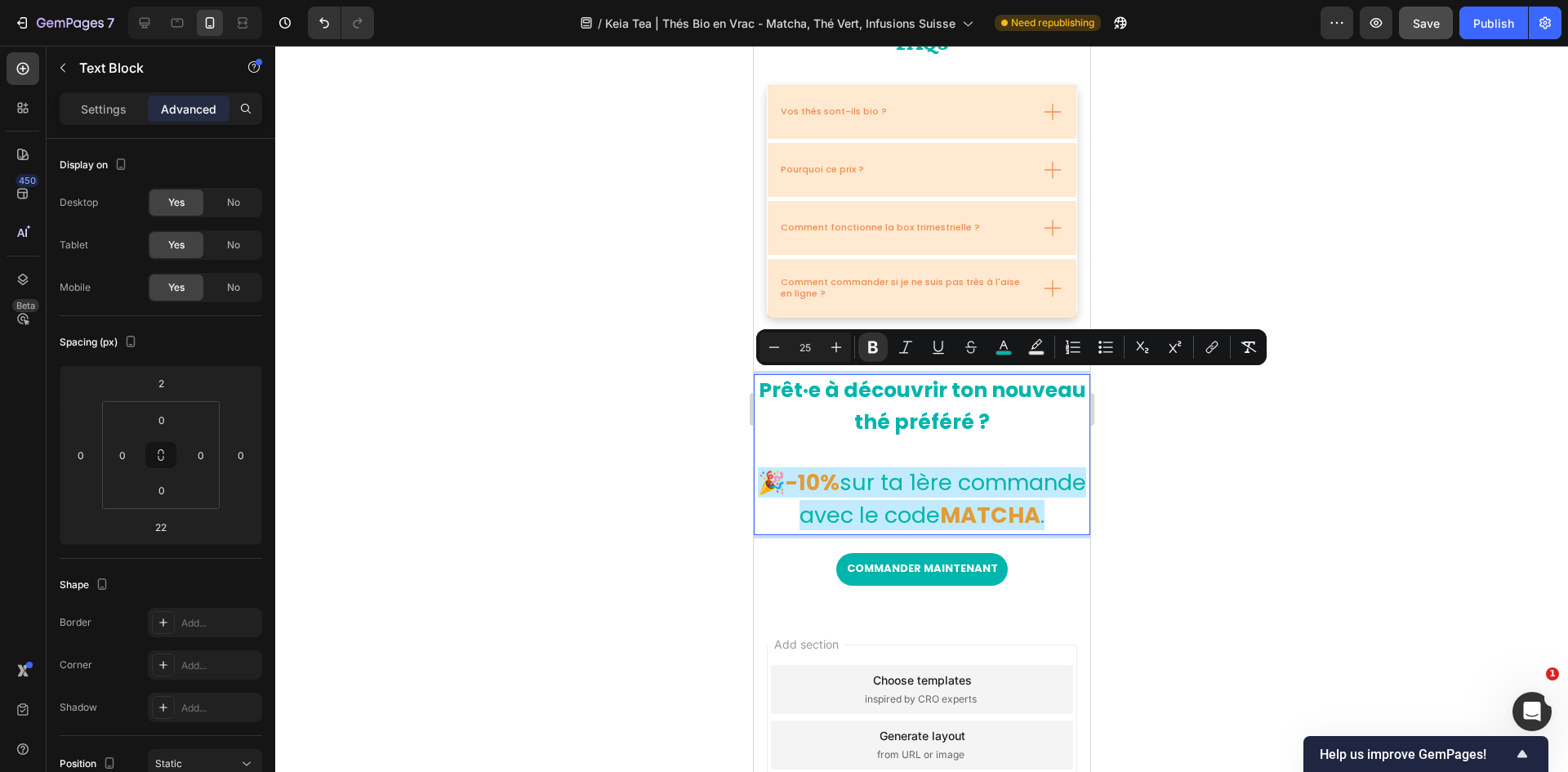
click at [1045, 438] on div at bounding box center [921, 409] width 1293 height 726
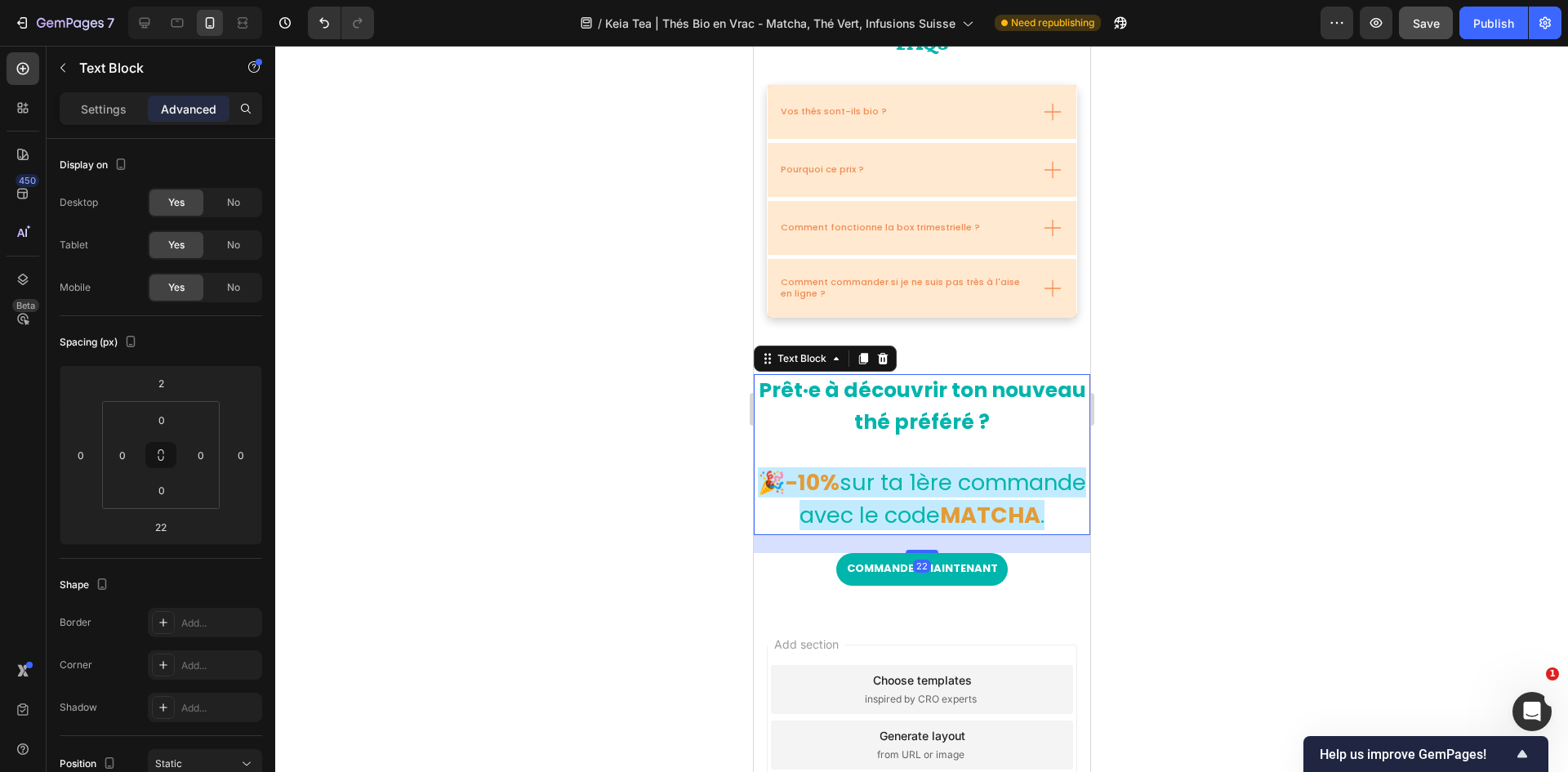
click at [943, 415] on strong "Prêt·e à découvrir ton nouveau thé préféré ?" at bounding box center [921, 406] width 327 height 60
click at [1006, 431] on strong "Prêt·e à découvrir ton nouveau thé préféré ?" at bounding box center [921, 406] width 327 height 60
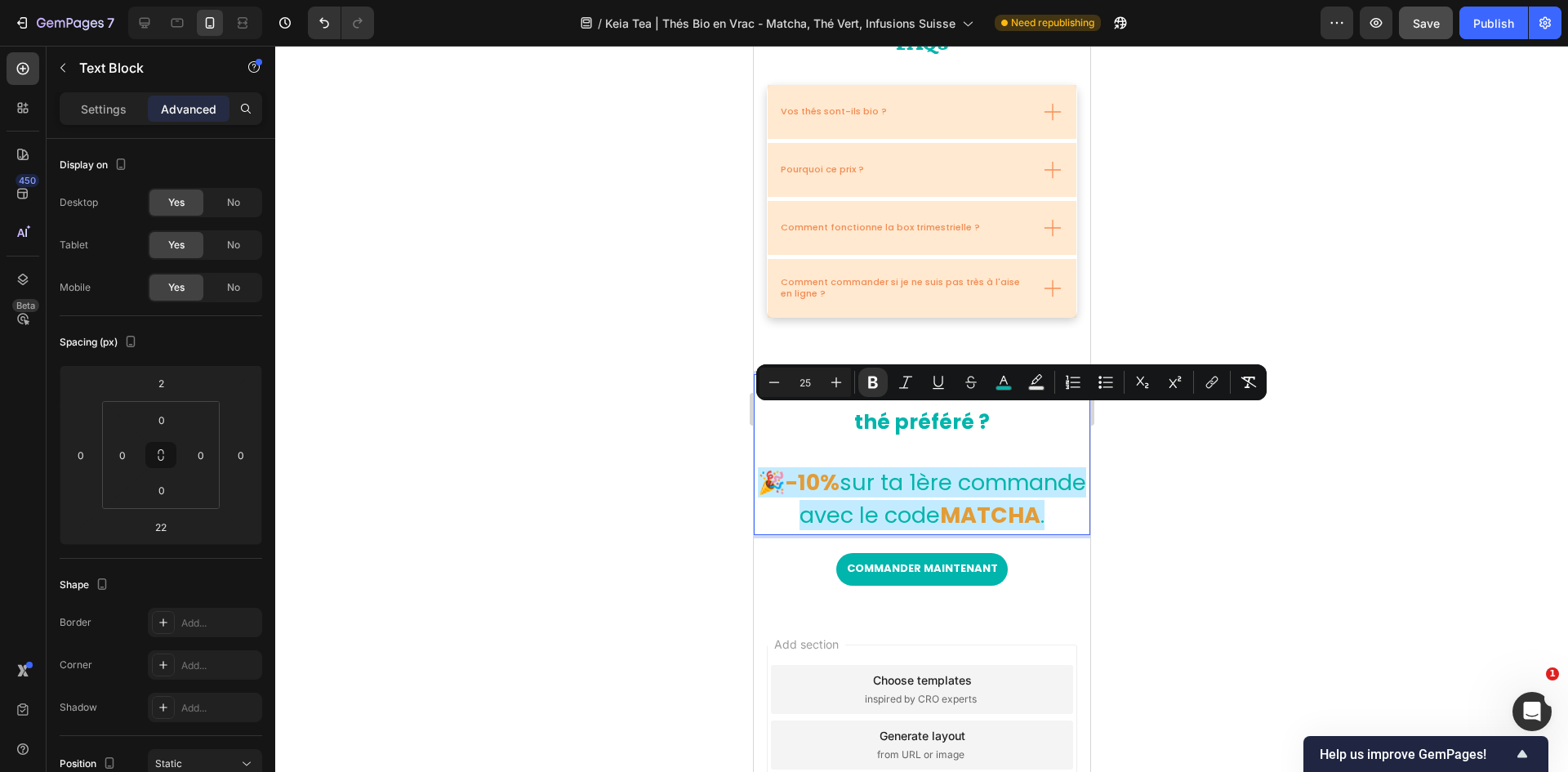
click at [1045, 426] on p "Prêt·e à découvrir ton nouveau thé préféré ?" at bounding box center [921, 408] width 333 height 64
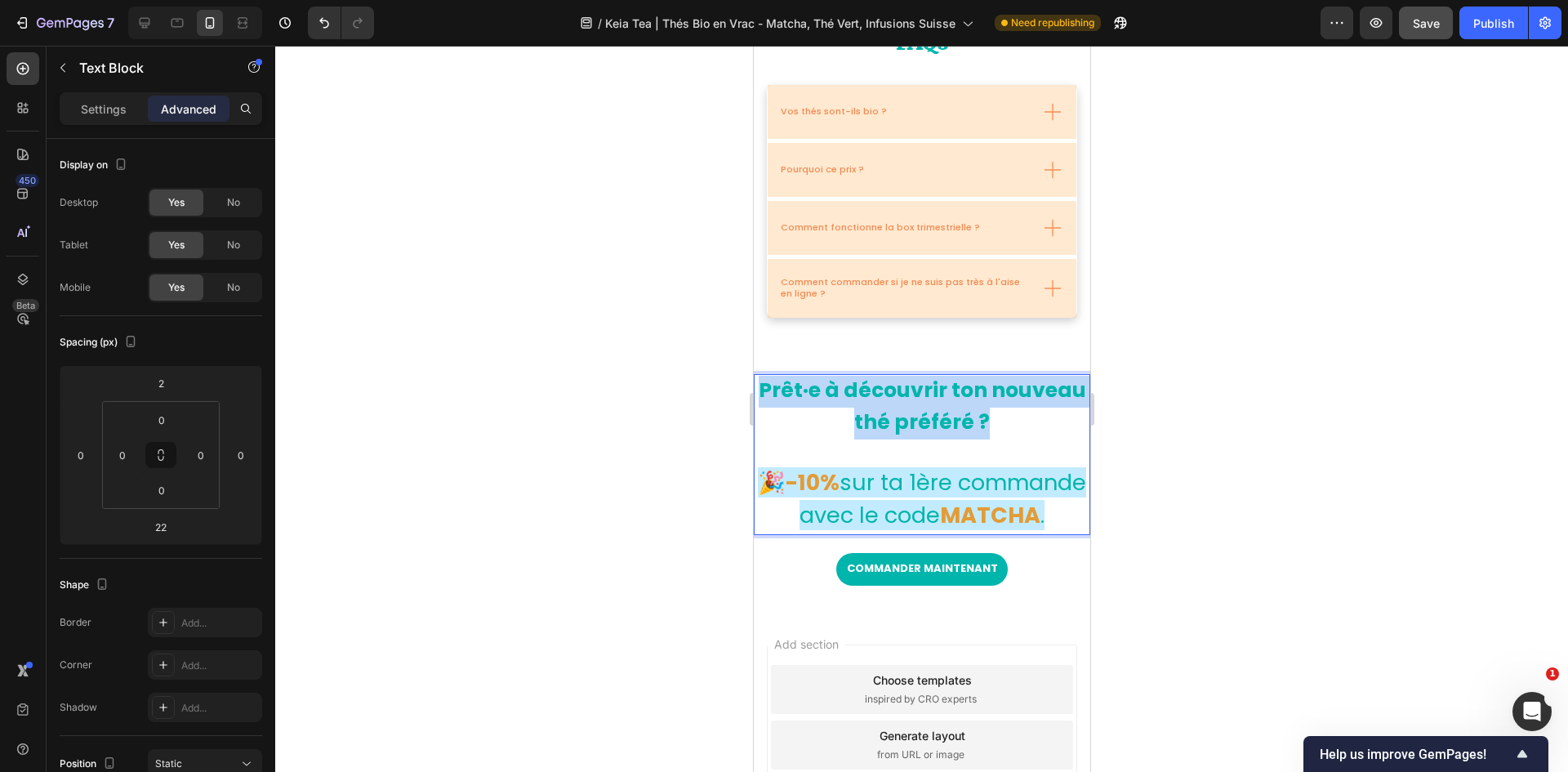
drag, startPoint x: 1044, startPoint y: 427, endPoint x: 800, endPoint y: 381, distance: 248.3
click at [800, 381] on p "Prêt·e à découvrir ton nouveau thé préféré ?" at bounding box center [921, 408] width 333 height 64
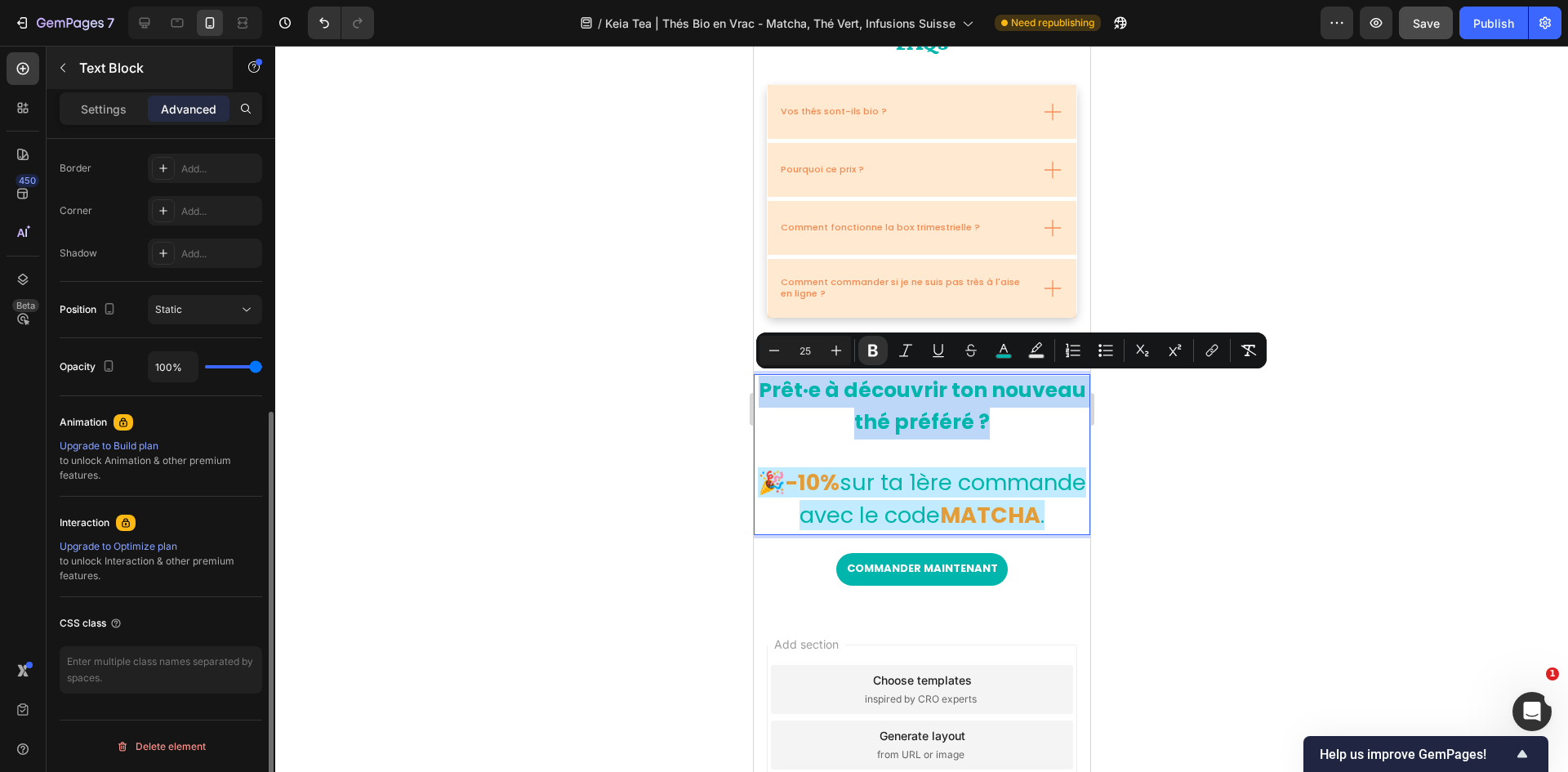
scroll to position [0, 0]
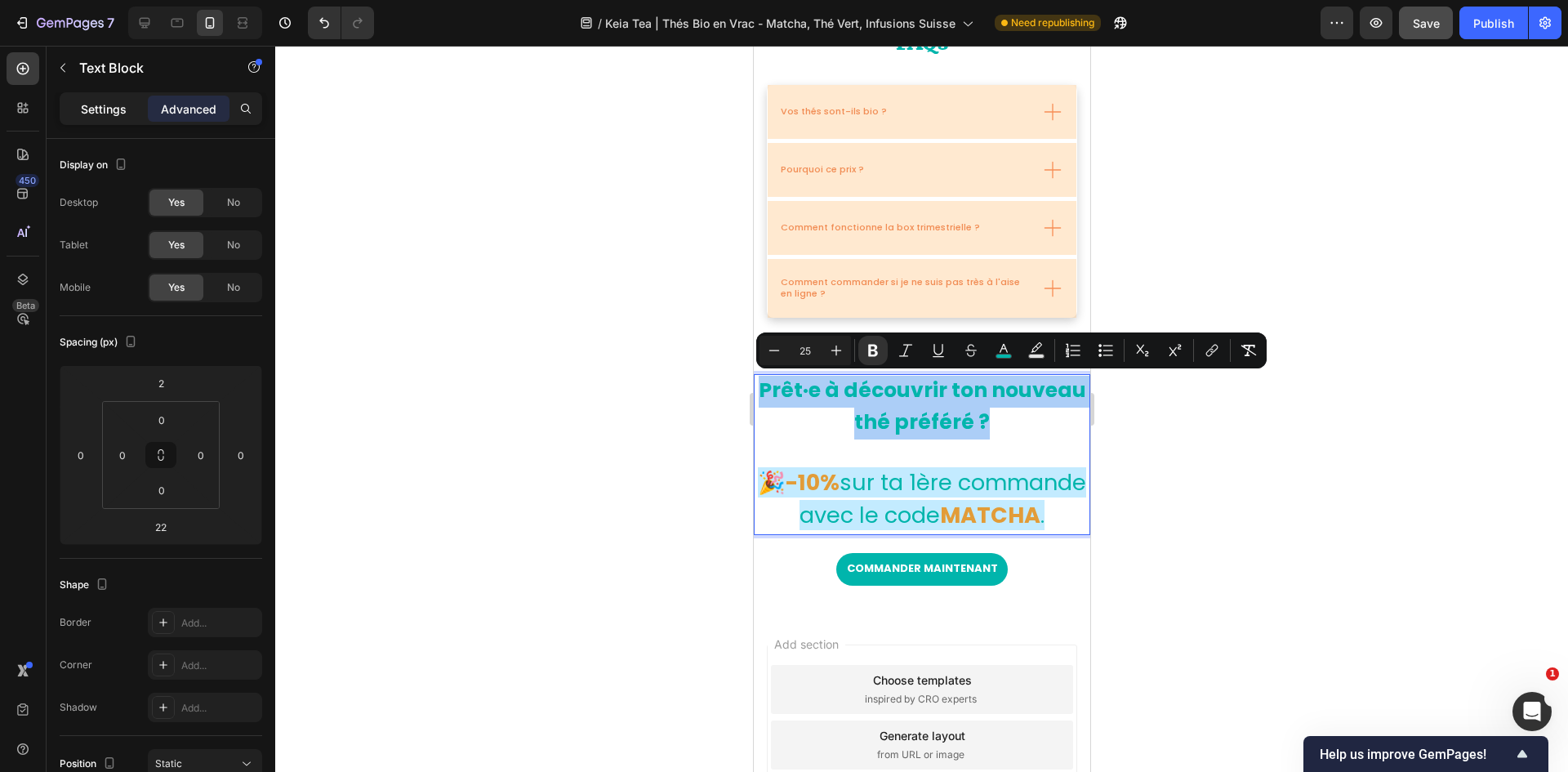
click at [97, 101] on p "Settings" at bounding box center [103, 109] width 46 height 17
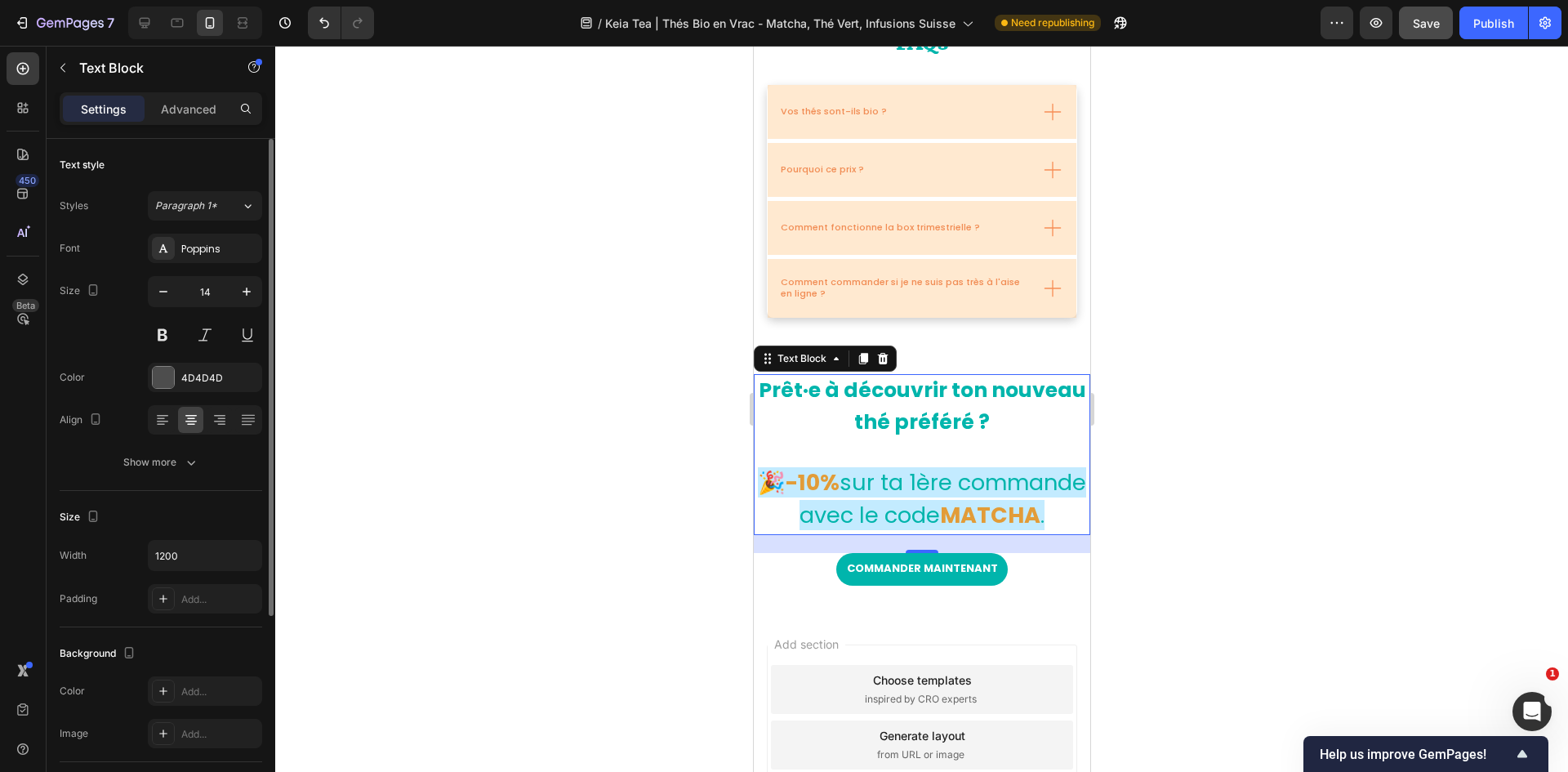
scroll to position [245, 0]
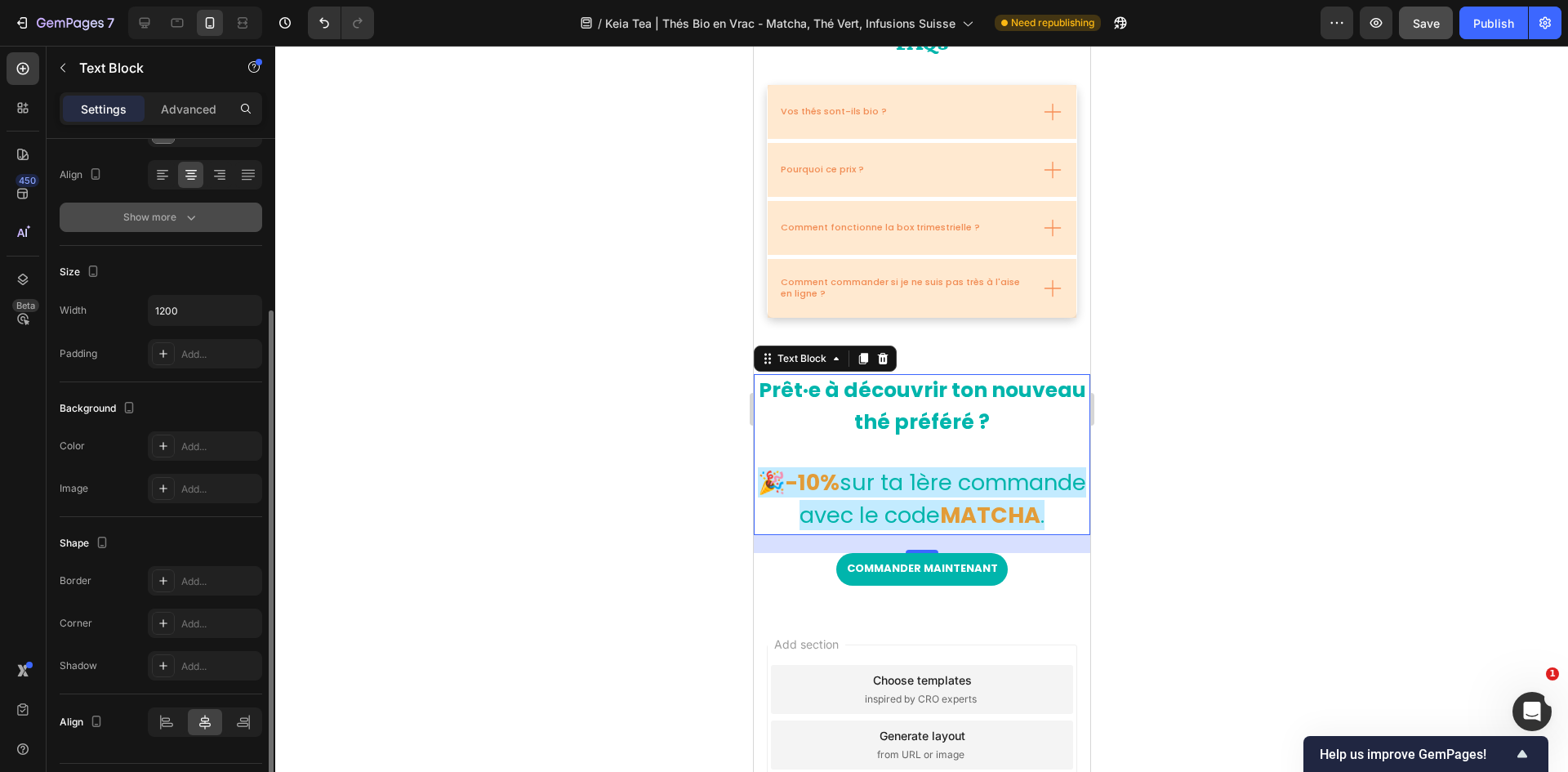
click at [192, 225] on button "Show more" at bounding box center [161, 217] width 203 height 29
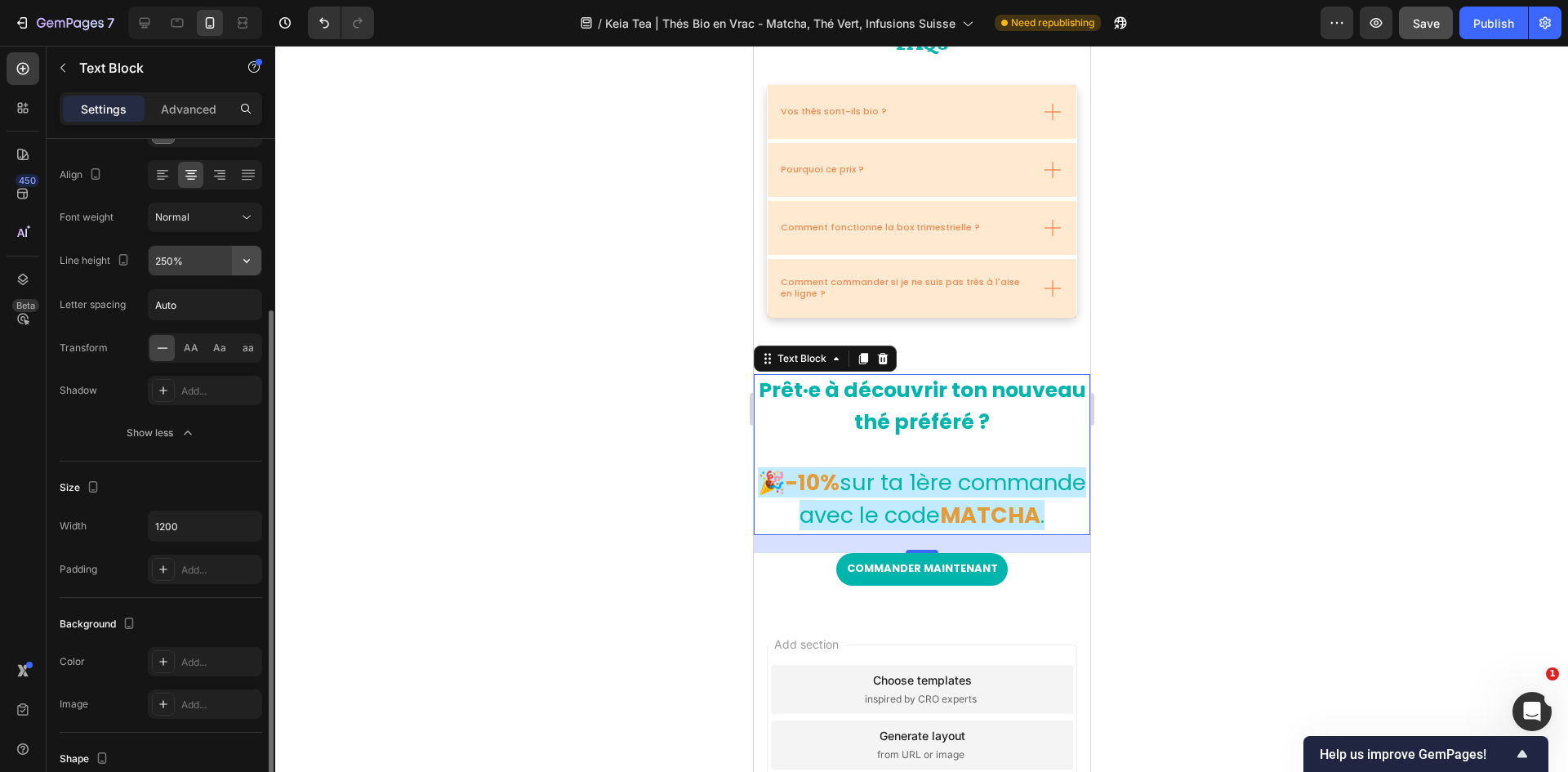
click at [244, 263] on icon "button" at bounding box center [246, 260] width 16 height 16
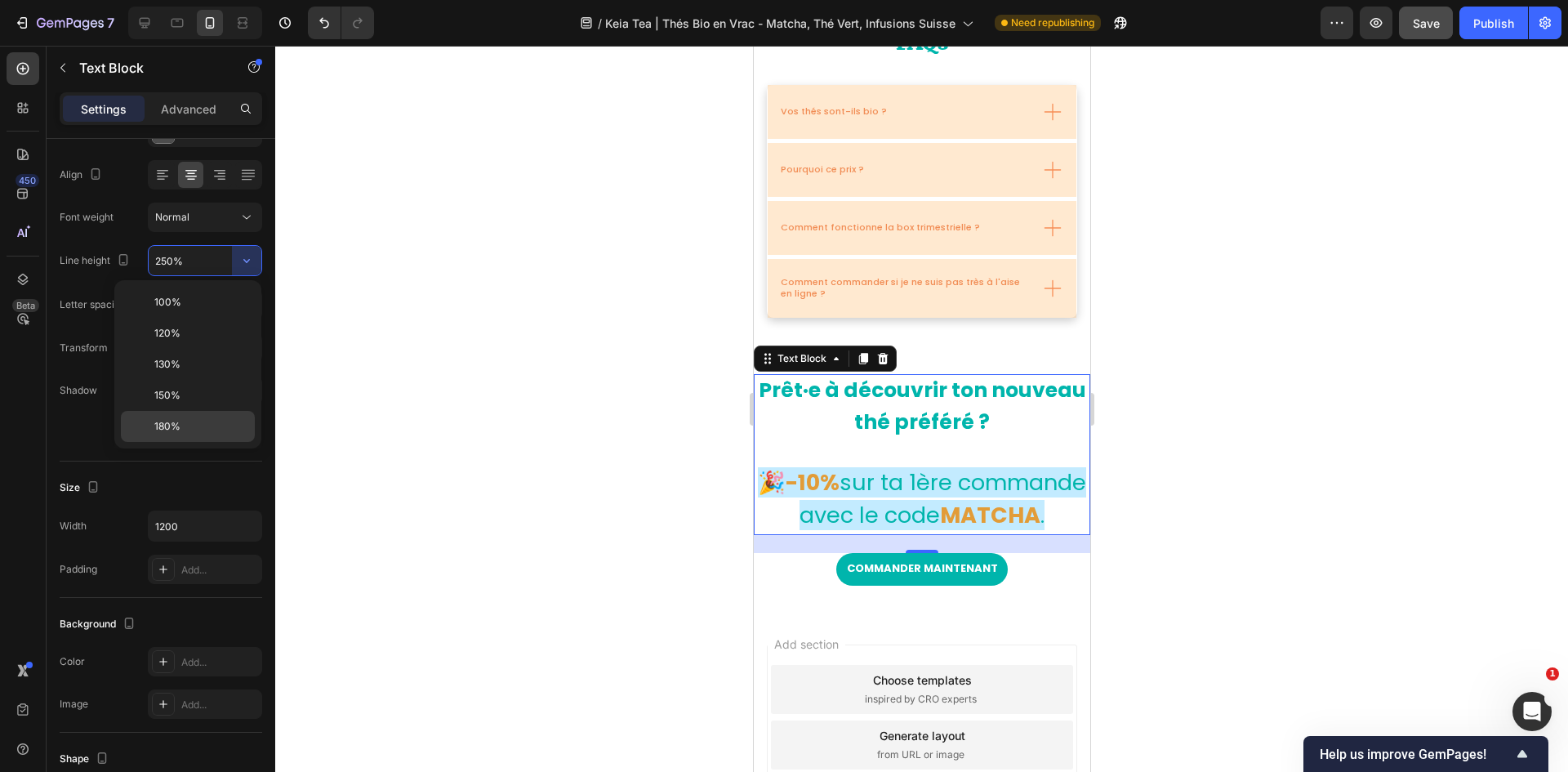
click at [192, 421] on p "180%" at bounding box center [201, 427] width 93 height 15
type input "180%"
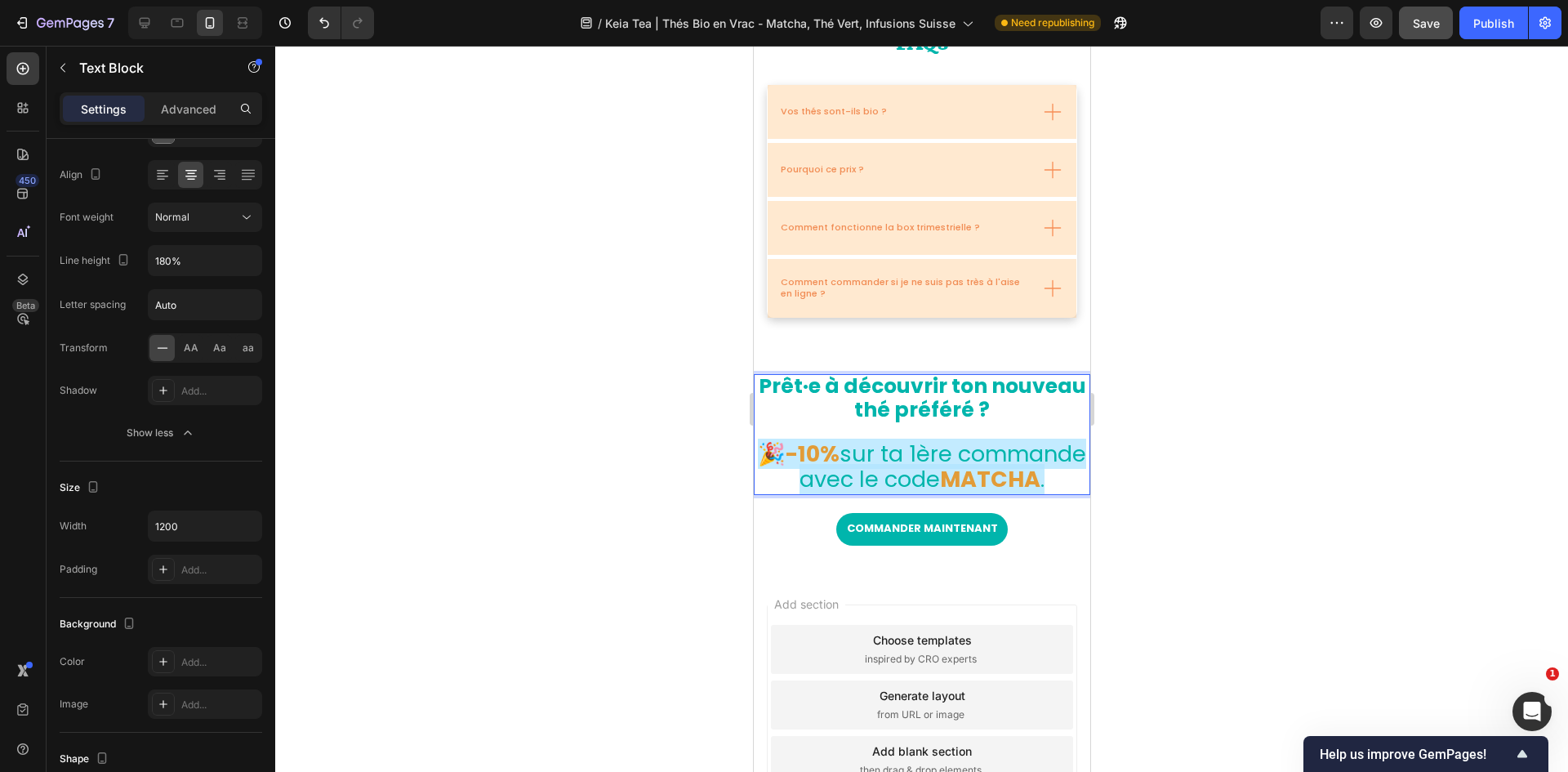
click at [942, 465] on span "sur ta 1ère commande avec le code" at bounding box center [942, 466] width 287 height 54
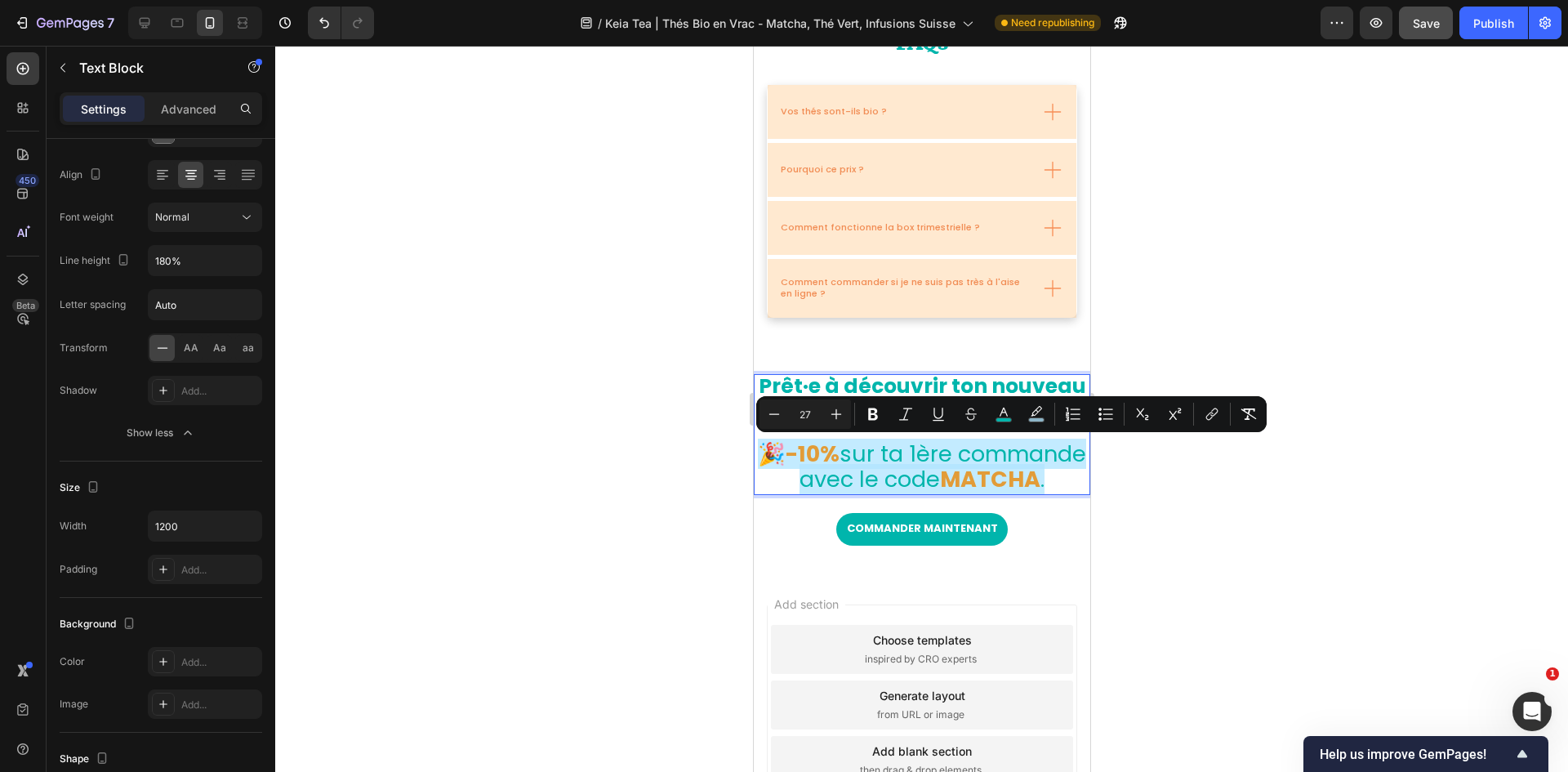
click at [980, 477] on p "🎉-10% sur ta 1ère commande avec le code MATCHA ." at bounding box center [921, 468] width 333 height 49
drag, startPoint x: 971, startPoint y: 509, endPoint x: 781, endPoint y: 455, distance: 197.5
click at [781, 455] on p "🎉-10% sur ta 1ère commande avec le code MATCHA ." at bounding box center [921, 468] width 333 height 49
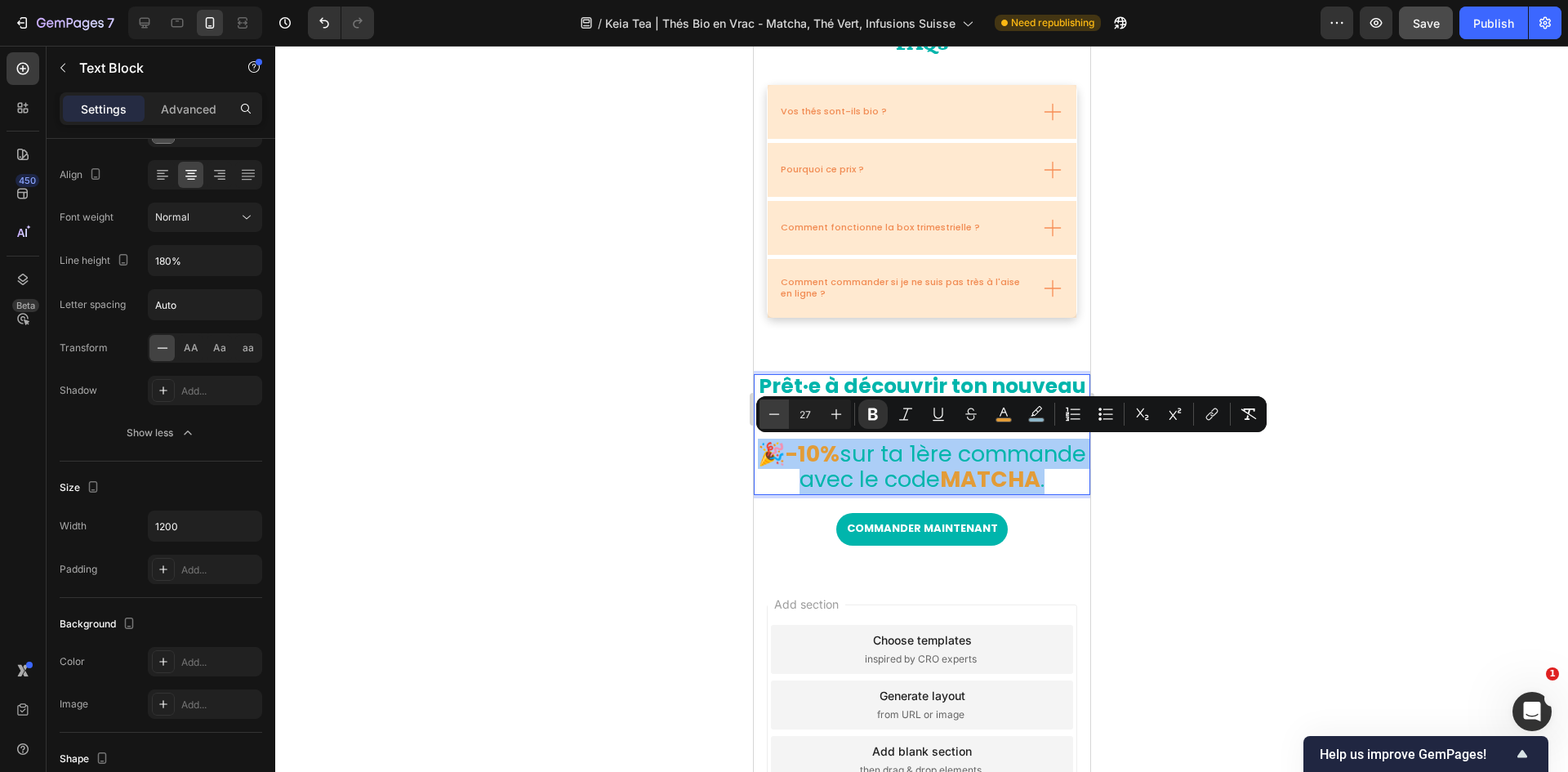
click at [771, 411] on icon "Editor contextual toolbar" at bounding box center [774, 414] width 16 height 16
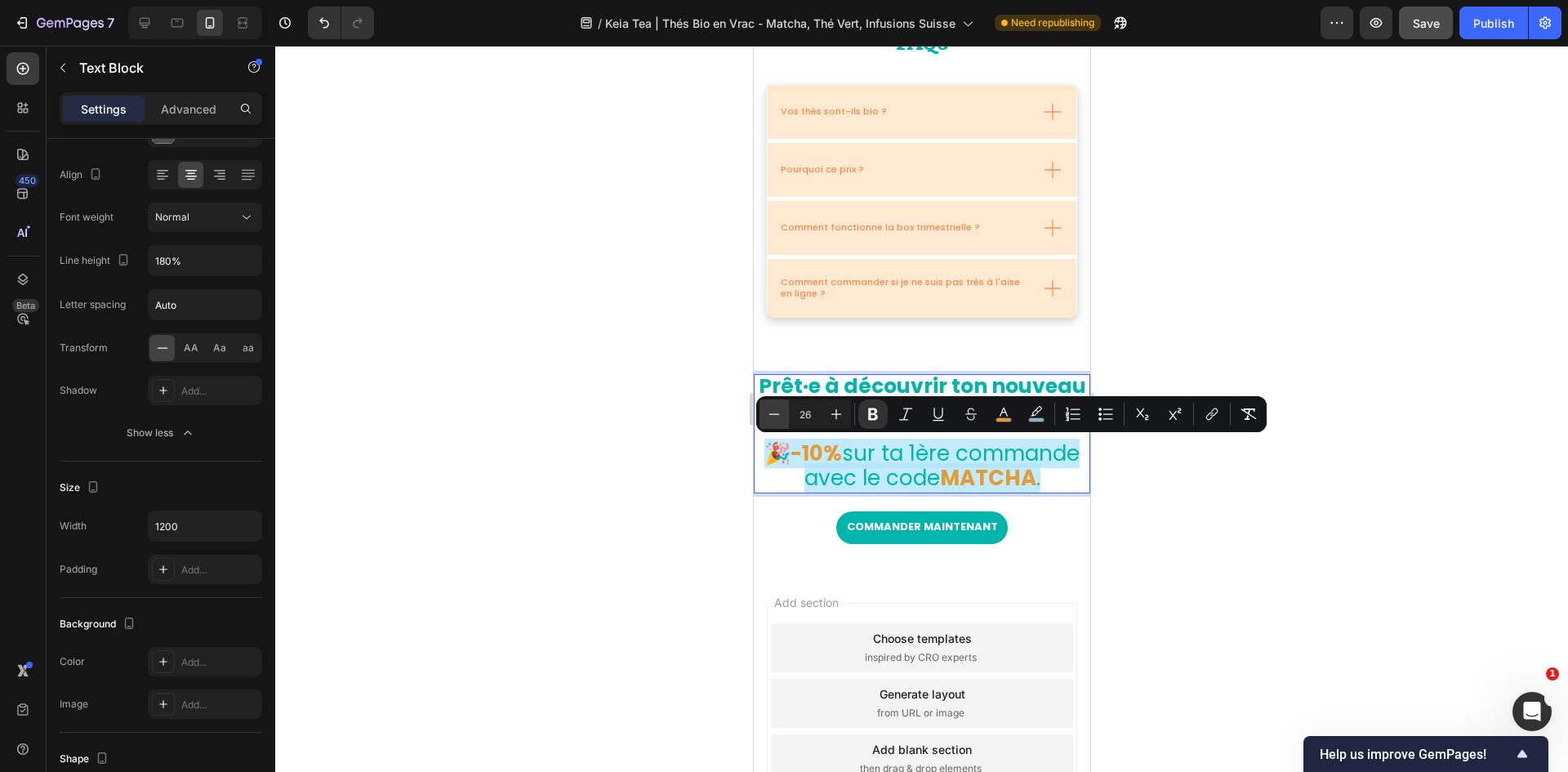
click at [771, 411] on icon "Editor contextual toolbar" at bounding box center [774, 414] width 16 height 16
type input "24"
click at [933, 385] on strong "Prêt·e à découvrir ton nouveau thé préféré ?" at bounding box center [921, 398] width 327 height 53
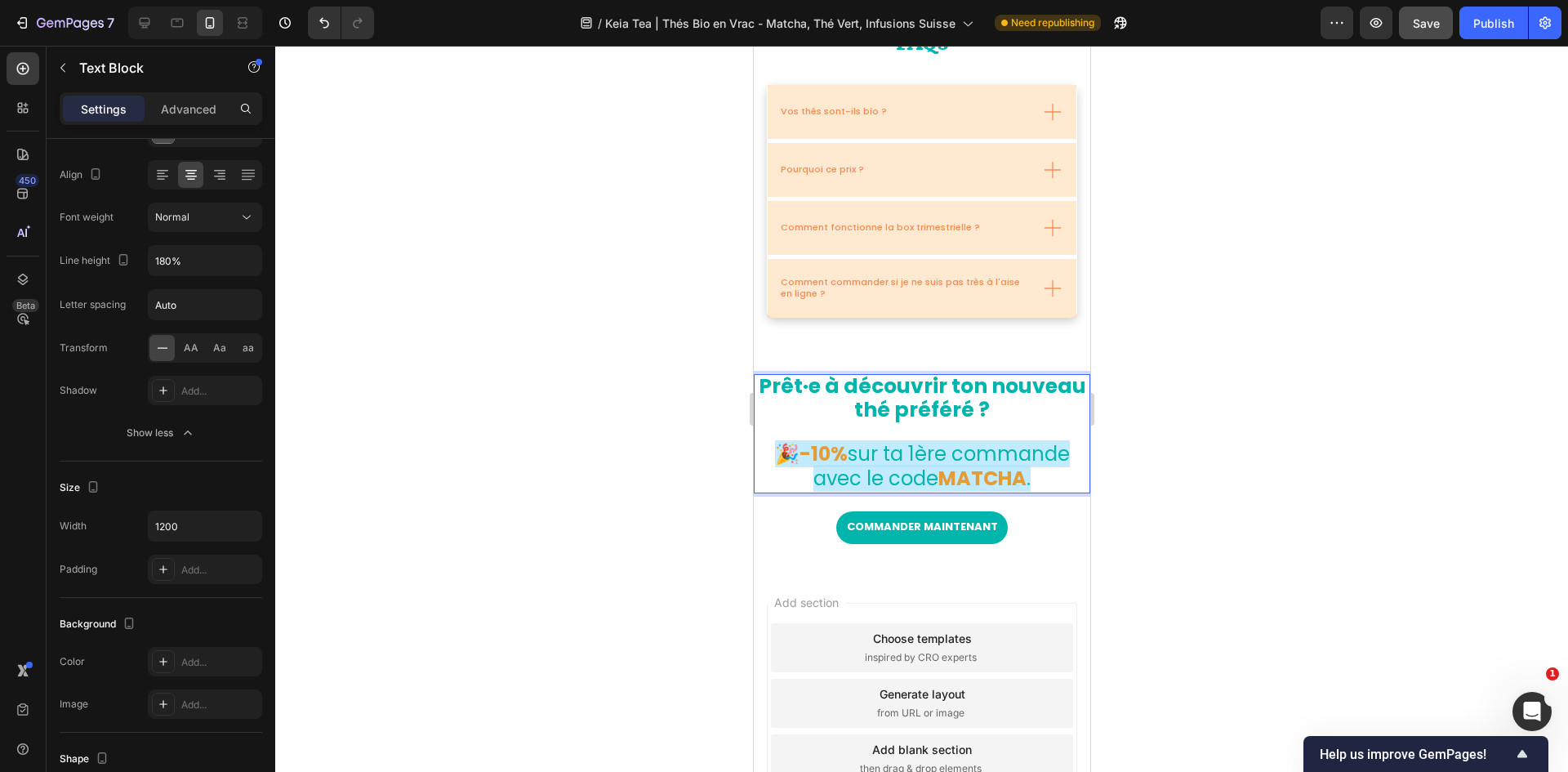
click at [933, 385] on strong "Prêt·e à découvrir ton nouveau thé préféré ?" at bounding box center [921, 398] width 327 height 53
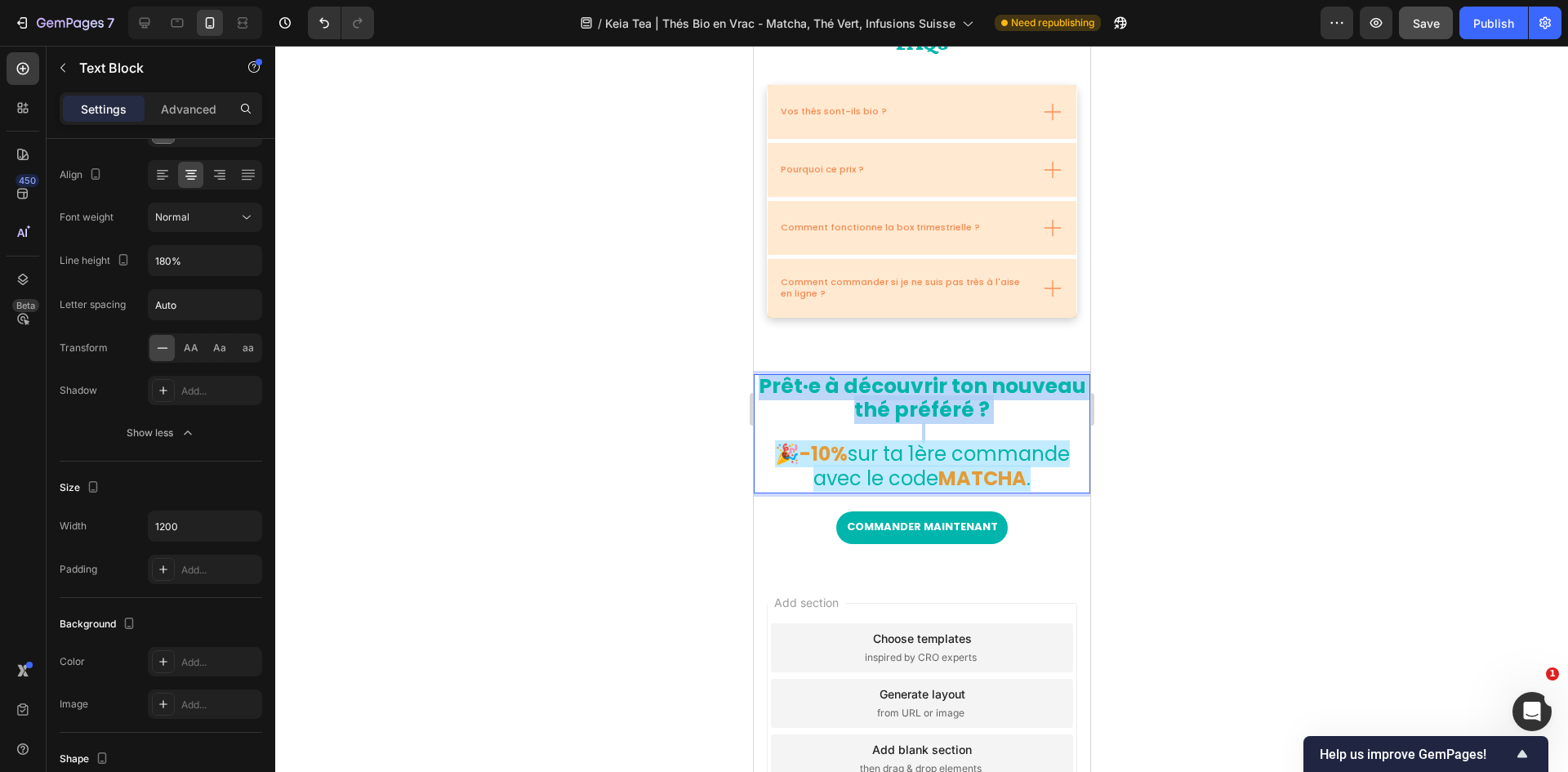
click at [933, 385] on strong "Prêt·e à découvrir ton nouveau thé préféré ?" at bounding box center [921, 398] width 327 height 53
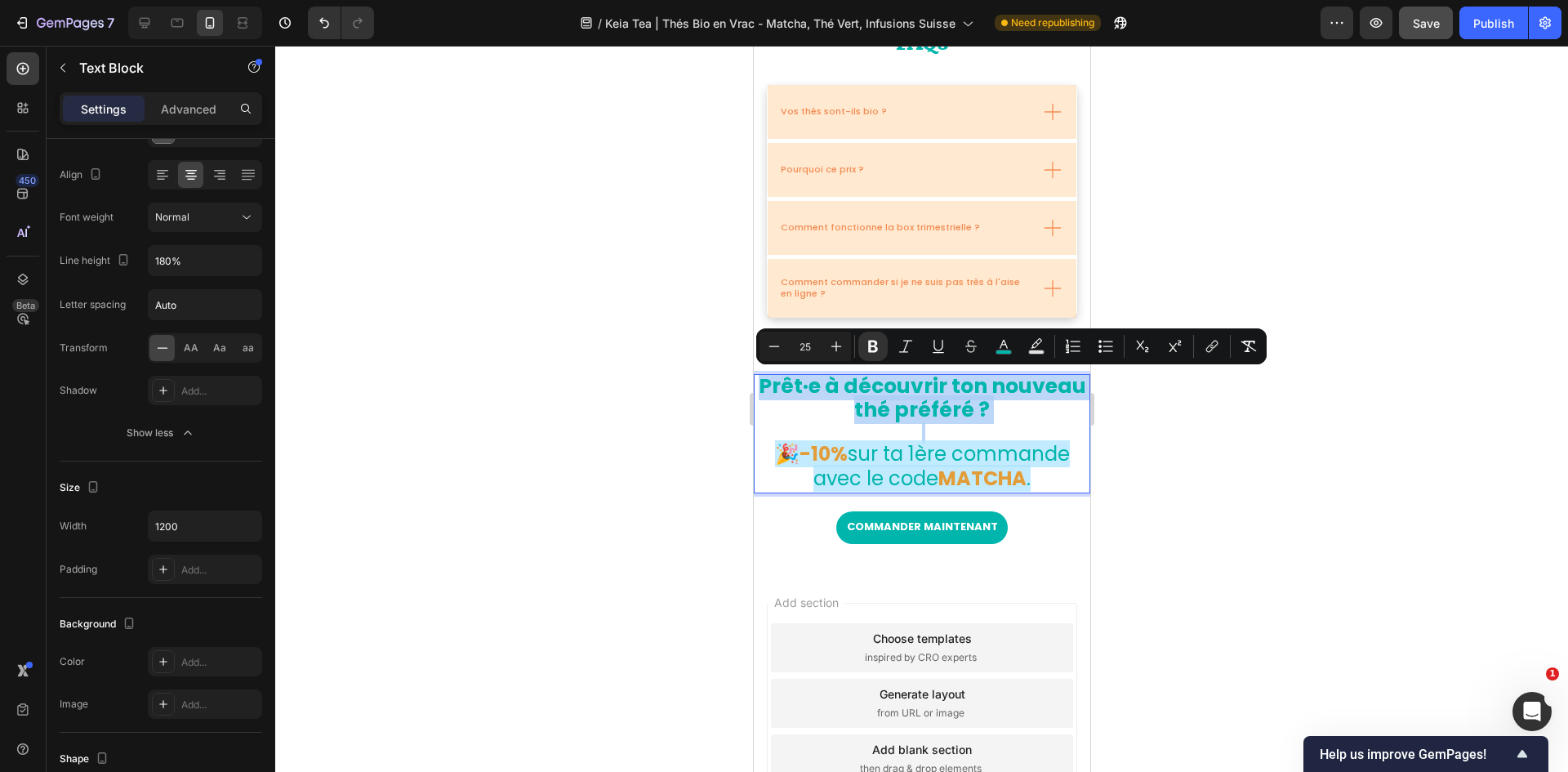
type input "24"
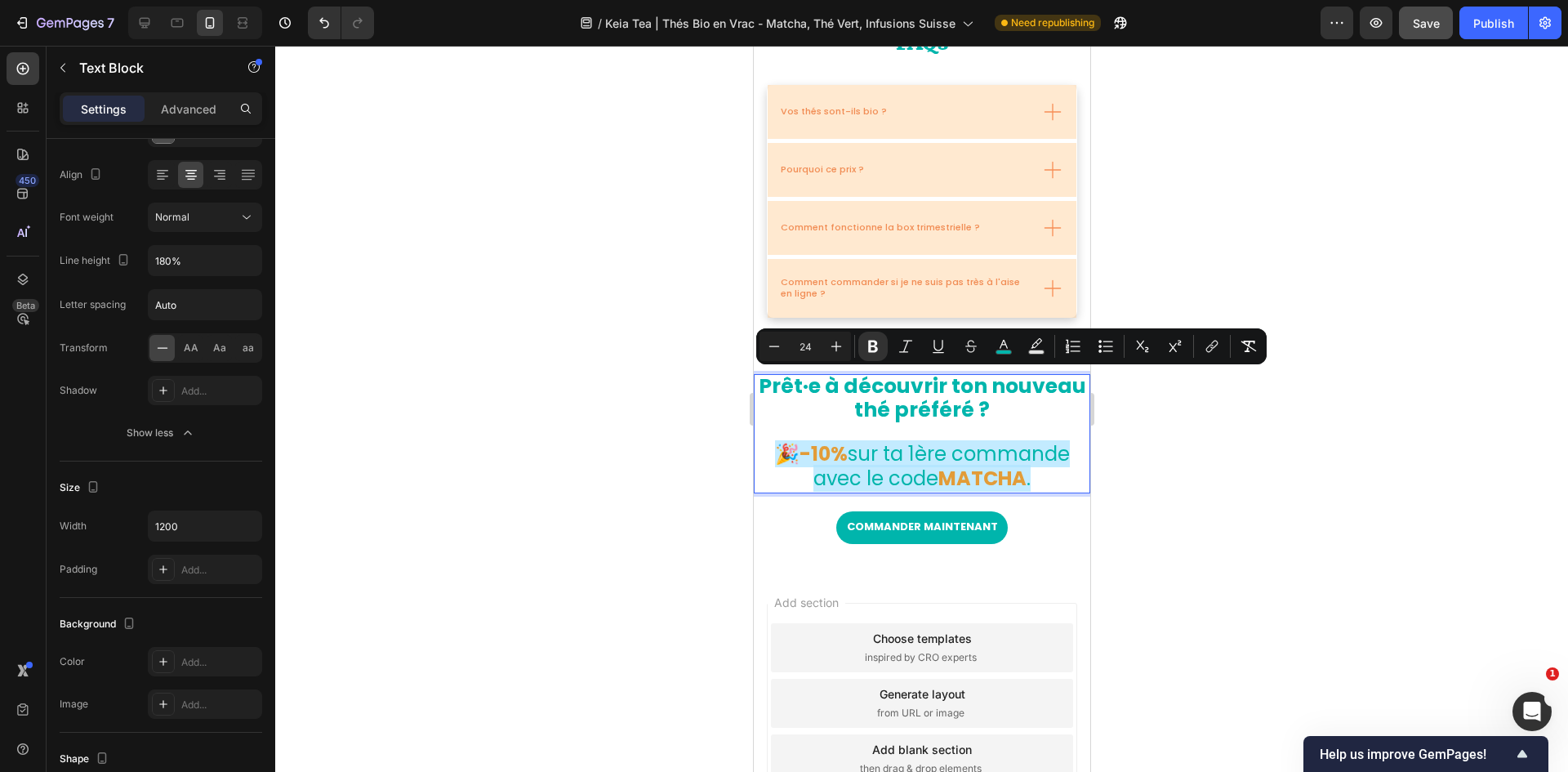
click at [915, 473] on span "sur ta 1ère commande avec le code" at bounding box center [941, 465] width 256 height 51
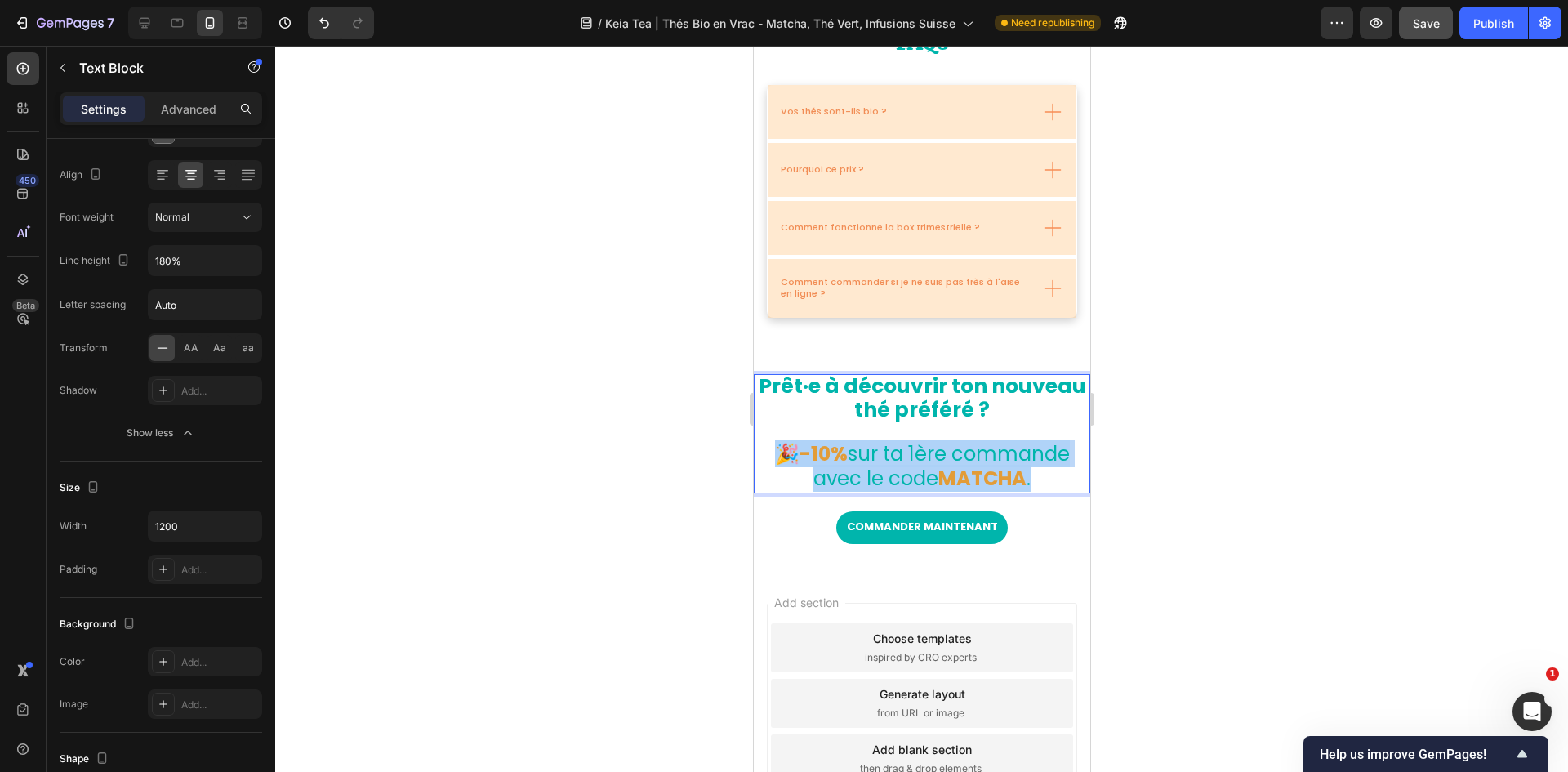
drag, startPoint x: 1032, startPoint y: 481, endPoint x: 769, endPoint y: 452, distance: 264.6
click at [769, 452] on p "🎉-10% sur ta 1ère commande avec le code MATCHA ." at bounding box center [921, 467] width 333 height 48
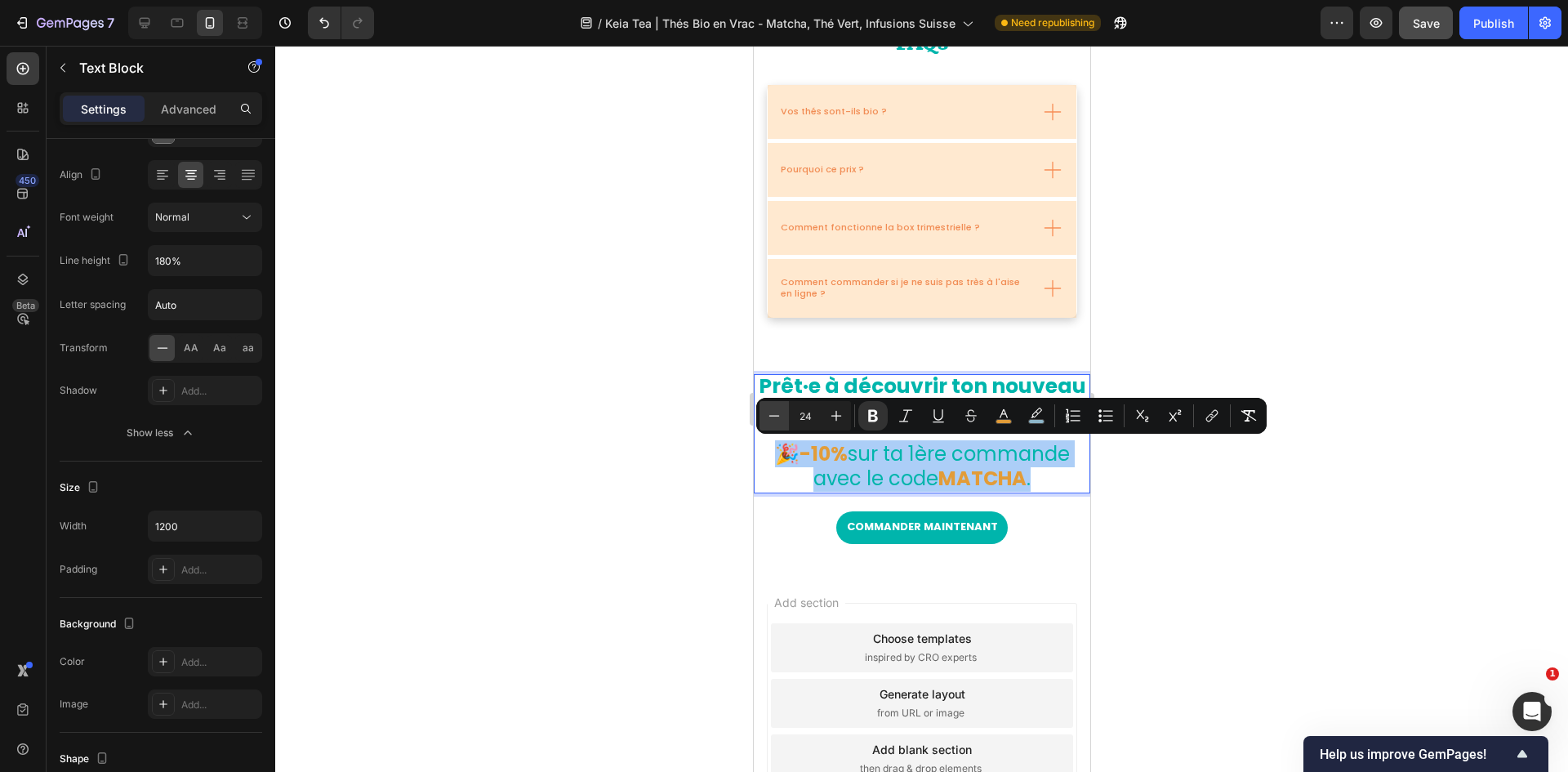
click at [779, 421] on icon "Editor contextual toolbar" at bounding box center [774, 416] width 16 height 16
type input "23"
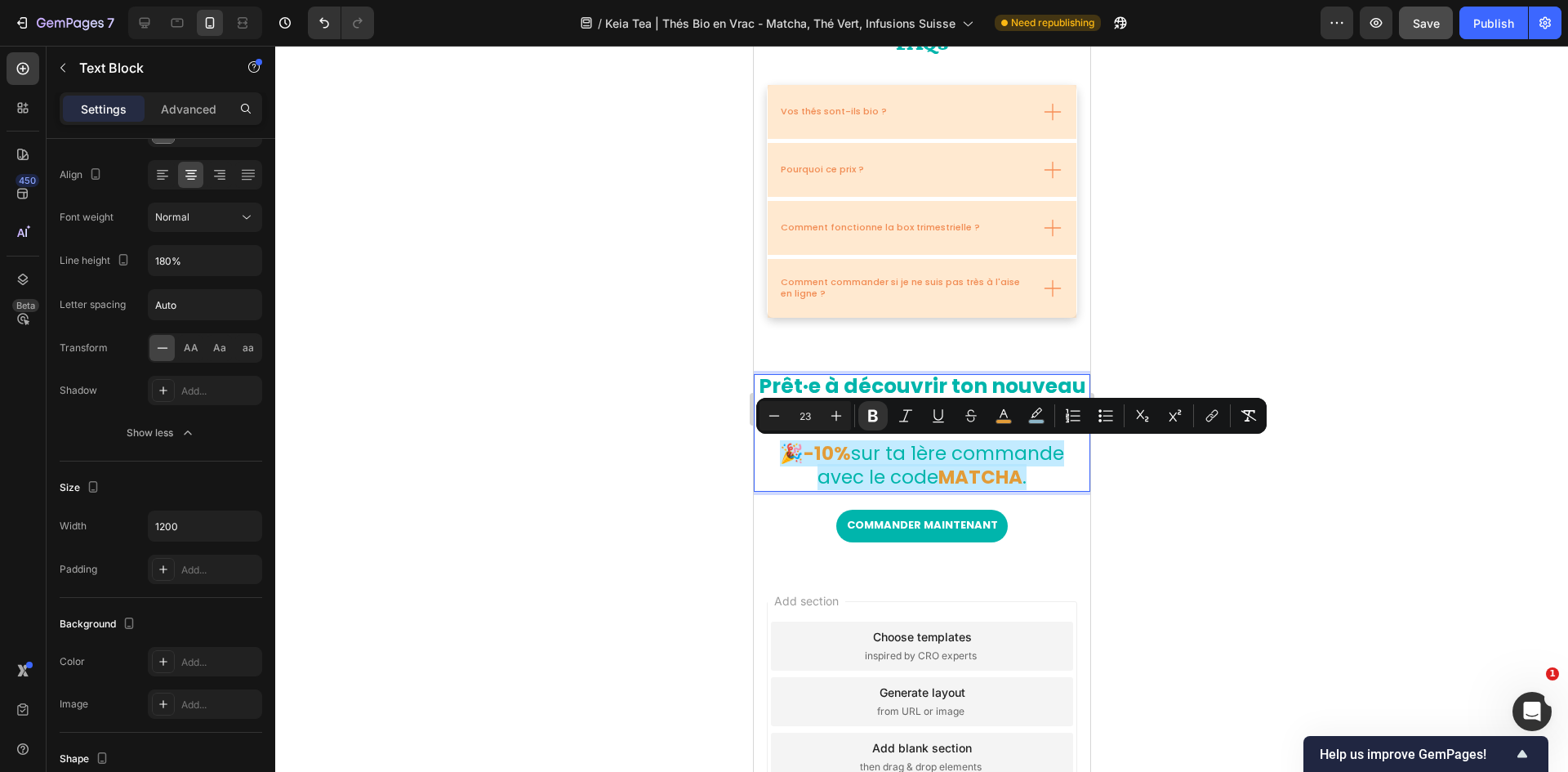
click at [1045, 477] on div at bounding box center [921, 409] width 1293 height 726
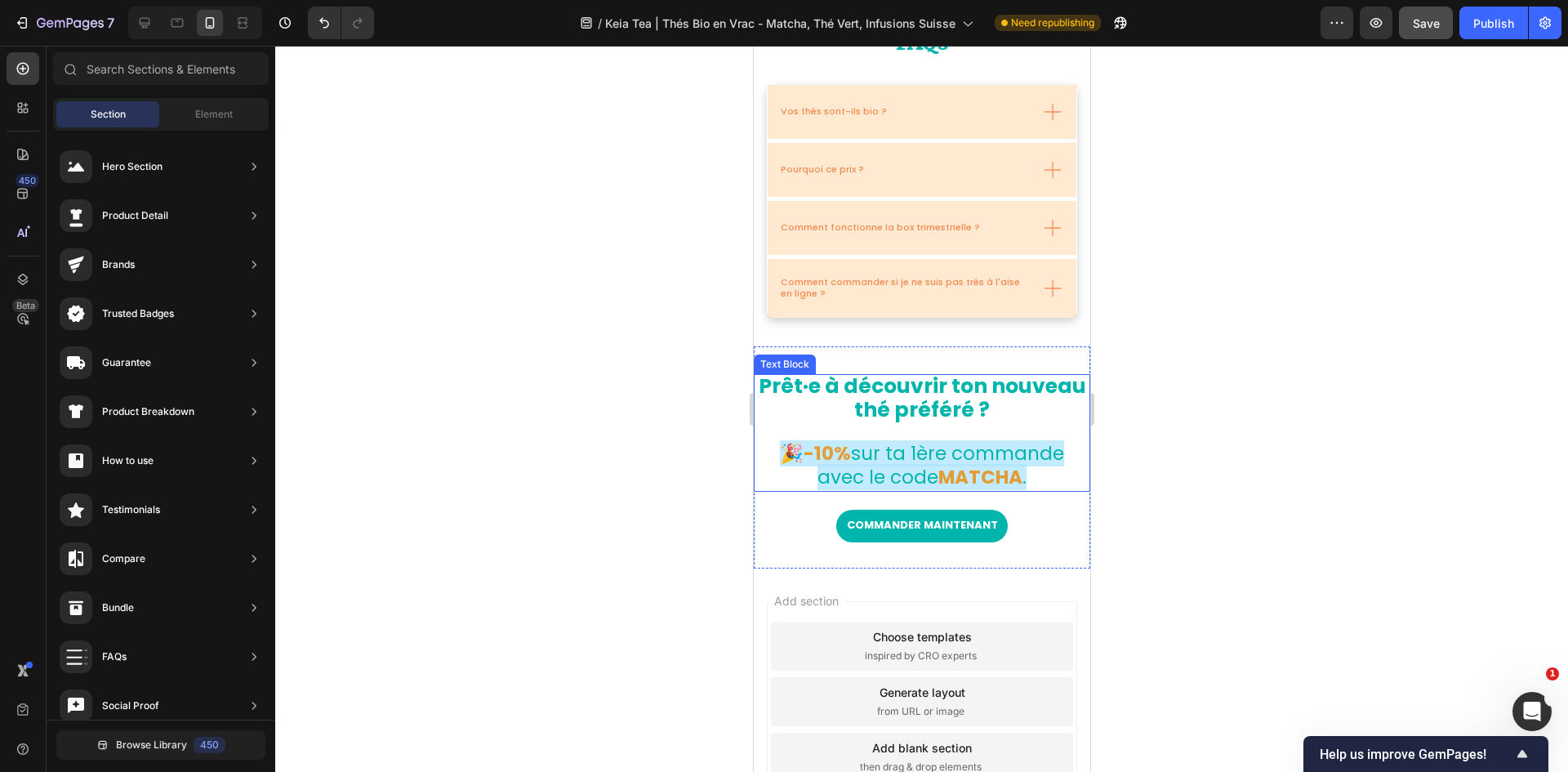
click at [989, 477] on strong "MATCHA" at bounding box center [980, 477] width 84 height 26
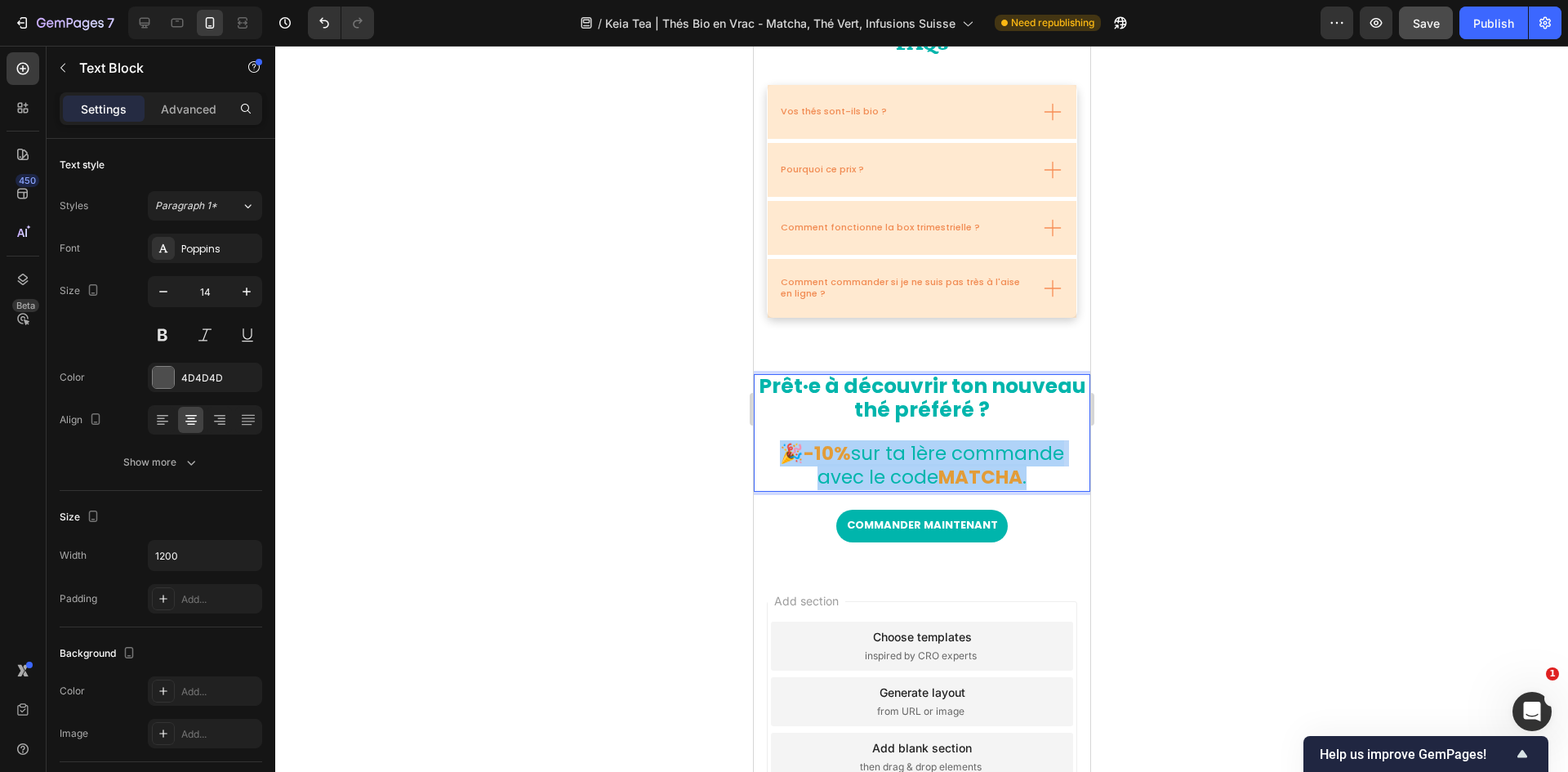
drag, startPoint x: 1032, startPoint y: 478, endPoint x: 758, endPoint y: 451, distance: 275.3
click at [758, 451] on p "🎉-10% sur ta 1ère commande avec le code MATCHA ." at bounding box center [921, 466] width 333 height 46
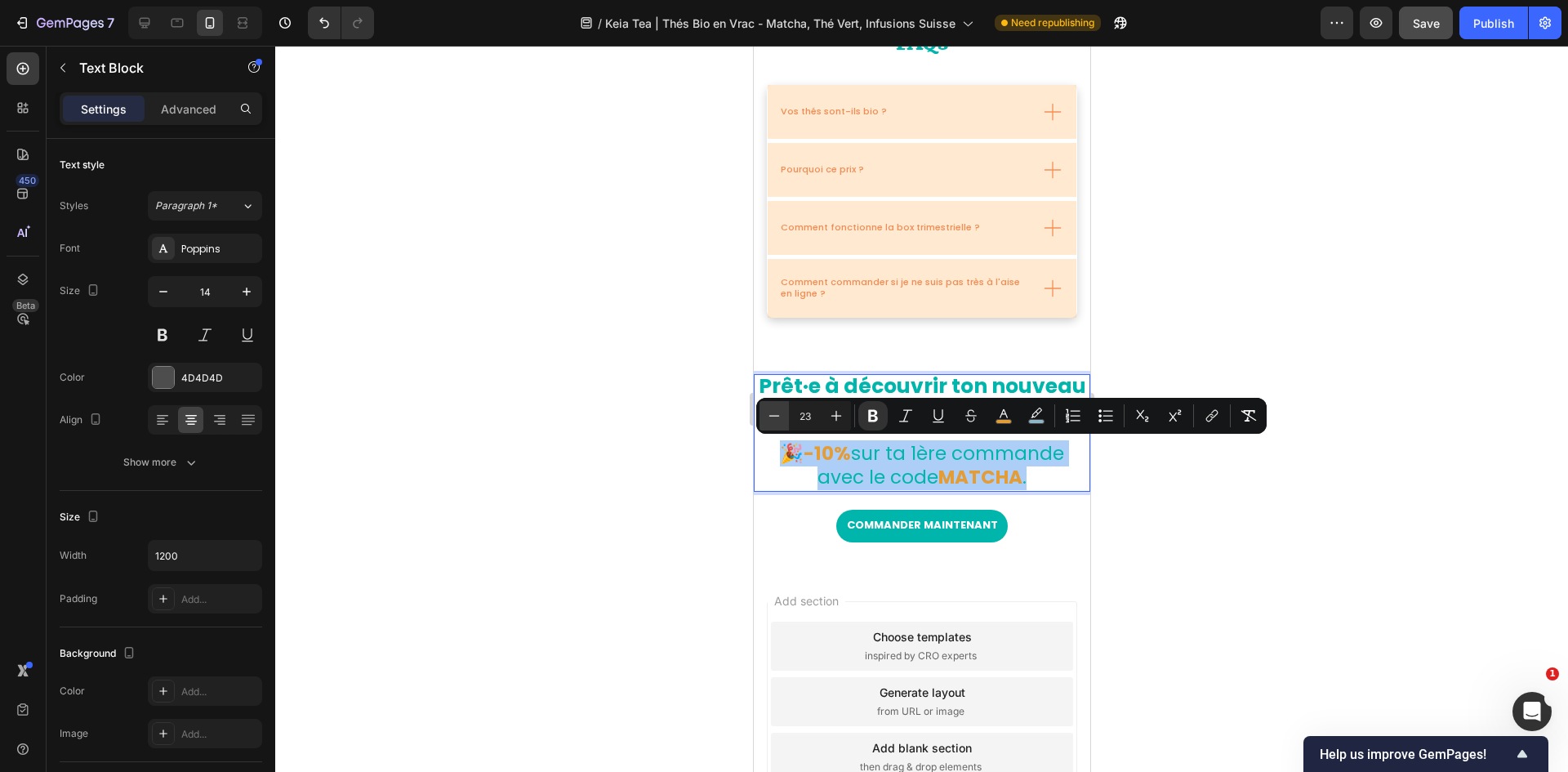
click at [770, 408] on icon "Editor contextual toolbar" at bounding box center [774, 416] width 16 height 16
type input "21"
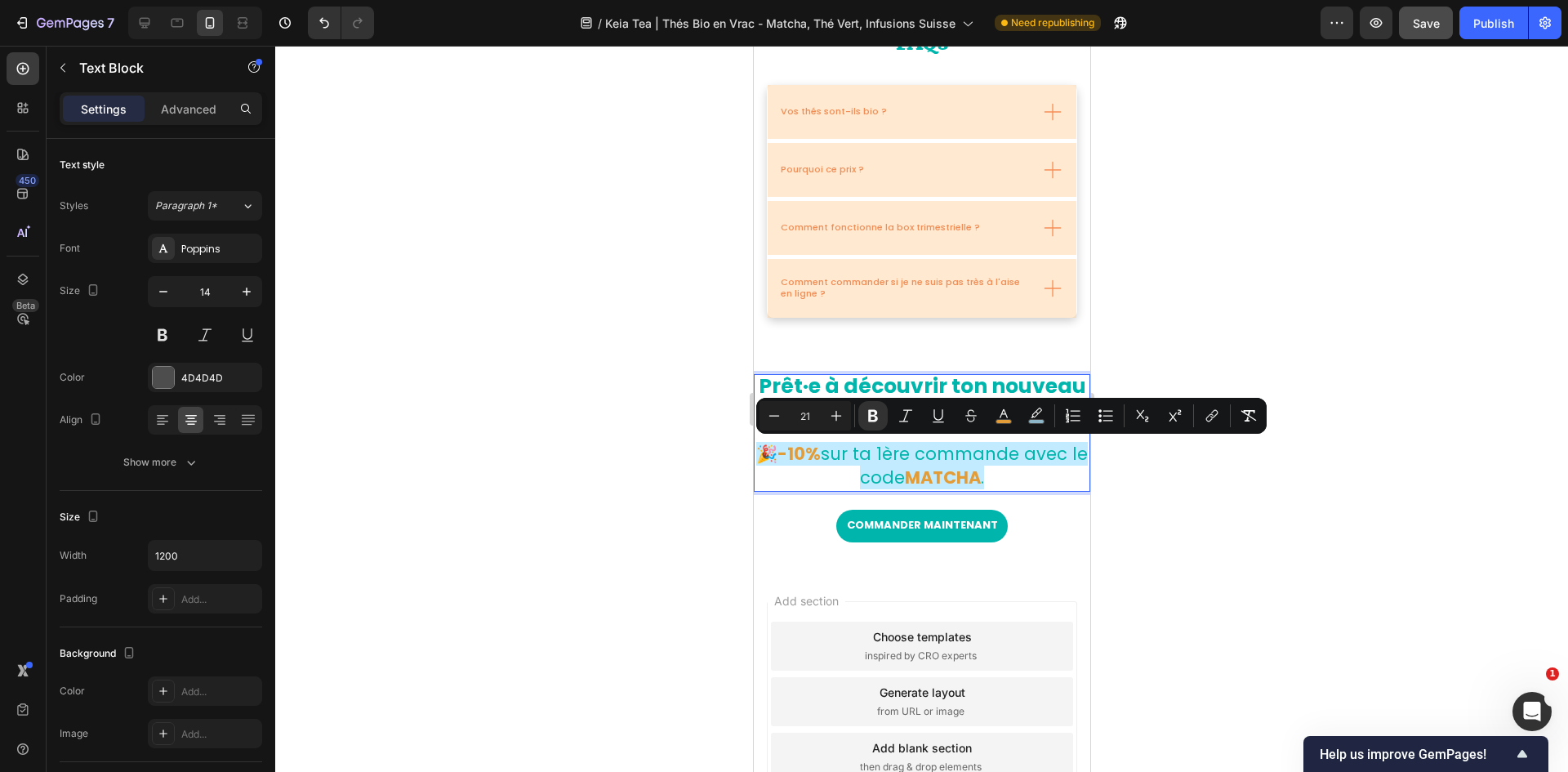
click at [1045, 477] on div at bounding box center [921, 409] width 1293 height 726
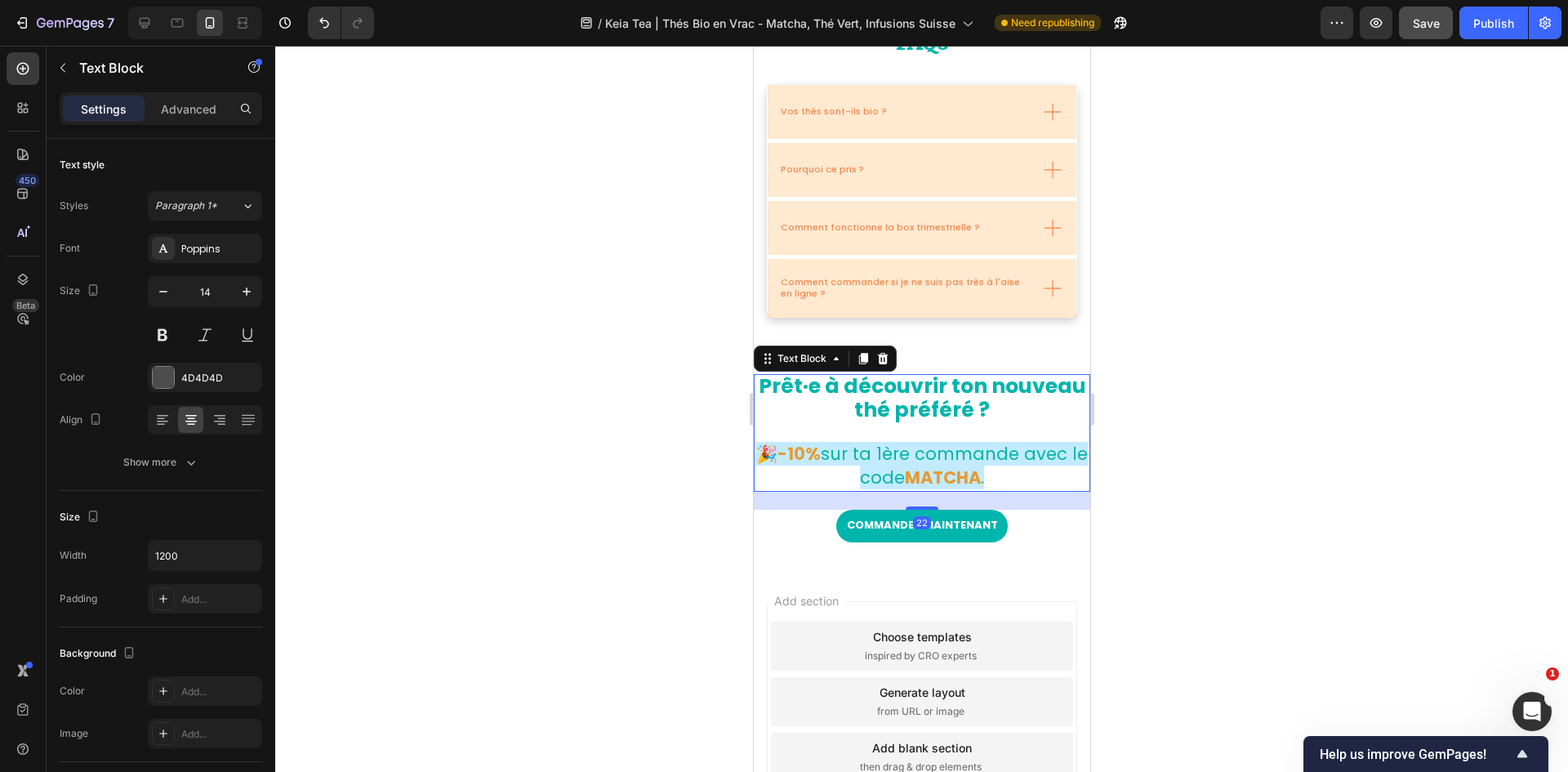
click at [990, 477] on p "🎉-10% sur ta 1ère commande avec le code MATCHA ." at bounding box center [921, 466] width 333 height 46
click at [985, 450] on span "sur ta 1ère commande avec le code" at bounding box center [953, 465] width 267 height 47
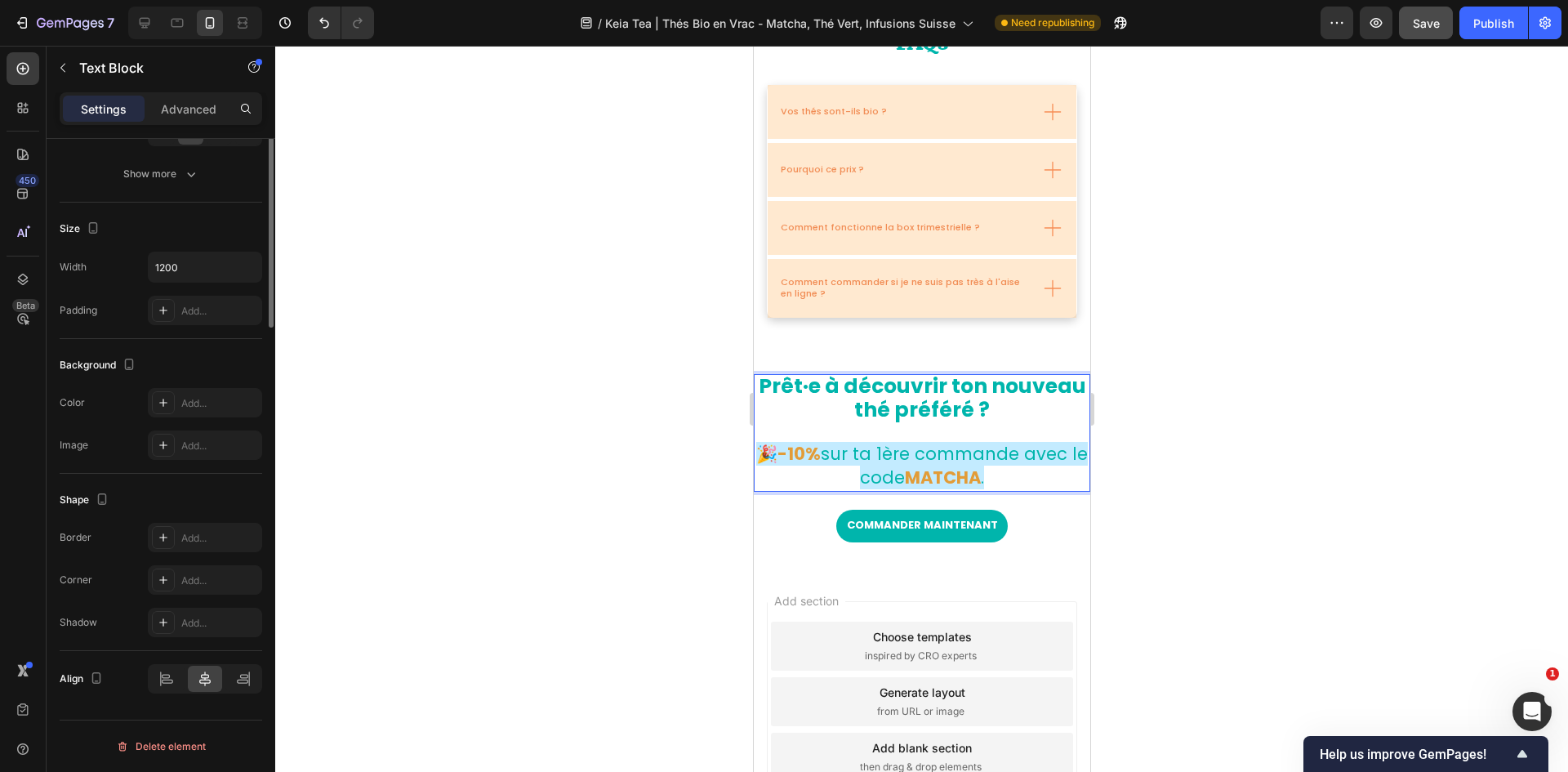
scroll to position [0, 0]
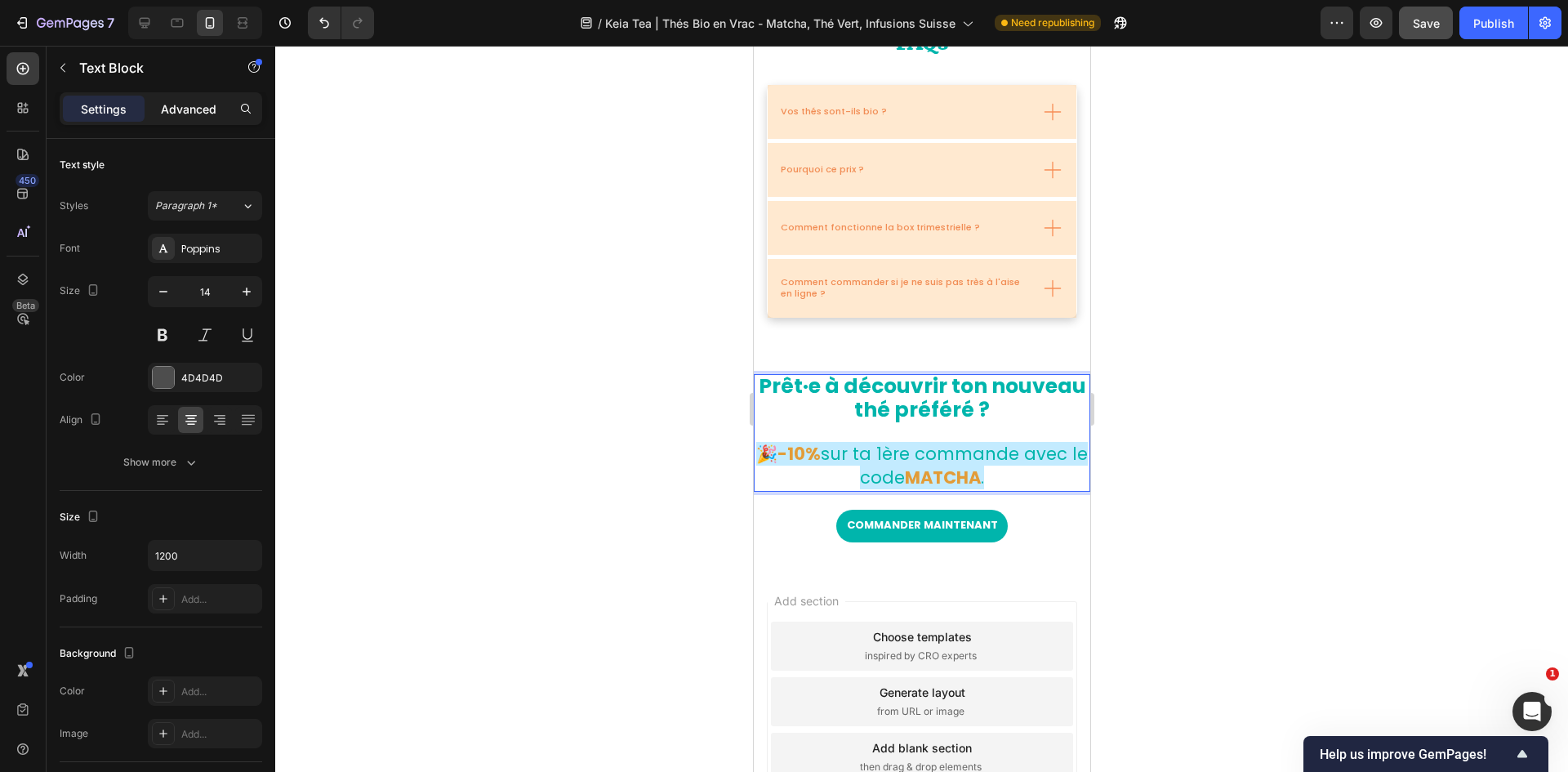
click at [197, 101] on p "Advanced" at bounding box center [188, 109] width 55 height 17
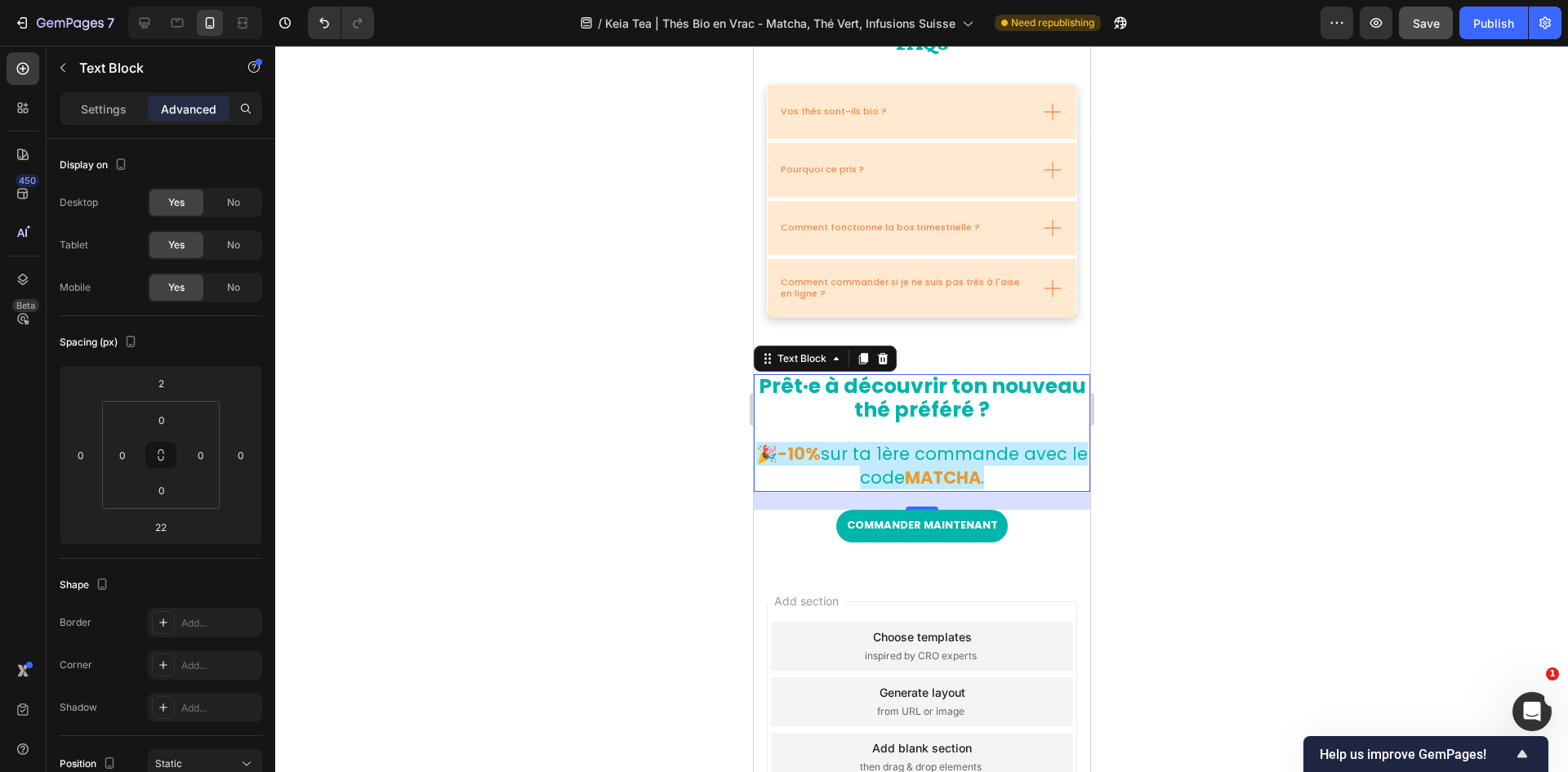
click at [1045, 460] on div at bounding box center [921, 409] width 1293 height 726
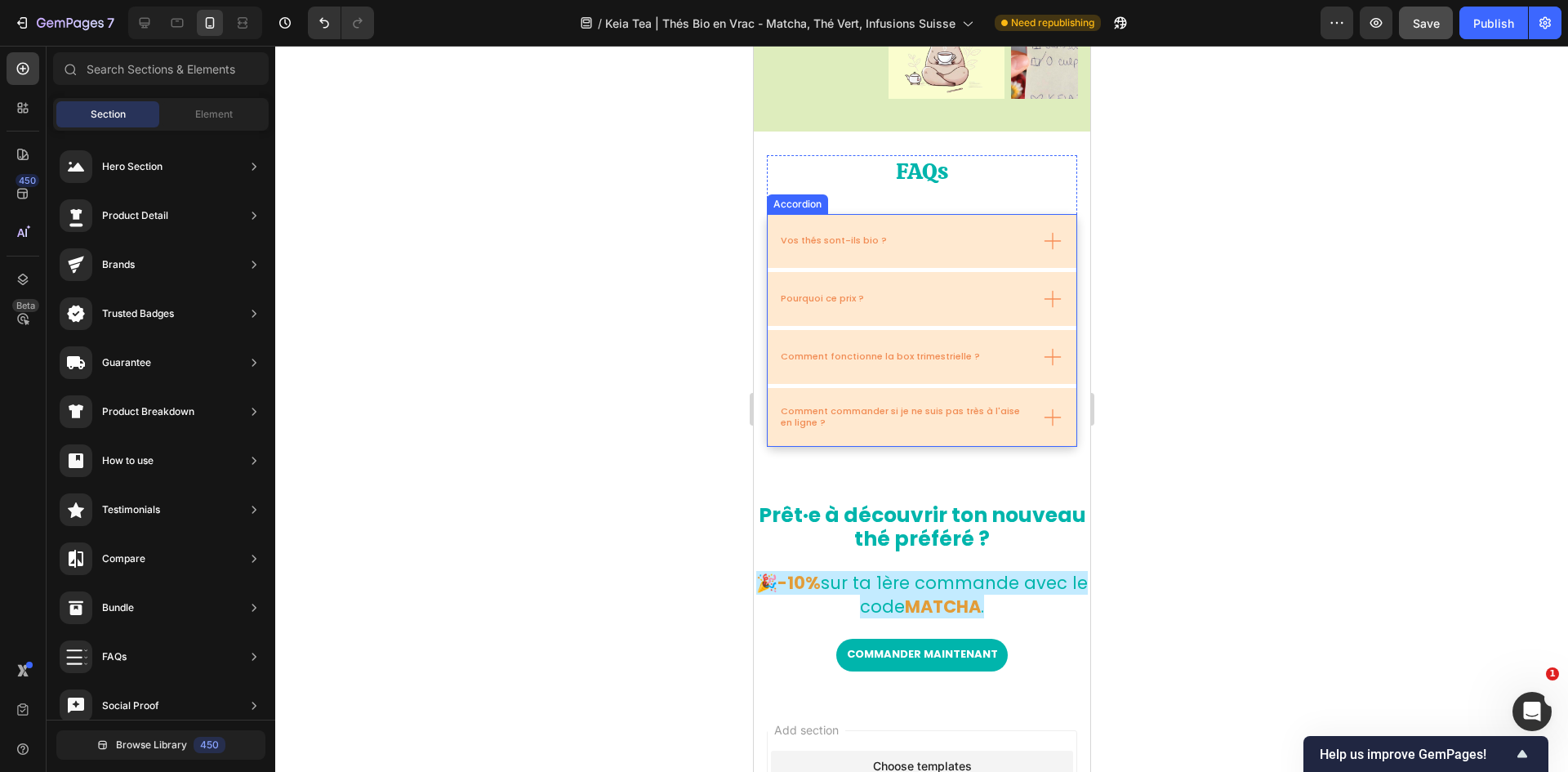
scroll to position [5190, 0]
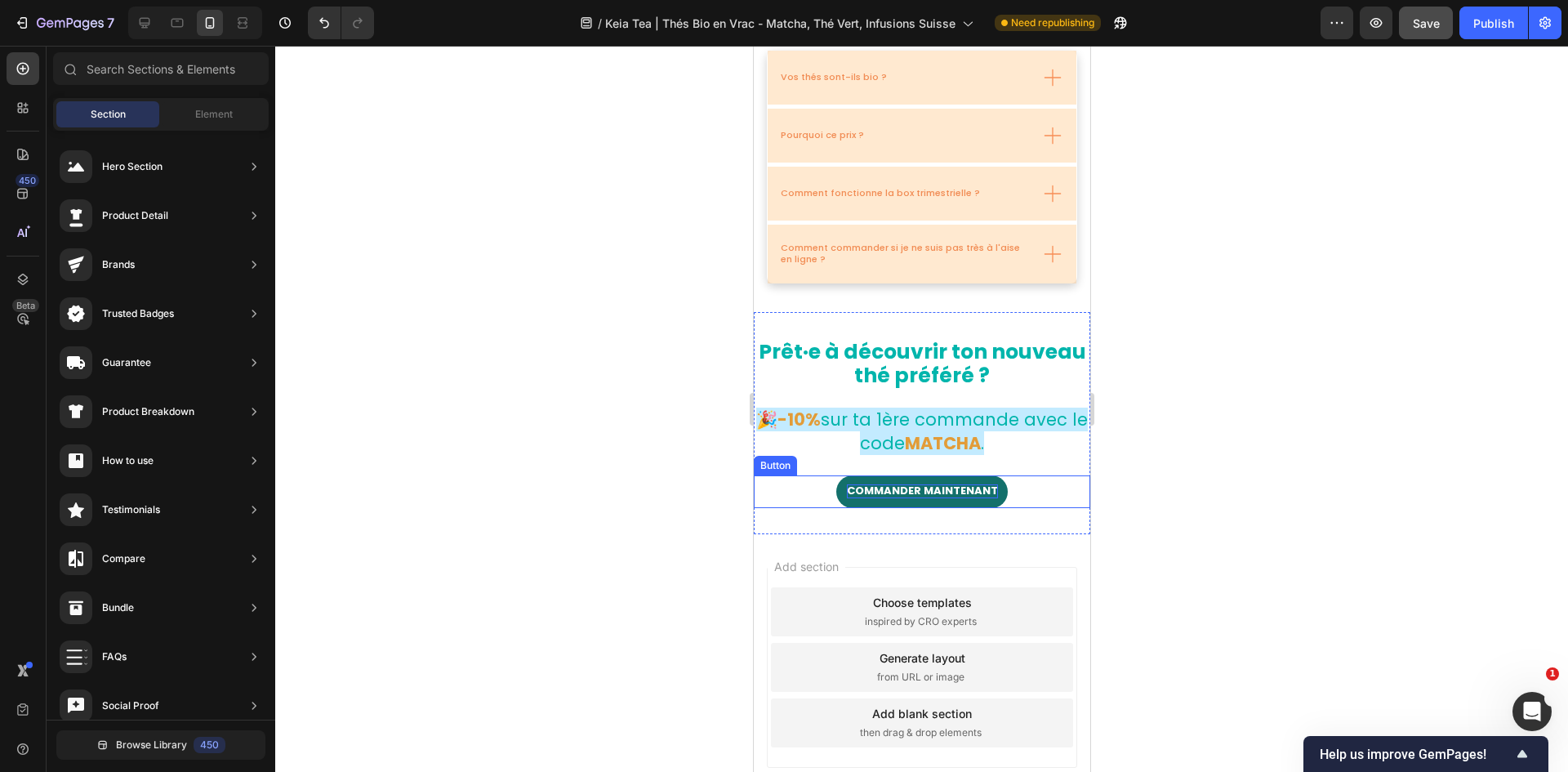
click at [943, 477] on p "Commander maintenant" at bounding box center [921, 491] width 151 height 14
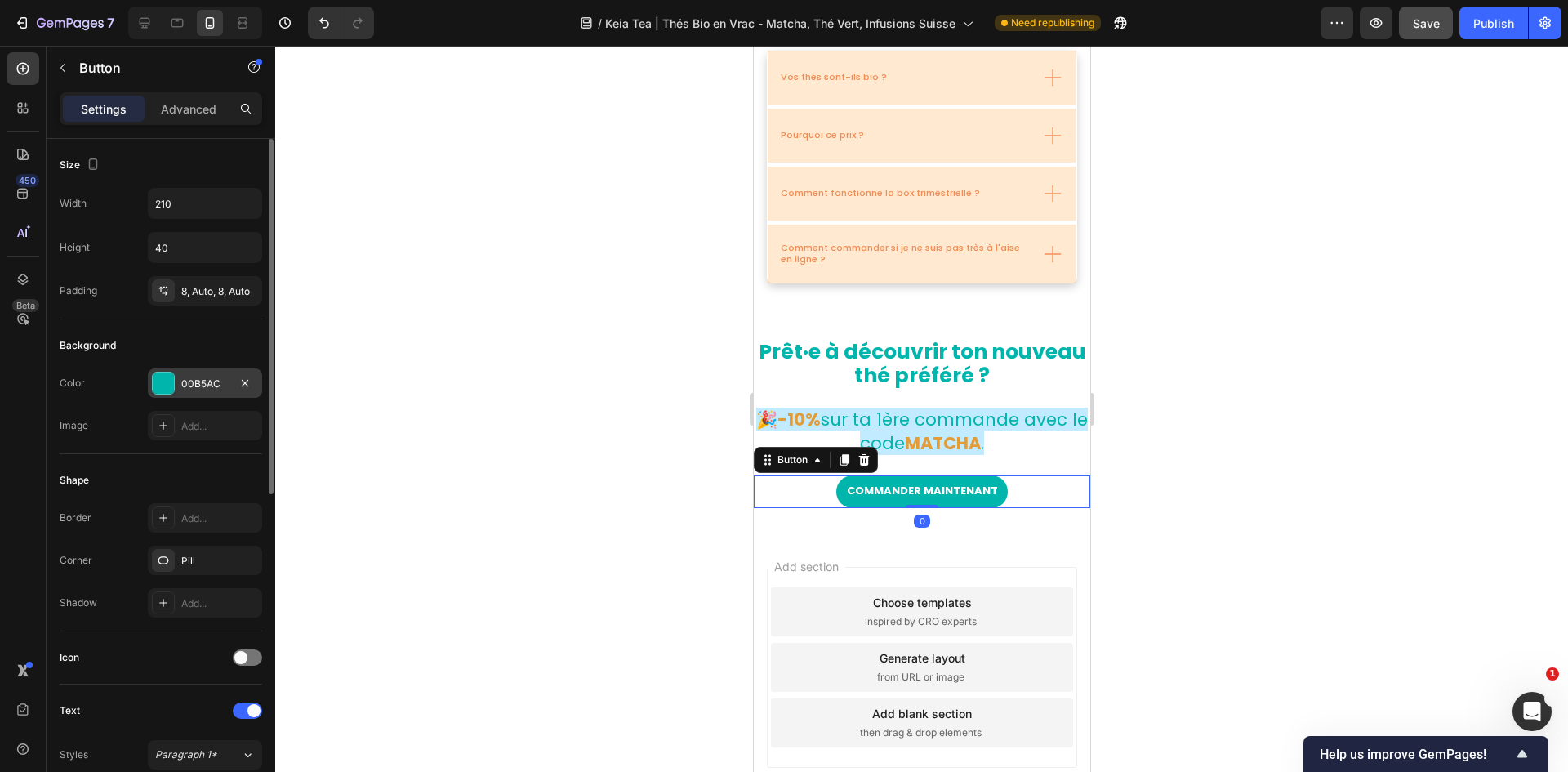
click at [155, 382] on div at bounding box center [163, 383] width 22 height 22
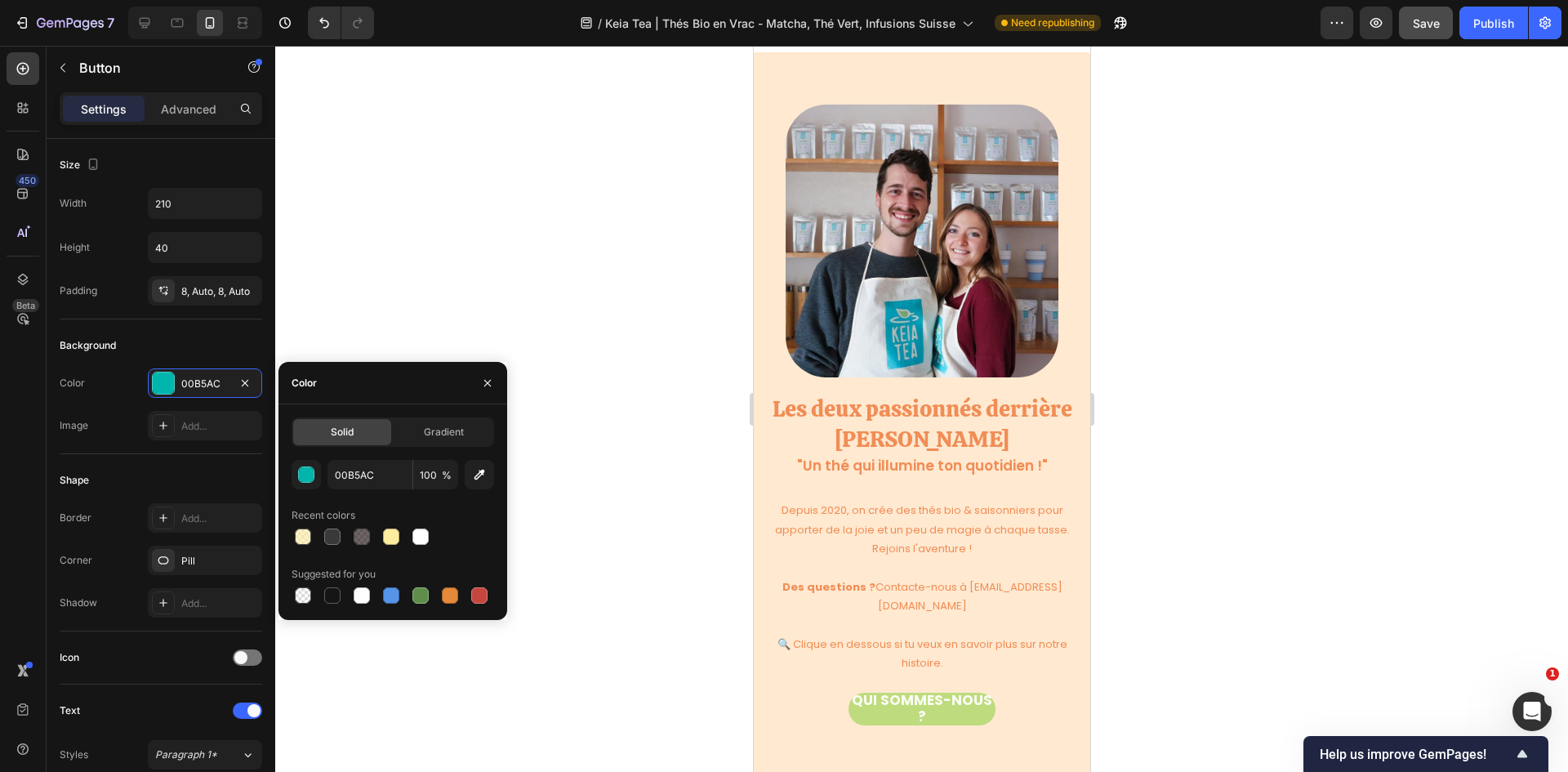
scroll to position [4602, 0]
click at [468, 473] on button "button" at bounding box center [479, 474] width 29 height 29
type input "F18D55"
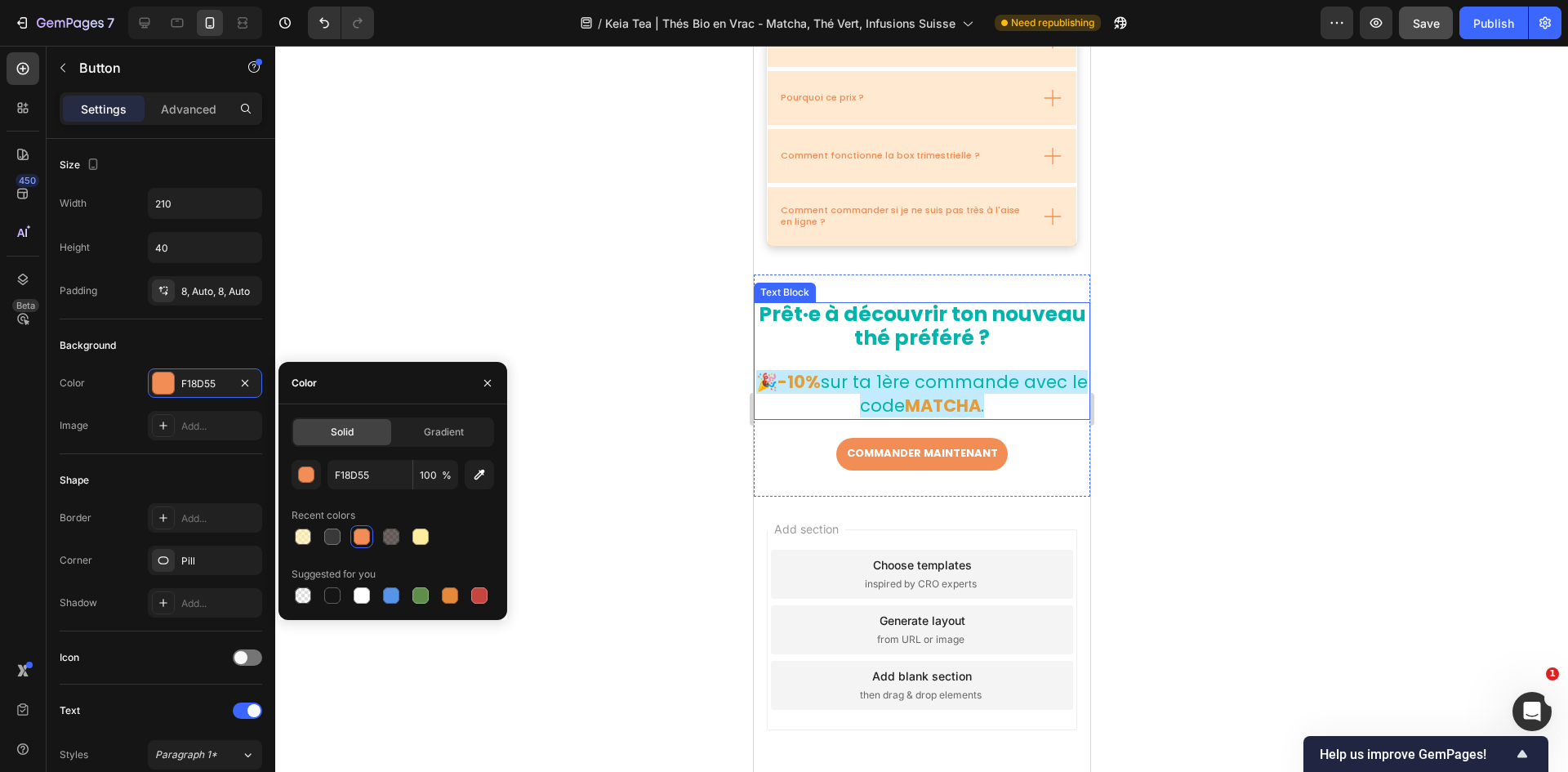
scroll to position [5663, 0]
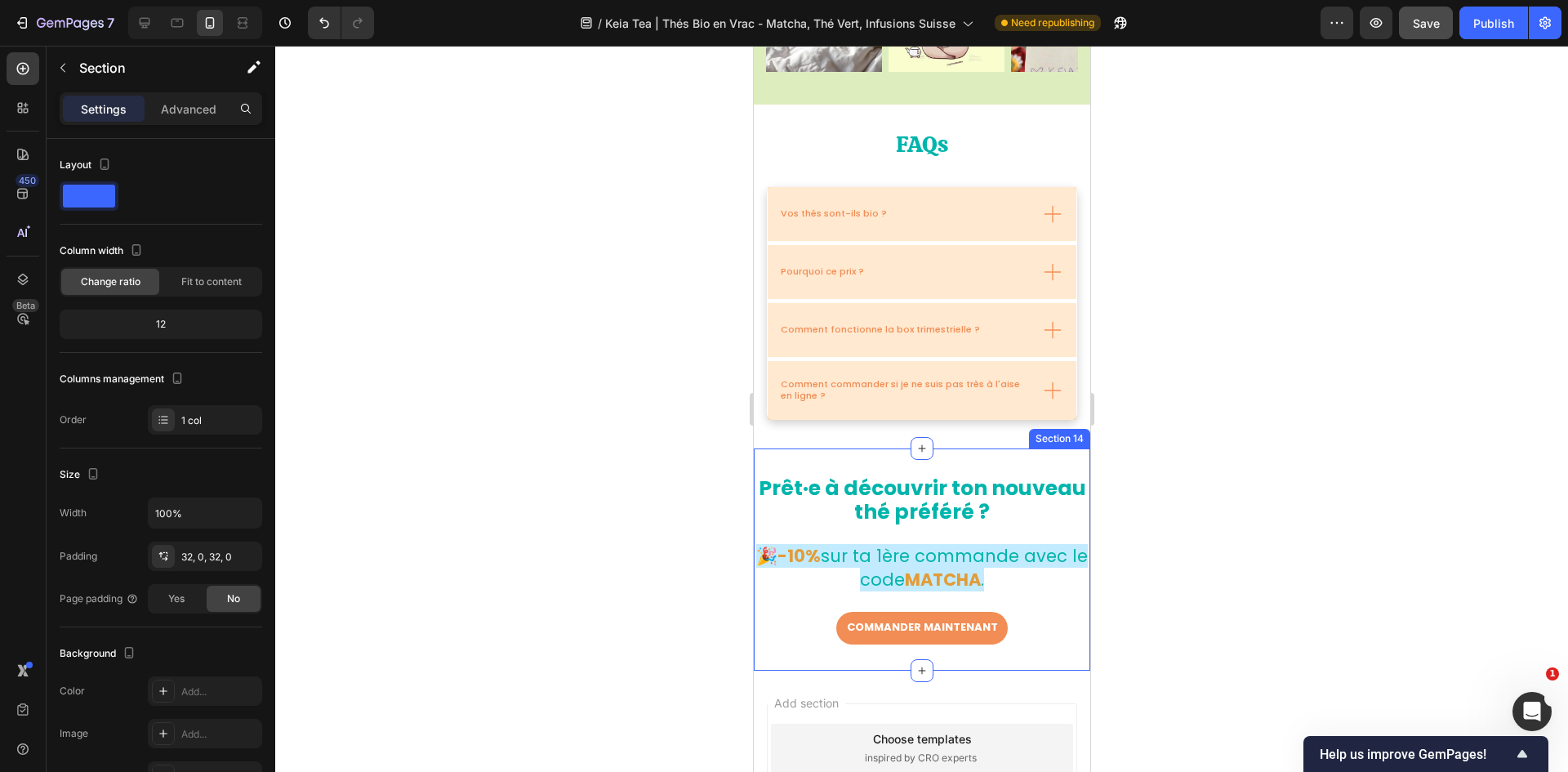
click at [870, 459] on div "Prêt·e à découvrir ton nouveau thé préféré ? 🎉-10% sur ta 1ère commande avec le…" at bounding box center [921, 559] width 337 height 222
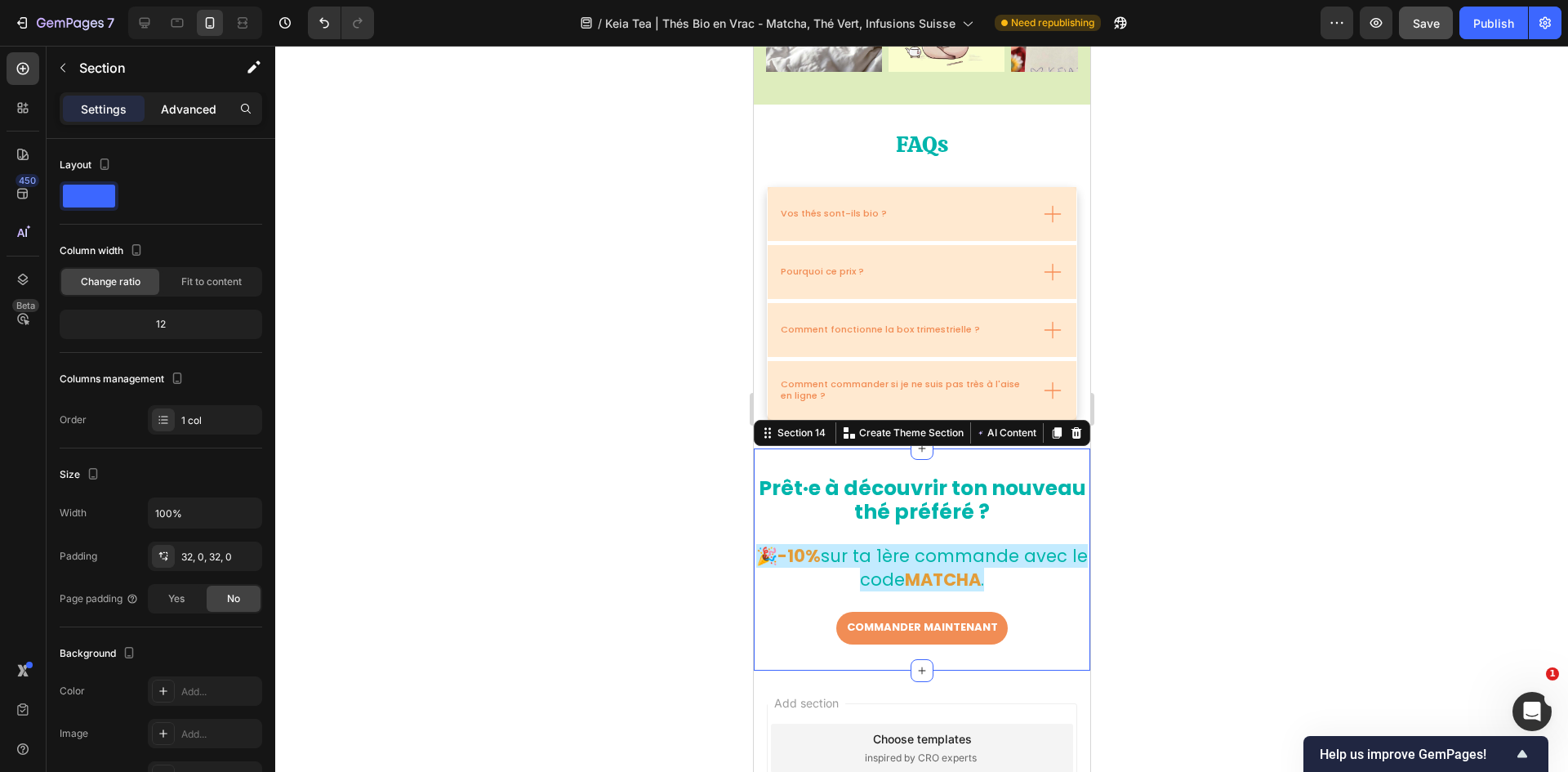
click at [189, 113] on p "Advanced" at bounding box center [188, 109] width 55 height 17
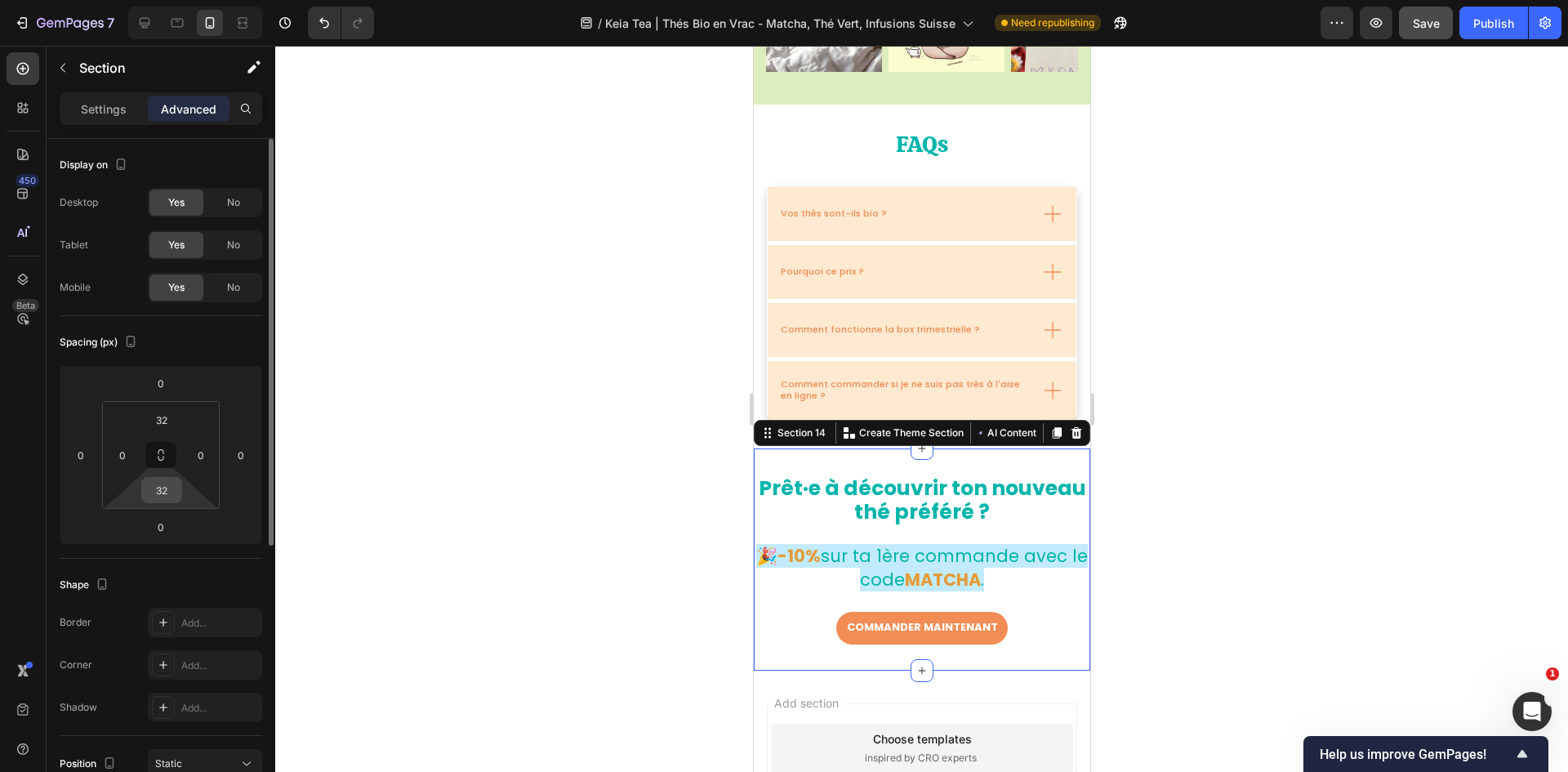
click at [168, 477] on input "32" at bounding box center [161, 490] width 33 height 24
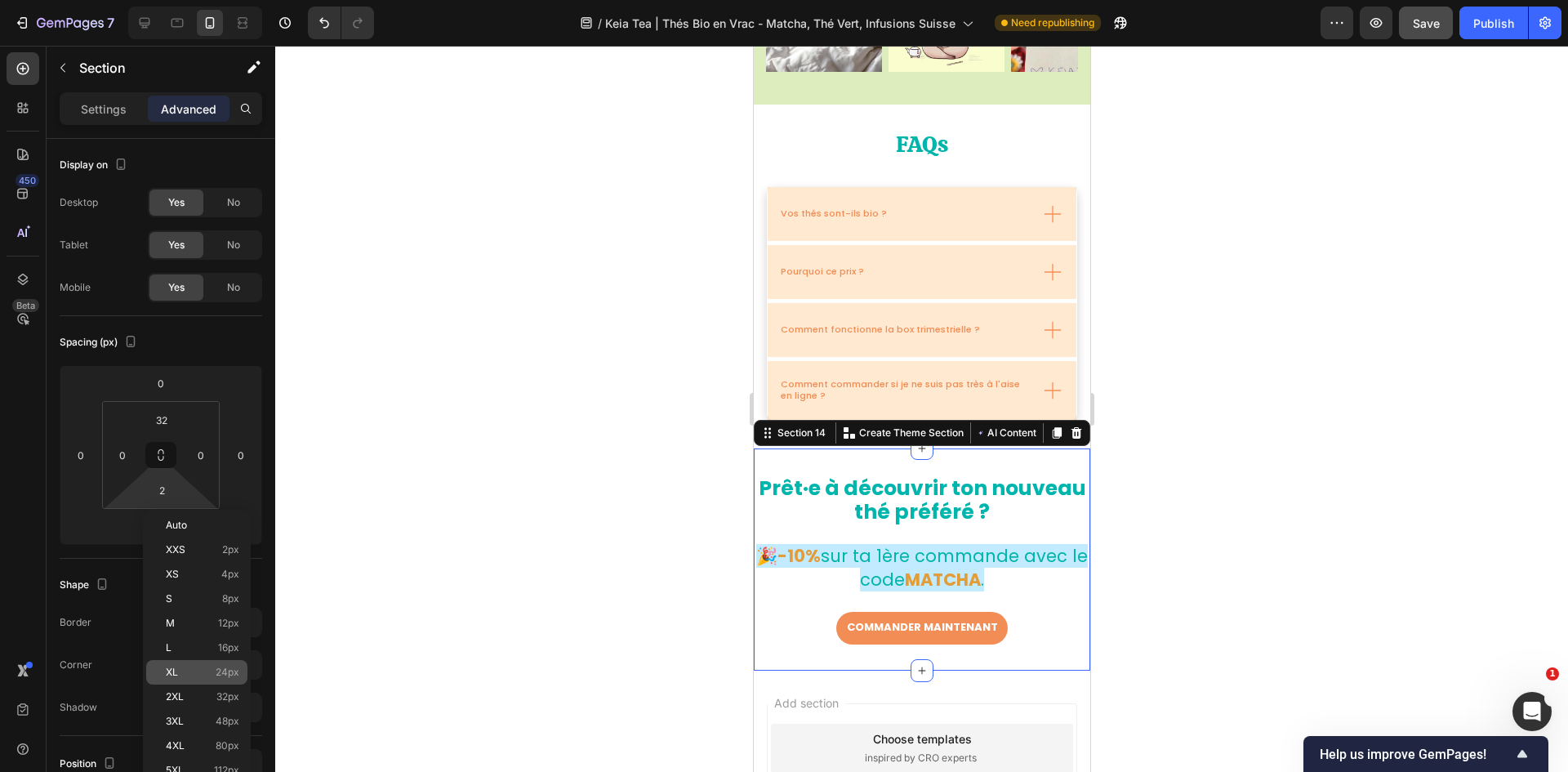
click at [237, 477] on span "24px" at bounding box center [227, 673] width 23 height 11
type input "24"
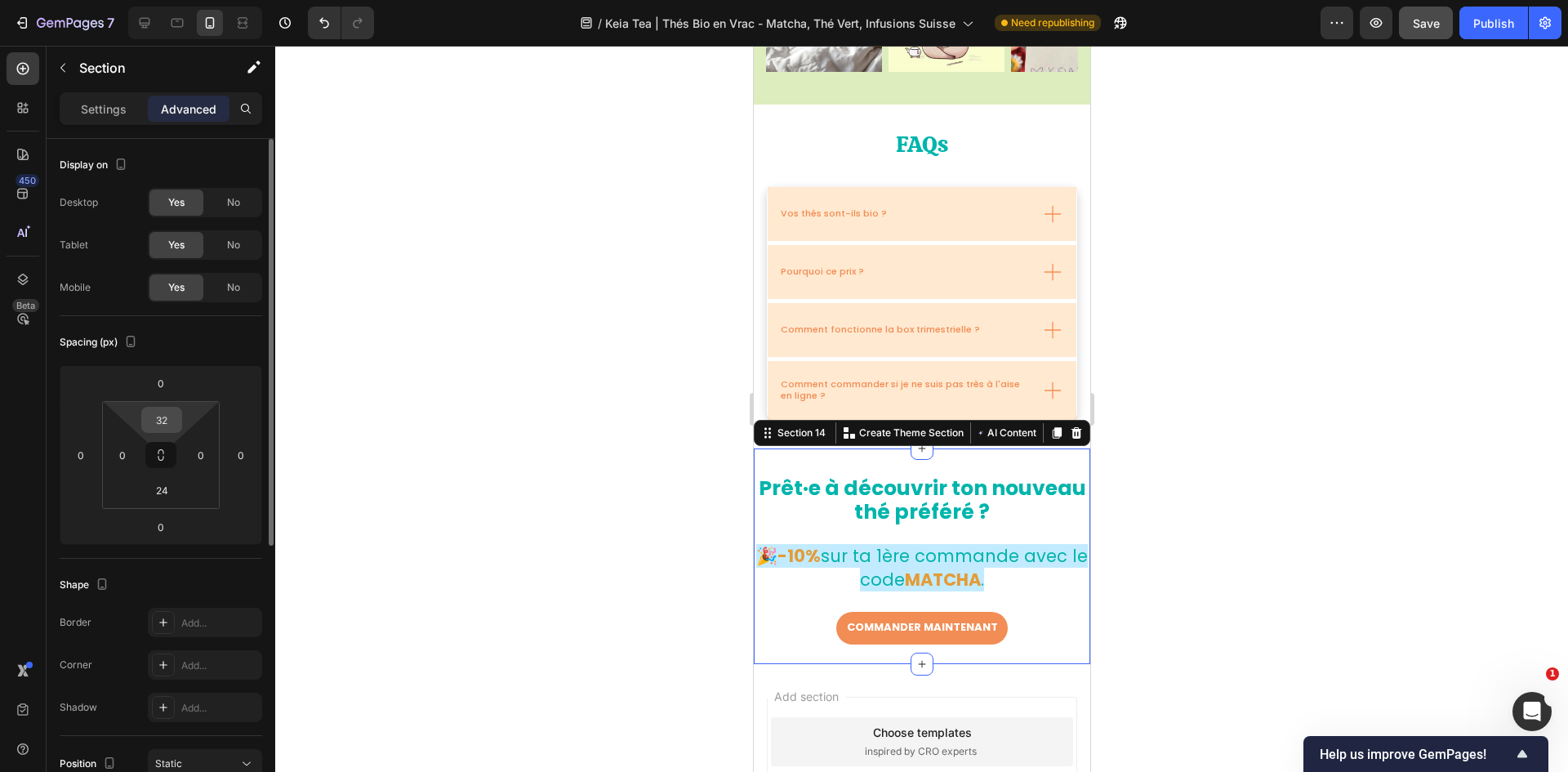
click at [175, 423] on input "32" at bounding box center [161, 420] width 33 height 24
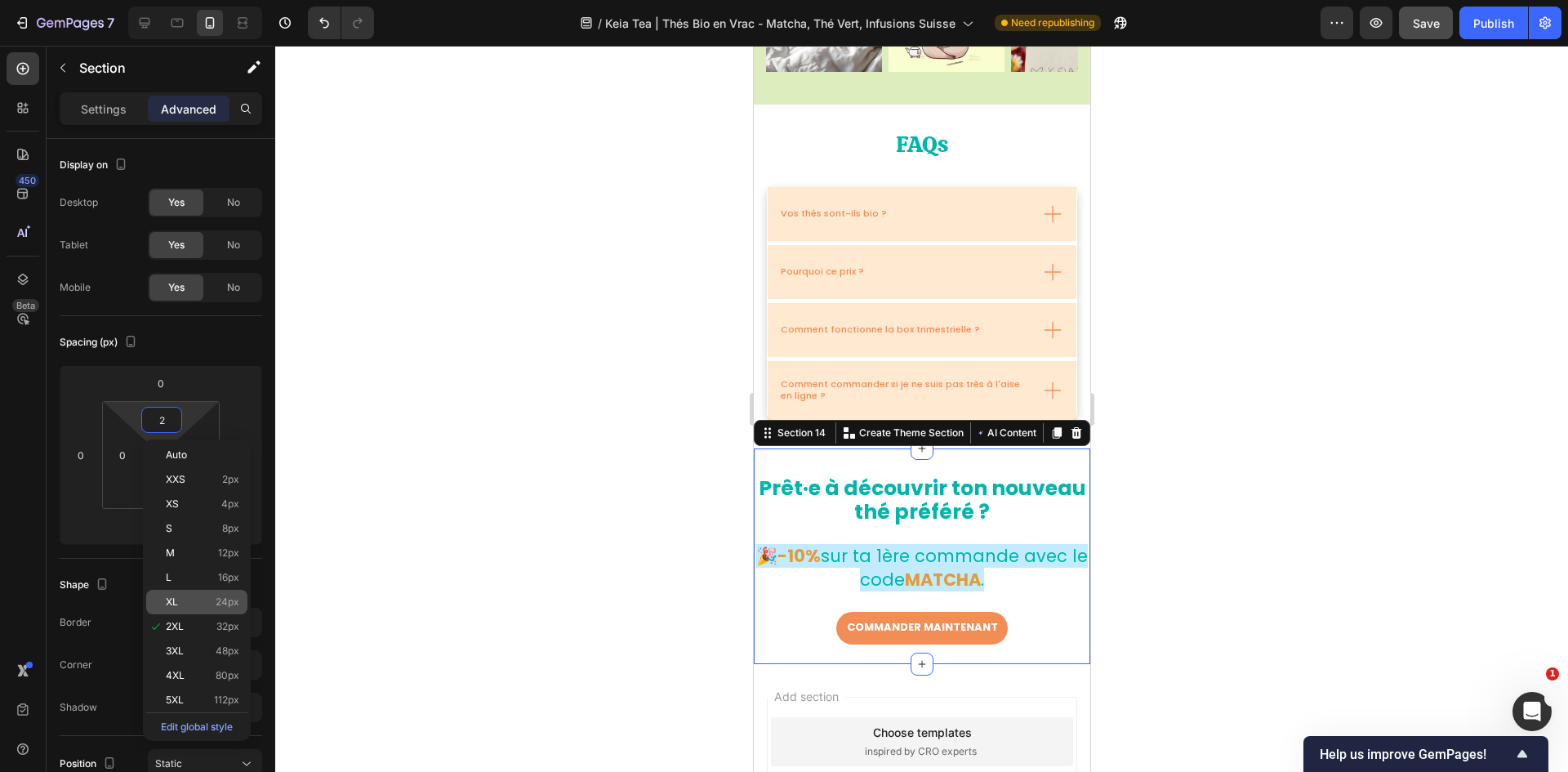
click at [225, 477] on div "XL 24px" at bounding box center [197, 602] width 101 height 24
type input "24"
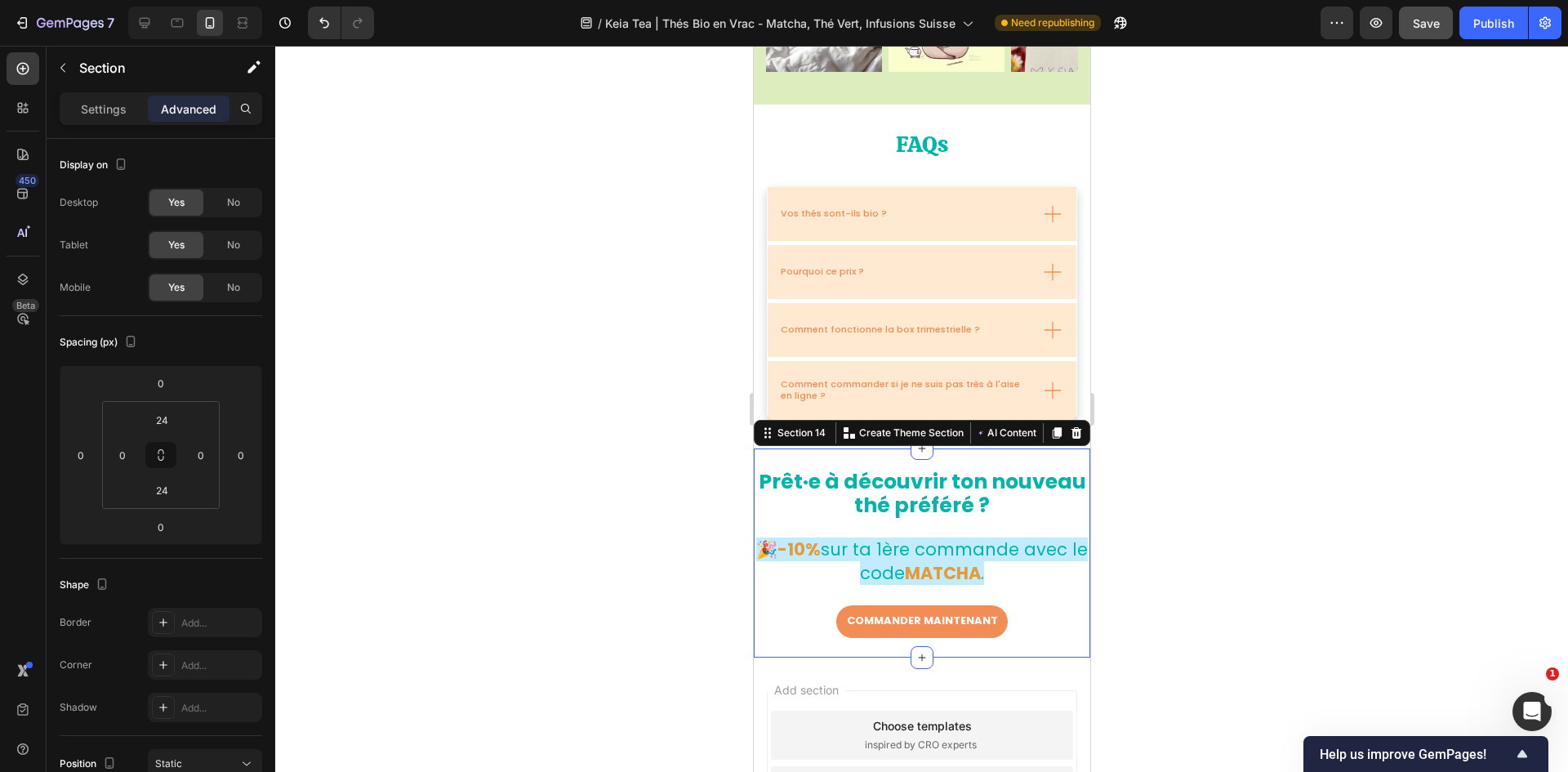
click at [1045, 477] on div at bounding box center [921, 409] width 1293 height 726
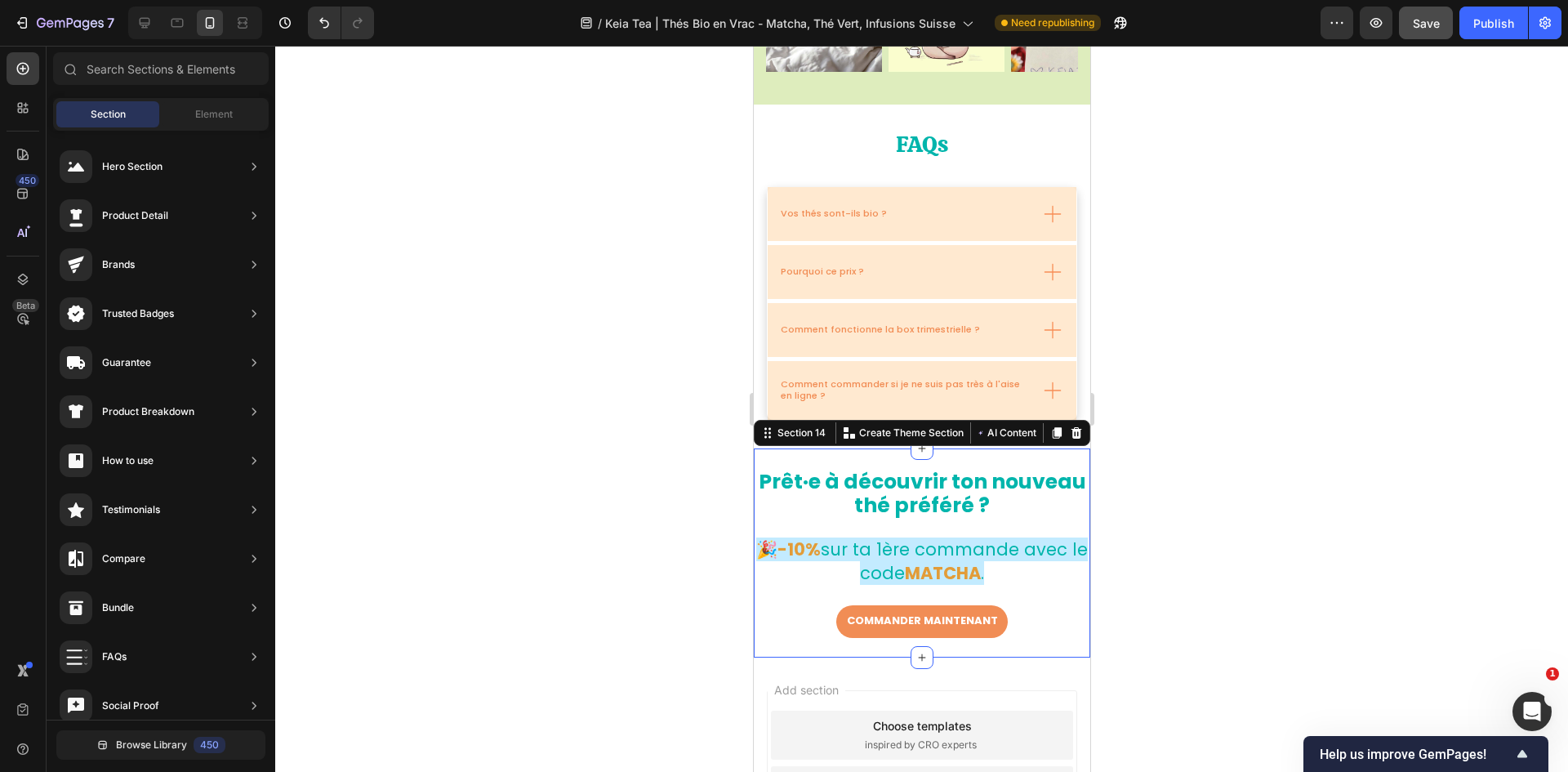
click at [971, 465] on div "Prêt·e à découvrir ton nouveau thé préféré ? 🎉-10% sur ta 1ère commande avec le…" at bounding box center [921, 553] width 337 height 209
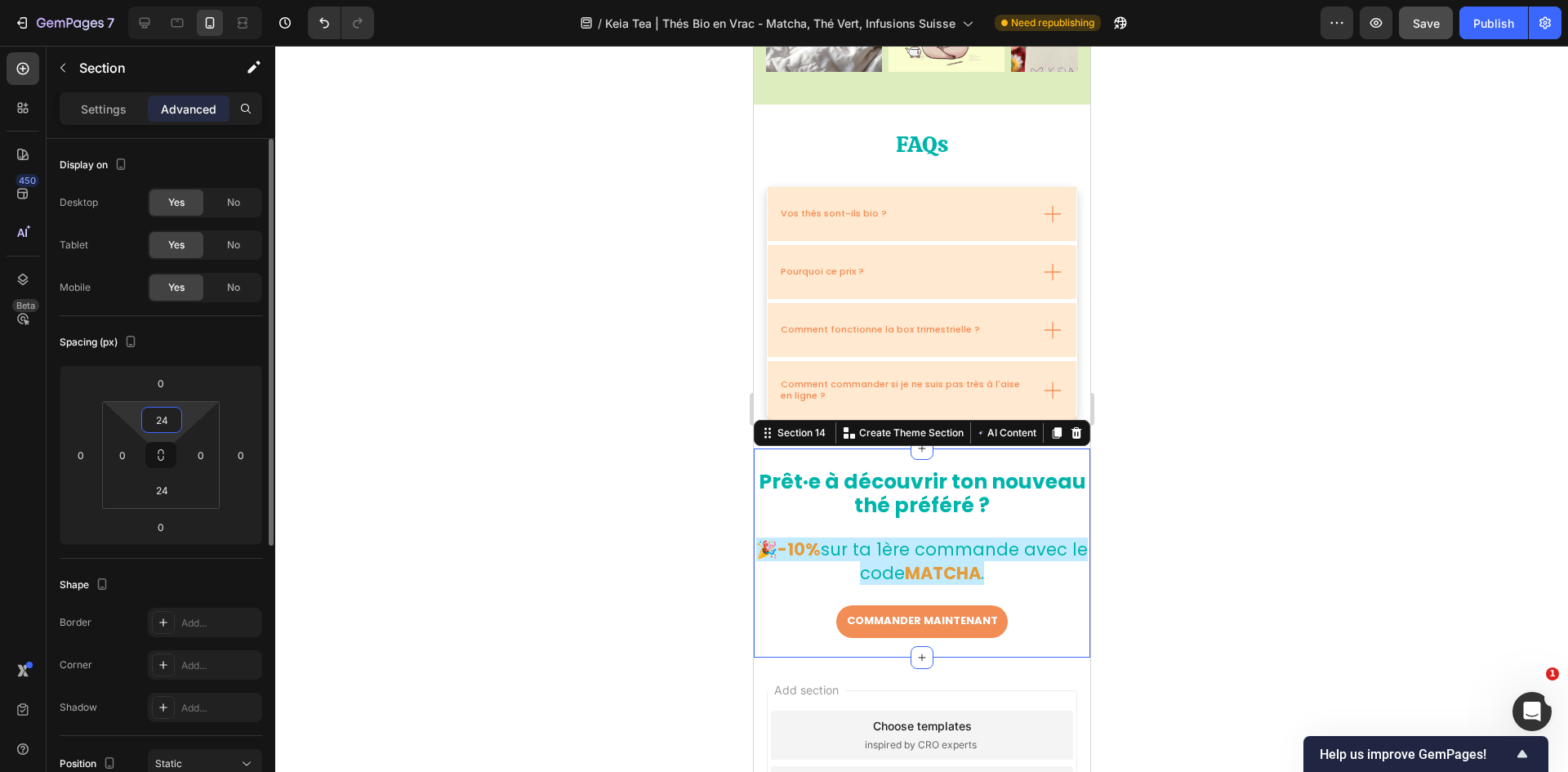
click at [169, 415] on input "24" at bounding box center [161, 420] width 33 height 24
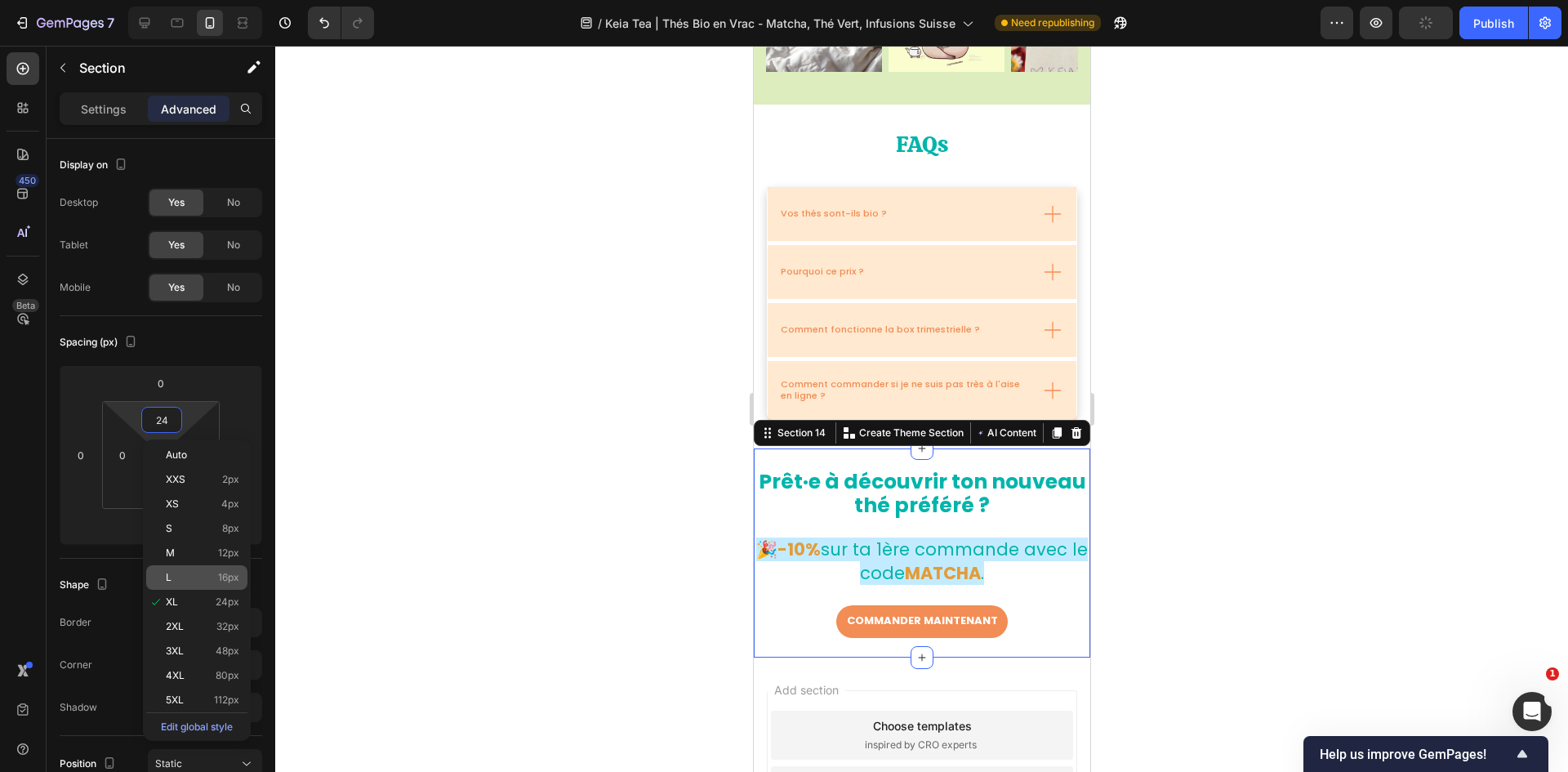
click at [199, 477] on p "L 16px" at bounding box center [203, 578] width 73 height 11
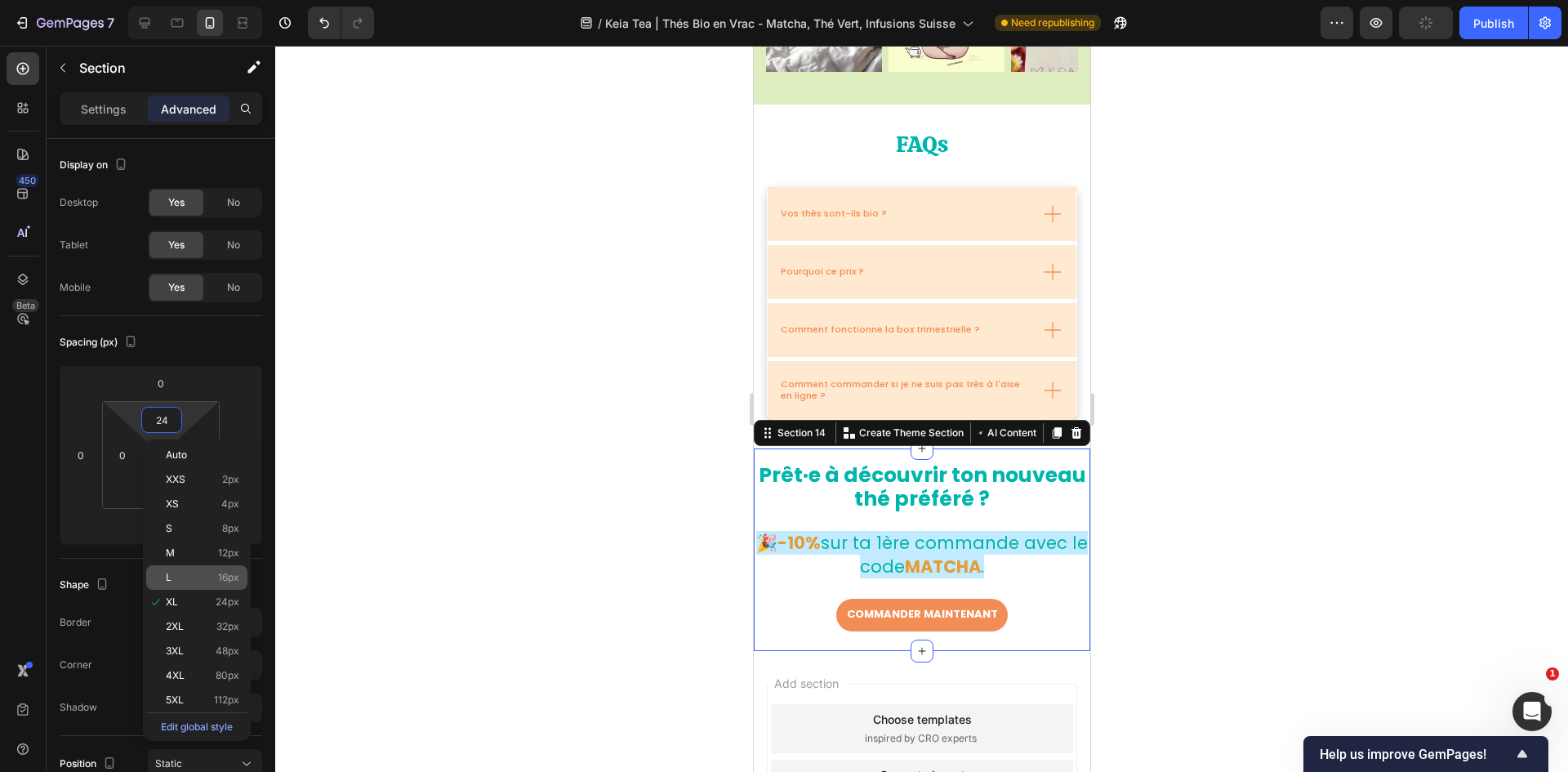
type input "16"
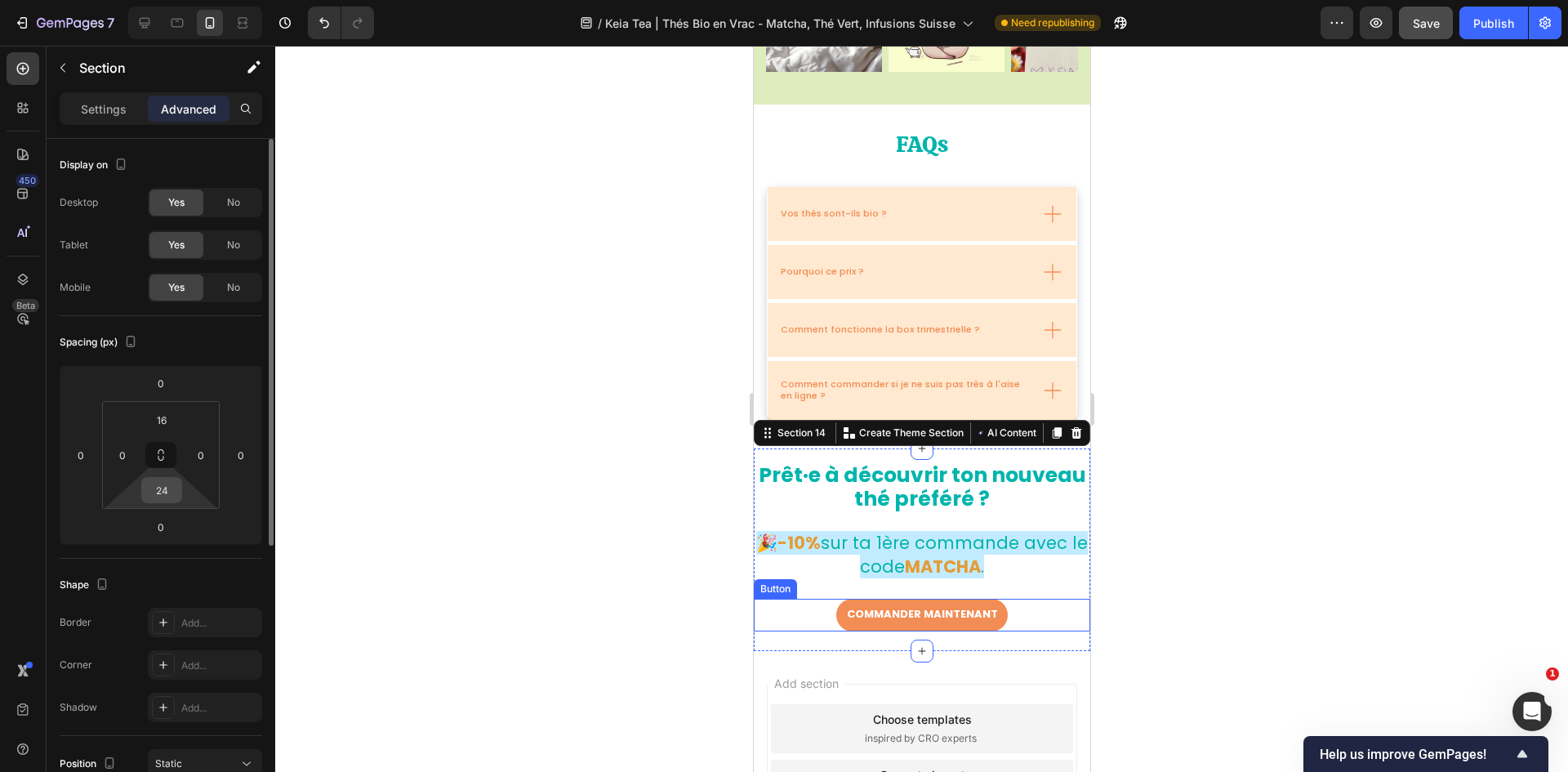
click at [171, 477] on input "24" at bounding box center [161, 490] width 33 height 24
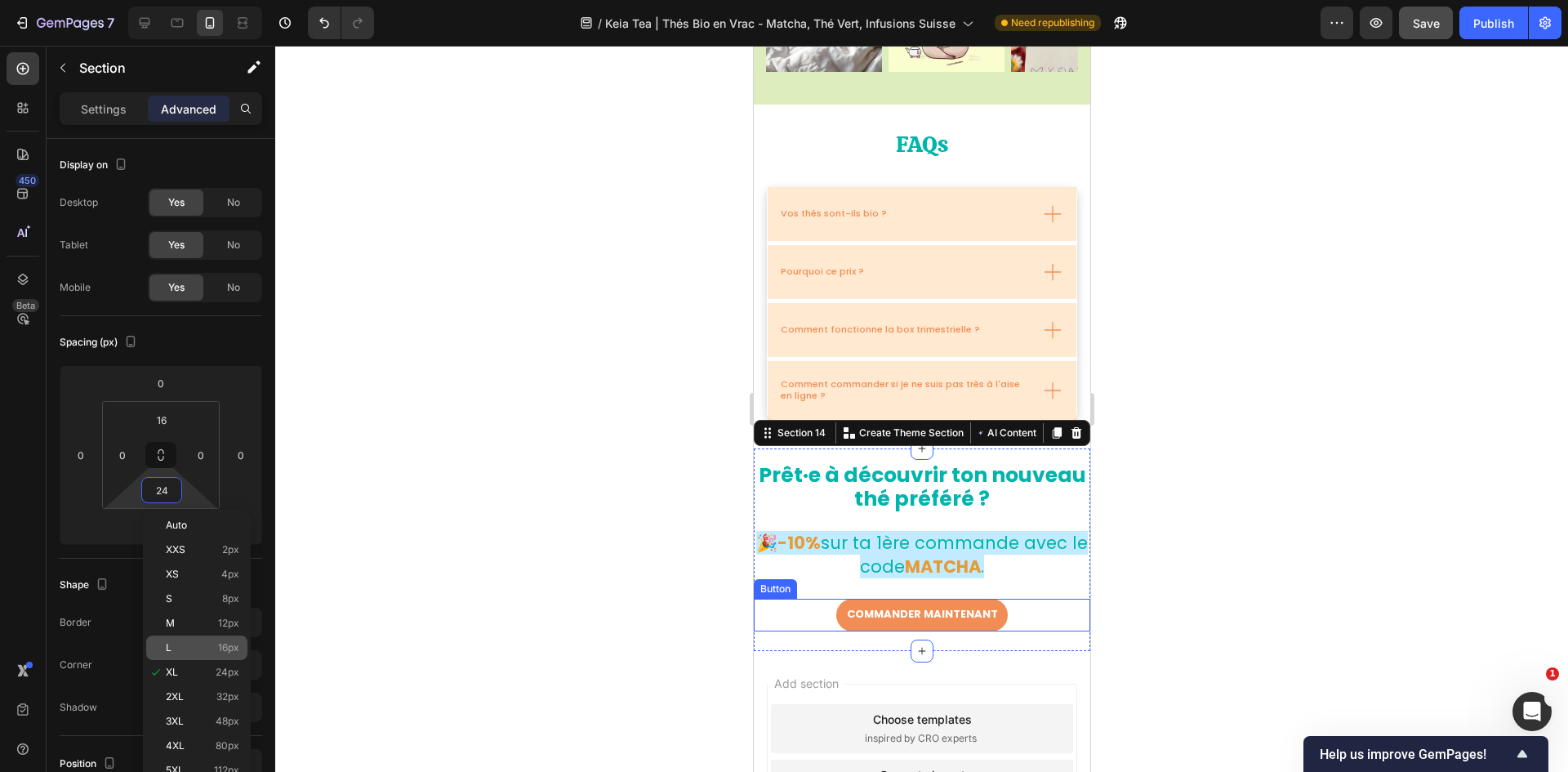
click at [209, 477] on p "L 16px" at bounding box center [203, 648] width 73 height 11
type input "16"
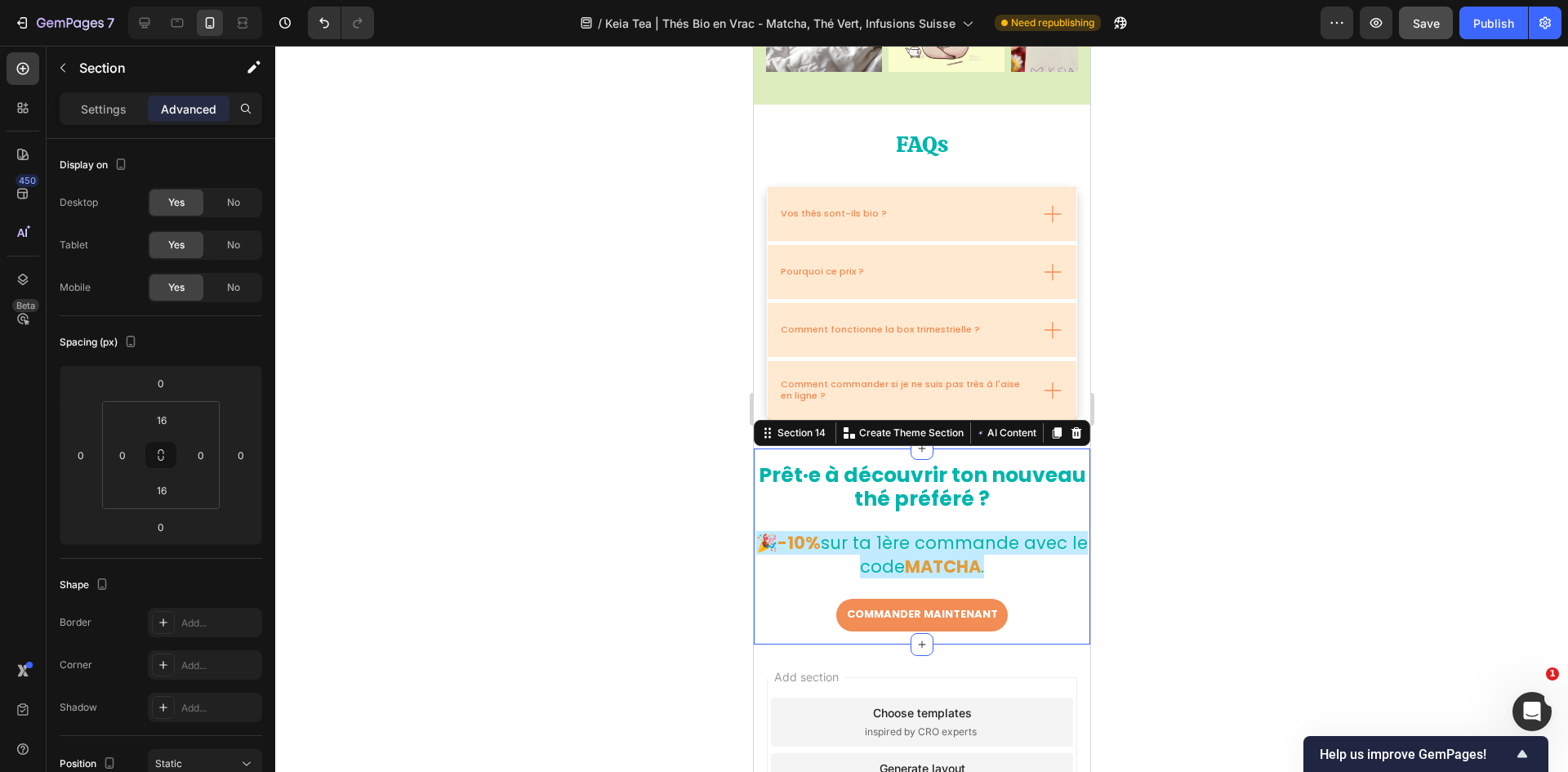
click at [1045, 477] on div at bounding box center [921, 409] width 1293 height 726
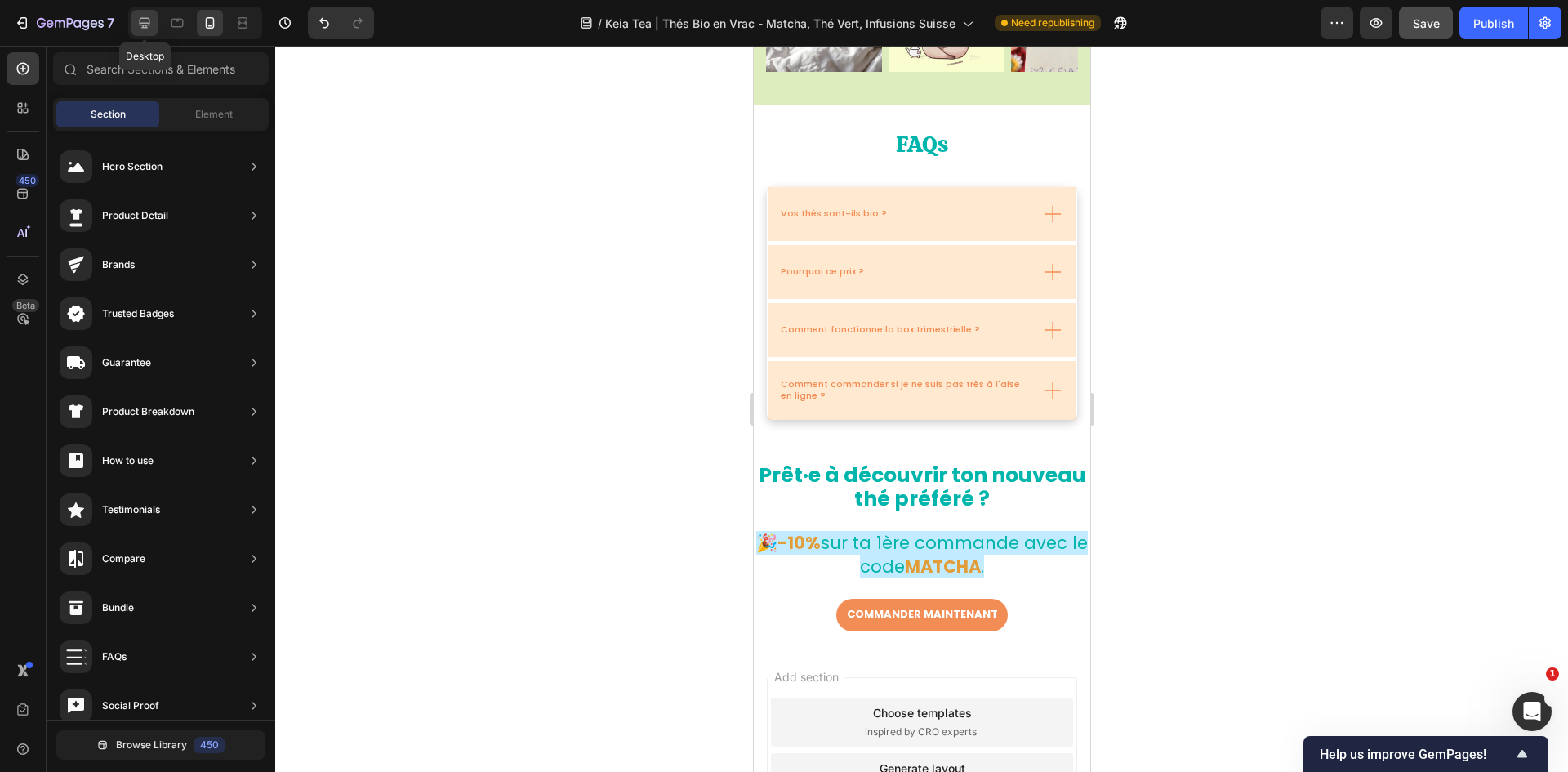
click at [153, 26] on icon at bounding box center [143, 23] width 16 height 16
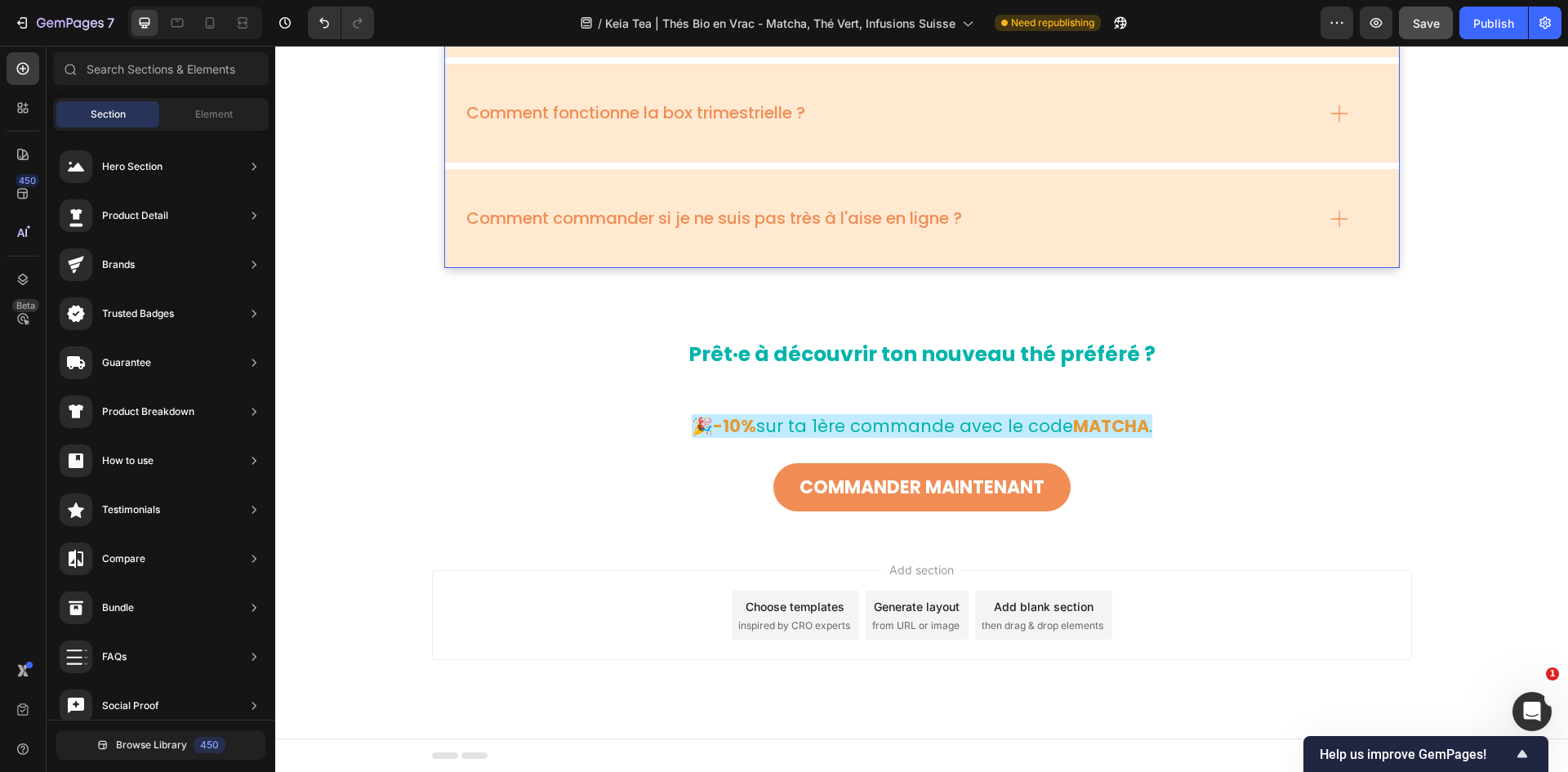
scroll to position [6247, 0]
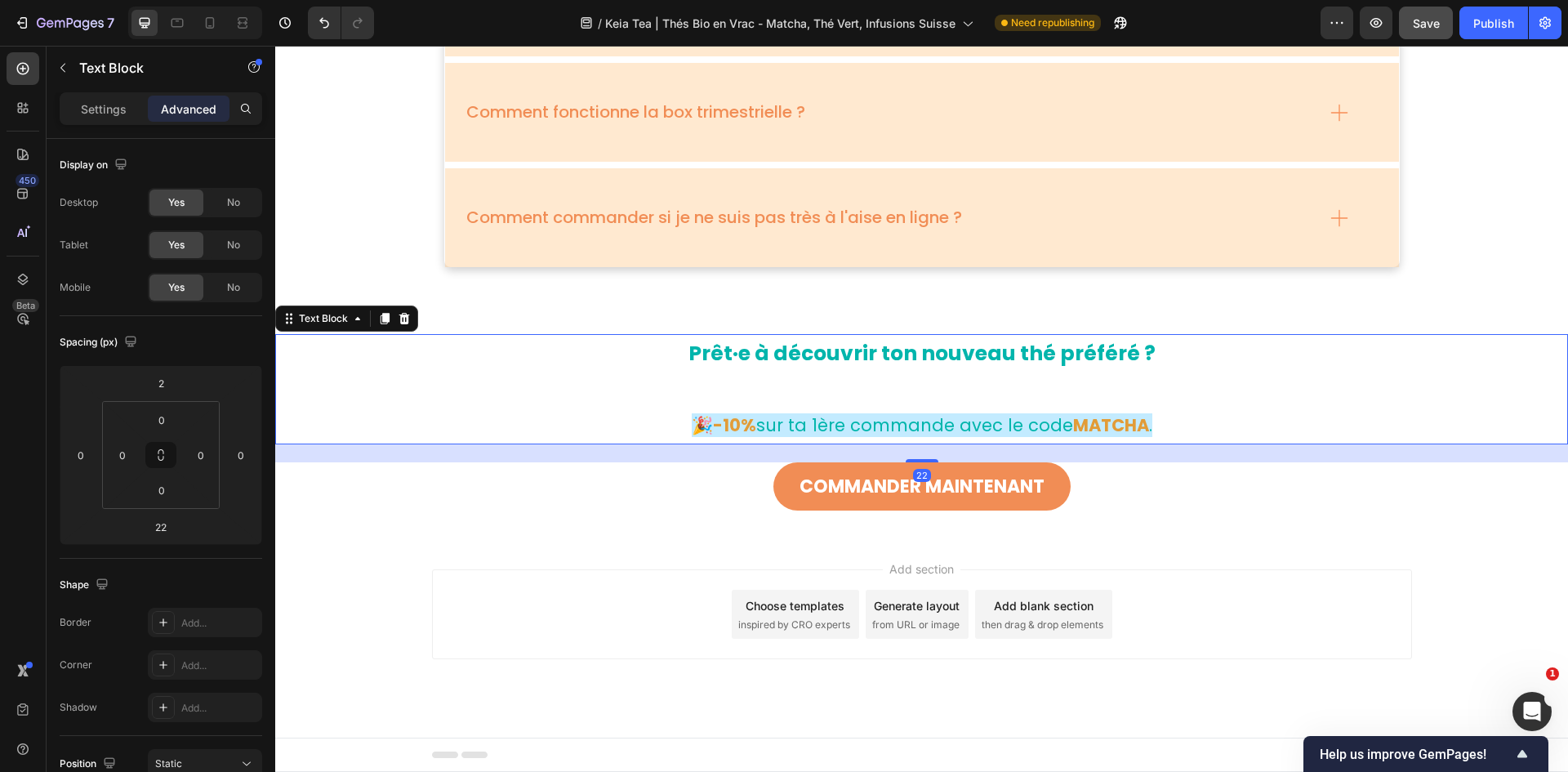
click at [1018, 371] on p at bounding box center [922, 388] width 977 height 35
click at [958, 388] on p at bounding box center [922, 388] width 977 height 35
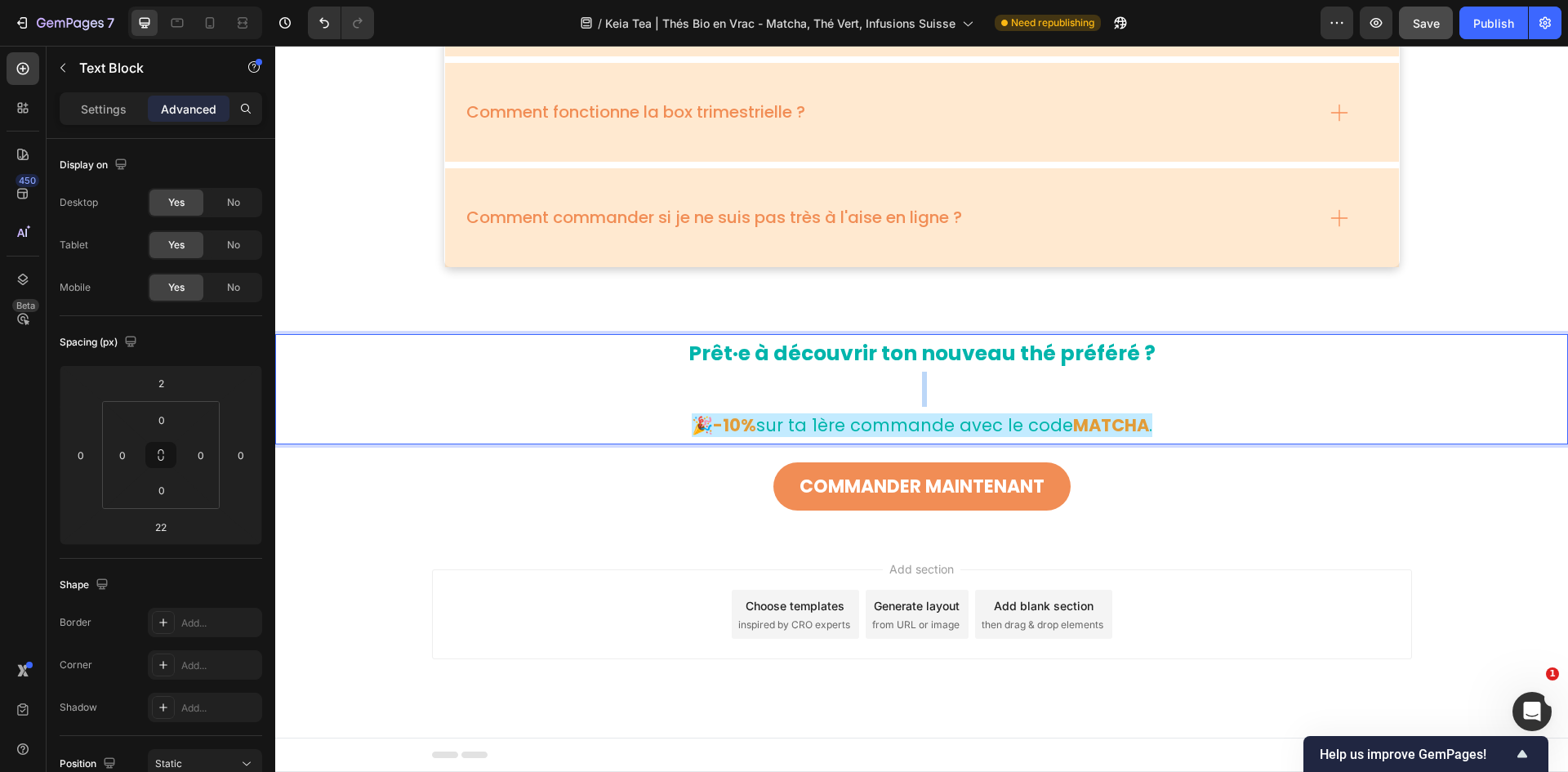
click at [958, 388] on p "Rich Text Editor. Editing area: main" at bounding box center [922, 388] width 977 height 35
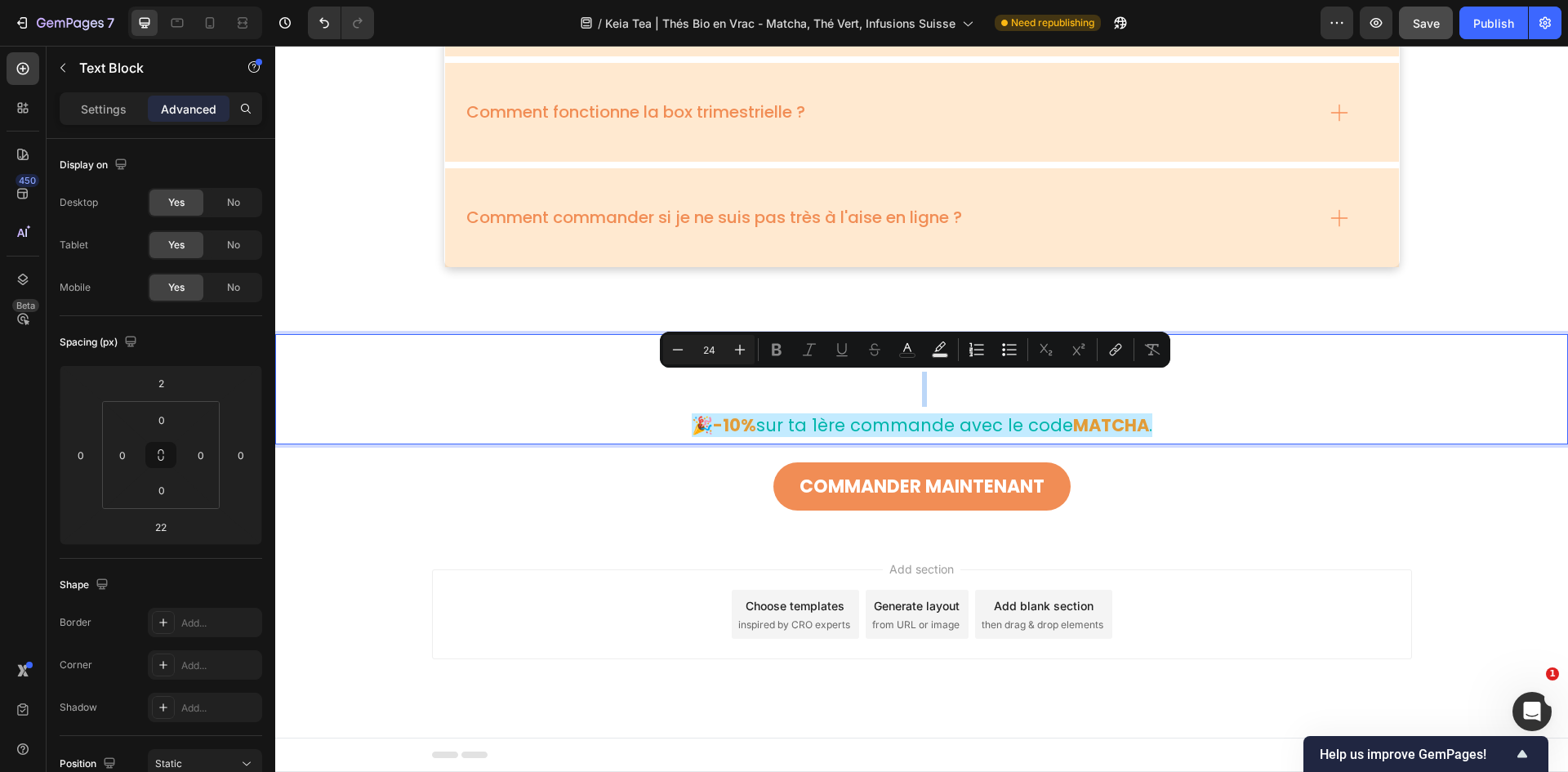
click at [958, 388] on p "Rich Text Editor. Editing area: main" at bounding box center [922, 388] width 977 height 35
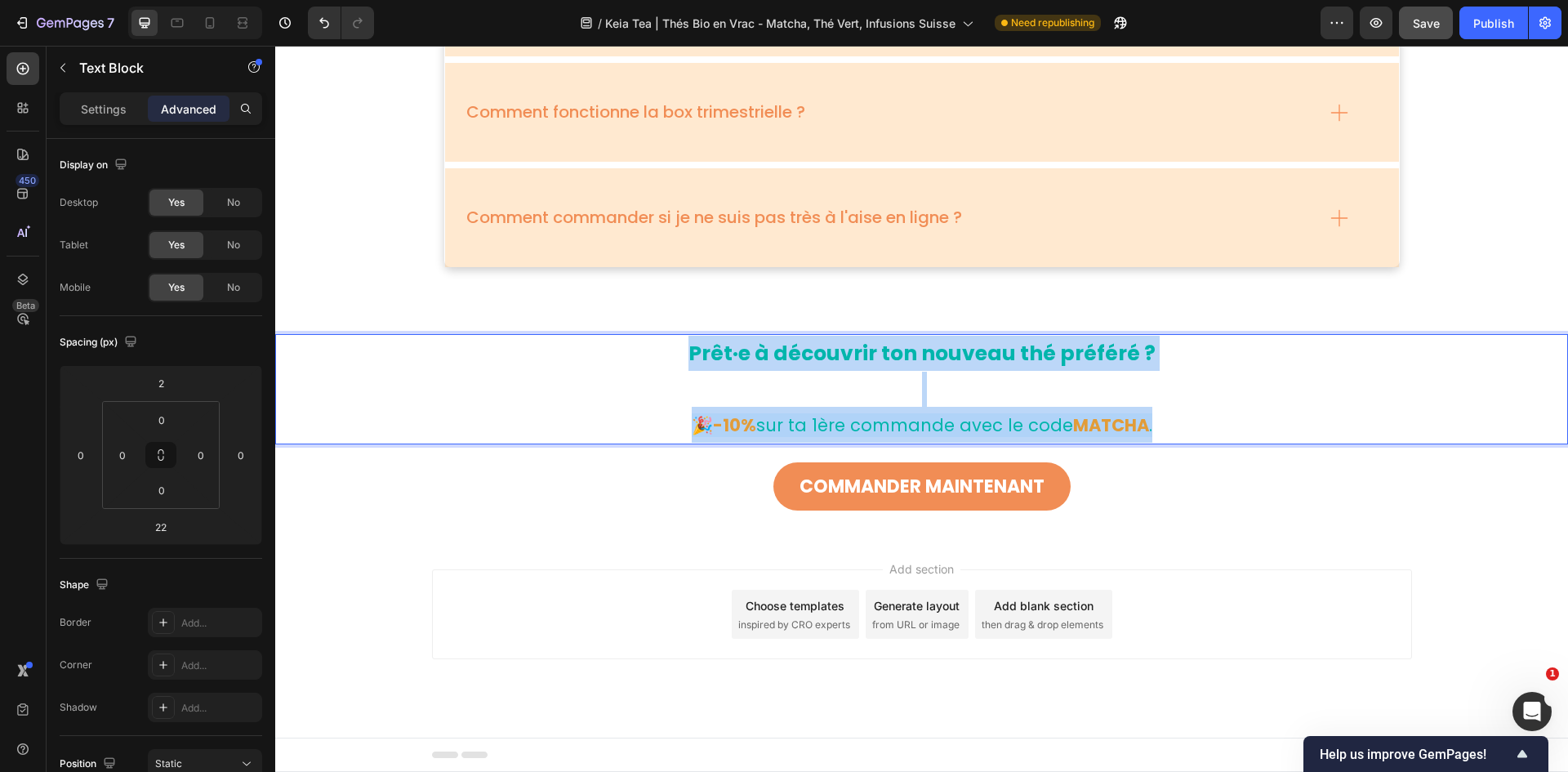
drag, startPoint x: 1169, startPoint y: 424, endPoint x: 687, endPoint y: 344, distance: 488.6
click at [687, 344] on div "Prêt·e à découvrir ton nouveau thé préféré ? 🎉-10% sur ta 1ère commande avec le…" at bounding box center [922, 389] width 980 height 111
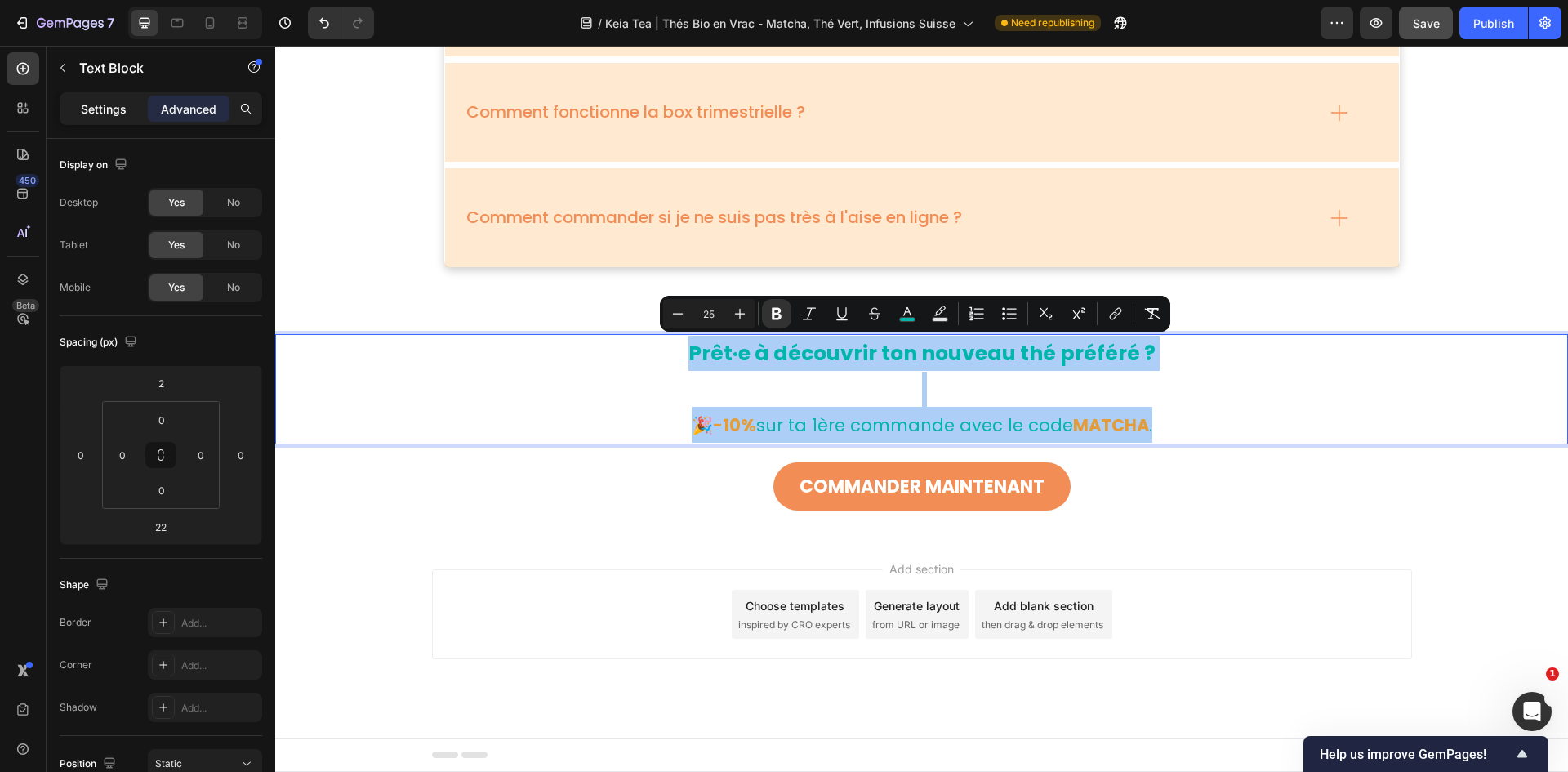
click at [77, 97] on div "Settings" at bounding box center [103, 109] width 82 height 26
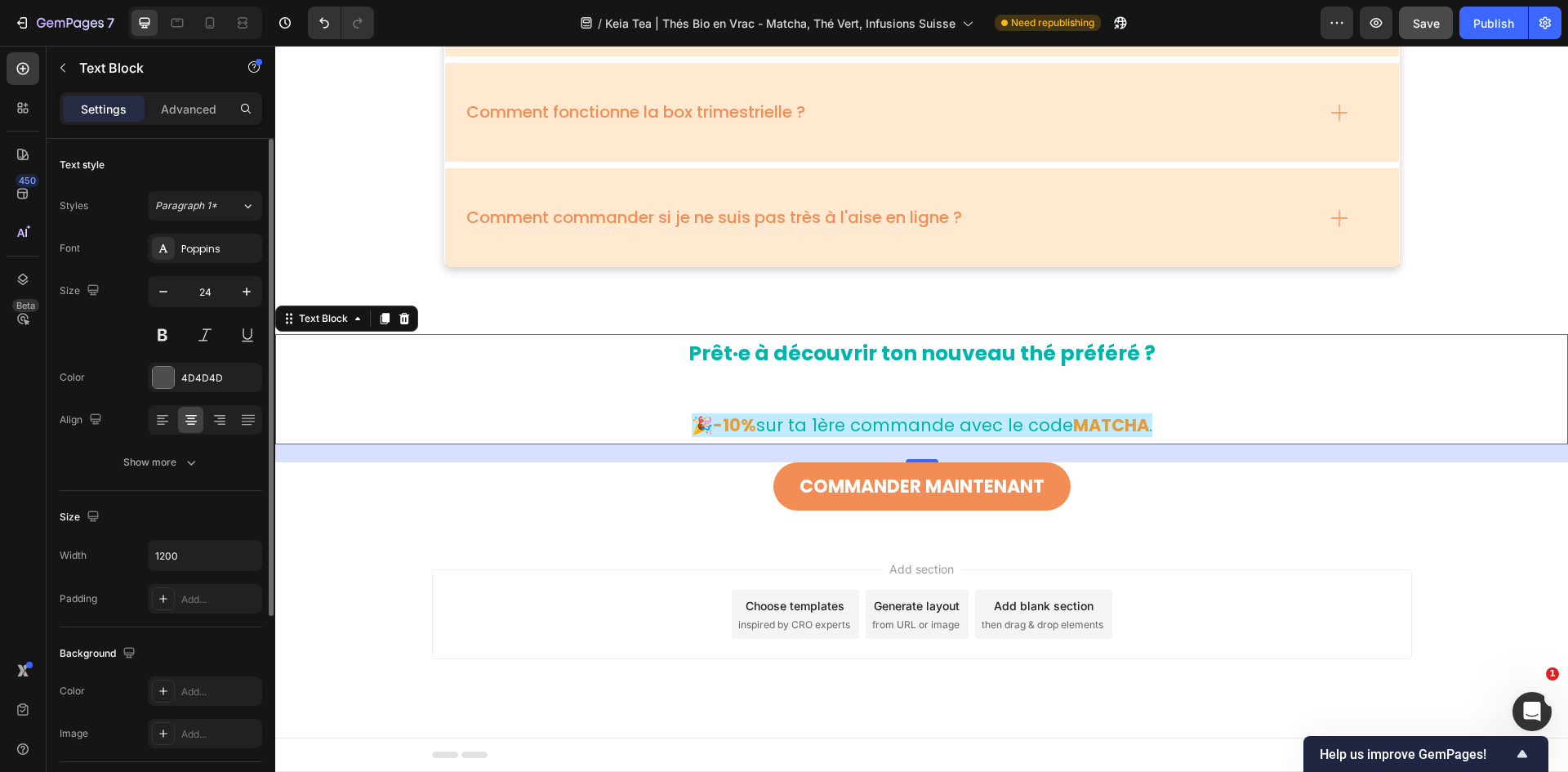
scroll to position [288, 0]
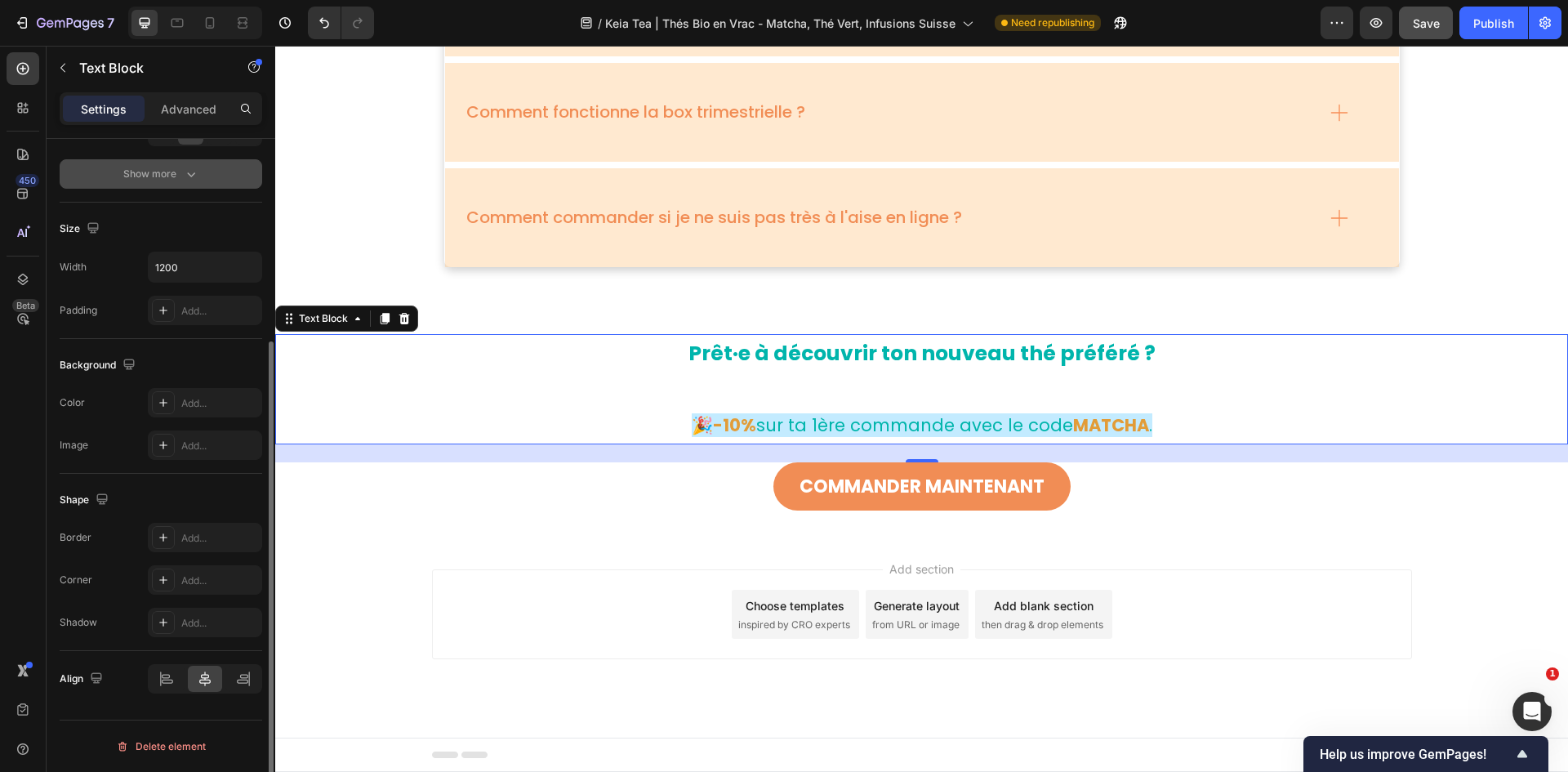
click at [168, 165] on button "Show more" at bounding box center [161, 174] width 203 height 29
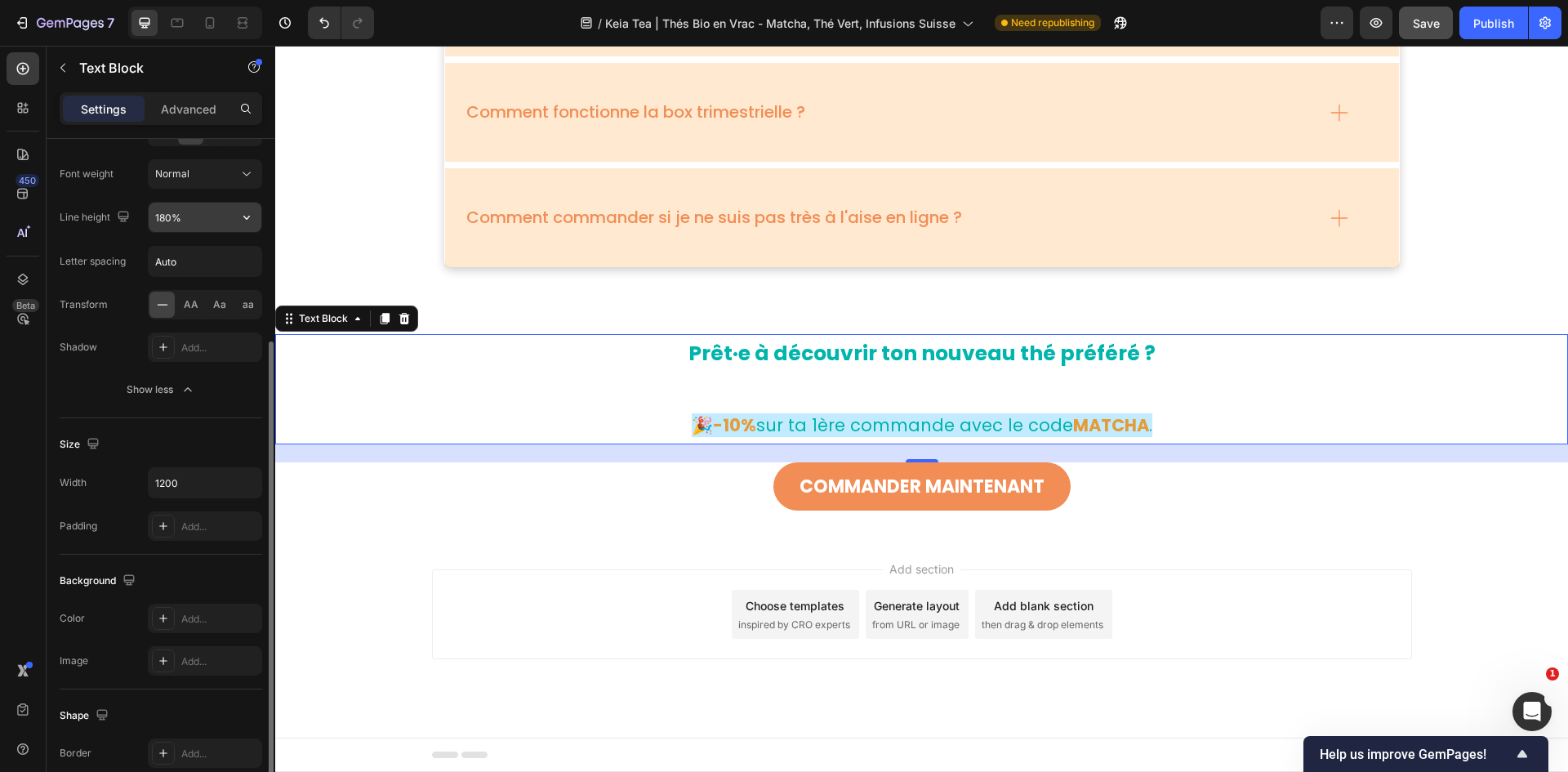
click at [193, 222] on input "180%" at bounding box center [205, 217] width 113 height 29
click at [255, 214] on button "button" at bounding box center [246, 217] width 29 height 29
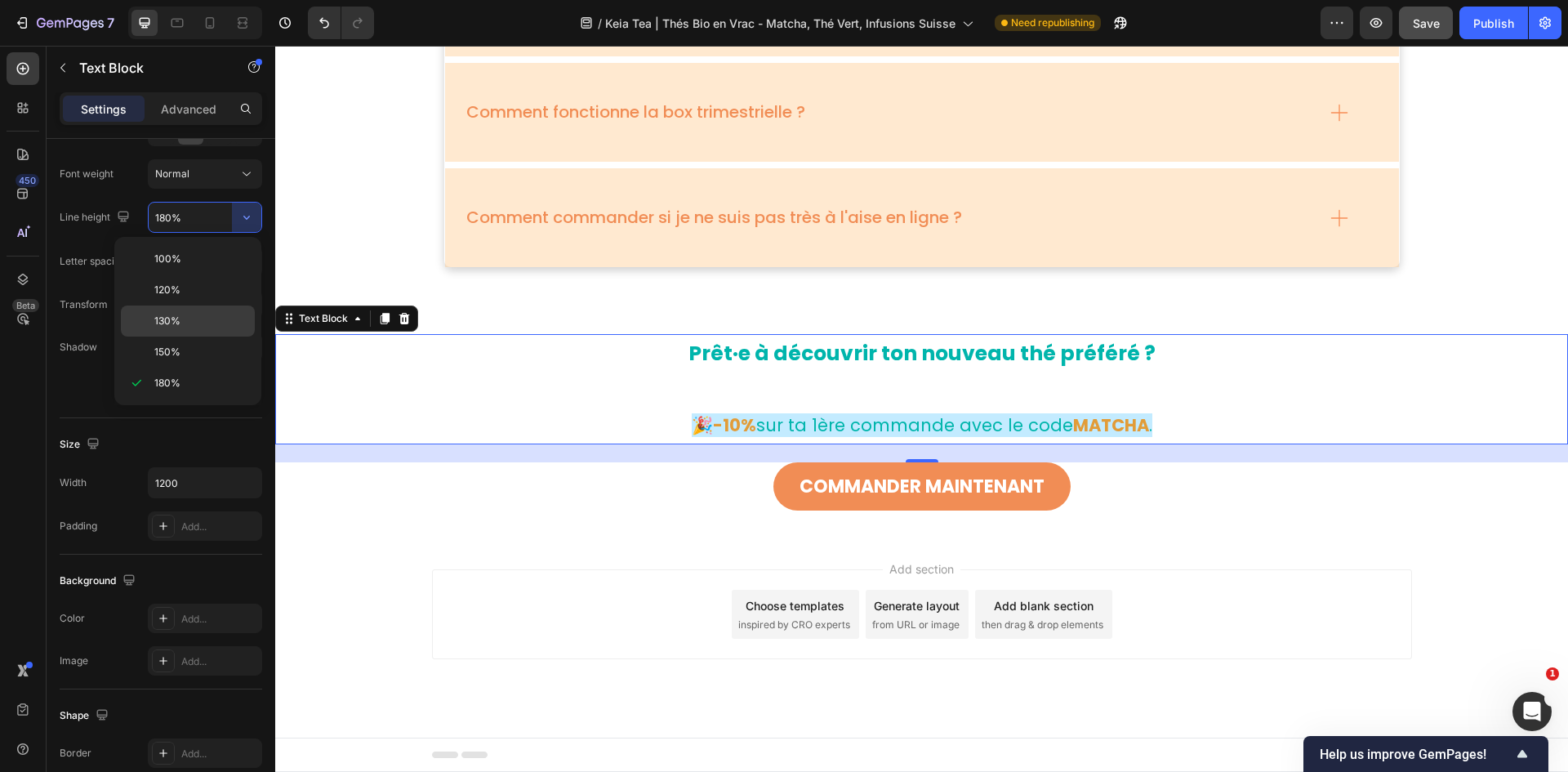
click at [234, 316] on p "130%" at bounding box center [201, 321] width 93 height 15
type input "130%"
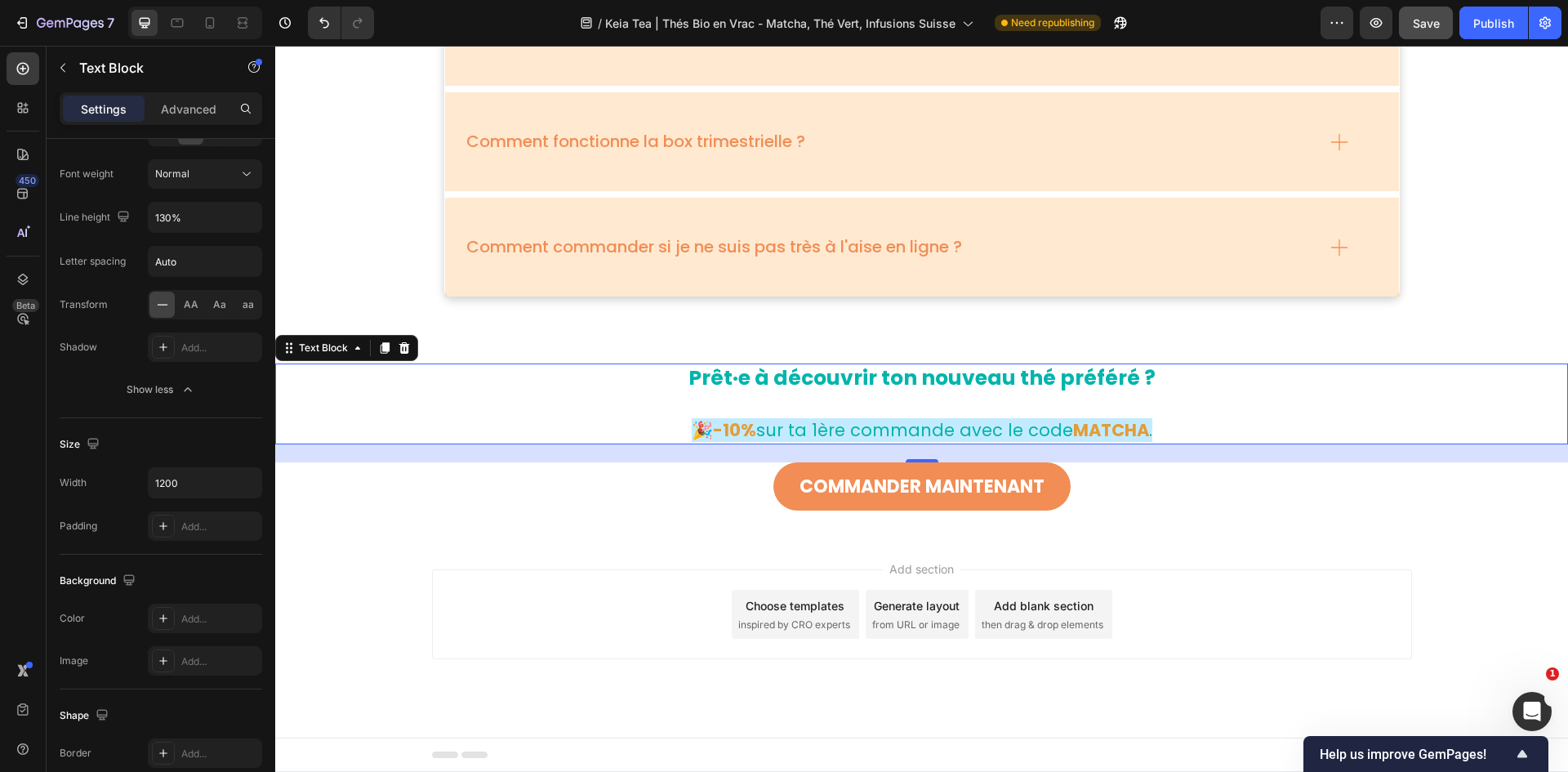
scroll to position [6217, 0]
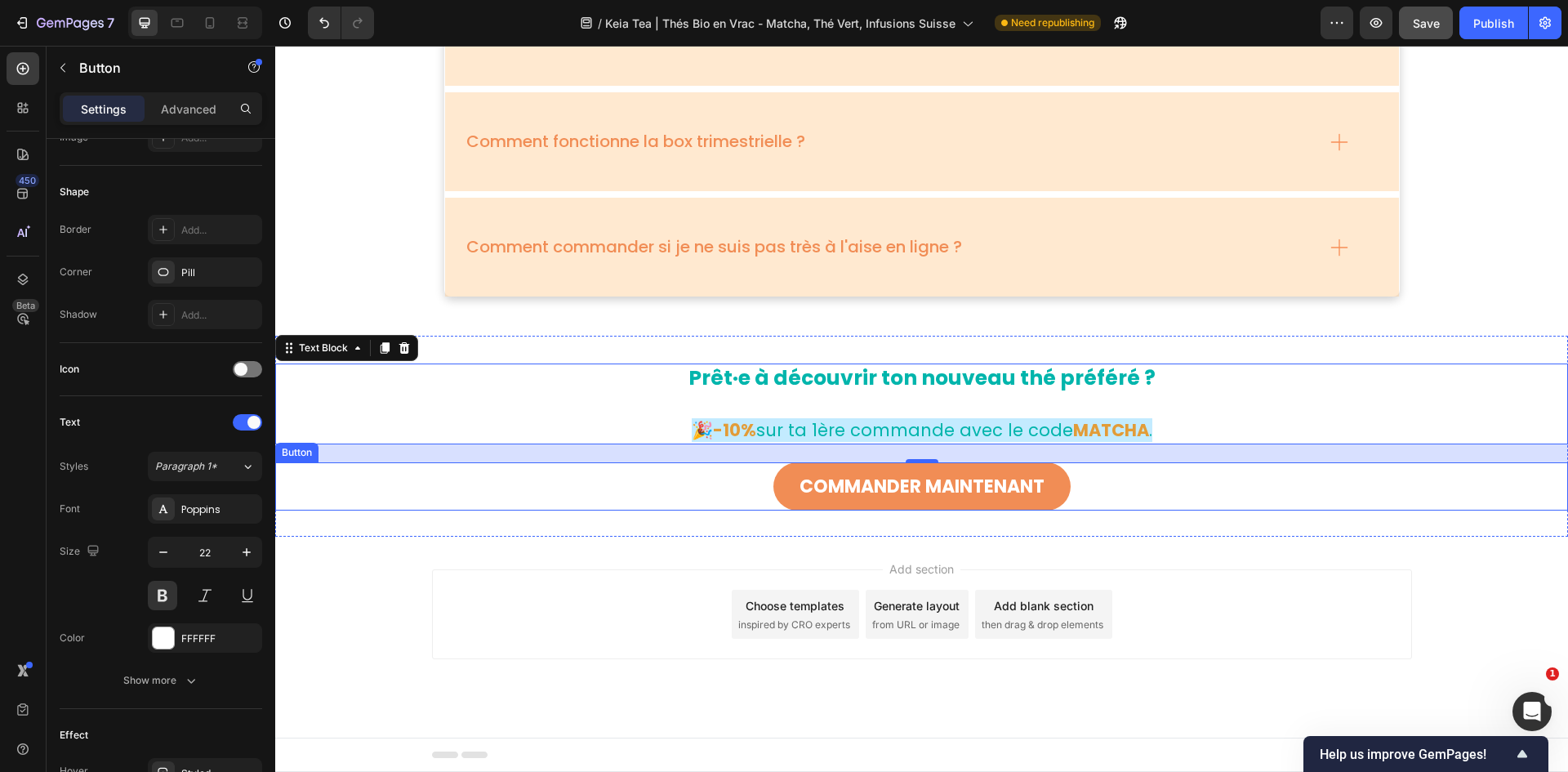
click at [1045, 477] on div "Commander maintenant Button" at bounding box center [921, 487] width 1293 height 49
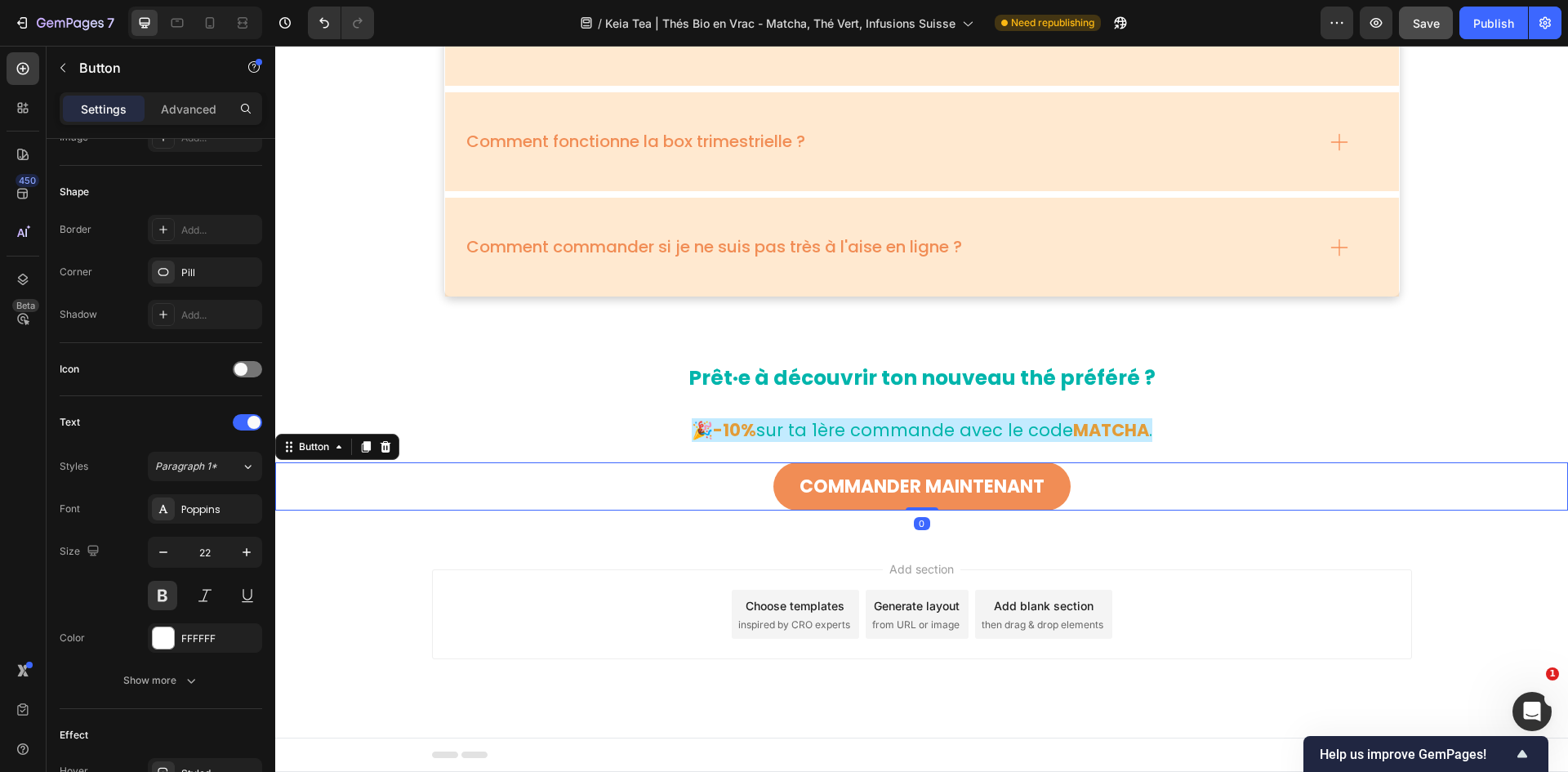
scroll to position [0, 0]
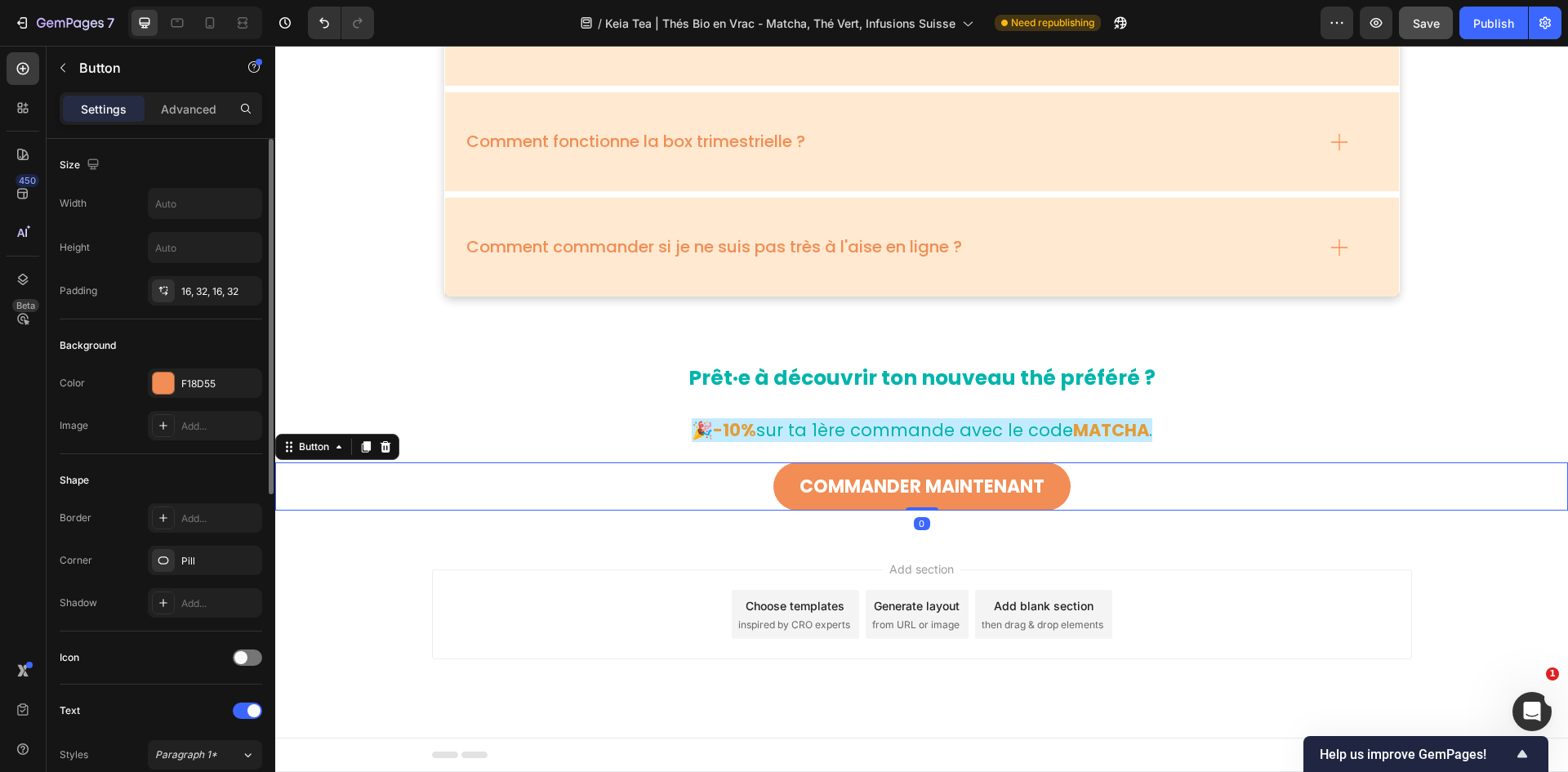
click at [1045, 477] on div "Add section Choose templates inspired by CRO experts Generate layout from URL o…" at bounding box center [921, 637] width 1293 height 201
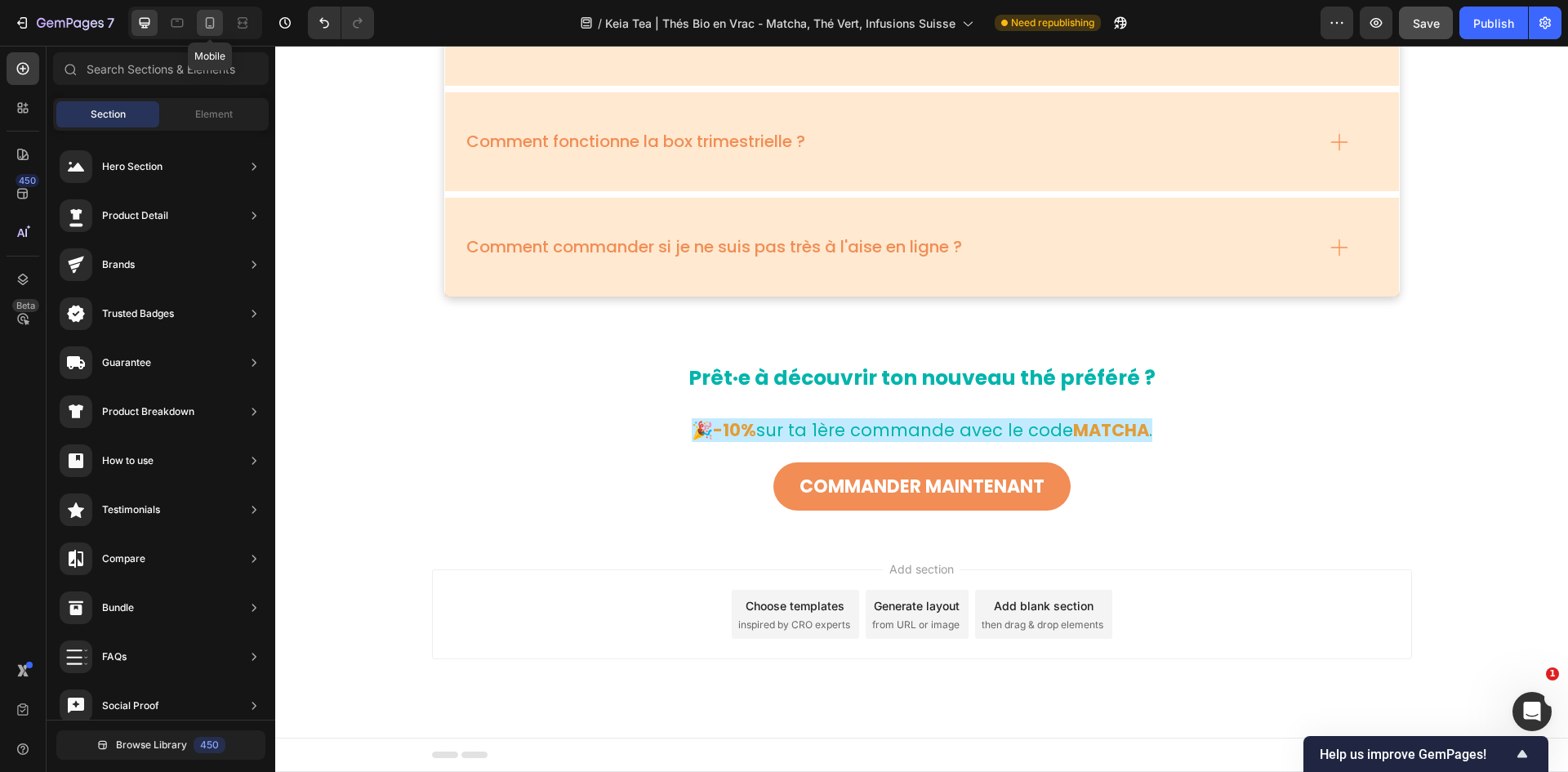
click at [217, 20] on icon at bounding box center [209, 23] width 16 height 16
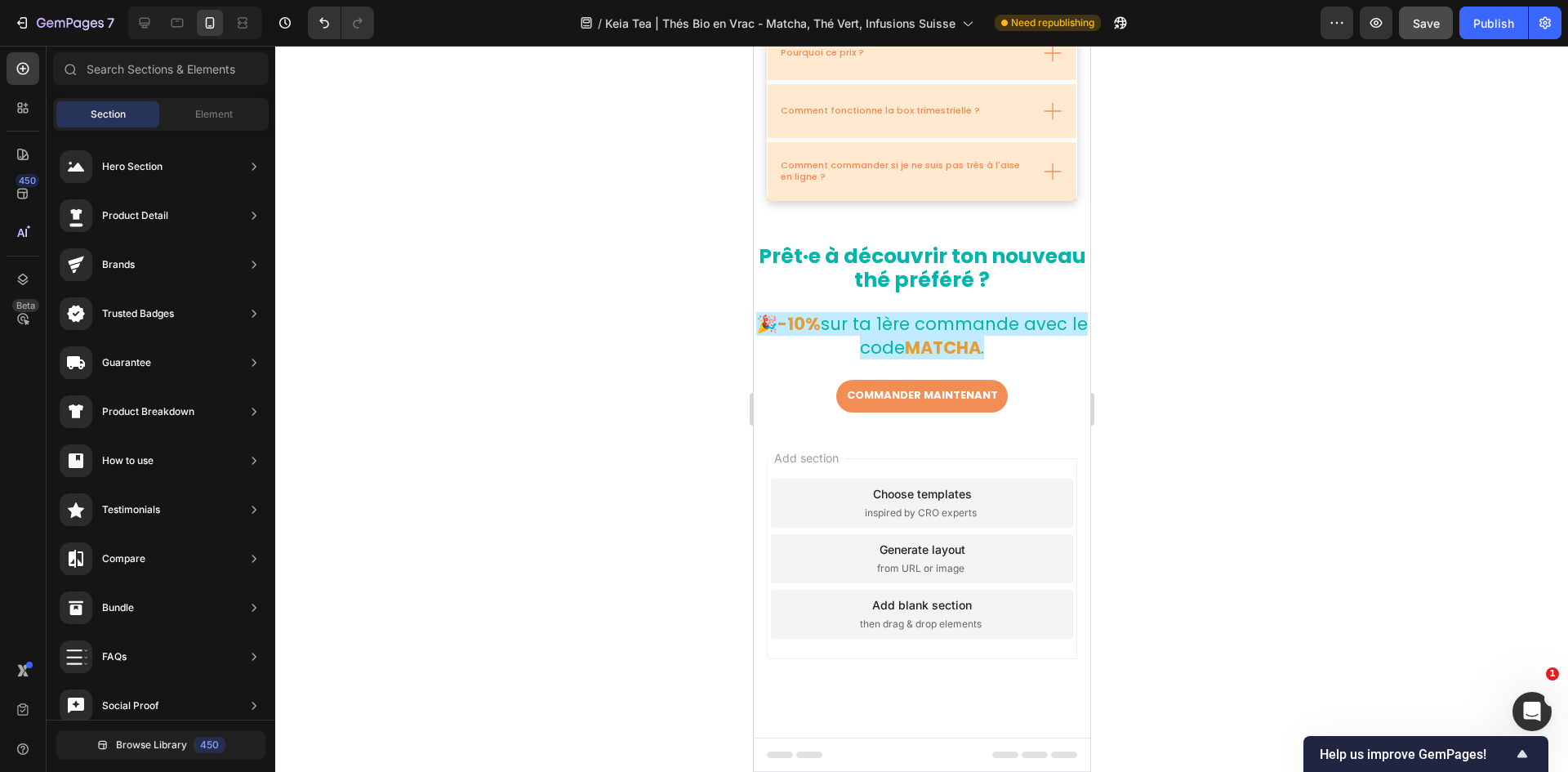
scroll to position [5881, 0]
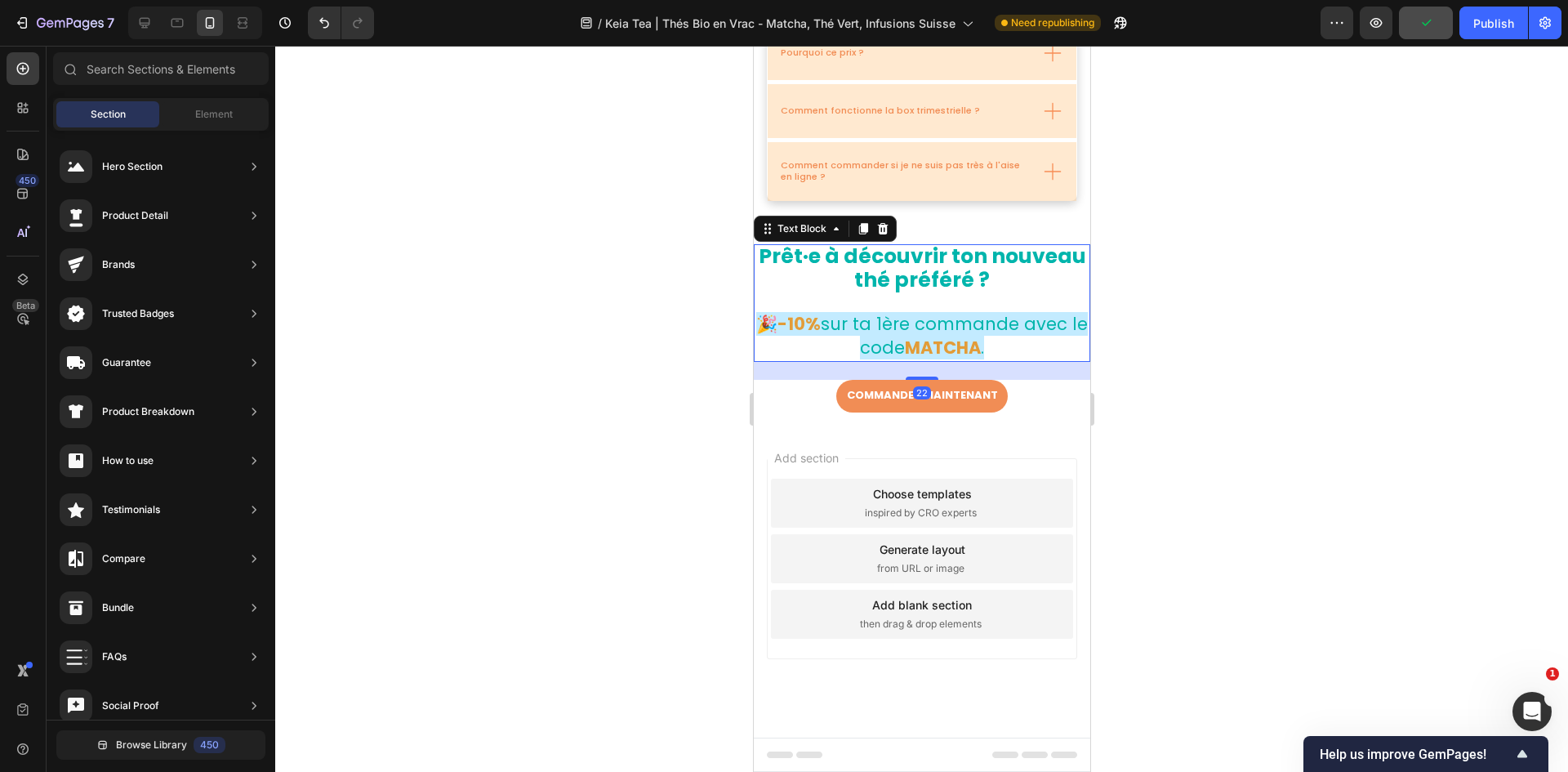
click at [958, 272] on strong "Prêt·e à découvrir ton nouveau thé préféré ?" at bounding box center [921, 268] width 327 height 53
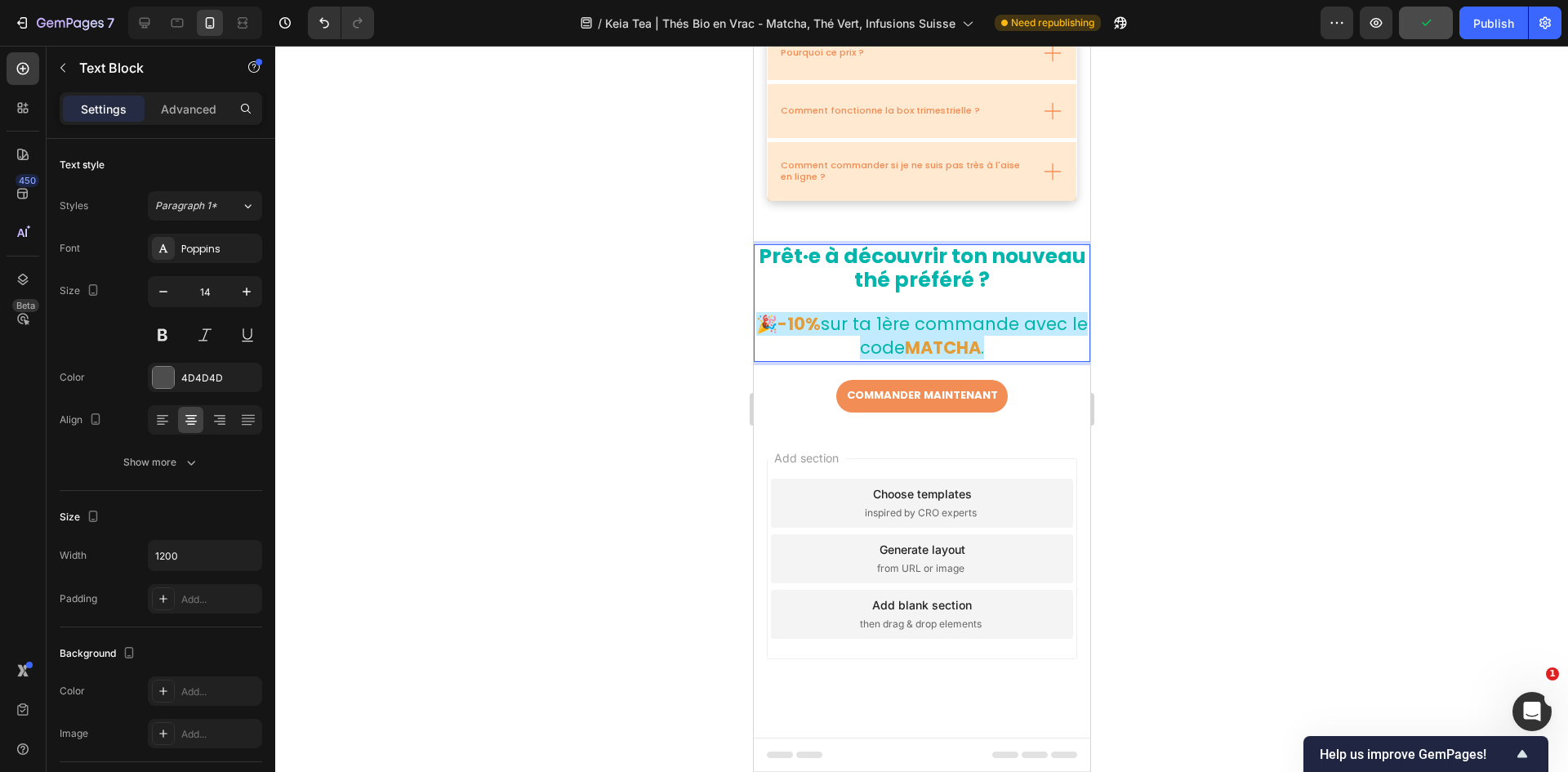
click at [962, 279] on strong "Prêt·e à découvrir ton nouveau thé préféré ?" at bounding box center [921, 268] width 327 height 53
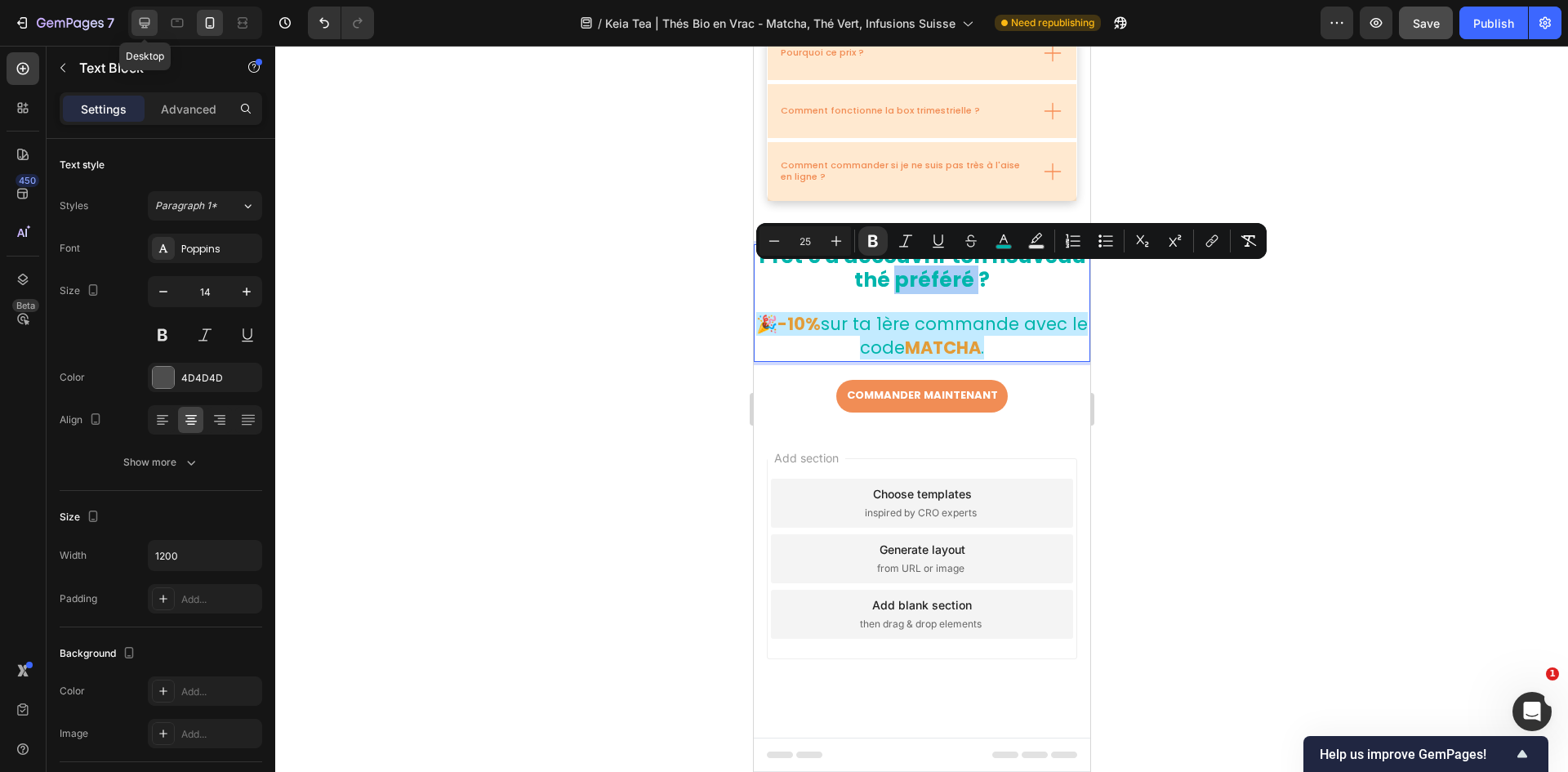
click at [144, 23] on icon at bounding box center [143, 23] width 16 height 16
type input "24"
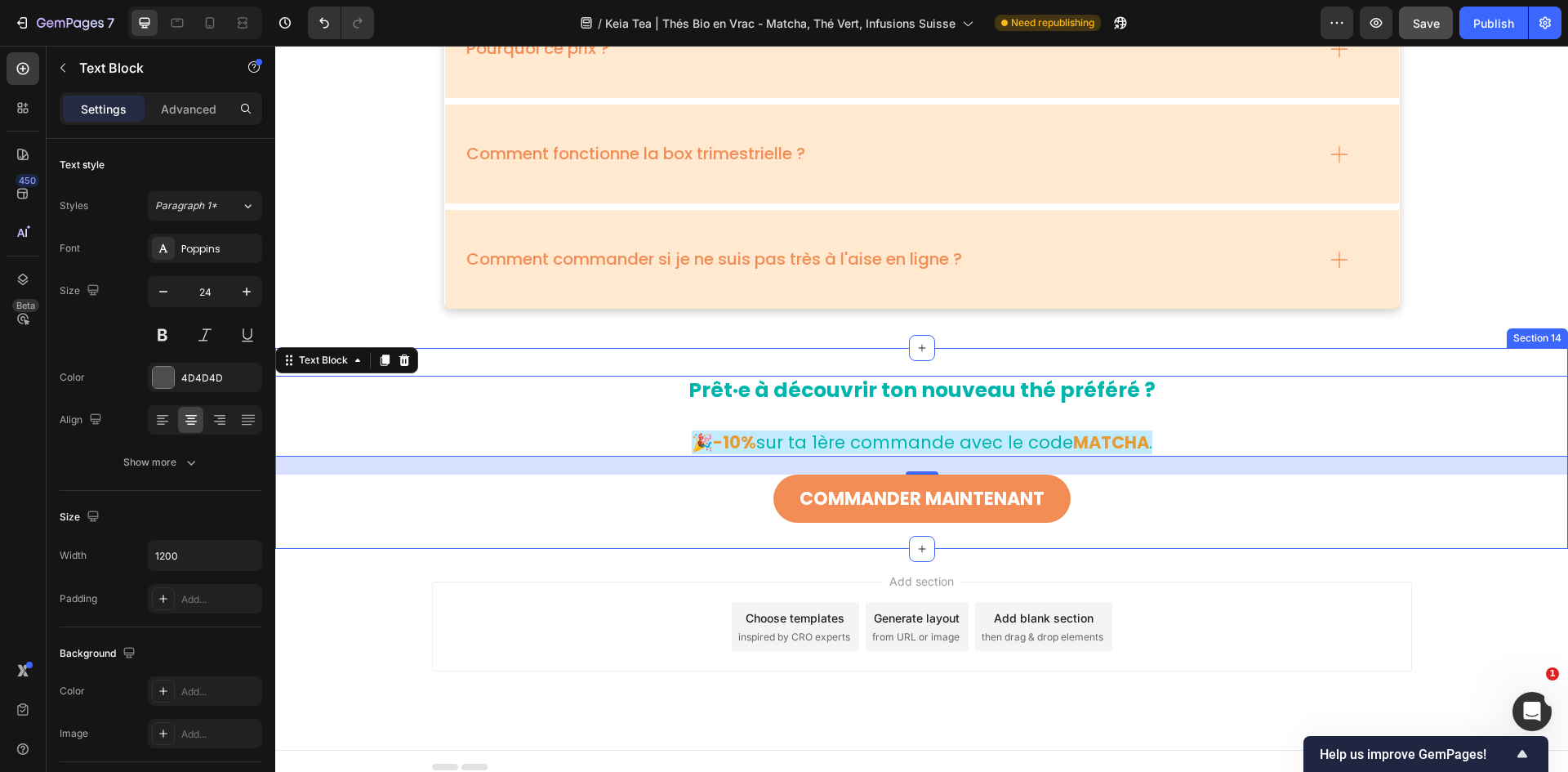
scroll to position [6032, 0]
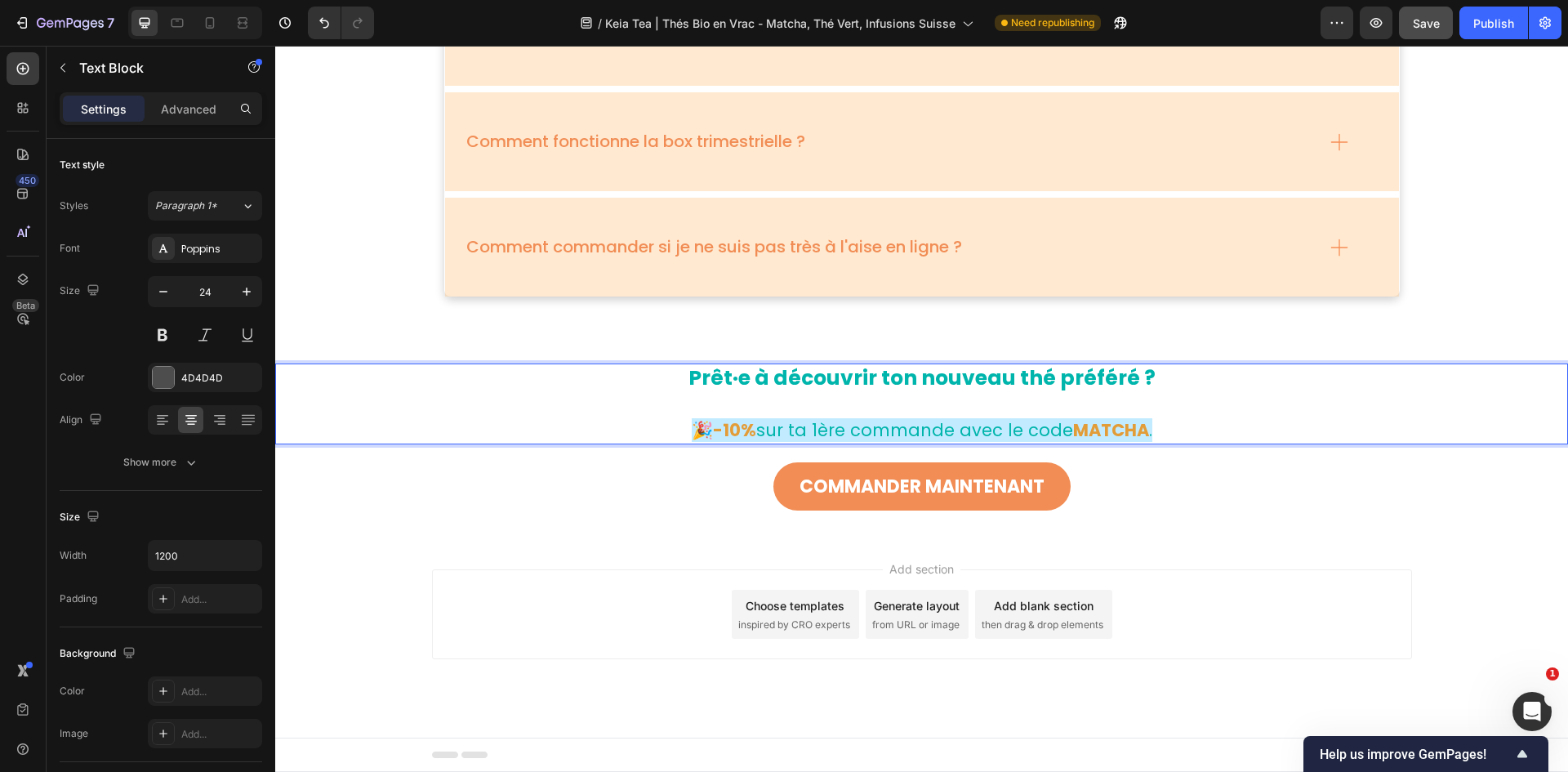
click at [1045, 375] on strong "Prêt·e à découvrir ton nouveau thé préféré ?" at bounding box center [922, 378] width 467 height 28
click at [1045, 380] on p "Prêt·e à découvrir ton nouveau thé préféré ?" at bounding box center [922, 377] width 977 height 25
click at [1045, 477] on div "Add section Choose templates inspired by CRO experts Generate layout from URL o…" at bounding box center [921, 637] width 1293 height 201
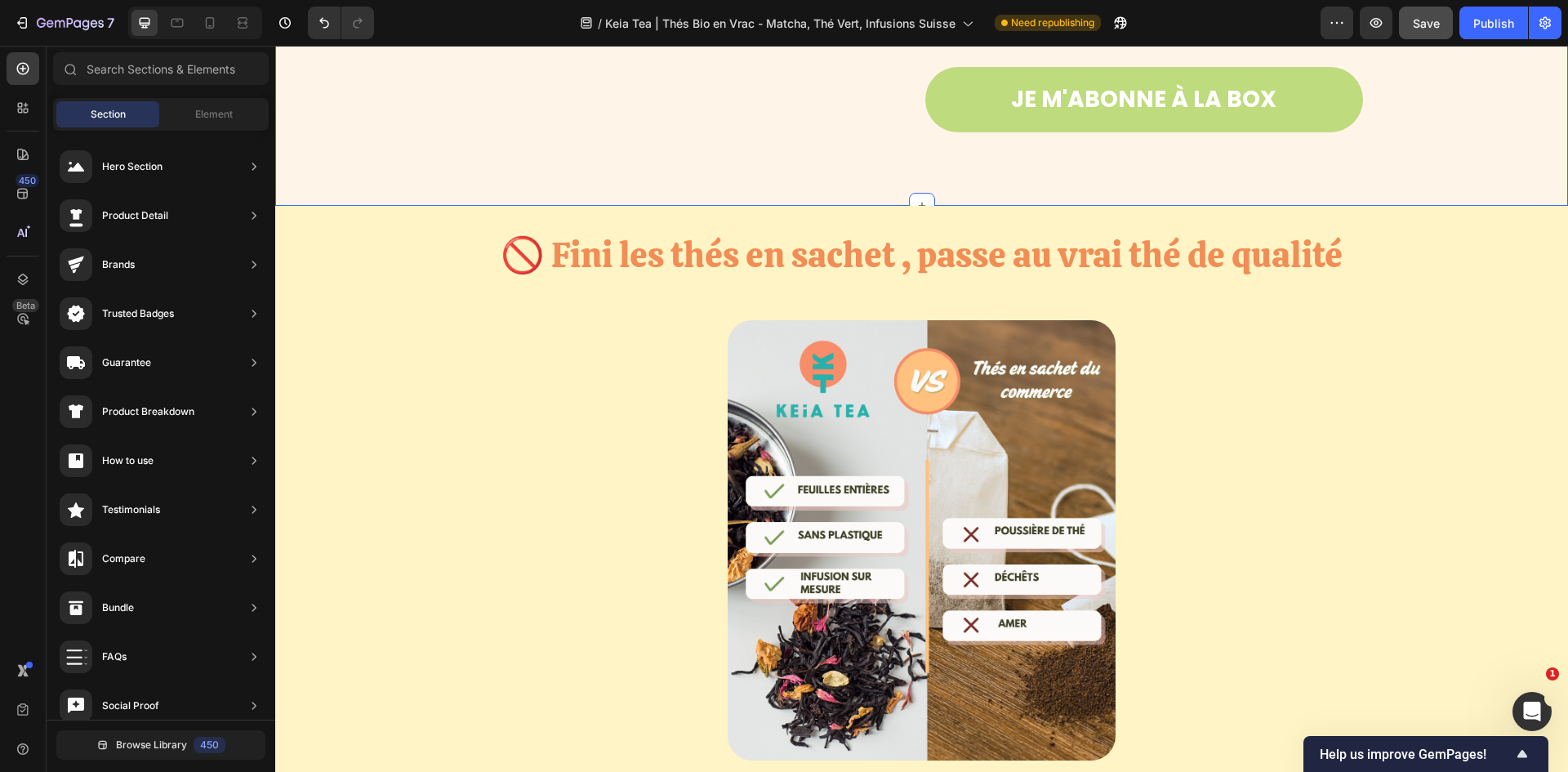
scroll to position [2547, 0]
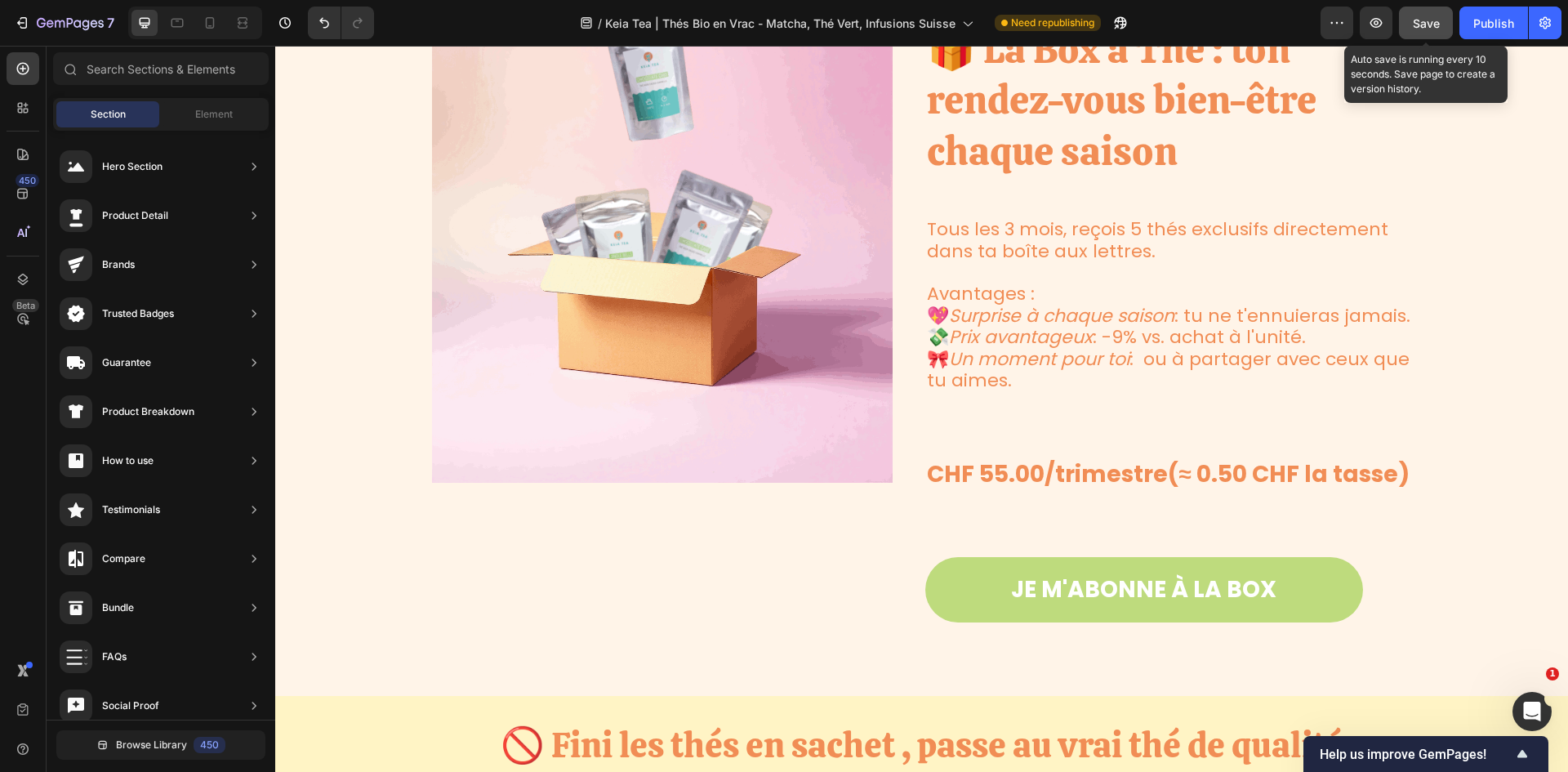
click at [1045, 27] on span "Save" at bounding box center [1426, 23] width 27 height 14
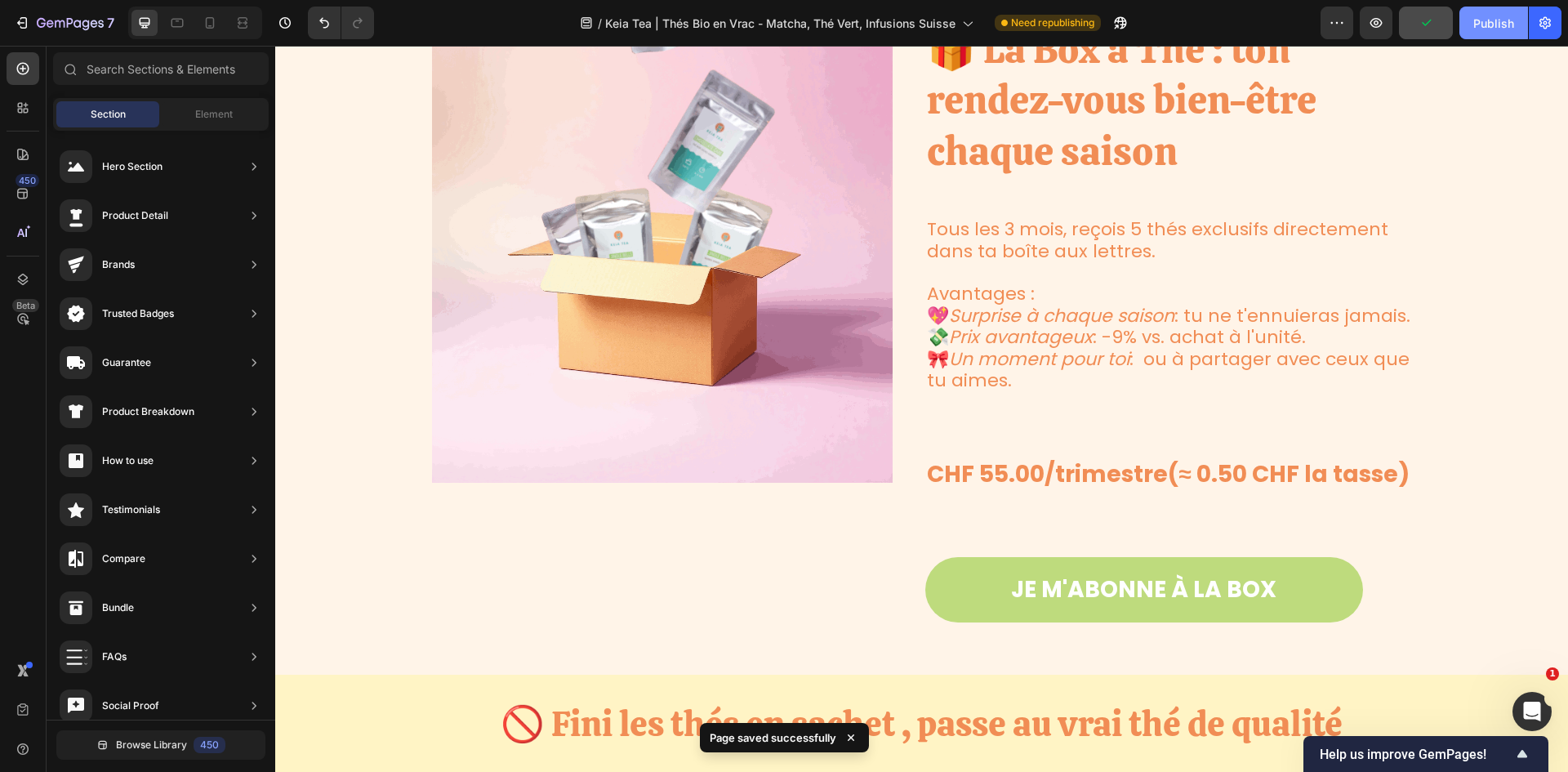
click at [1045, 23] on button "Publish" at bounding box center [1493, 23] width 68 height 33
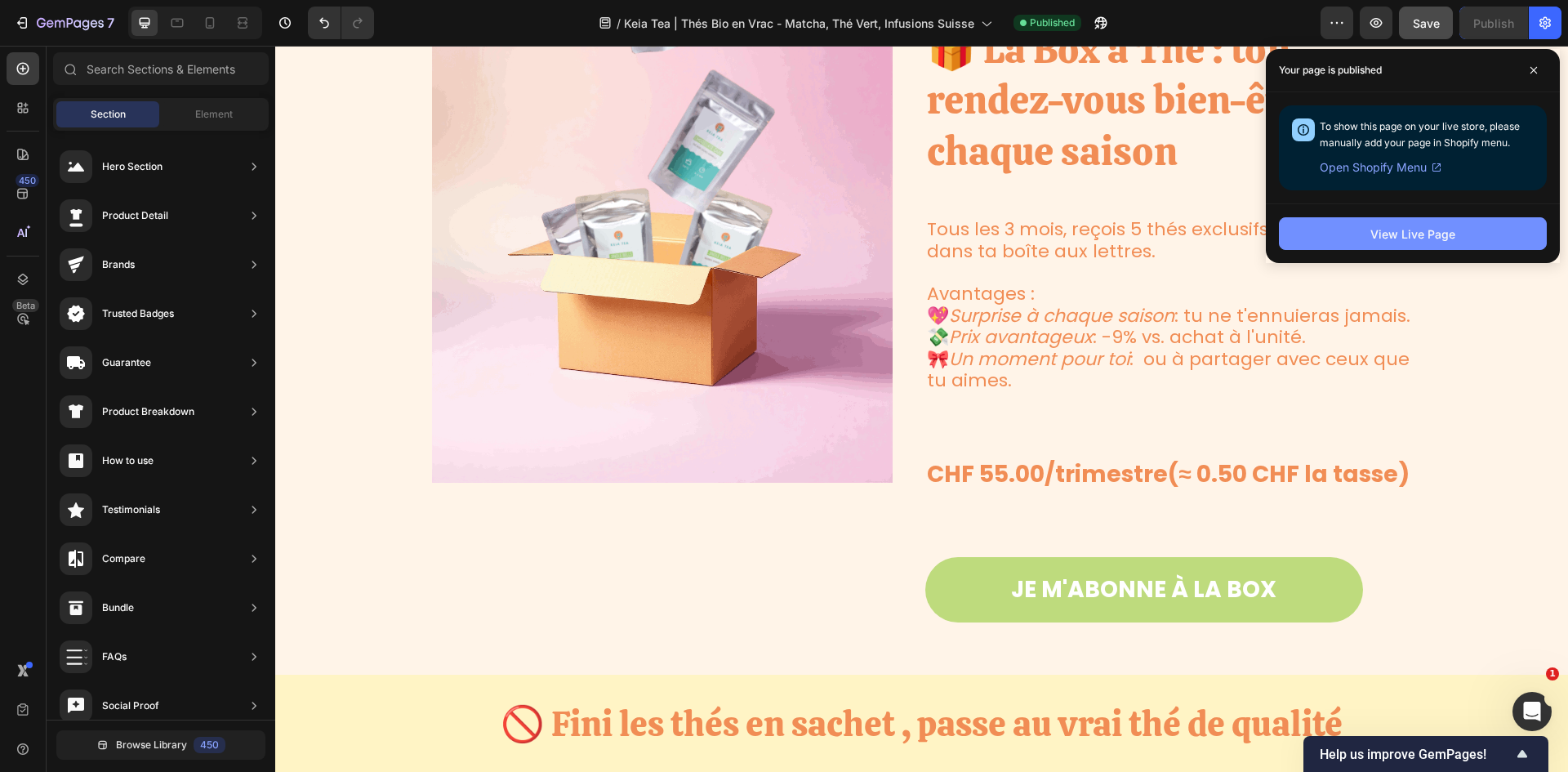
click at [1045, 235] on div "View Live Page" at bounding box center [1412, 234] width 85 height 17
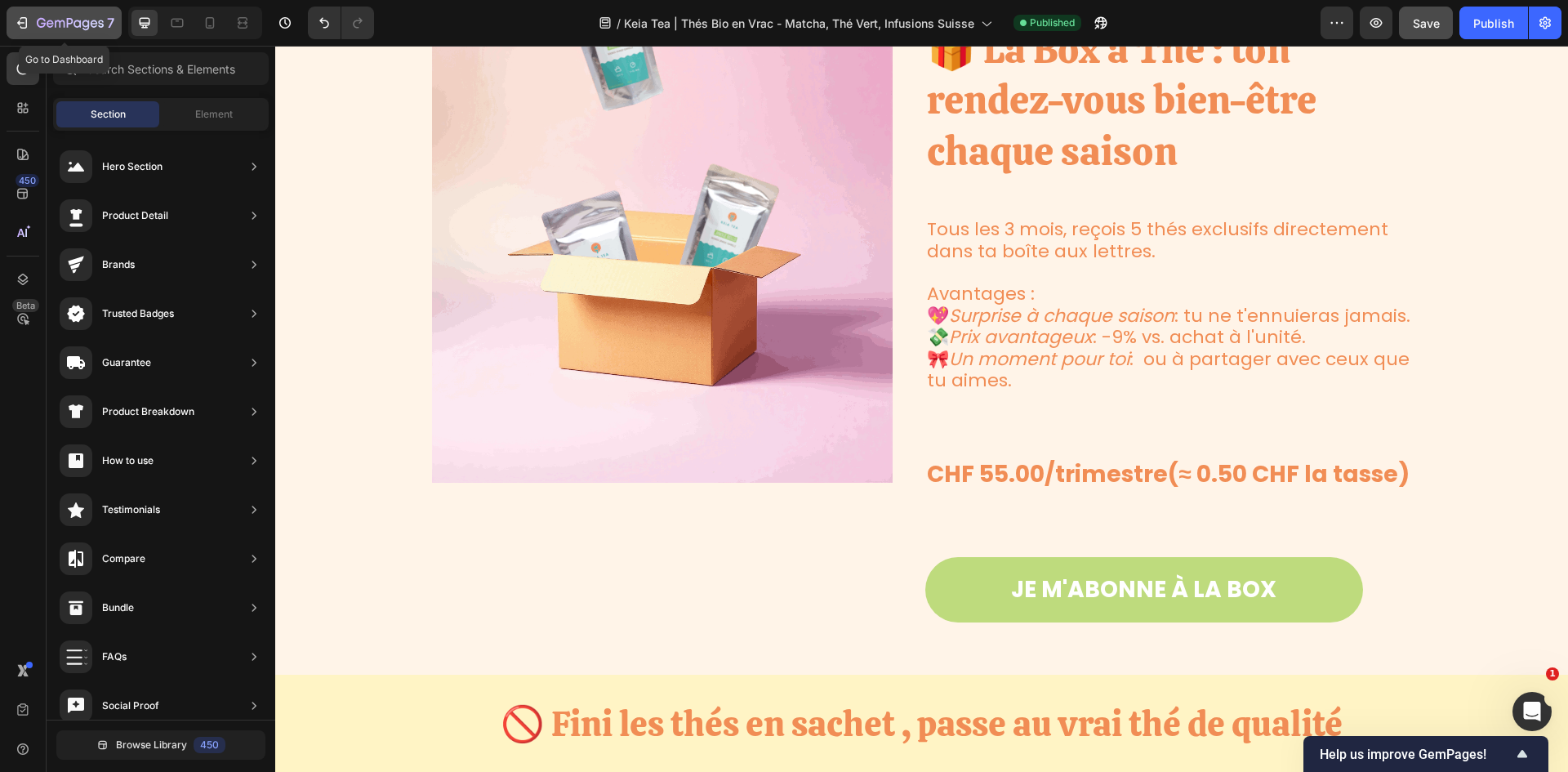
click at [30, 21] on div "7" at bounding box center [64, 23] width 100 height 20
